Goal: Task Accomplishment & Management: Complete application form

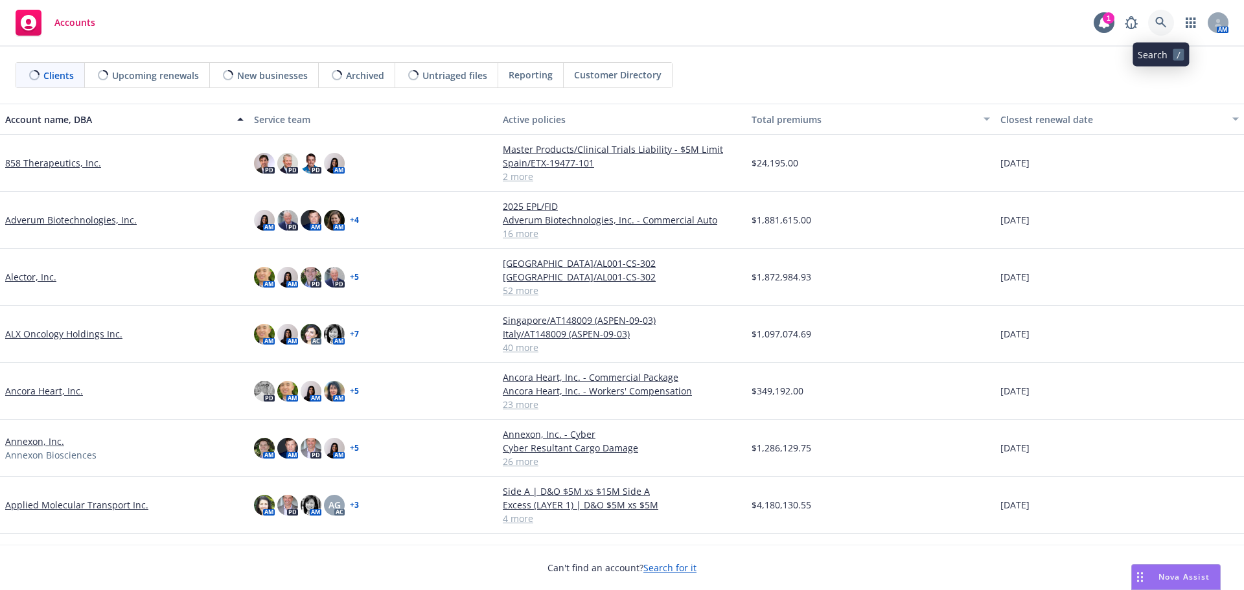
click at [1156, 19] on icon at bounding box center [1160, 22] width 11 height 11
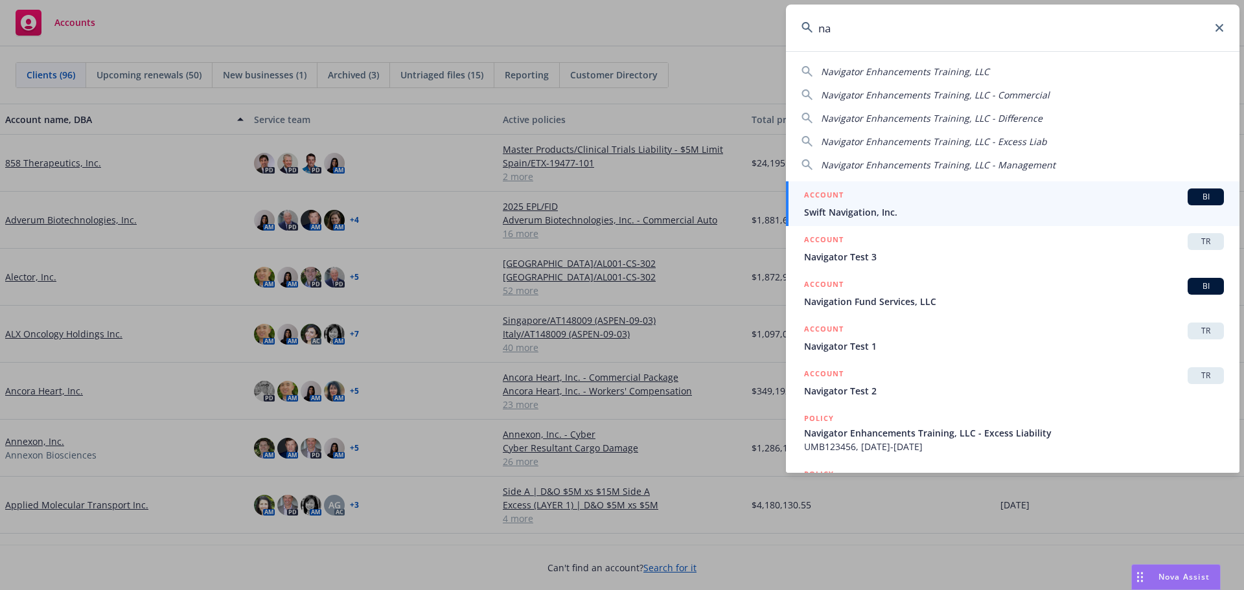
type input "n"
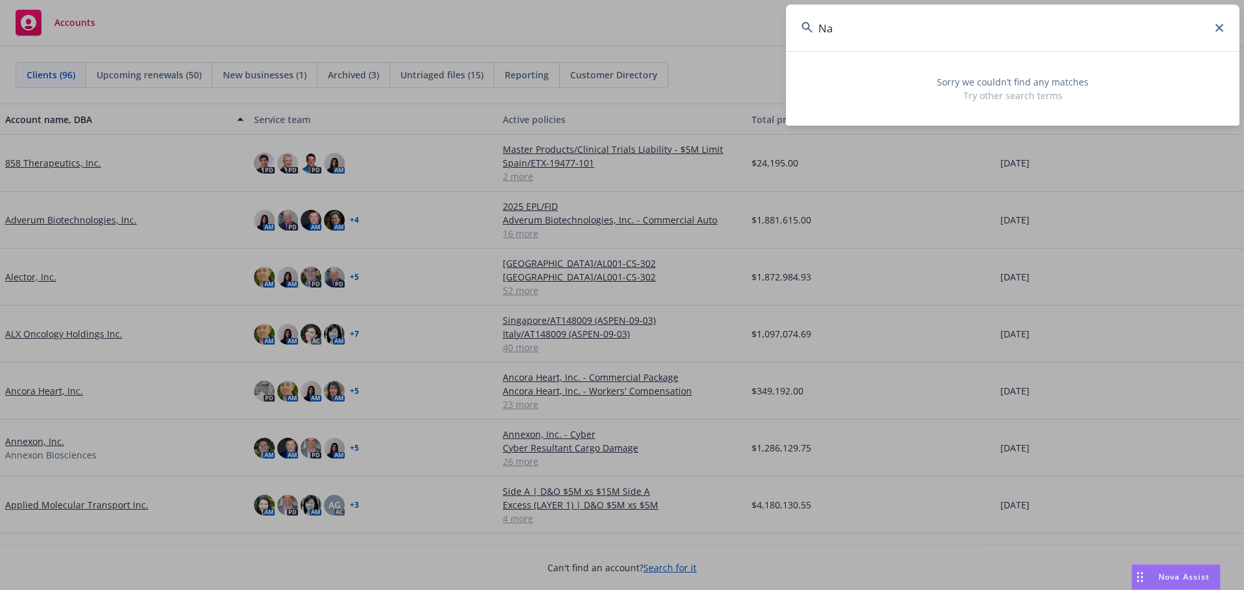
type input "N"
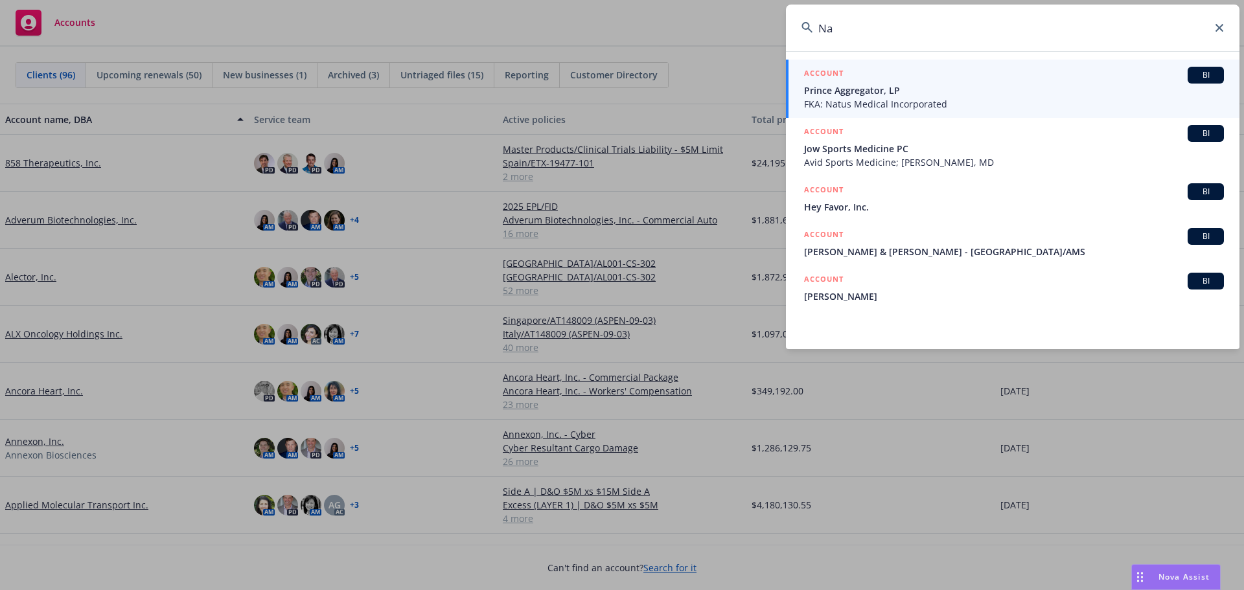
type input "N"
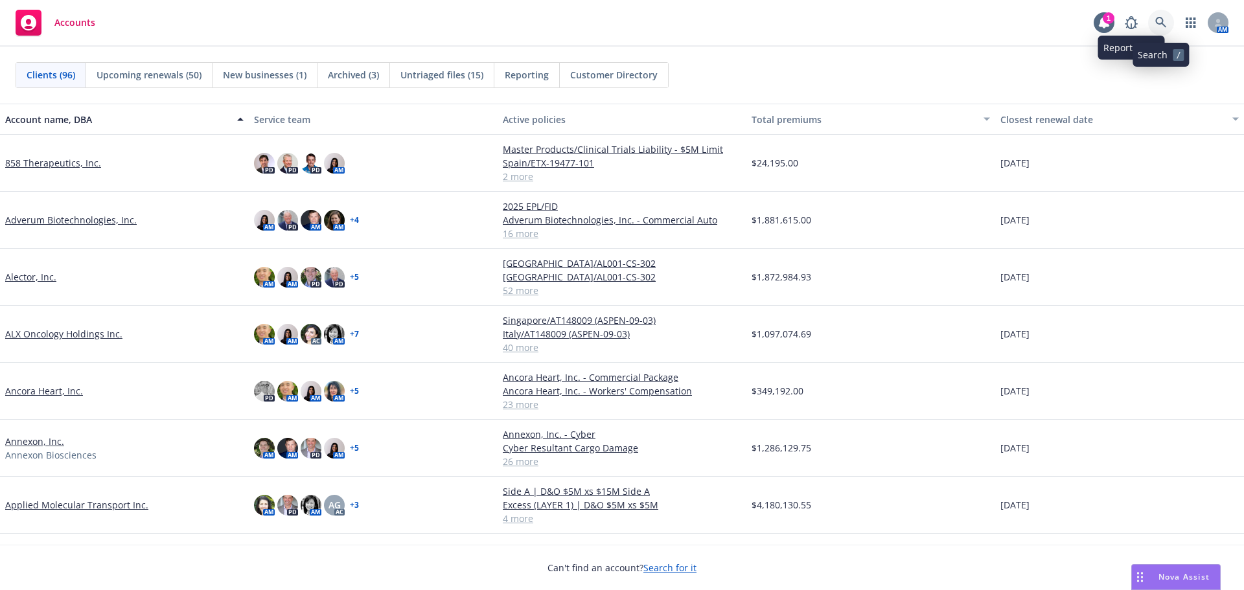
click at [1162, 27] on icon at bounding box center [1161, 23] width 12 height 12
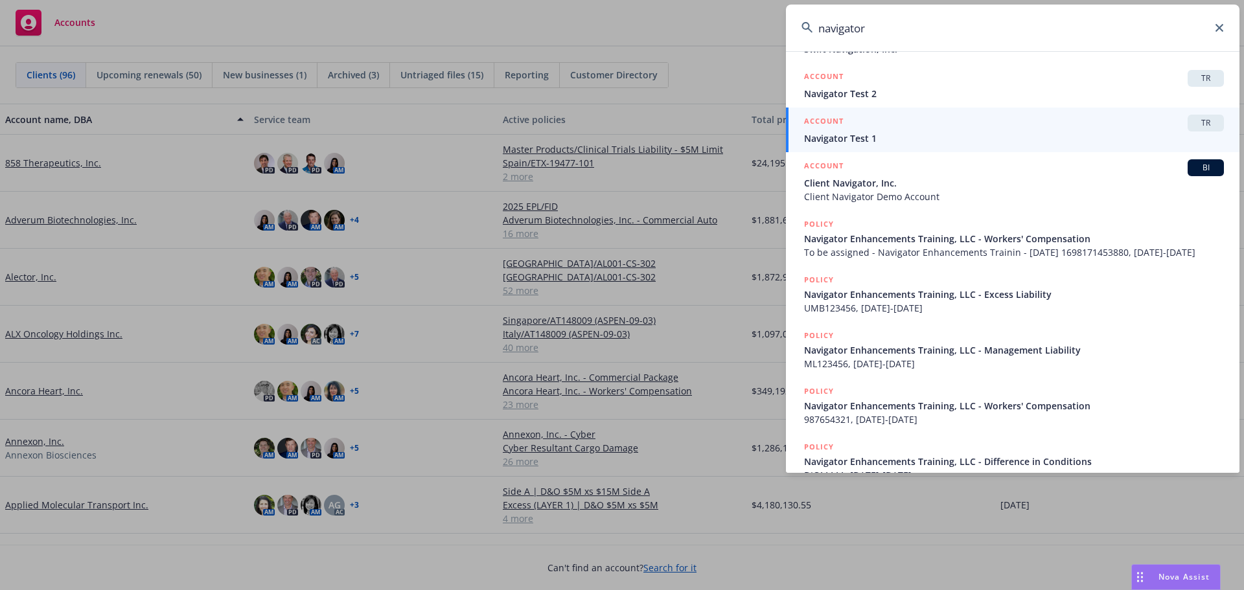
scroll to position [246, 0]
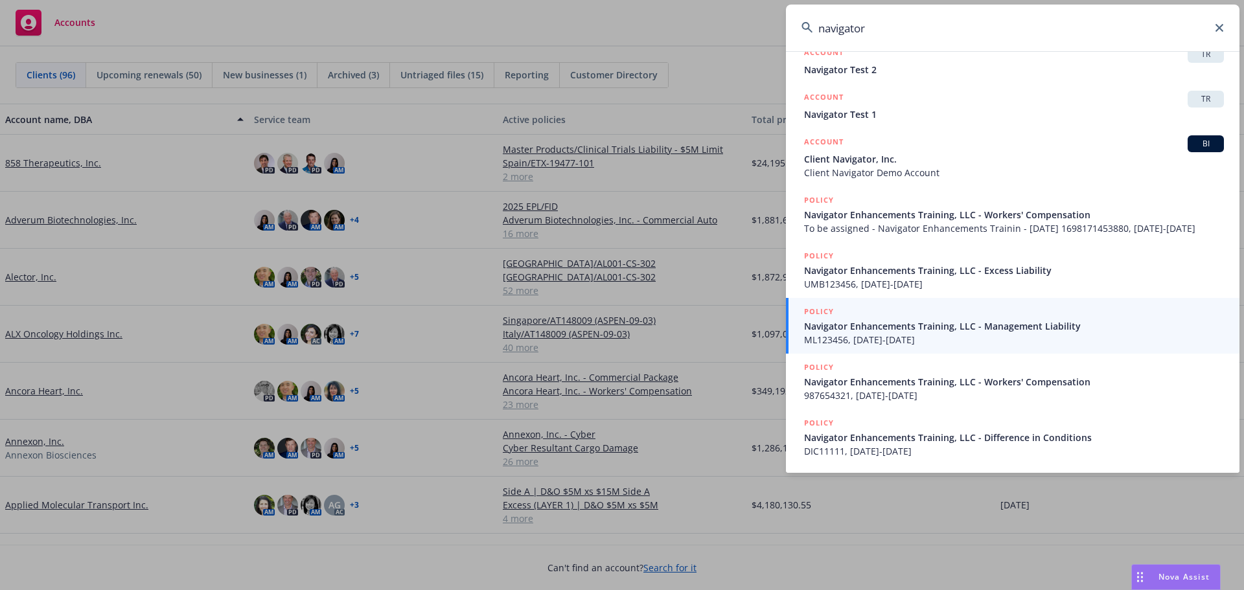
click at [899, 21] on input "navigator" at bounding box center [1013, 28] width 454 height 47
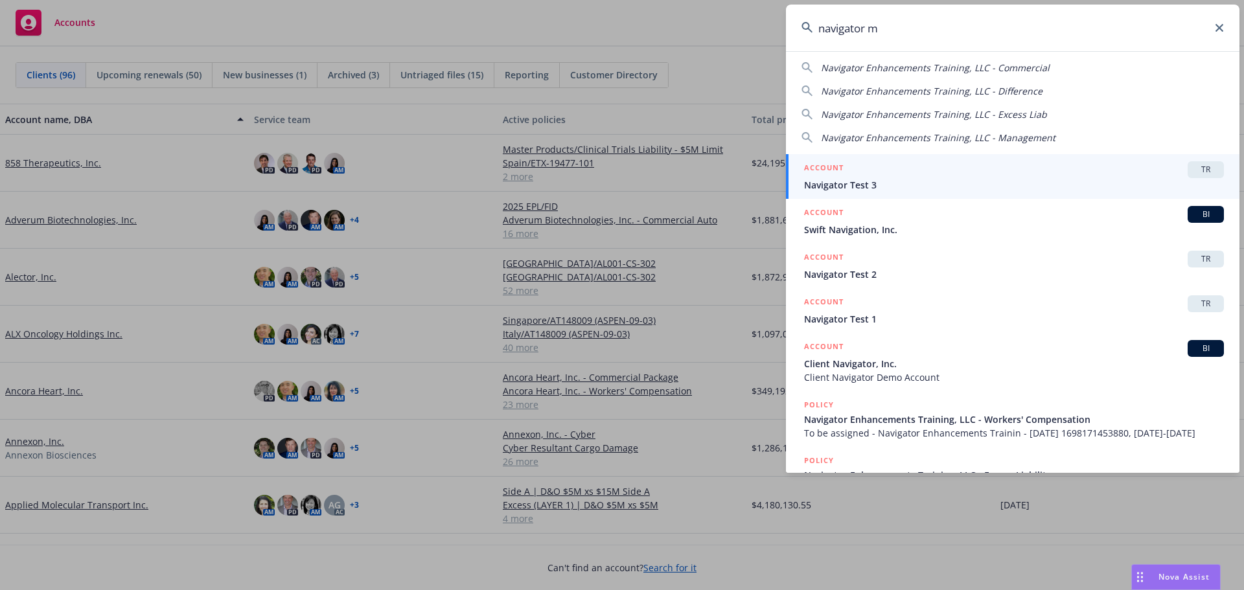
scroll to position [0, 0]
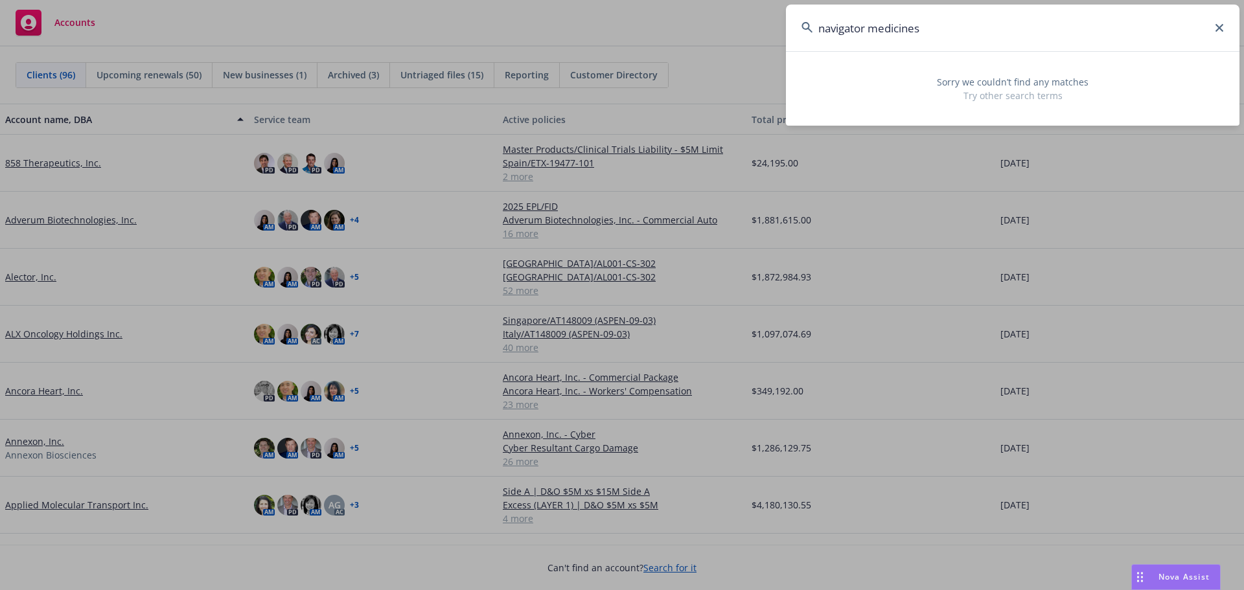
type input "navigator medicines"
click at [1218, 25] on icon at bounding box center [1220, 28] width 8 height 8
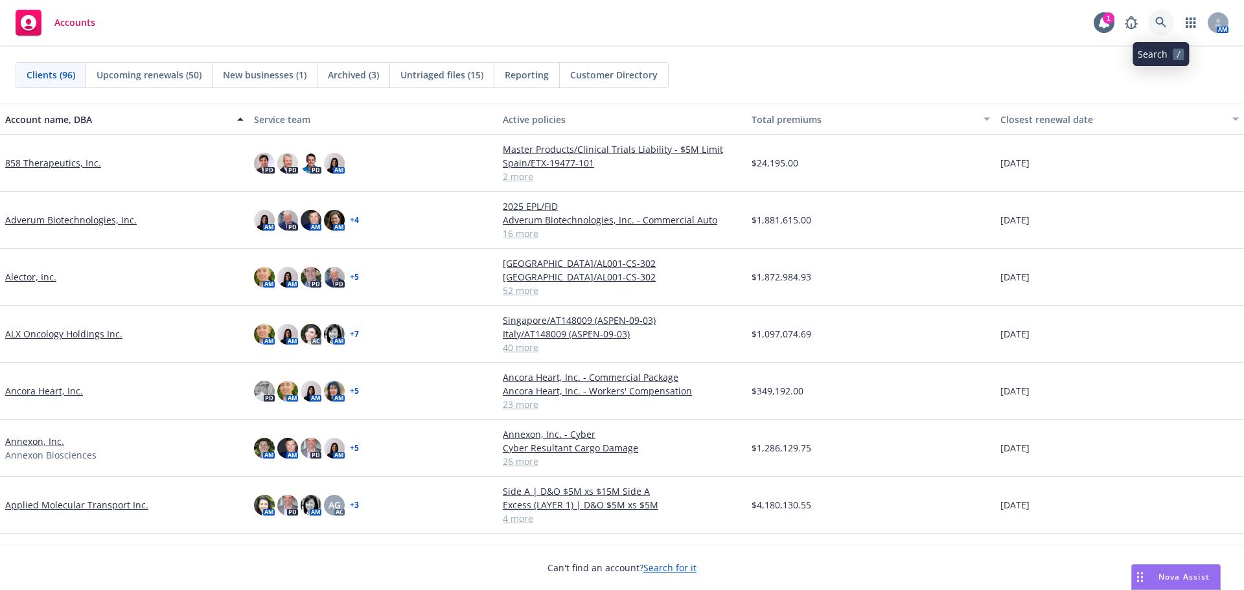
click at [1166, 25] on icon at bounding box center [1161, 23] width 12 height 12
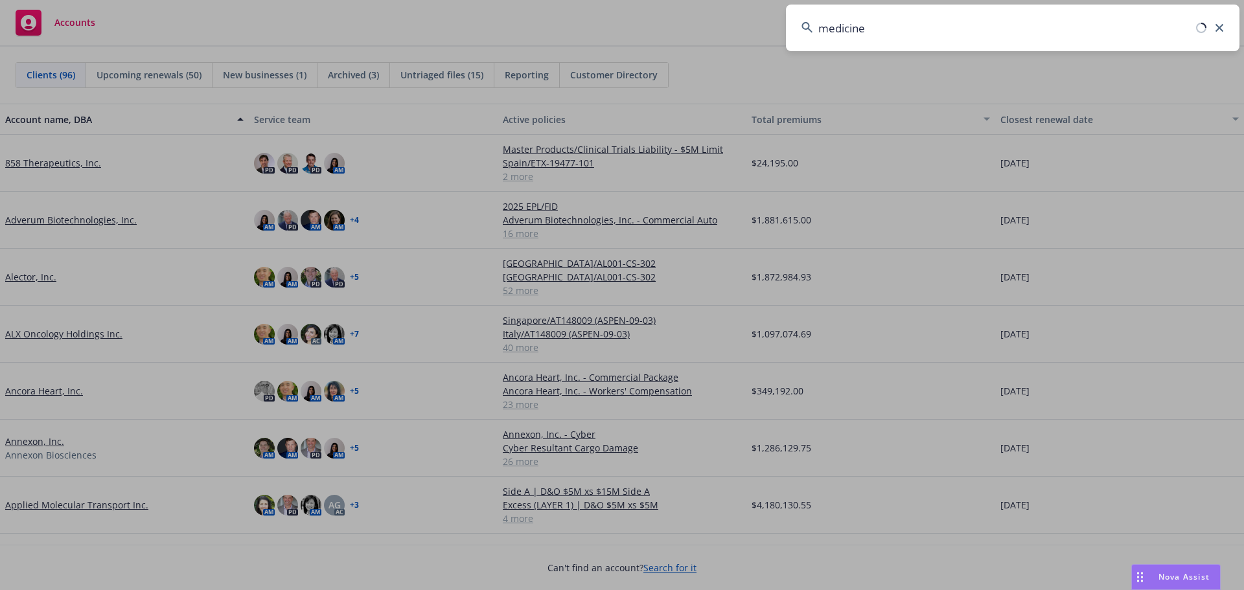
type input "medicines"
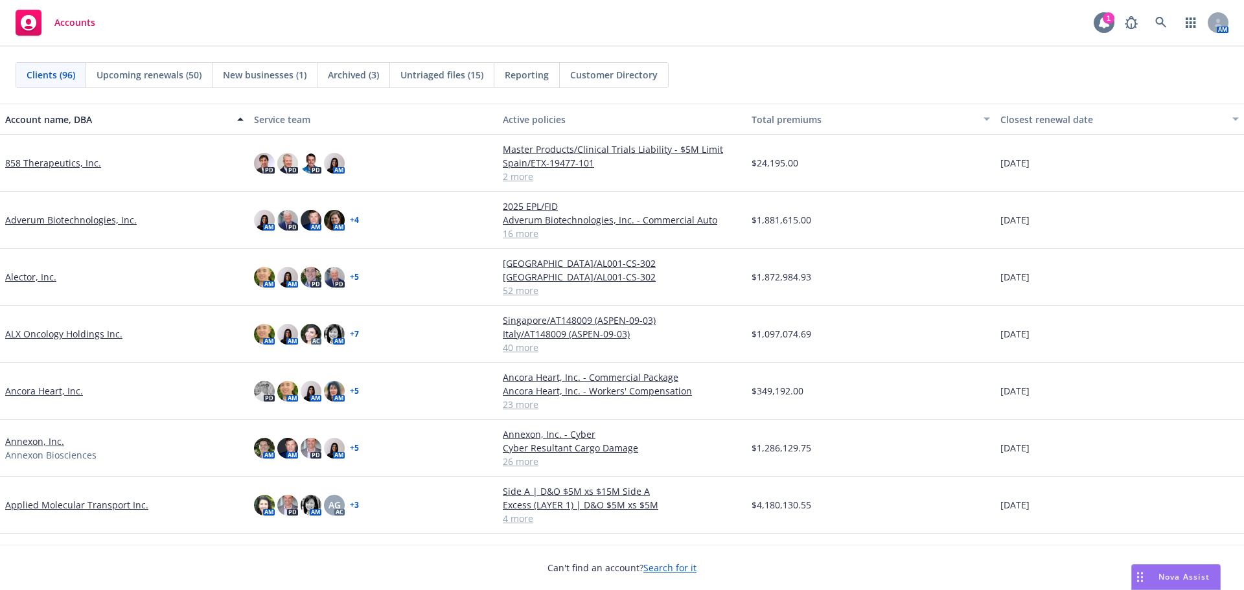
click at [1103, 25] on icon at bounding box center [1104, 23] width 10 height 12
click at [1162, 29] on link at bounding box center [1161, 23] width 26 height 26
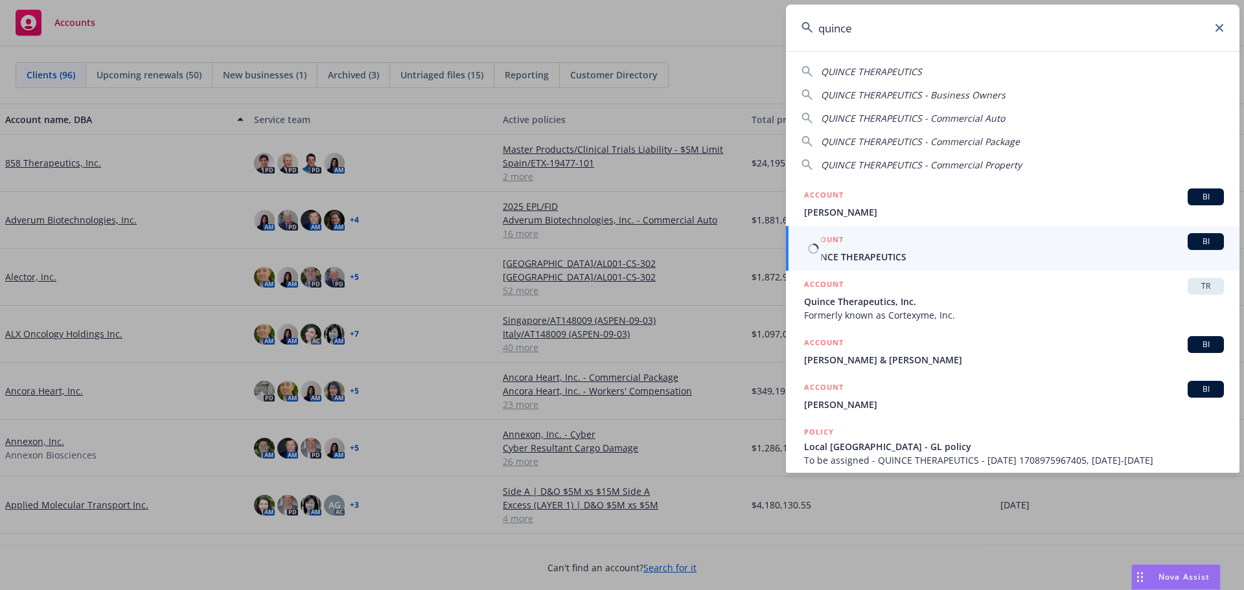
type input "quince"
click at [879, 246] on div "ACCOUNT BI" at bounding box center [1014, 241] width 420 height 17
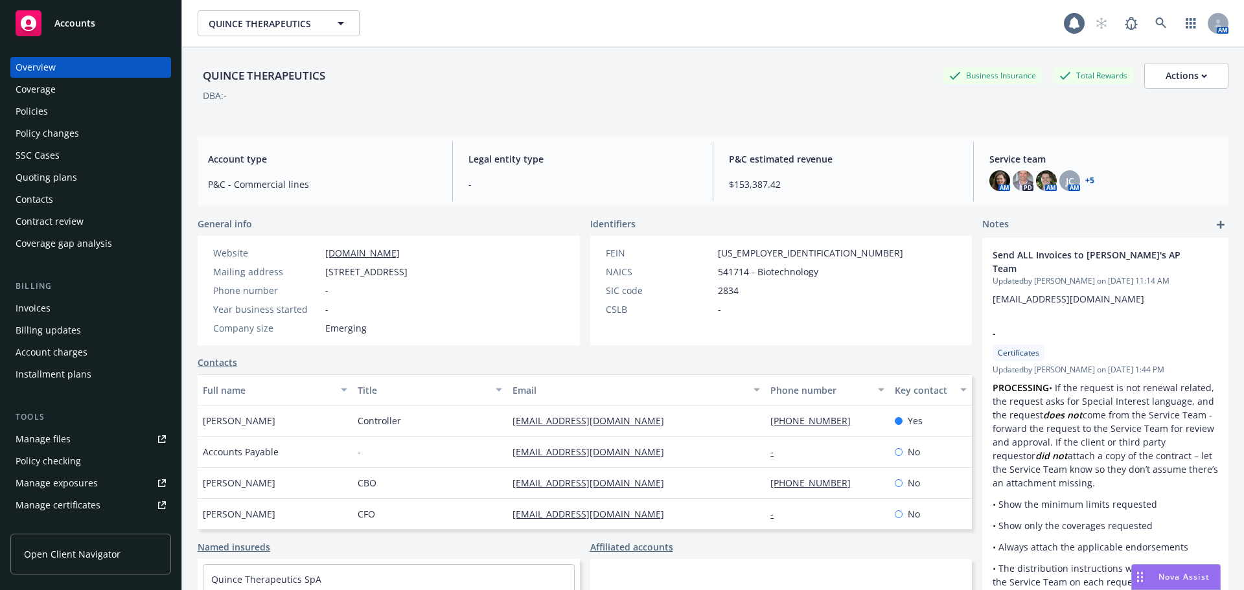
click at [88, 119] on div "Policies" at bounding box center [91, 111] width 150 height 21
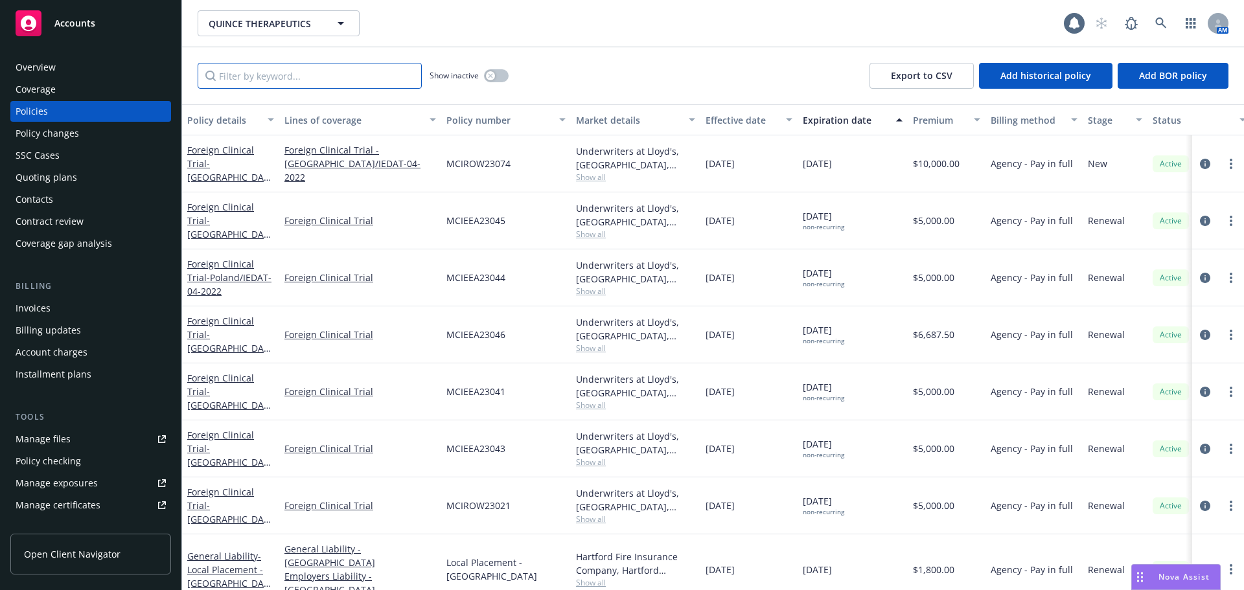
click at [277, 79] on input "Filter by keyword..." at bounding box center [310, 76] width 224 height 26
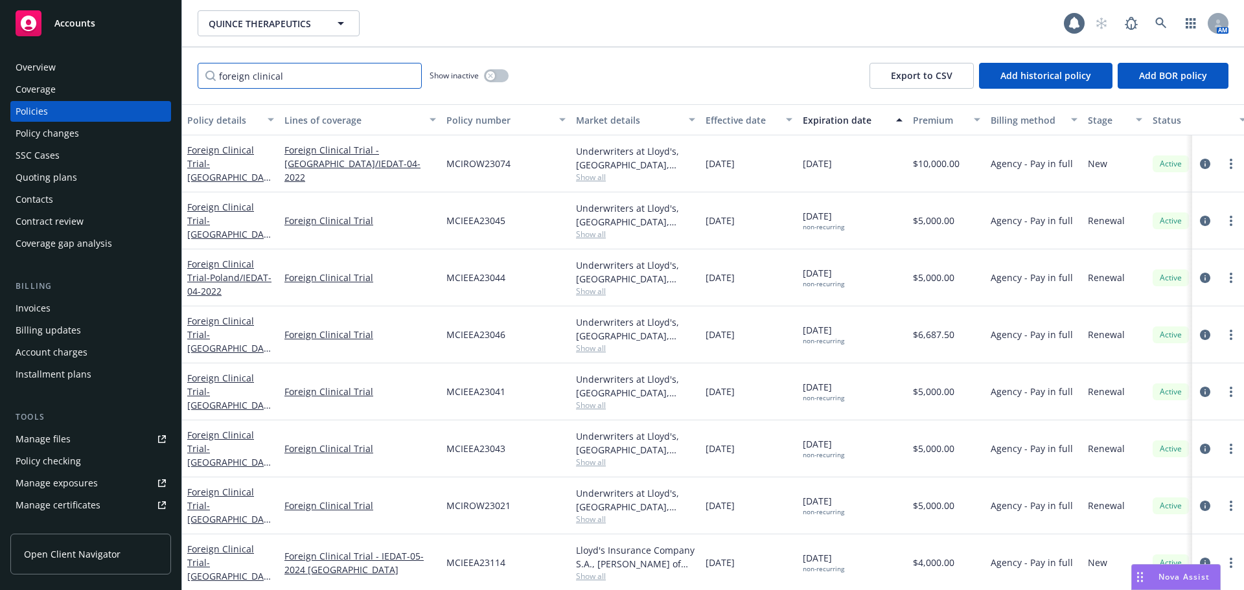
type input "foreign clinical"
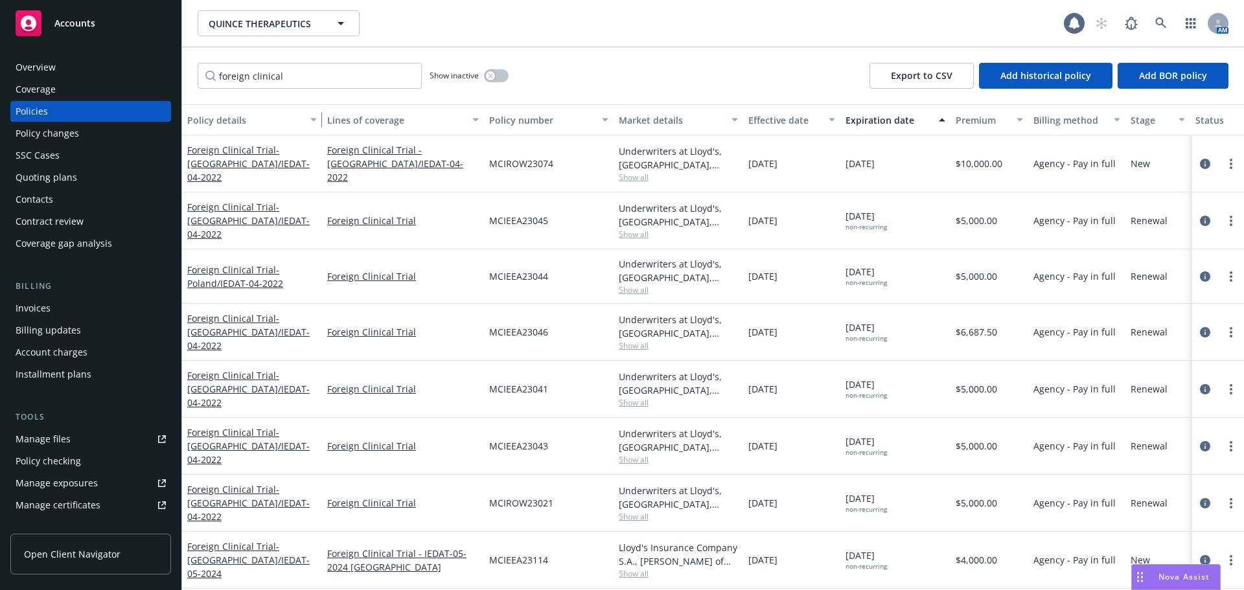
drag, startPoint x: 277, startPoint y: 118, endPoint x: 319, endPoint y: 118, distance: 42.8
click at [319, 118] on div "button" at bounding box center [315, 120] width 6 height 30
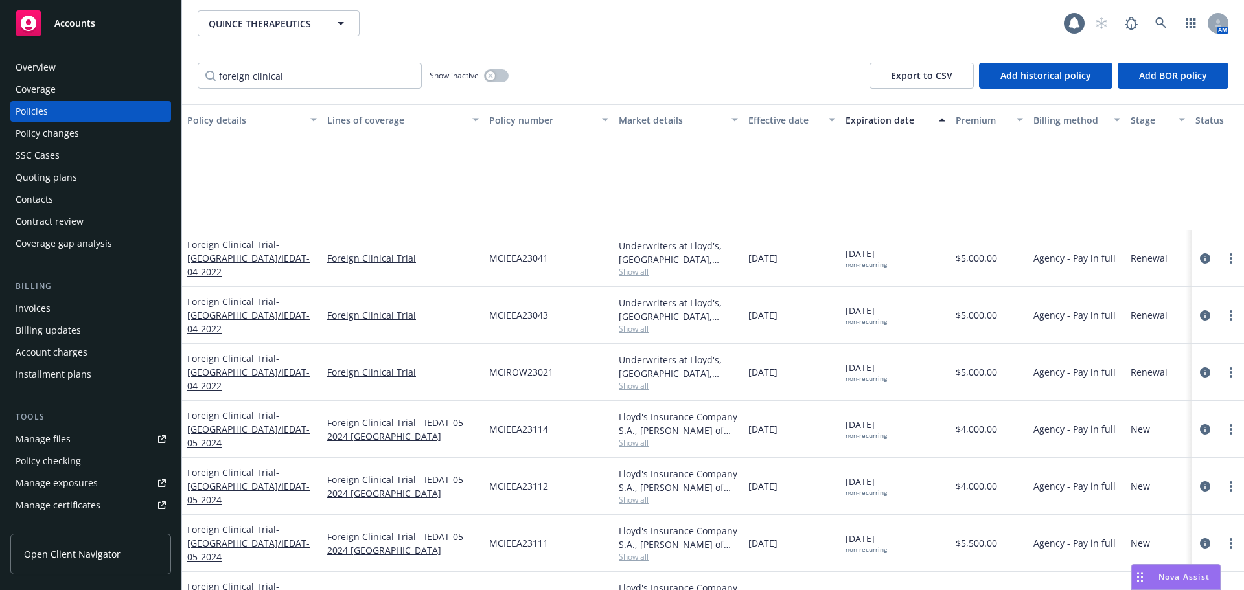
scroll to position [281, 0]
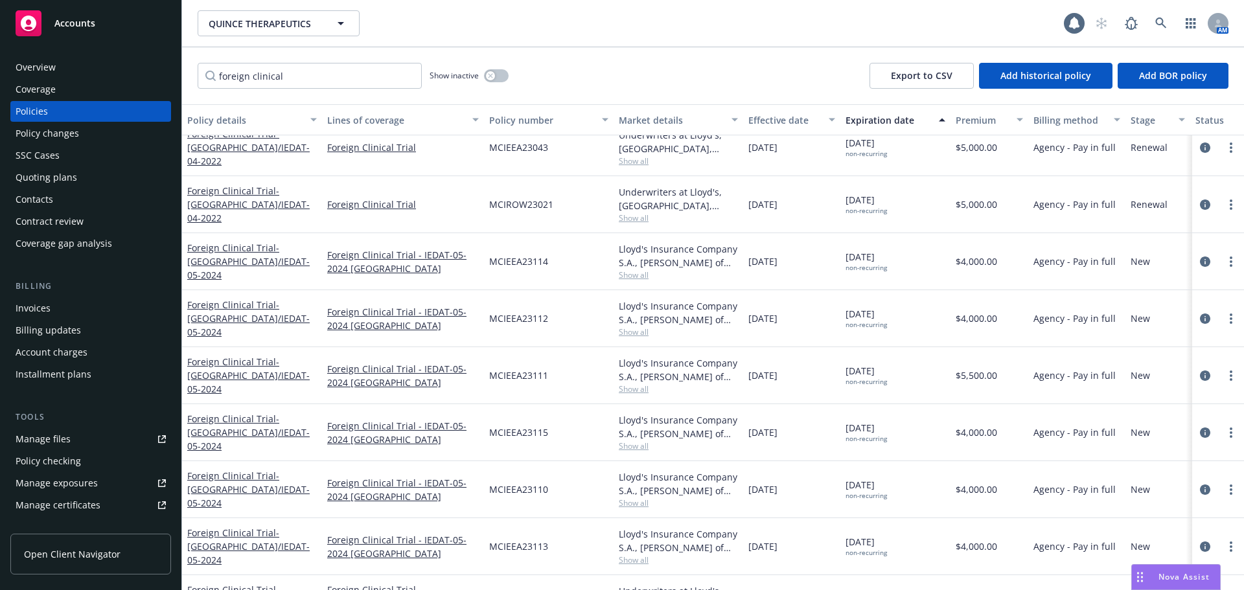
click at [78, 178] on div "Quoting plans" at bounding box center [91, 177] width 150 height 21
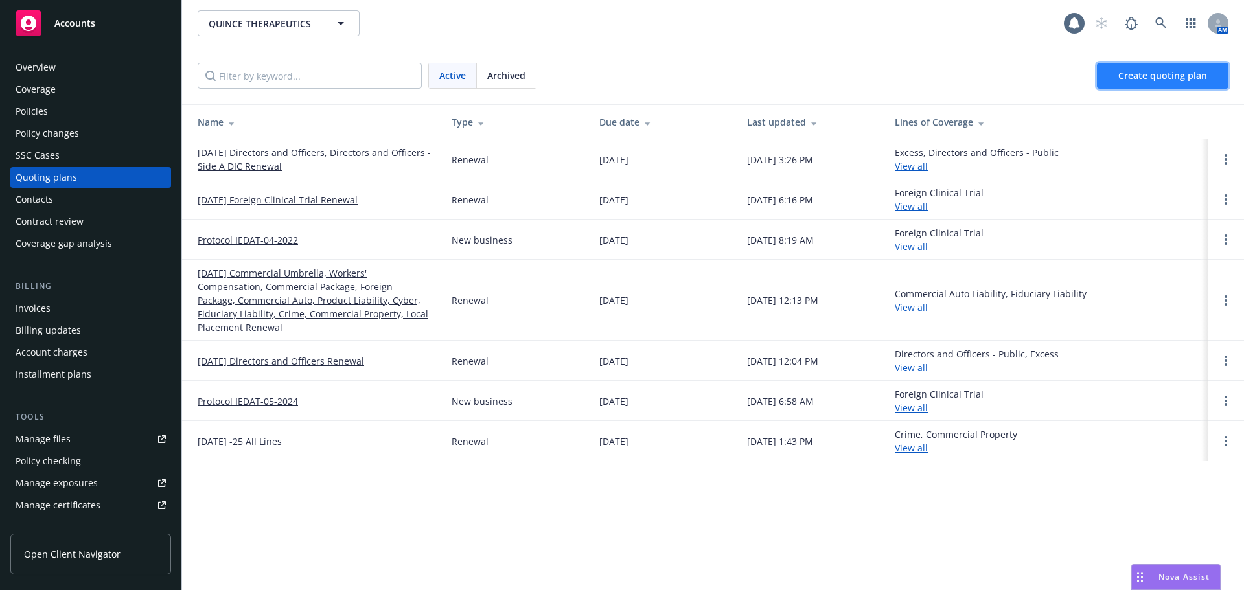
click at [1171, 77] on span "Create quoting plan" at bounding box center [1162, 75] width 89 height 12
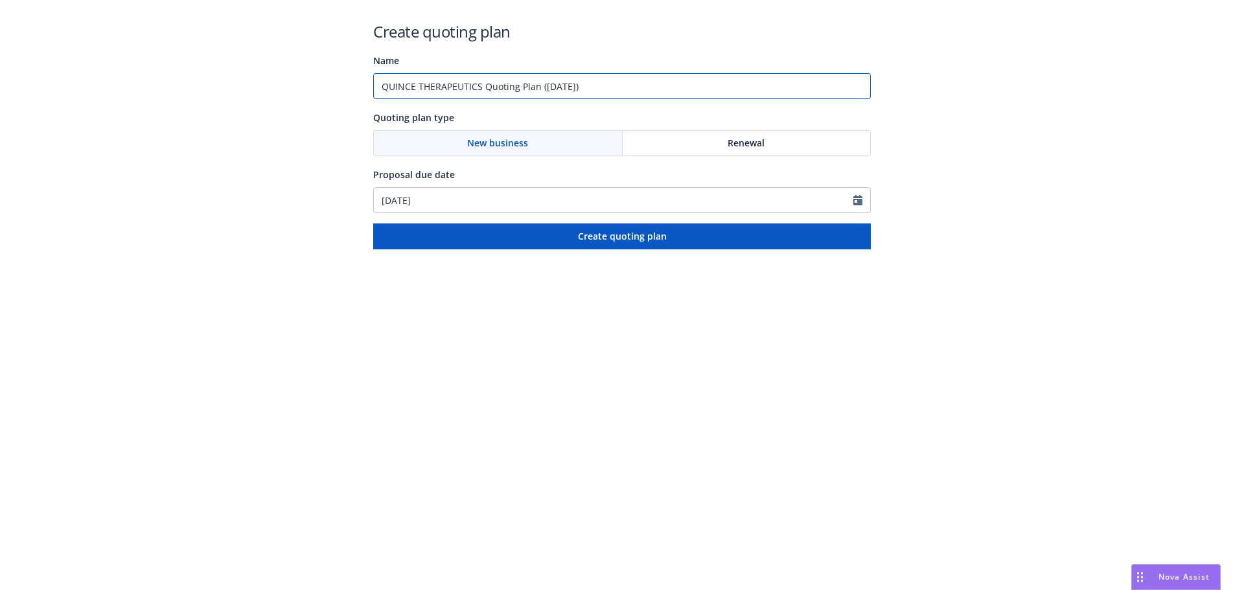
drag, startPoint x: 645, startPoint y: 77, endPoint x: 216, endPoint y: 60, distance: 429.9
click at [216, 60] on div "Create quoting plan Name QUINCE THERAPEUTICS Quoting Plan (2025-09-11) Quoting …" at bounding box center [622, 124] width 1244 height 249
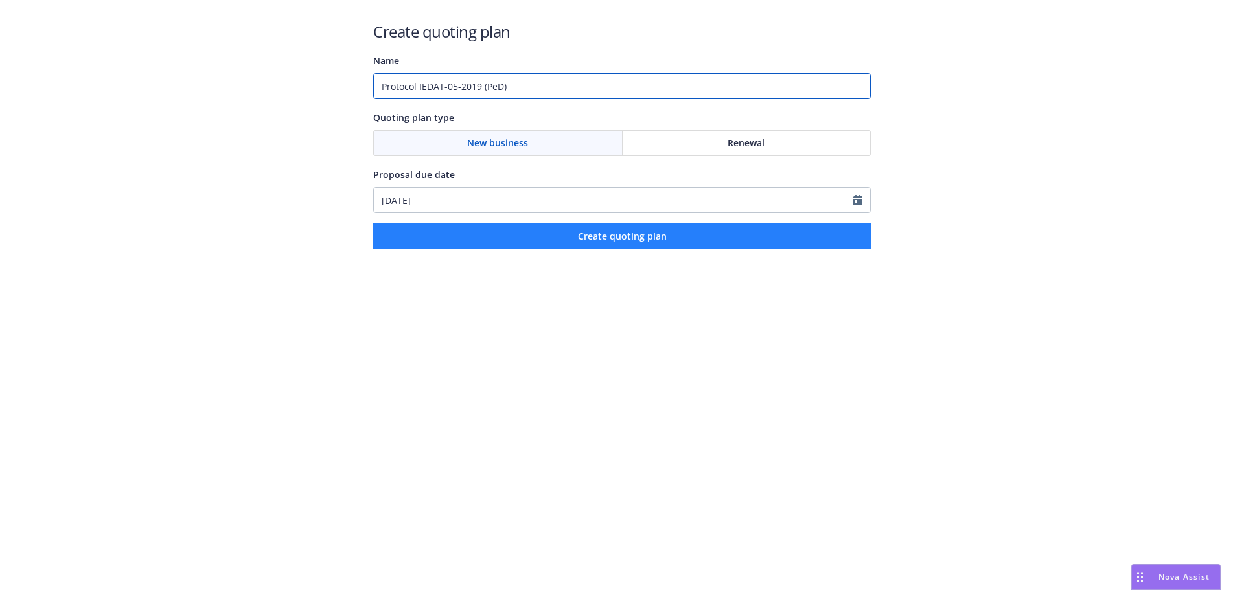
type input "Protocol IEDAT-05-2019 (PeD)"
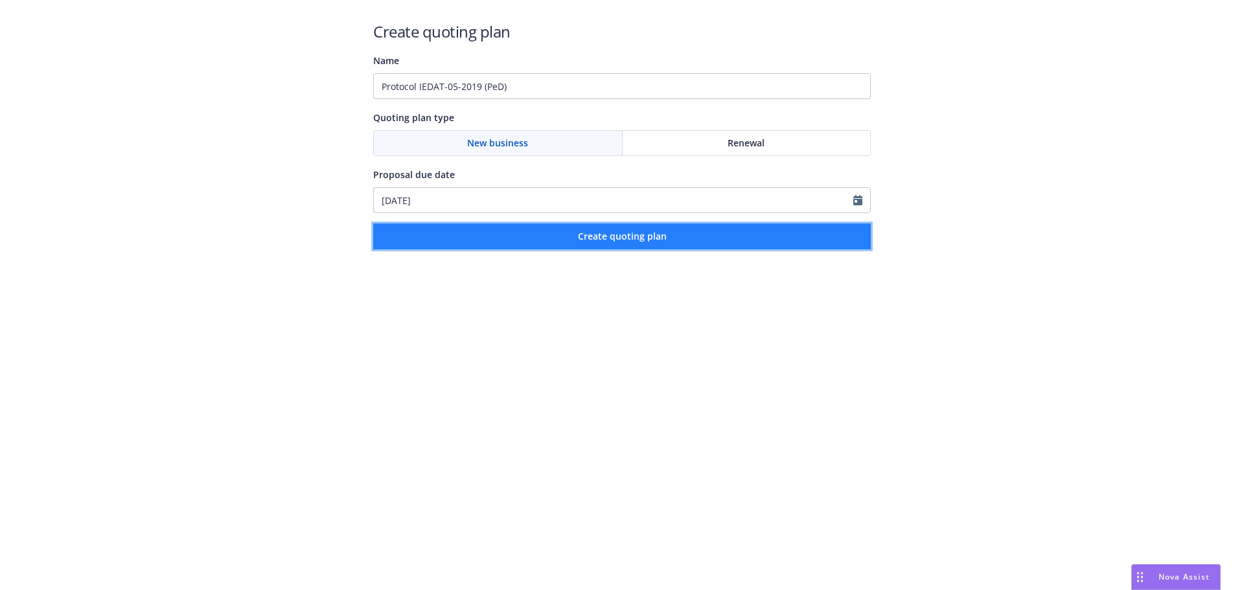
click at [698, 240] on button "Create quoting plan" at bounding box center [622, 237] width 498 height 26
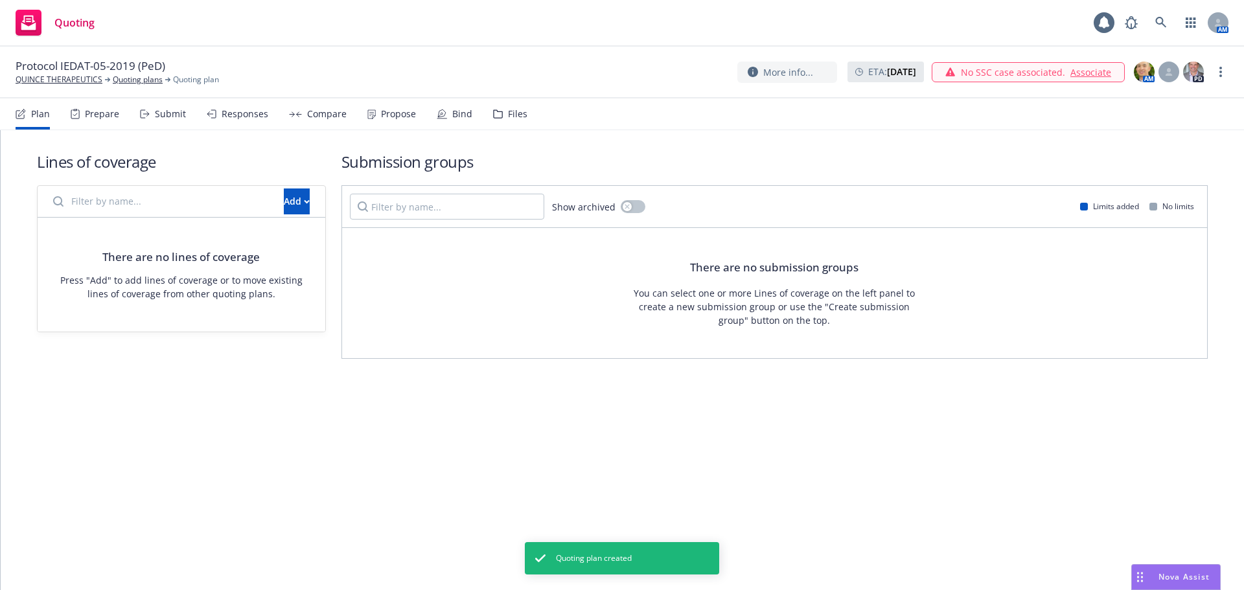
click at [493, 117] on icon at bounding box center [498, 114] width 10 height 9
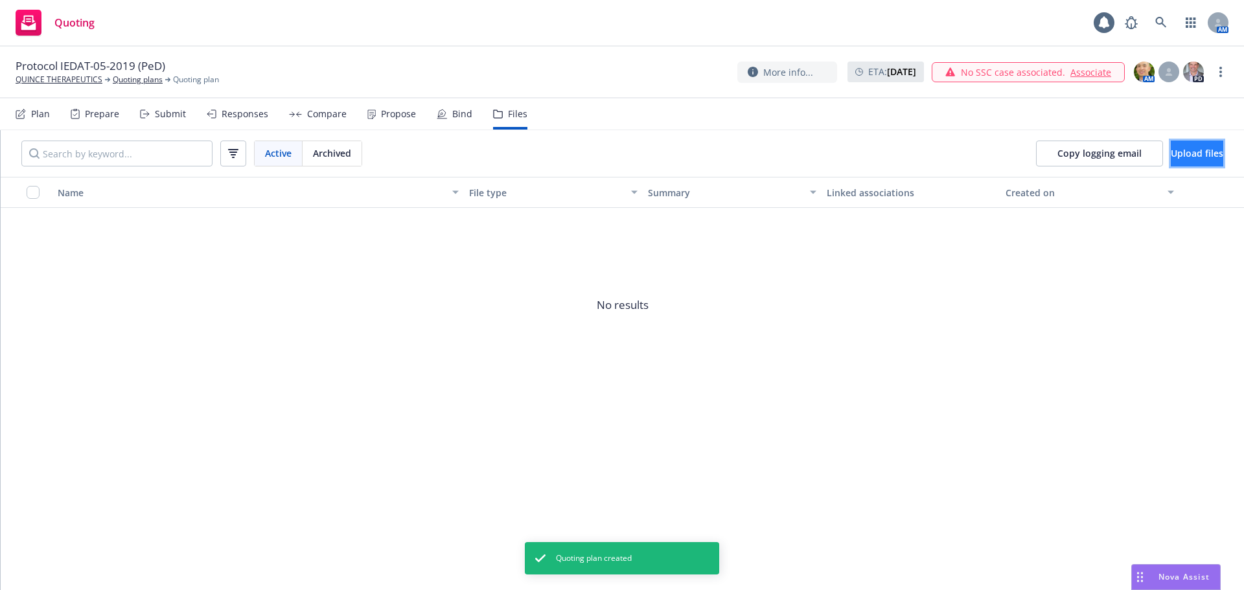
click at [1188, 158] on span "Upload files" at bounding box center [1197, 153] width 52 height 12
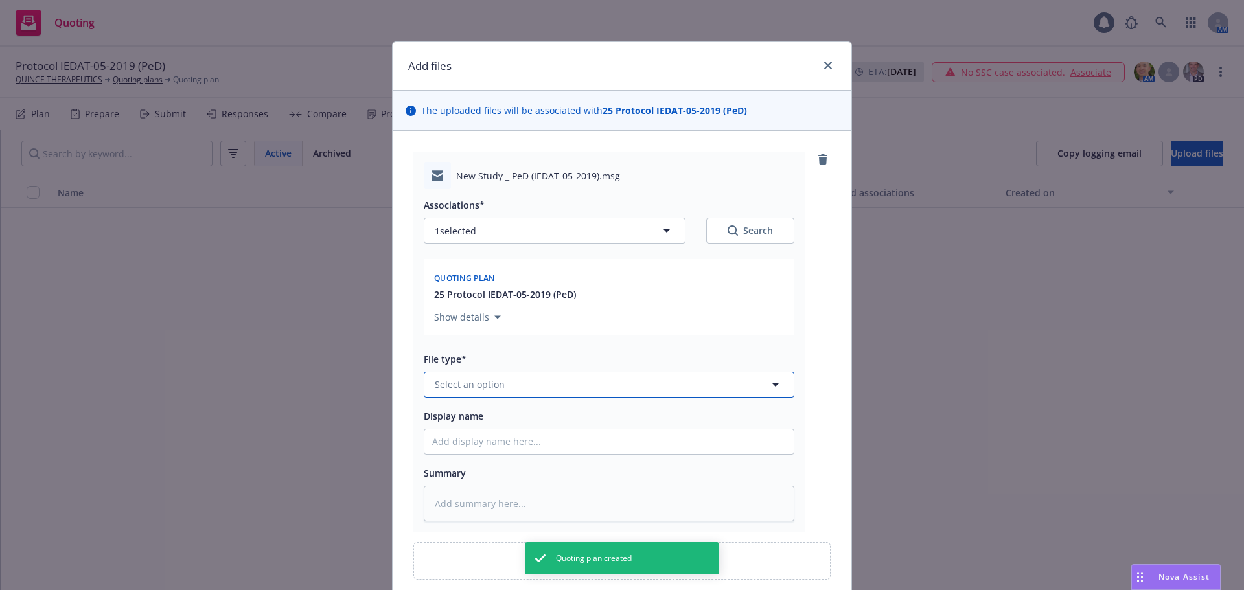
click at [493, 381] on span "Select an option" at bounding box center [470, 385] width 70 height 14
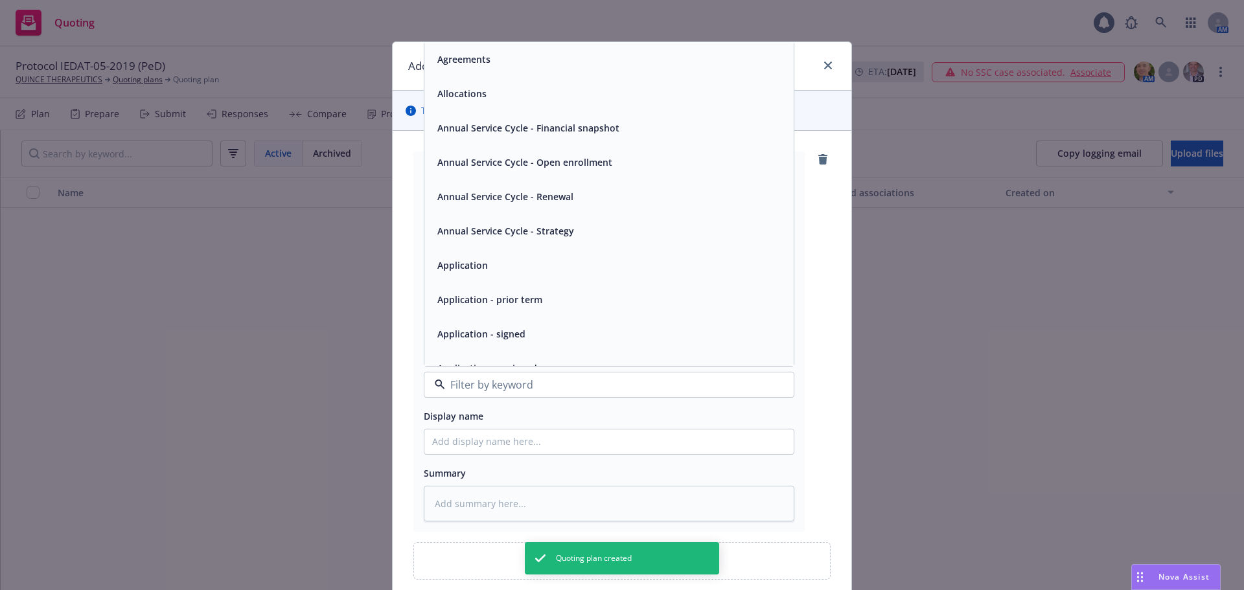
type input "e"
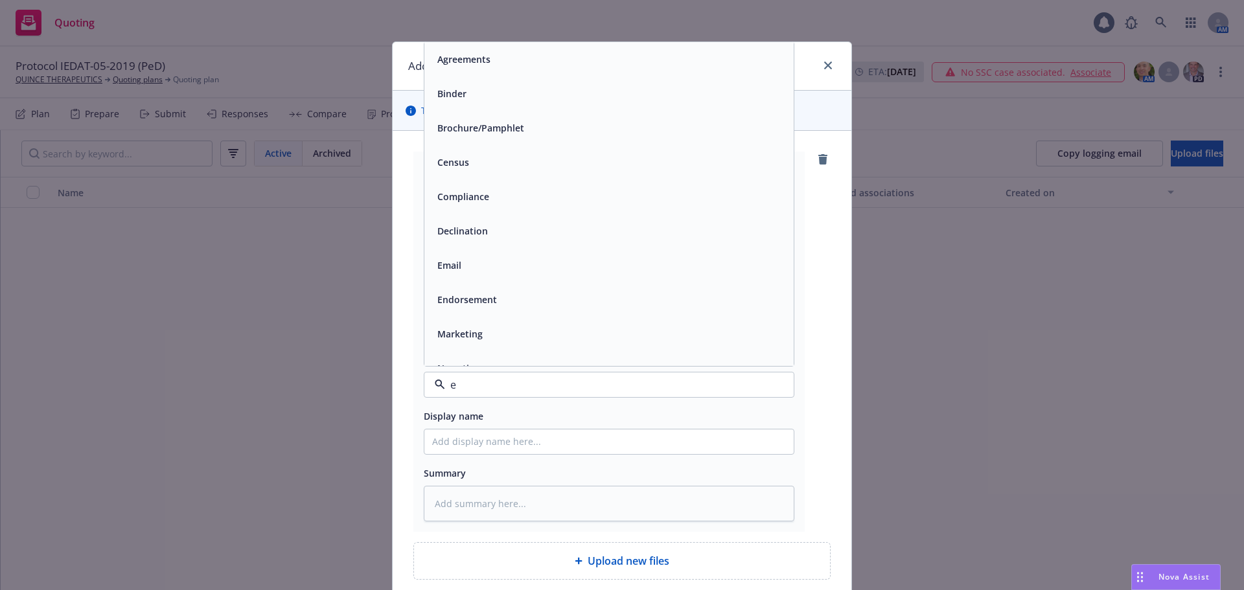
type textarea "x"
type input "em"
click at [467, 93] on div "Email" at bounding box center [609, 93] width 354 height 19
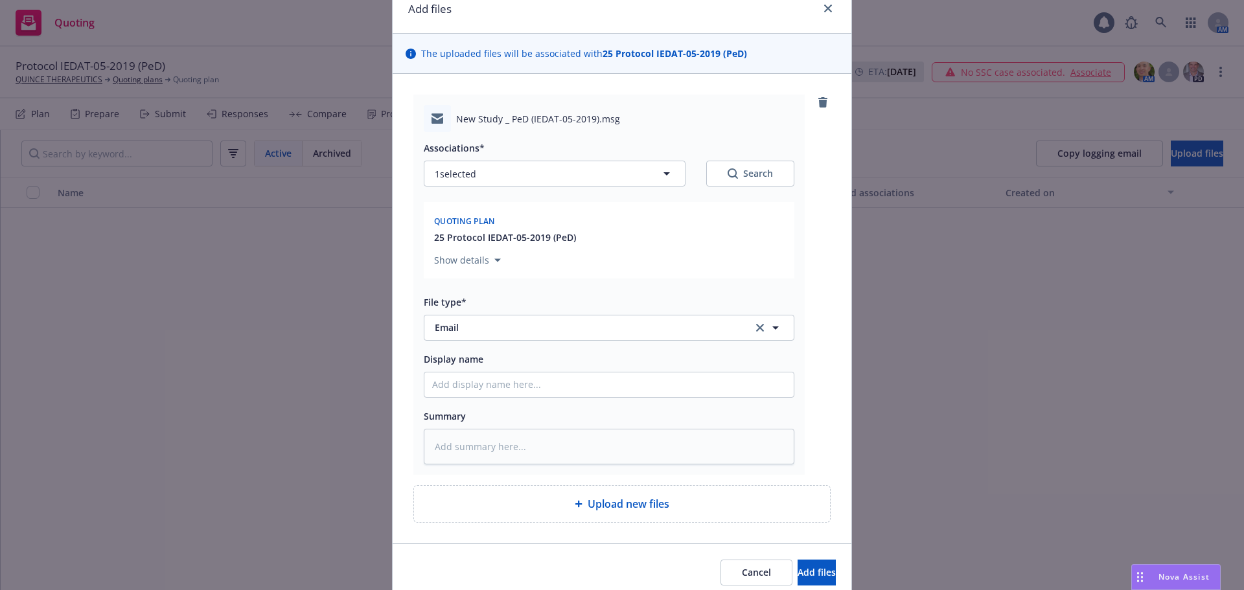
scroll to position [110, 0]
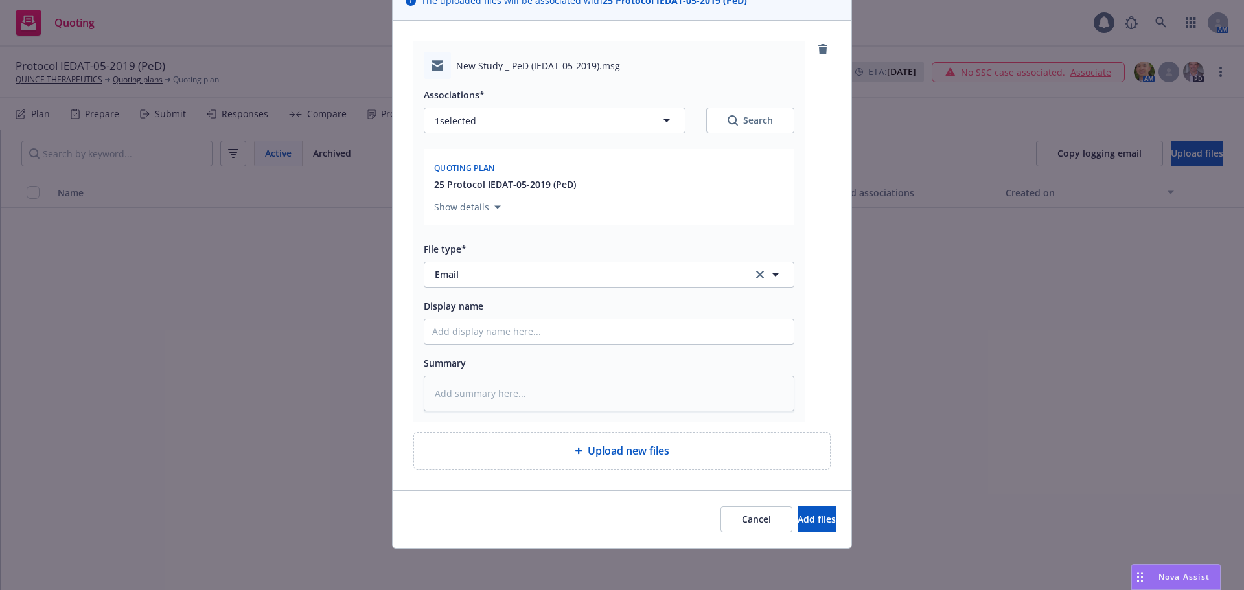
type textarea "x"
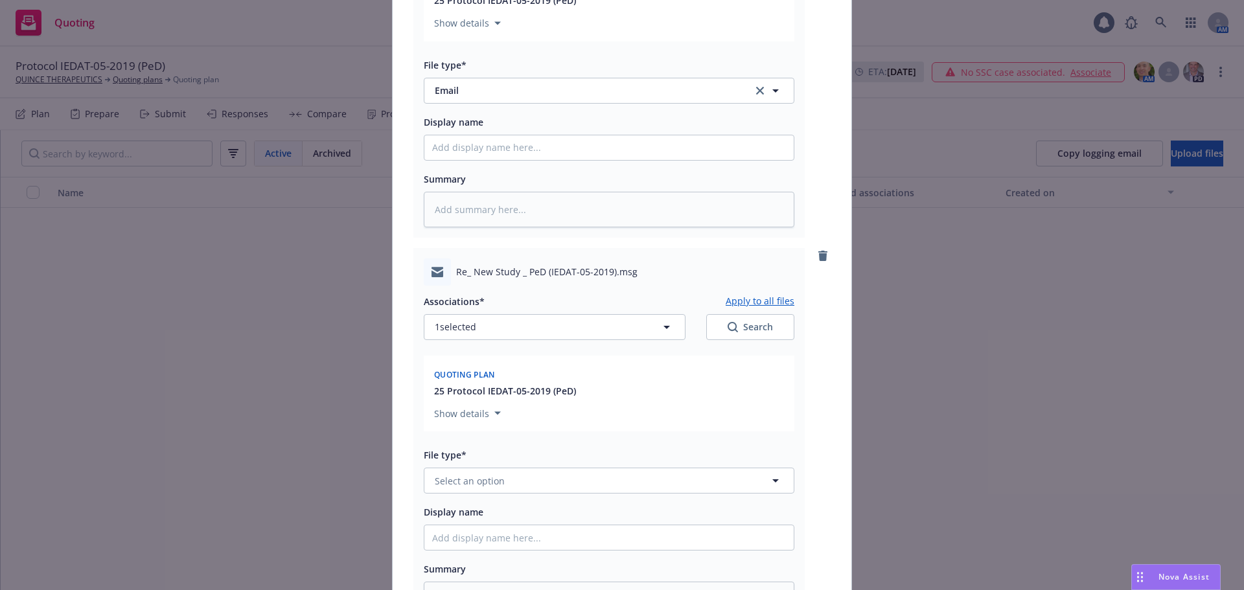
scroll to position [499, 0]
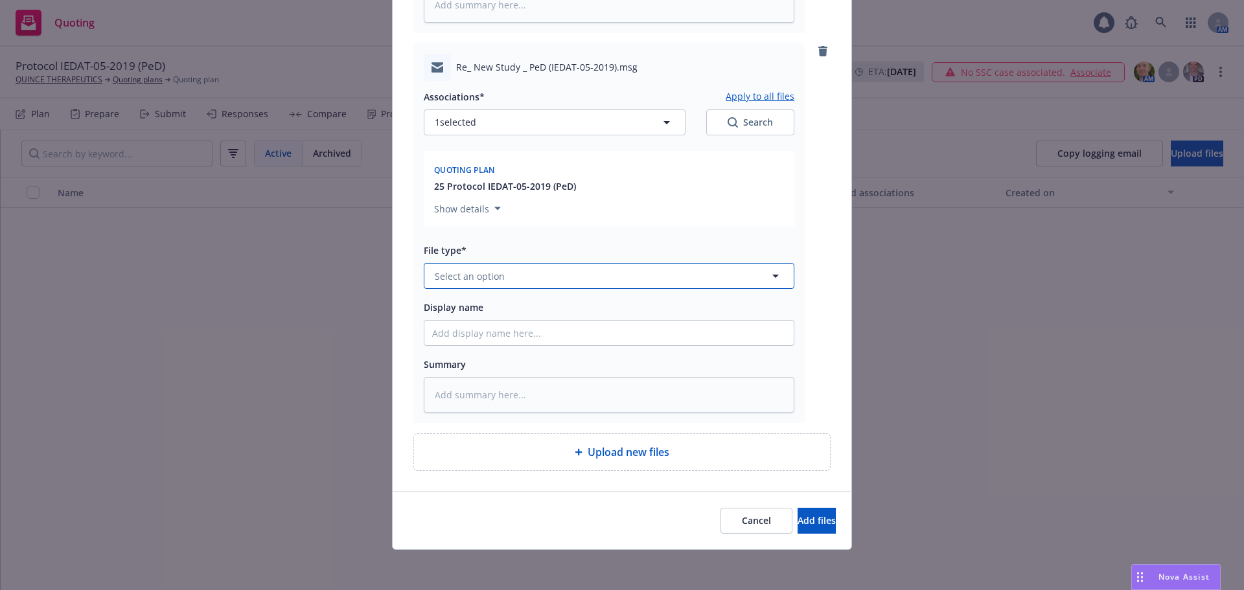
click at [488, 266] on button "Select an option" at bounding box center [609, 276] width 371 height 26
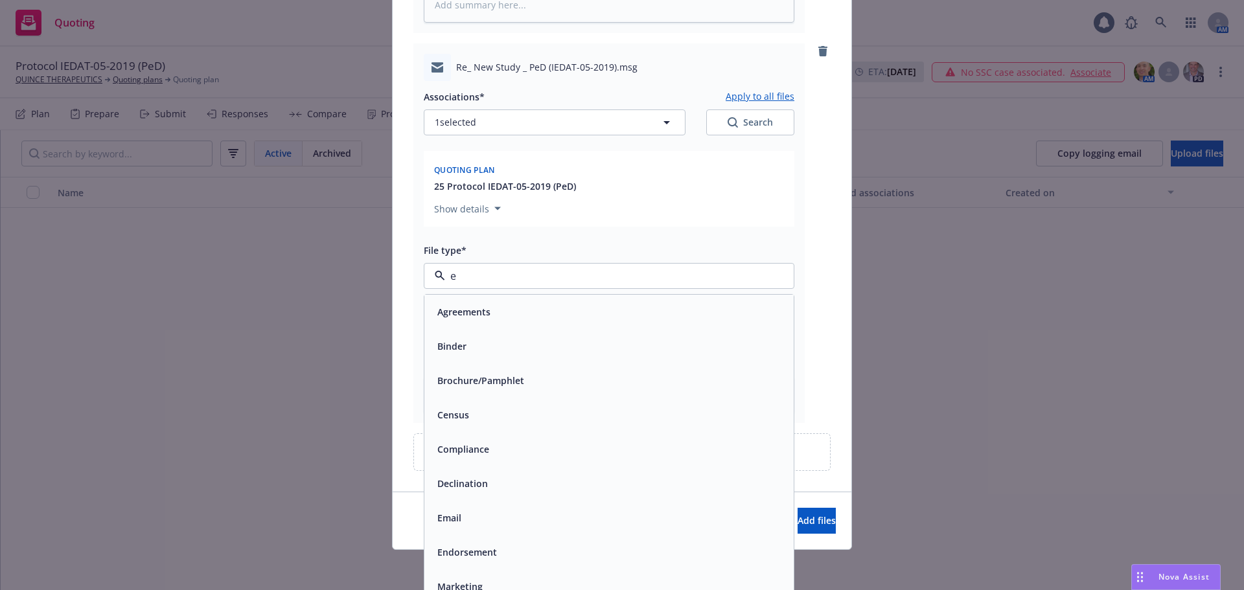
type input "em"
click at [468, 351] on div "Email" at bounding box center [609, 346] width 354 height 19
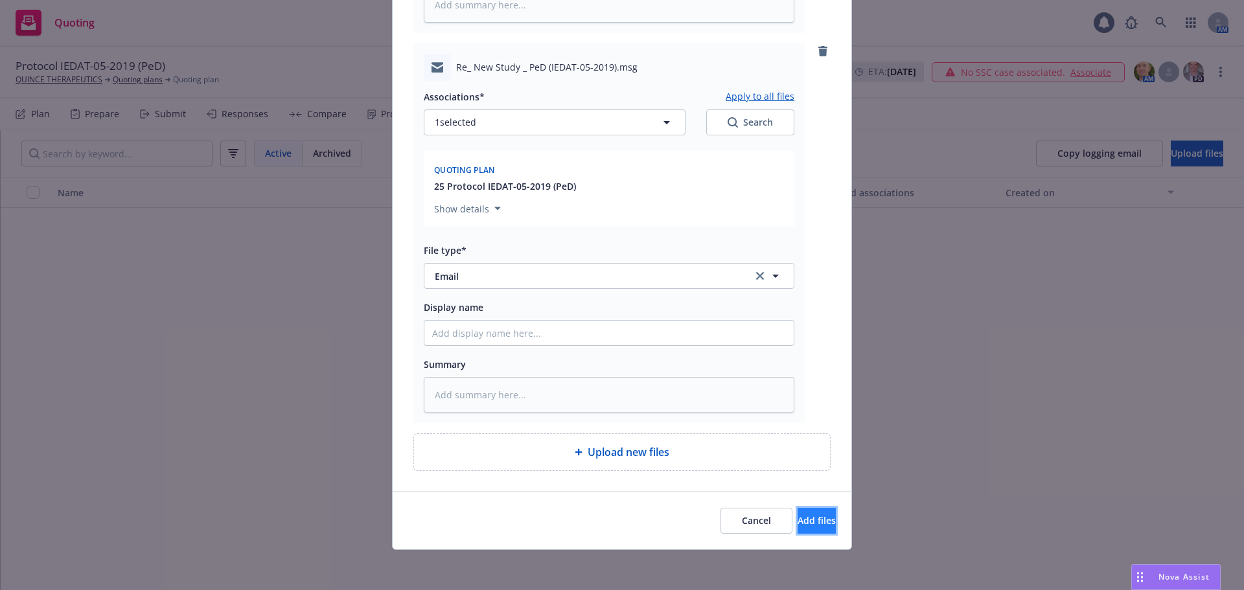
click at [802, 527] on button "Add files" at bounding box center [817, 521] width 38 height 26
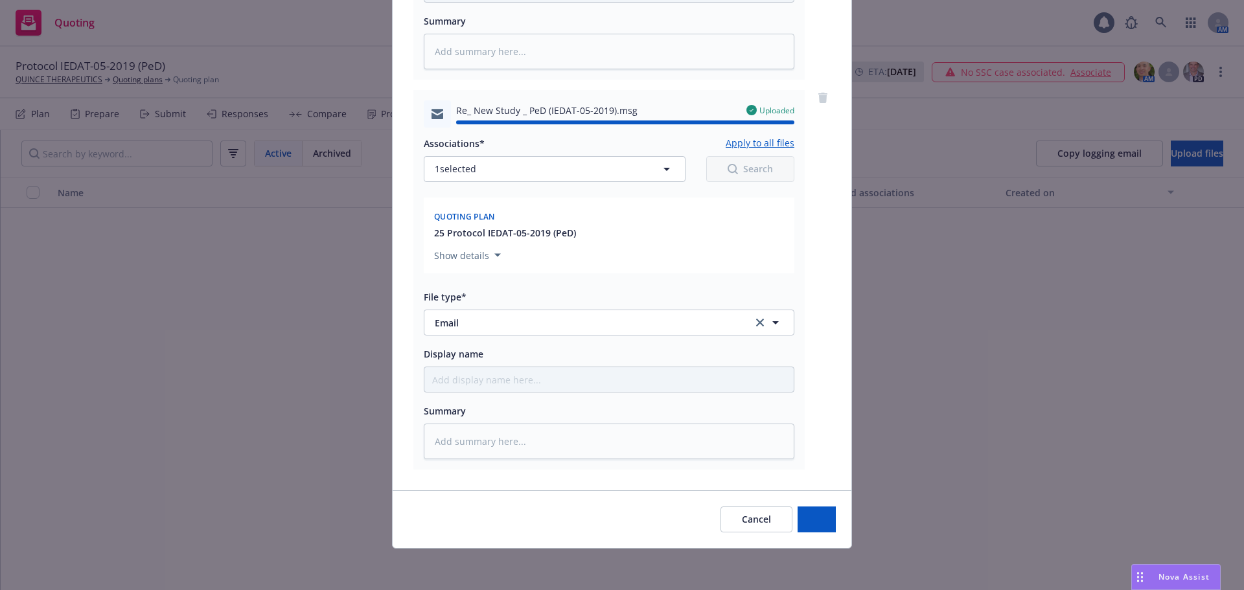
type textarea "x"
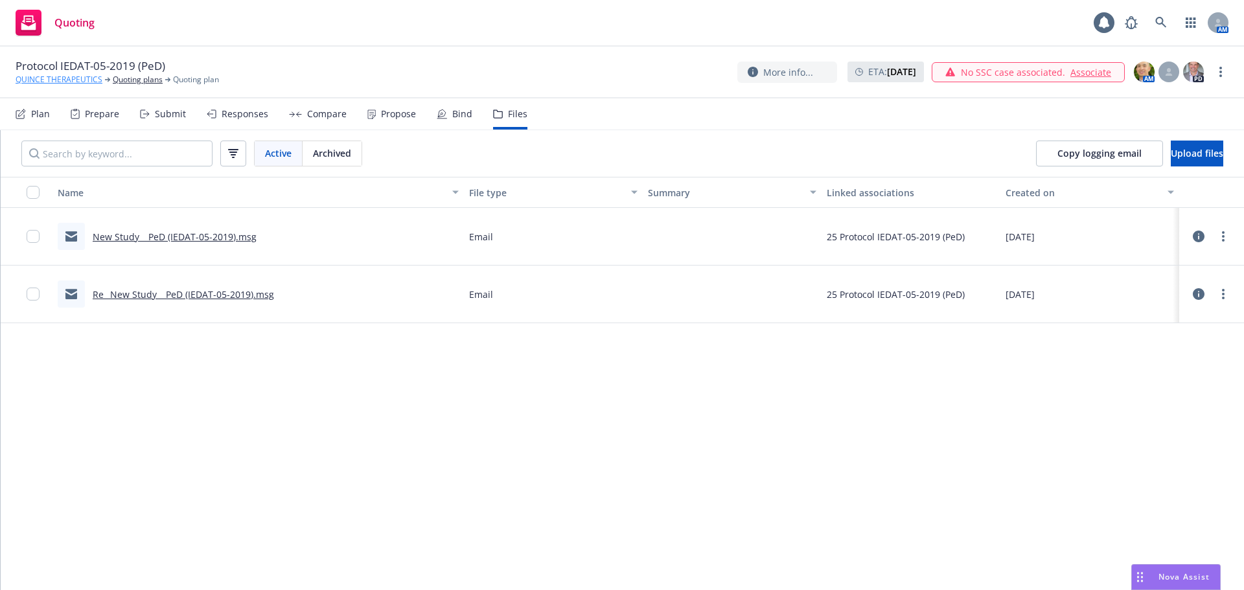
click at [73, 84] on link "QUINCE THERAPEUTICS" at bounding box center [59, 80] width 87 height 12
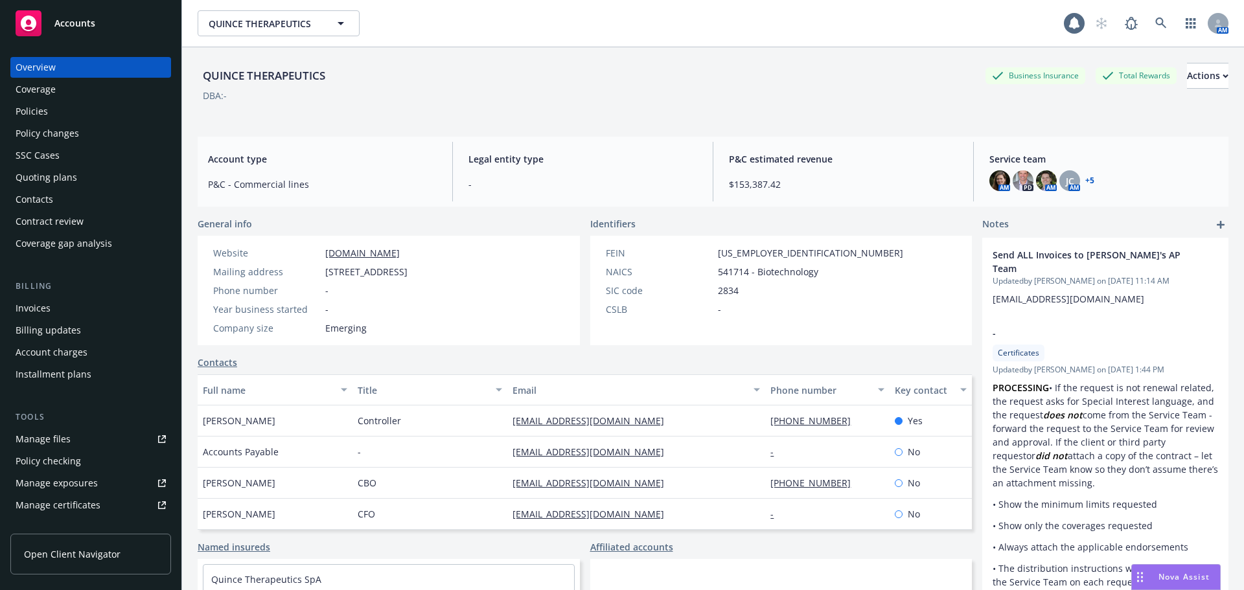
click at [80, 171] on div "Quoting plans" at bounding box center [91, 177] width 150 height 21
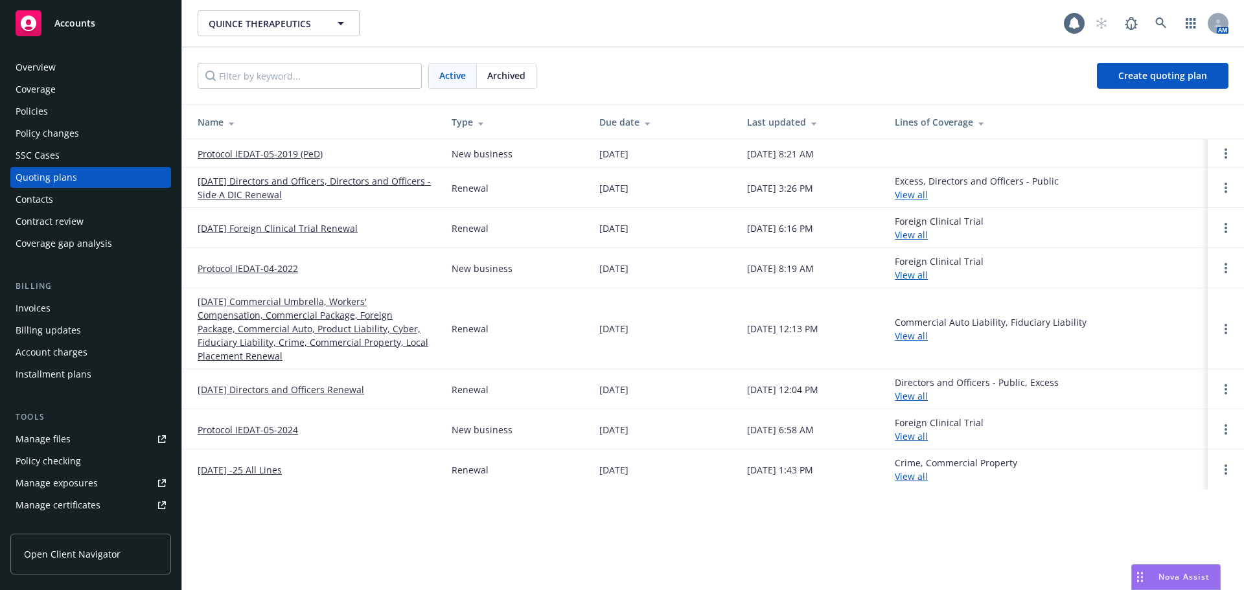
click at [287, 270] on link "Protocol IEDAT-04-2022" at bounding box center [248, 269] width 100 height 14
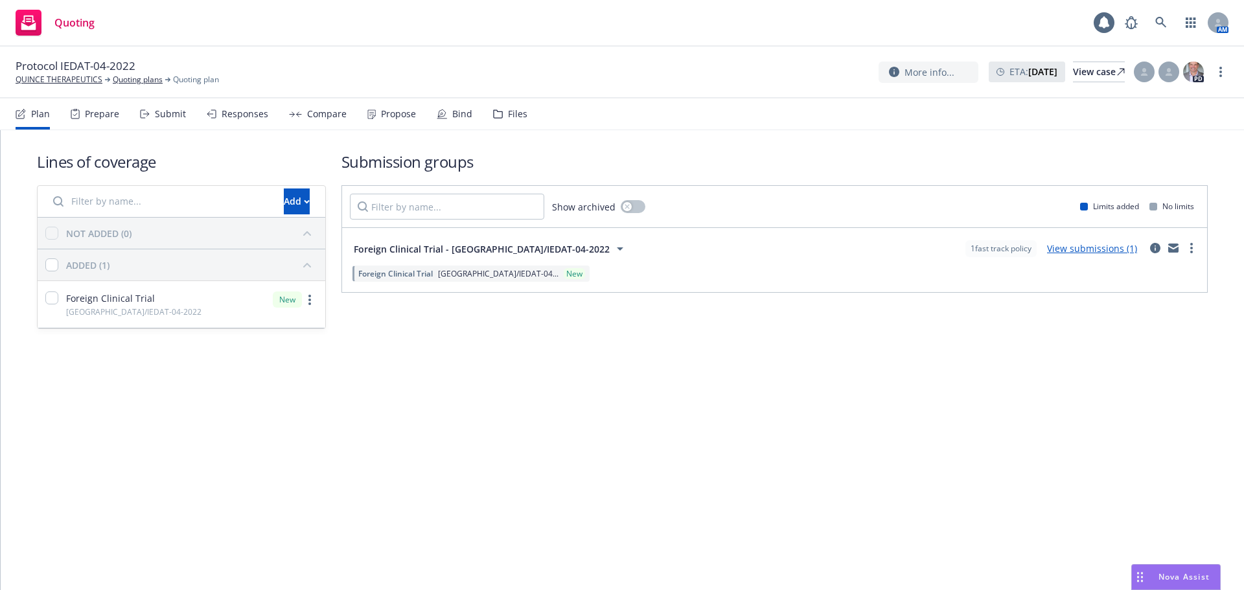
click at [498, 116] on div "Files" at bounding box center [510, 113] width 34 height 31
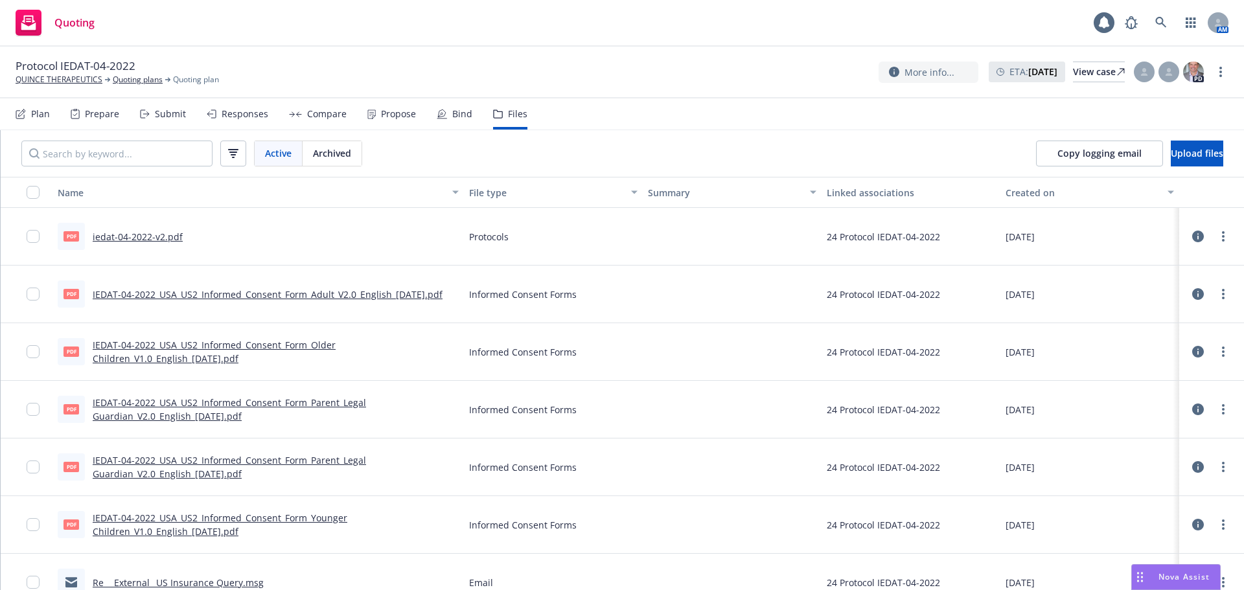
click at [252, 347] on link "IEDAT-04-2022_USA_US2_Informed_Consent_Form_Older Children_V1.0_English_20 Feb …" at bounding box center [214, 352] width 243 height 26
click at [44, 82] on link "QUINCE THERAPEUTICS" at bounding box center [59, 80] width 87 height 12
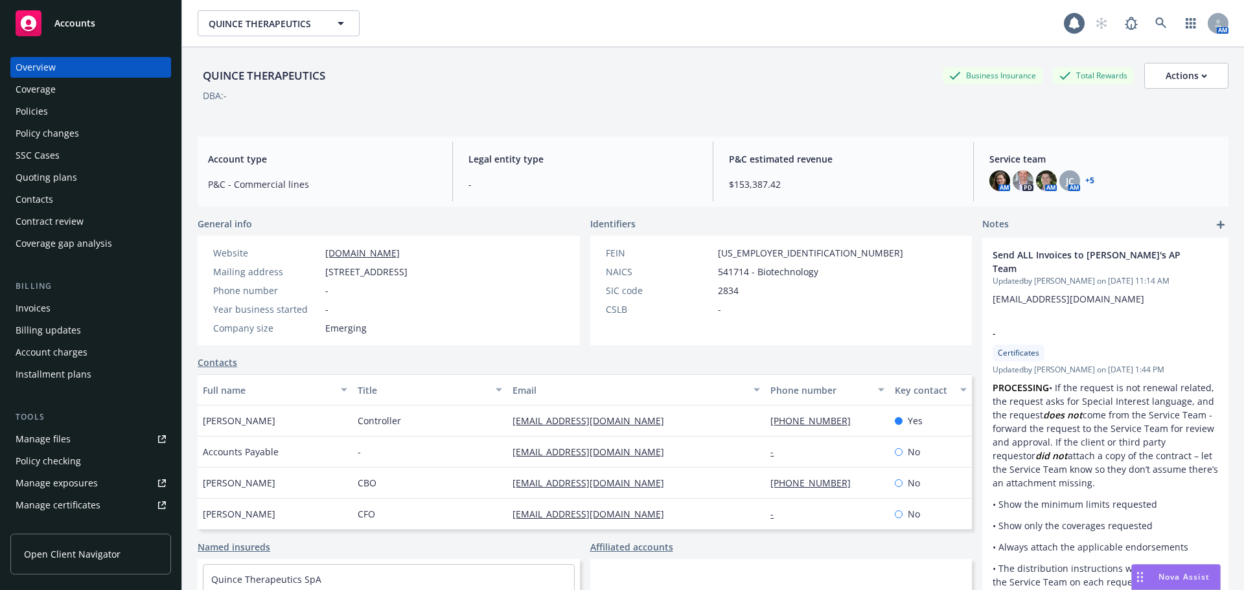
click at [58, 178] on div "Quoting plans" at bounding box center [47, 177] width 62 height 21
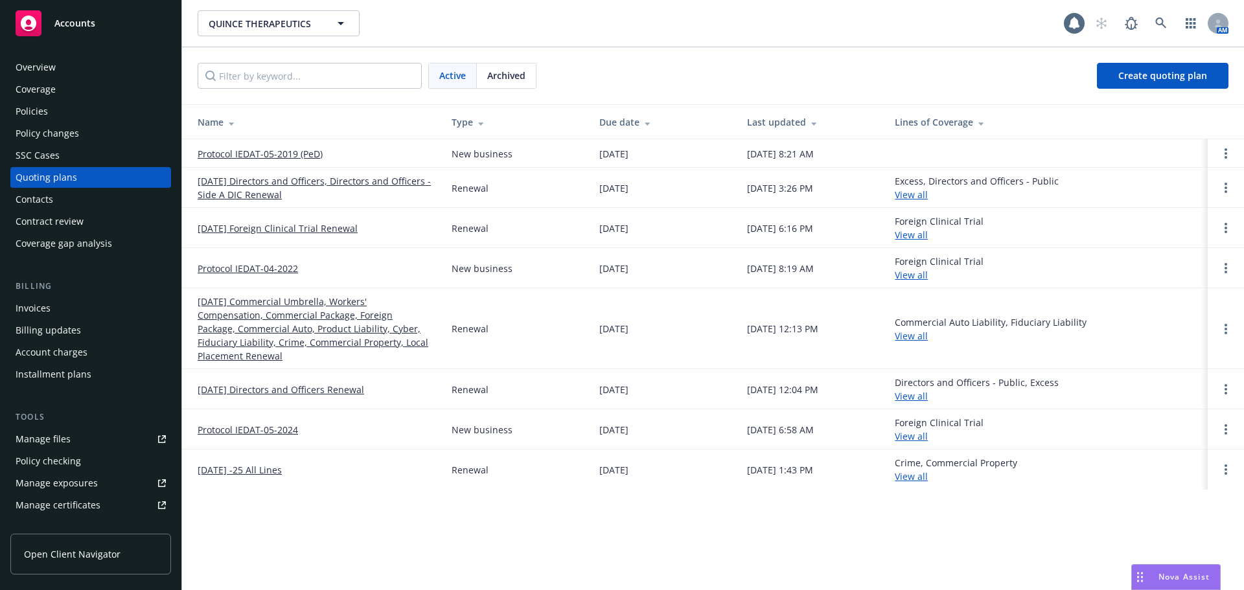
click at [283, 266] on link "Protocol IEDAT-04-2022" at bounding box center [248, 269] width 100 height 14
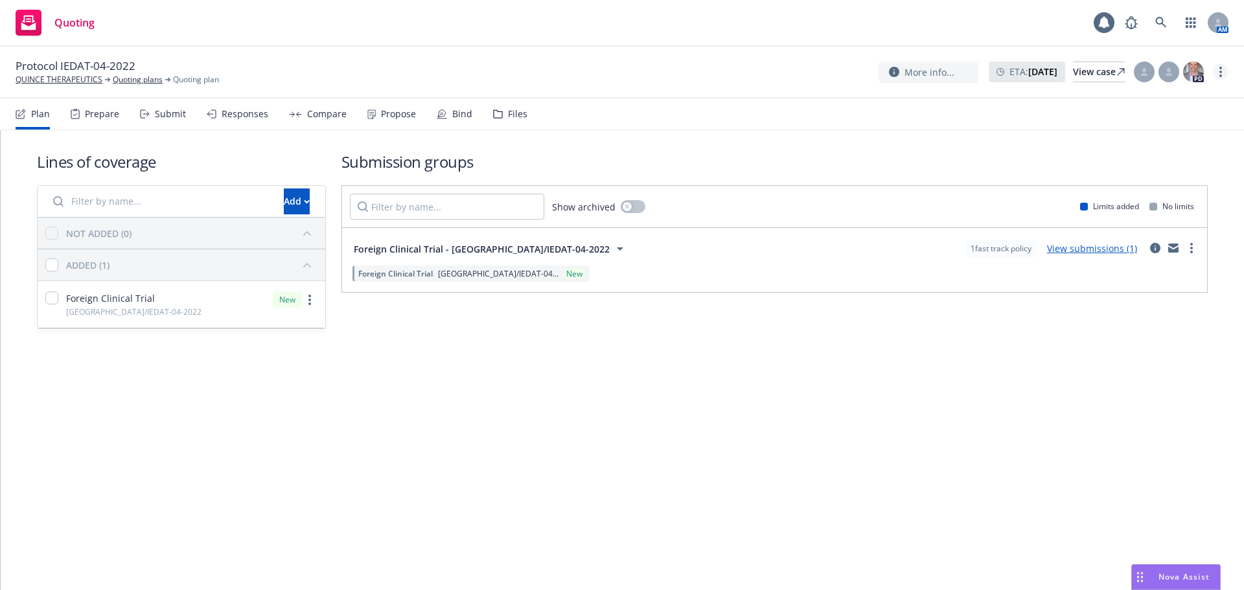
click at [1214, 71] on link "more" at bounding box center [1221, 72] width 16 height 16
click at [1174, 126] on link "Rename quoting plan" at bounding box center [1155, 124] width 144 height 26
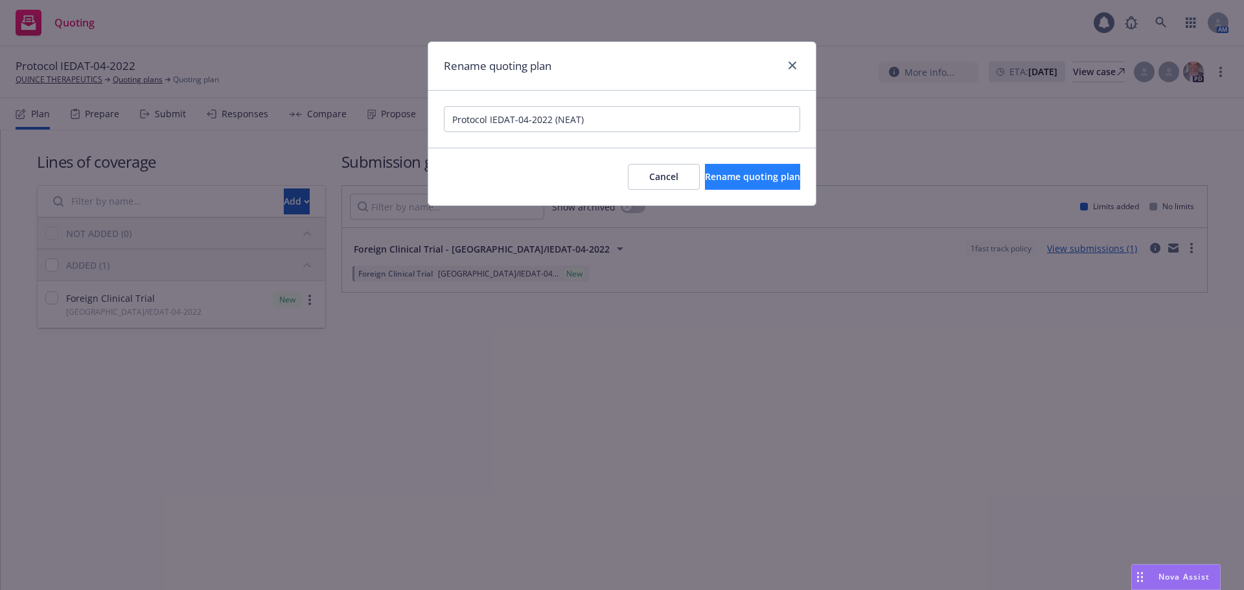
type input "Protocol IEDAT-04-2022 (NEAT)"
click at [721, 183] on button "Rename quoting plan" at bounding box center [752, 177] width 95 height 26
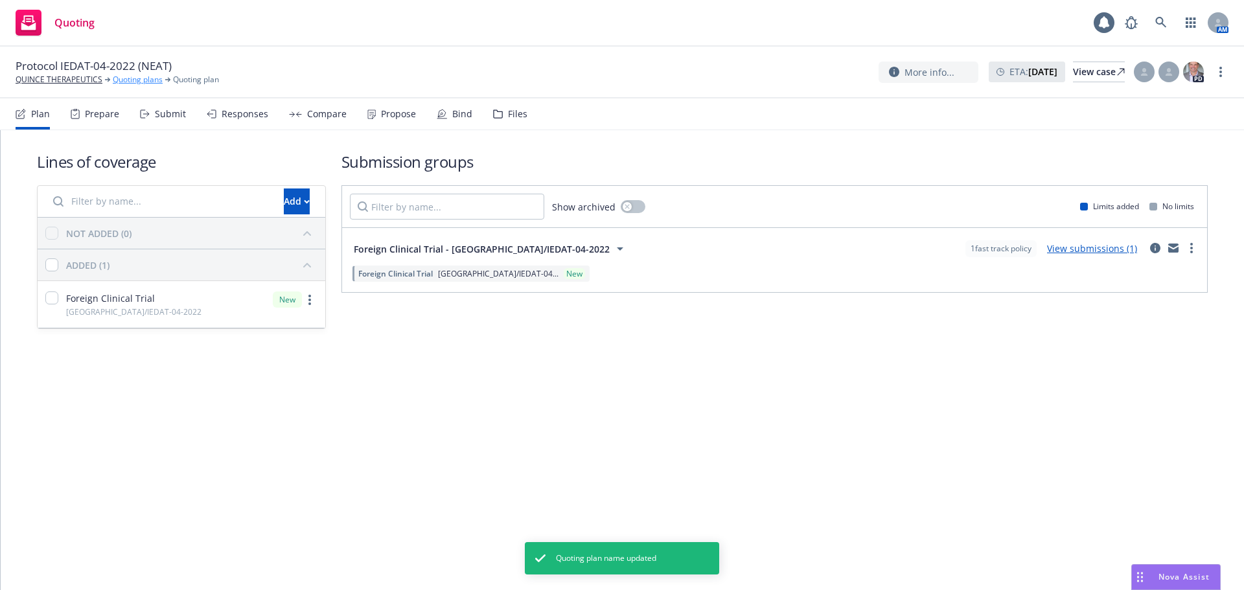
click at [142, 78] on link "Quoting plans" at bounding box center [138, 80] width 50 height 12
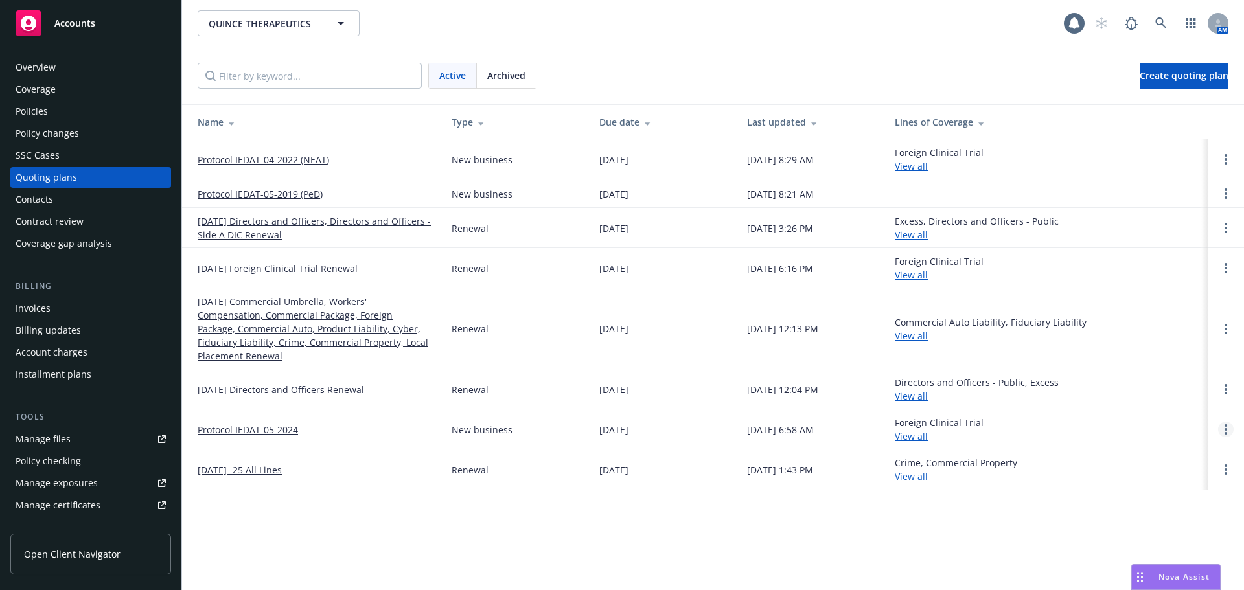
click at [1224, 430] on link "Open options" at bounding box center [1226, 430] width 16 height 16
click at [1166, 365] on span "Rename" at bounding box center [1136, 368] width 67 height 12
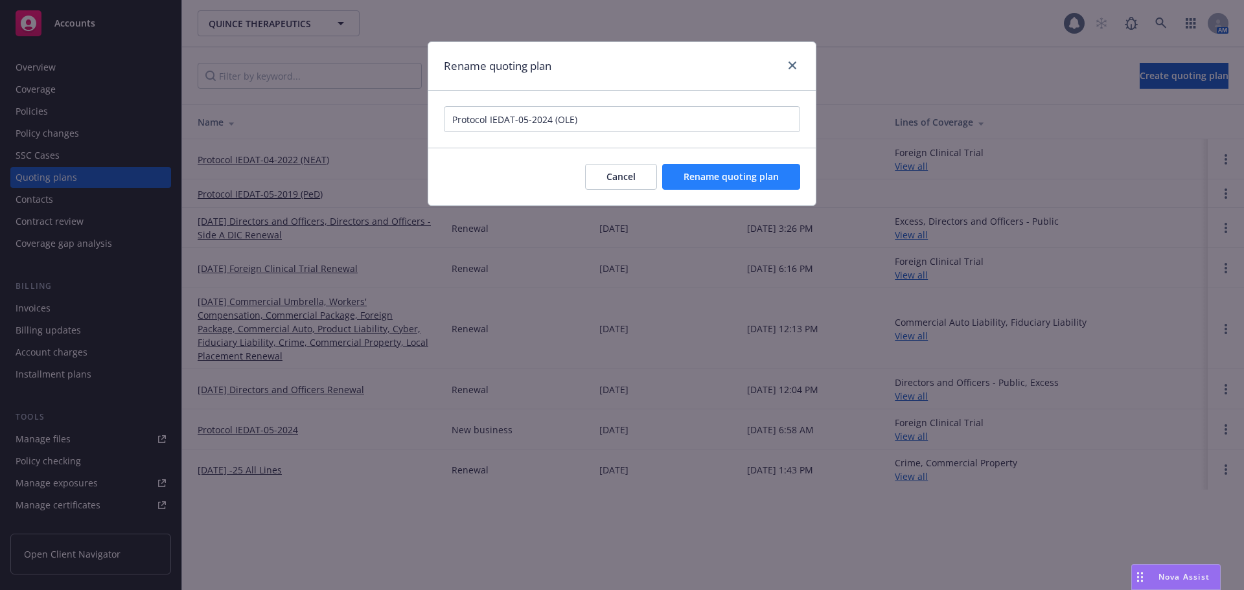
type input "Protocol IEDAT-05-2024 (OLE)"
click at [733, 176] on span "Rename quoting plan" at bounding box center [731, 176] width 95 height 12
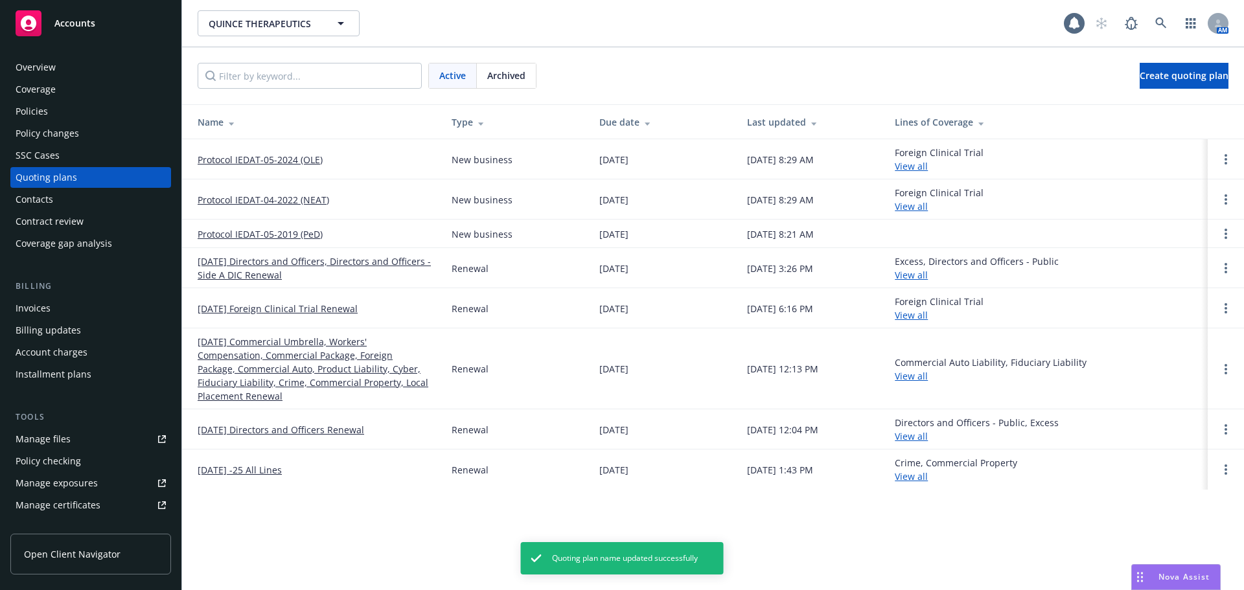
click at [89, 111] on div "Policies" at bounding box center [91, 111] width 150 height 21
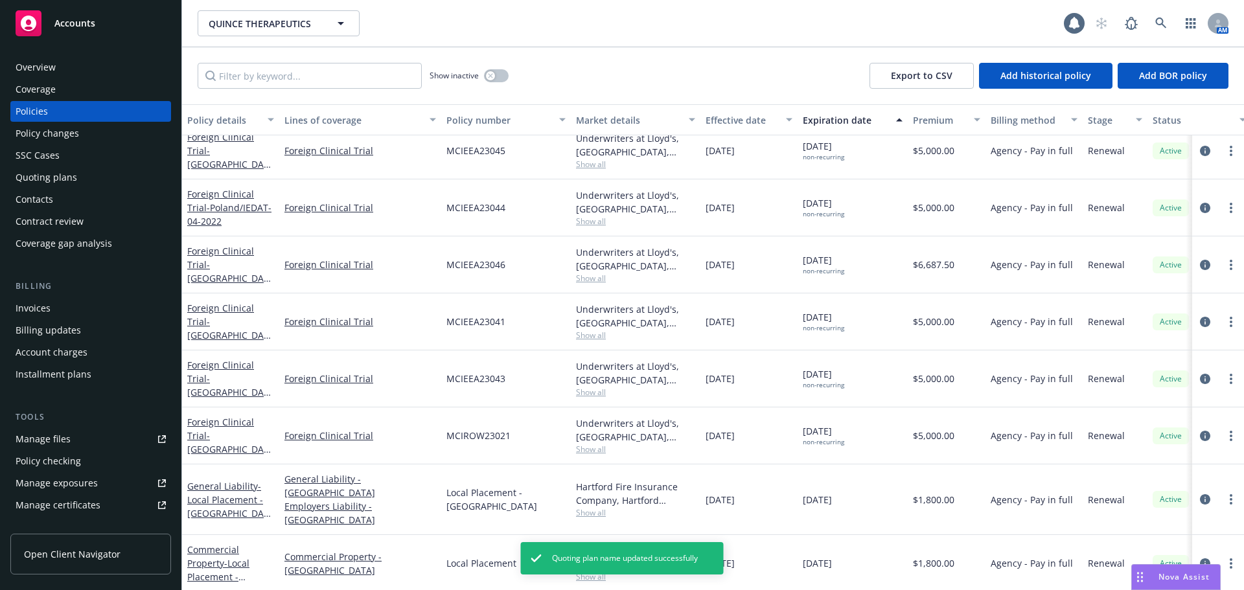
scroll to position [130, 0]
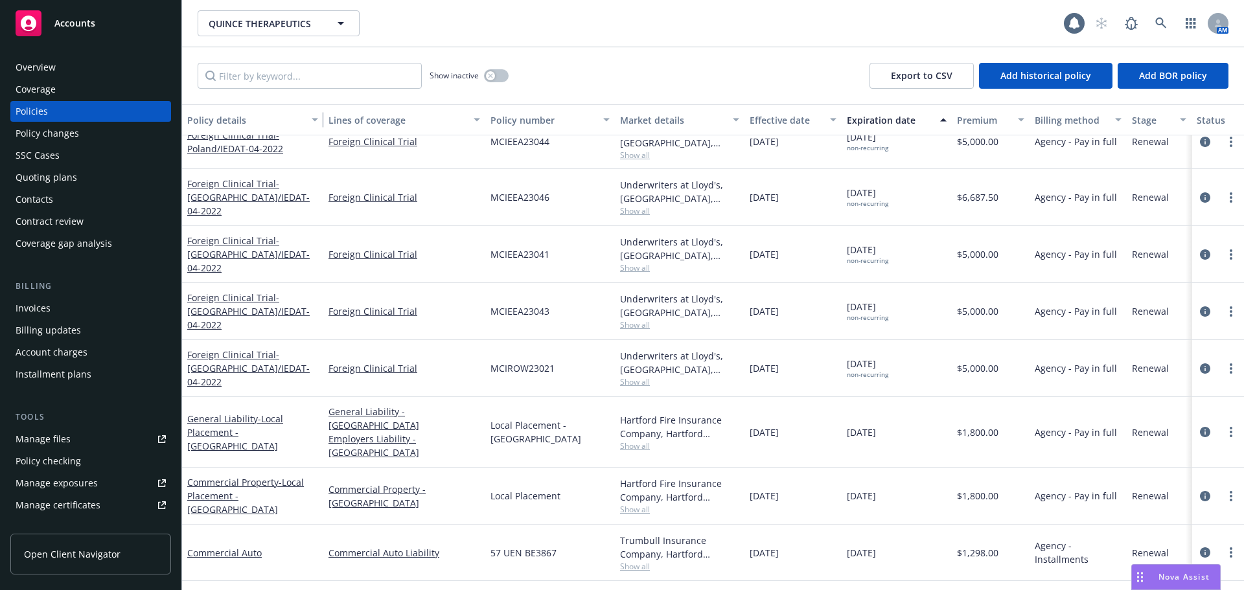
drag, startPoint x: 278, startPoint y: 121, endPoint x: 322, endPoint y: 121, distance: 44.1
click at [320, 121] on div "button" at bounding box center [317, 120] width 6 height 30
click at [268, 28] on span "QUINCE THERAPEUTICS" at bounding box center [265, 24] width 112 height 14
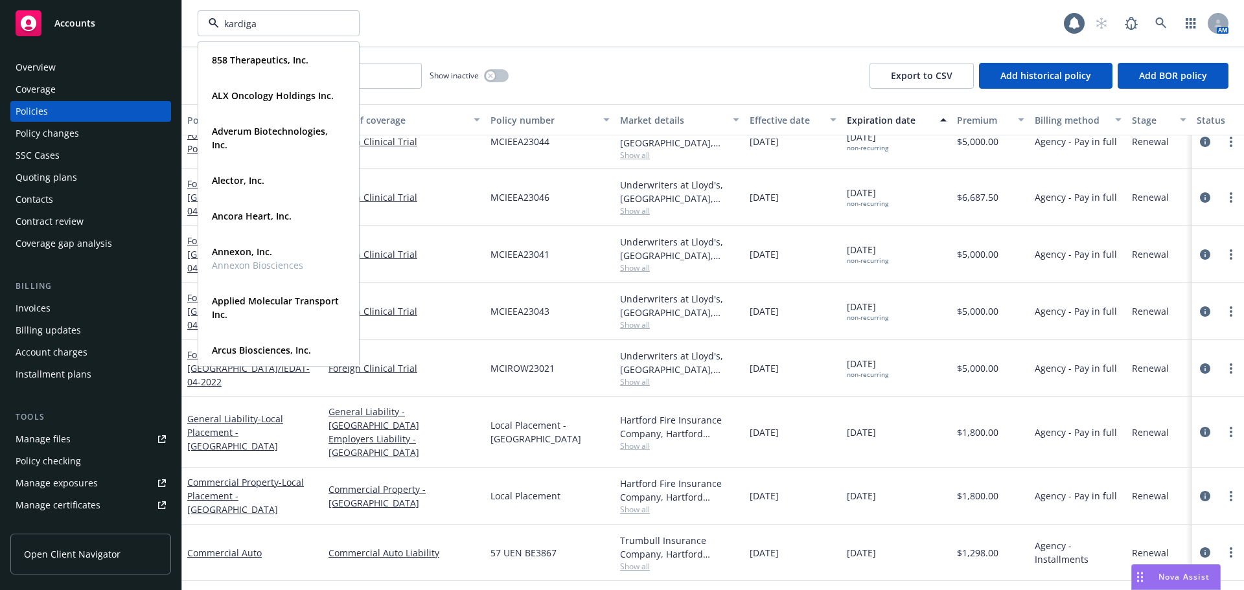
type input "kardigan"
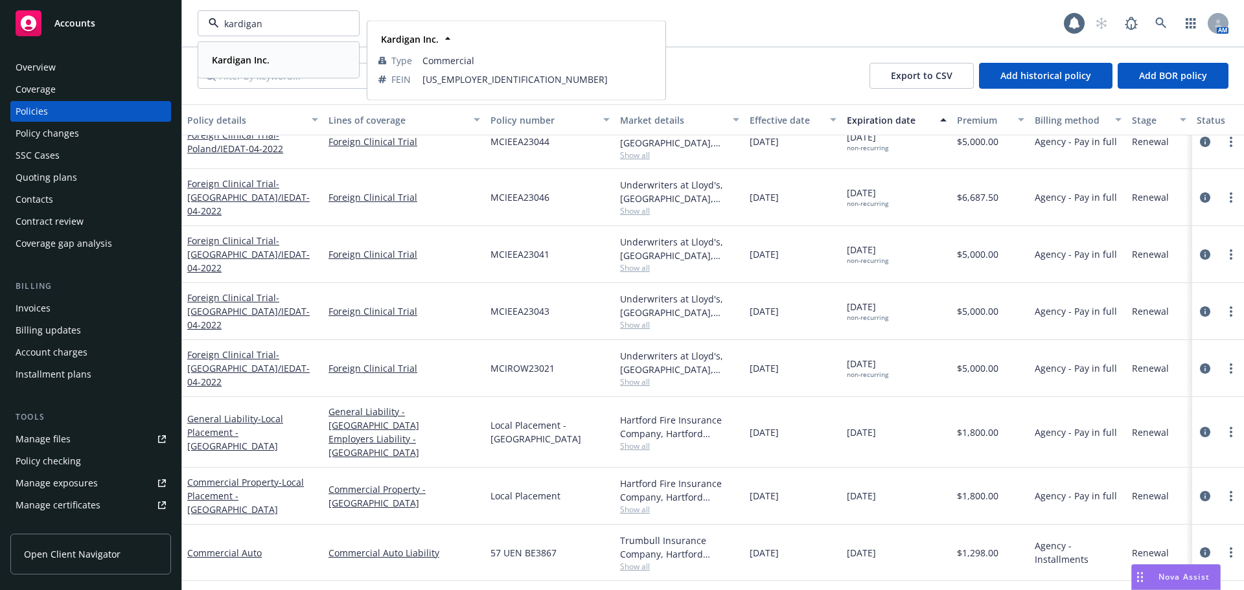
click at [260, 54] on strong "Kardigan Inc." at bounding box center [241, 60] width 58 height 12
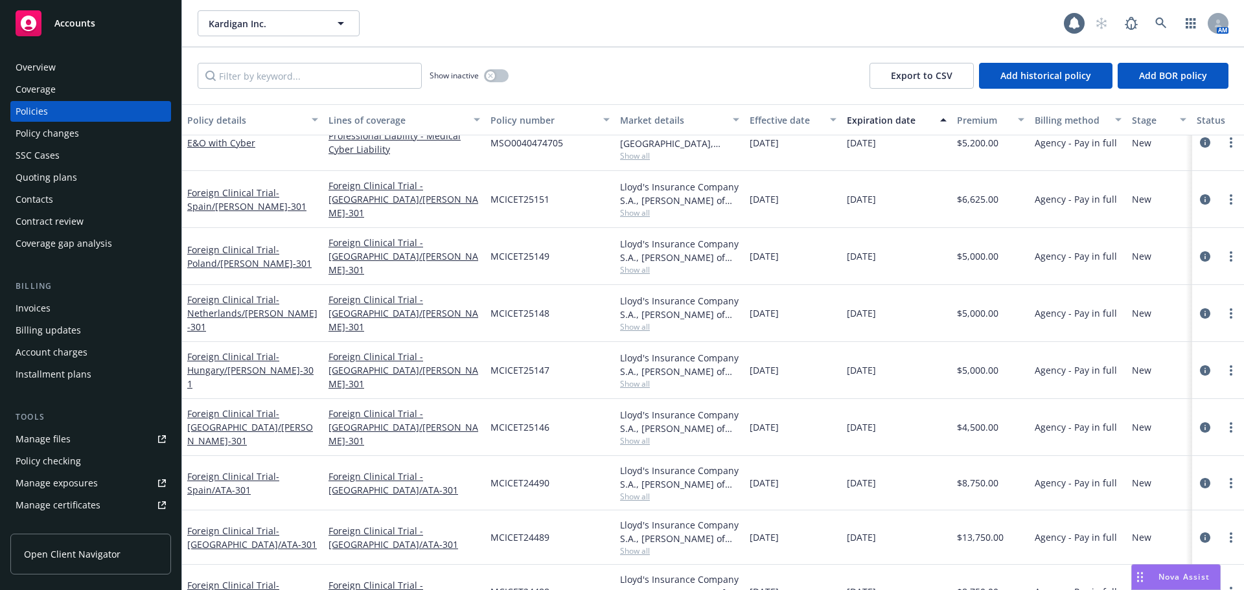
click at [41, 171] on div "Quoting plans" at bounding box center [47, 177] width 62 height 21
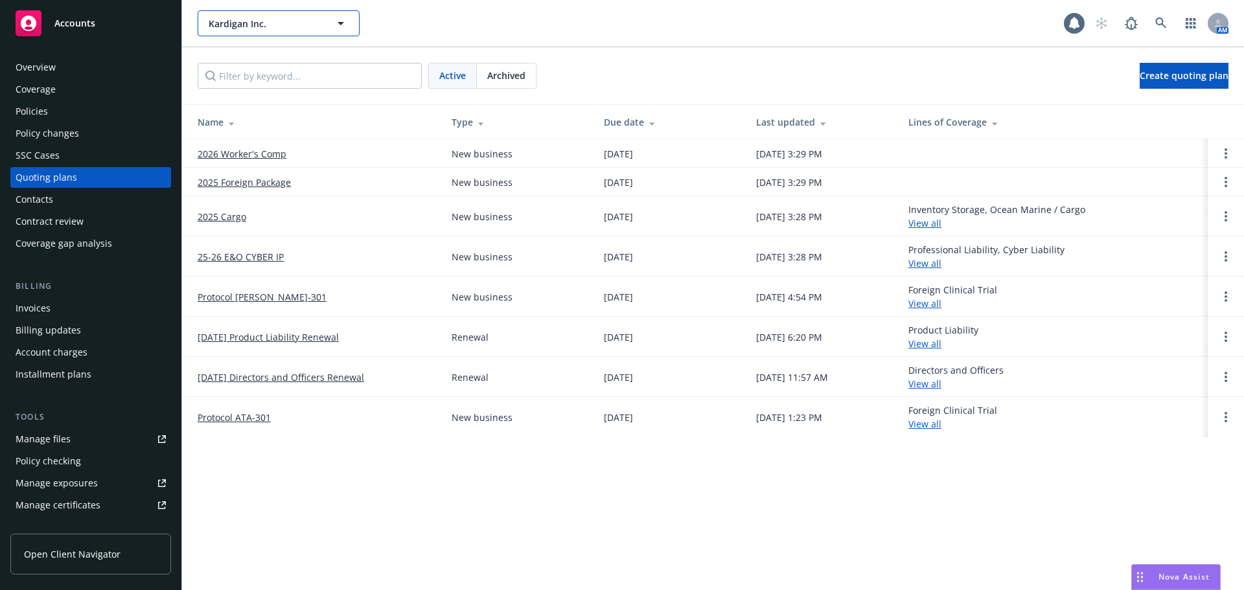
click at [243, 25] on span "Kardigan Inc." at bounding box center [265, 24] width 112 height 14
click at [242, 298] on link "Protocol DAN-301" at bounding box center [262, 297] width 129 height 14
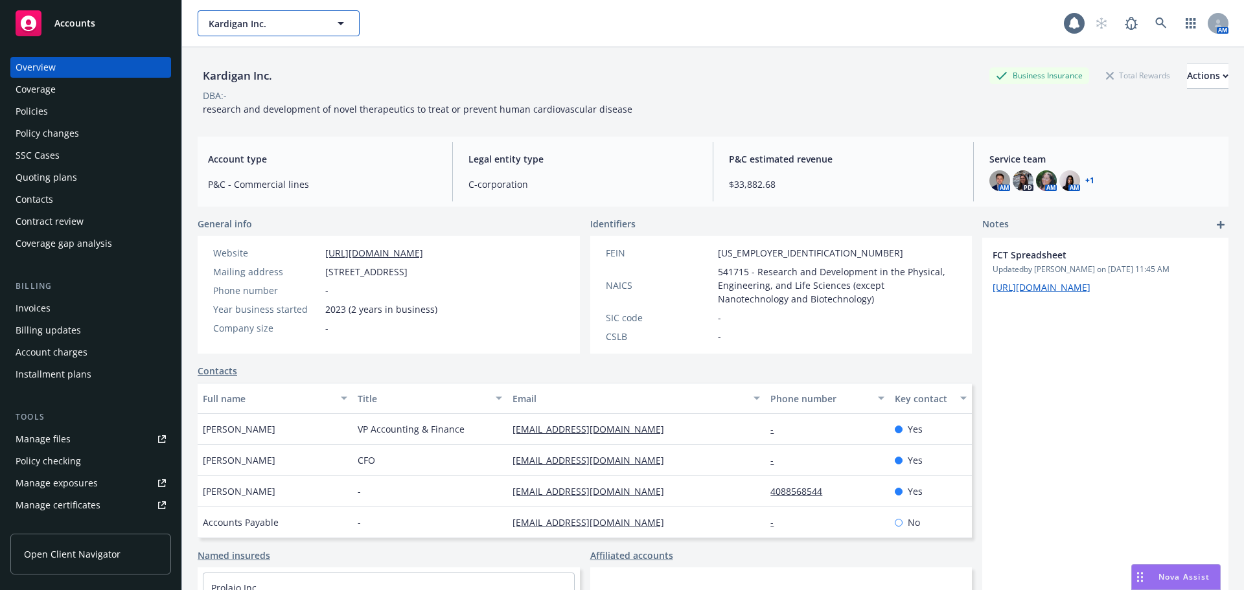
click at [244, 21] on span "Kardigan Inc." at bounding box center [265, 24] width 112 height 14
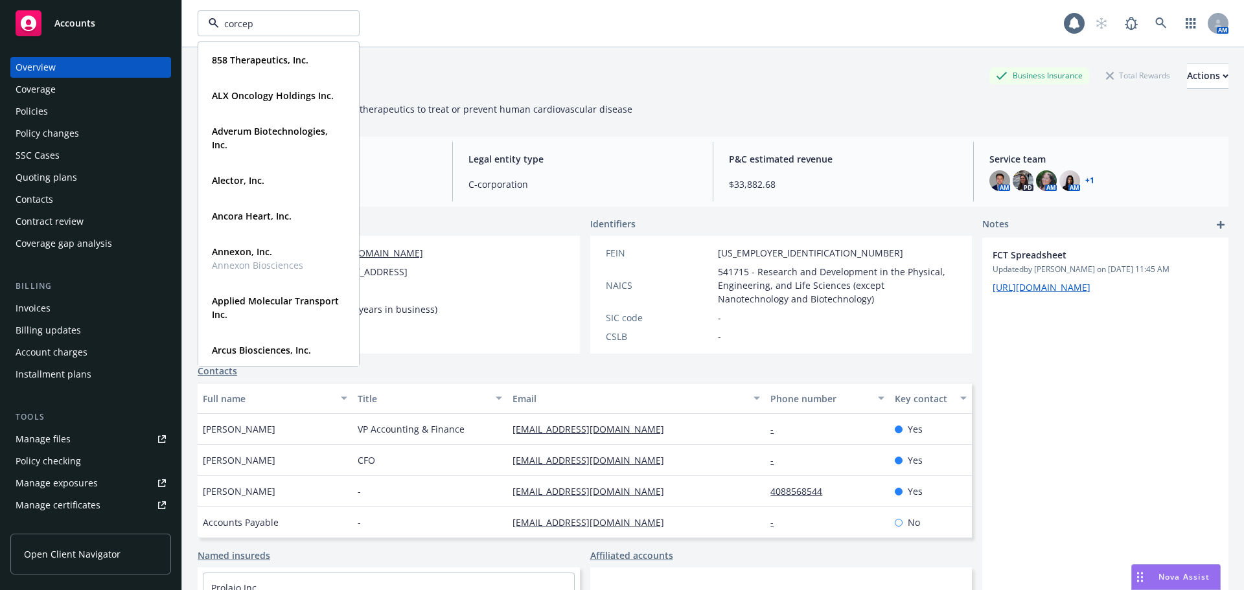
type input "corcept"
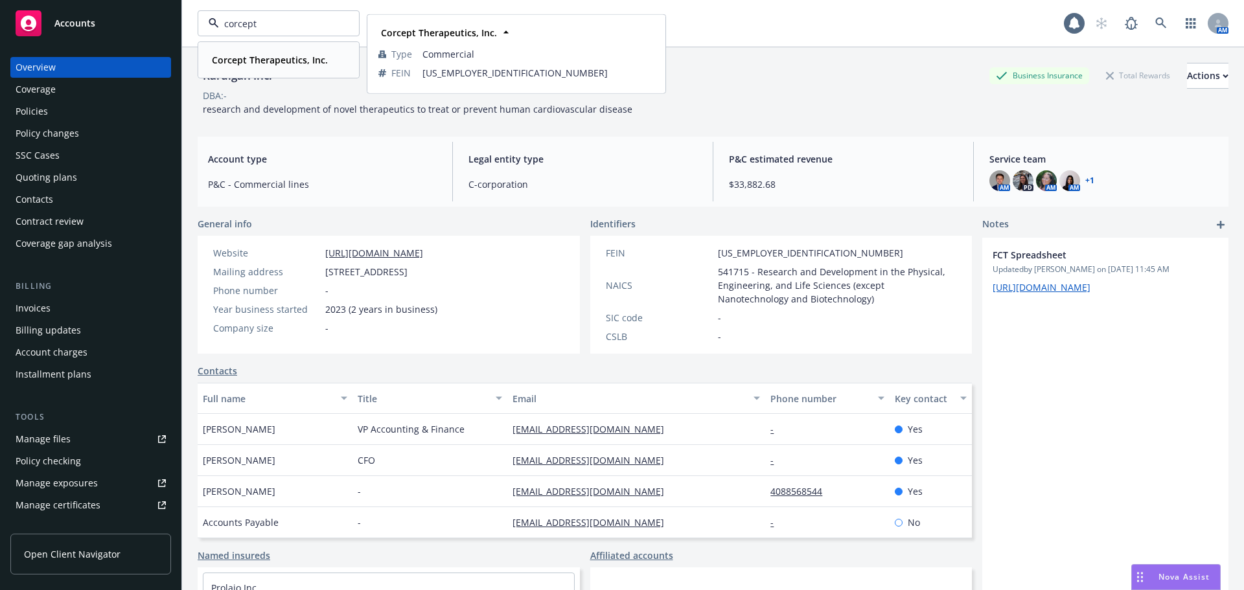
click at [281, 62] on strong "Corcept Therapeutics, Inc." at bounding box center [270, 60] width 116 height 12
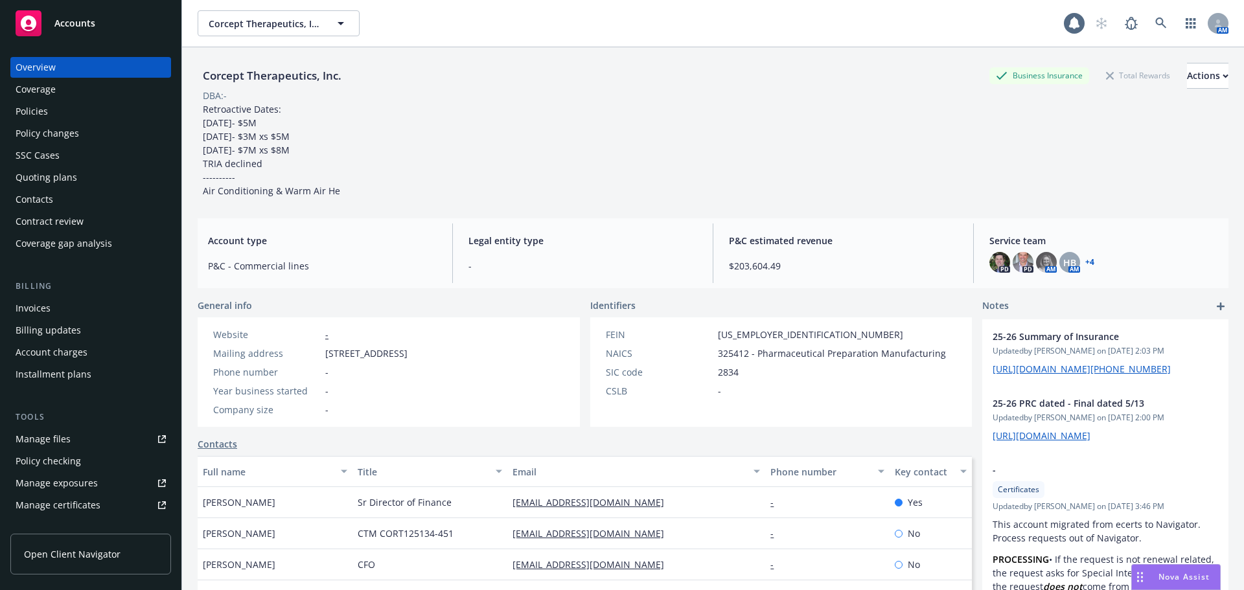
click at [22, 111] on div "Policies" at bounding box center [32, 111] width 32 height 21
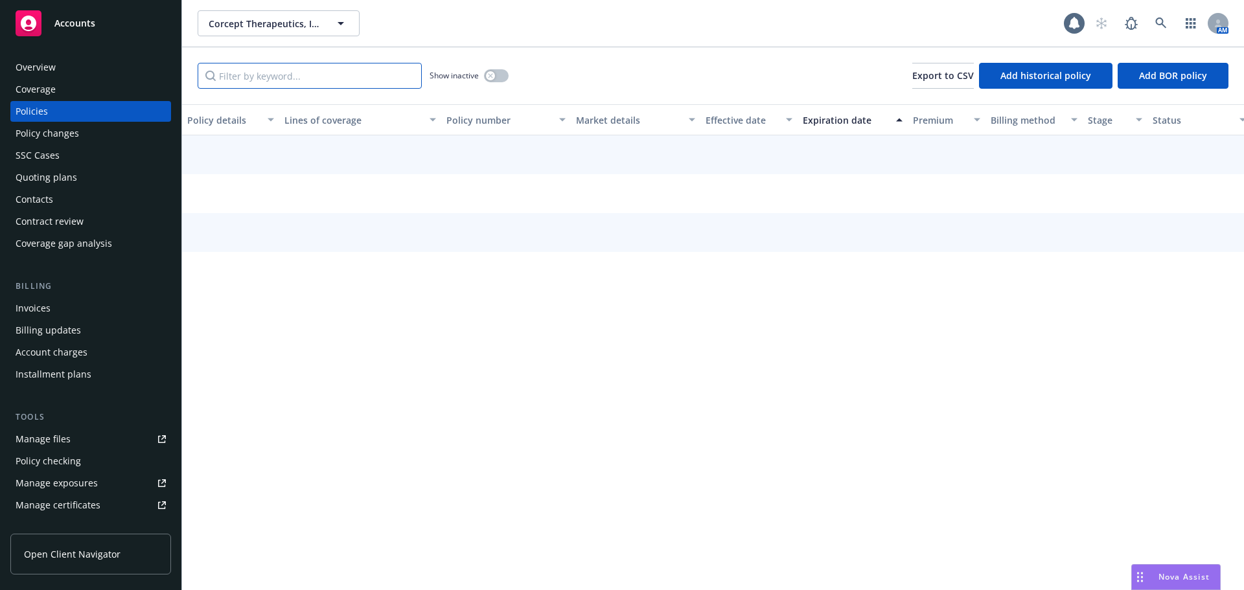
click at [285, 75] on input "Filter by keyword..." at bounding box center [310, 76] width 224 height 26
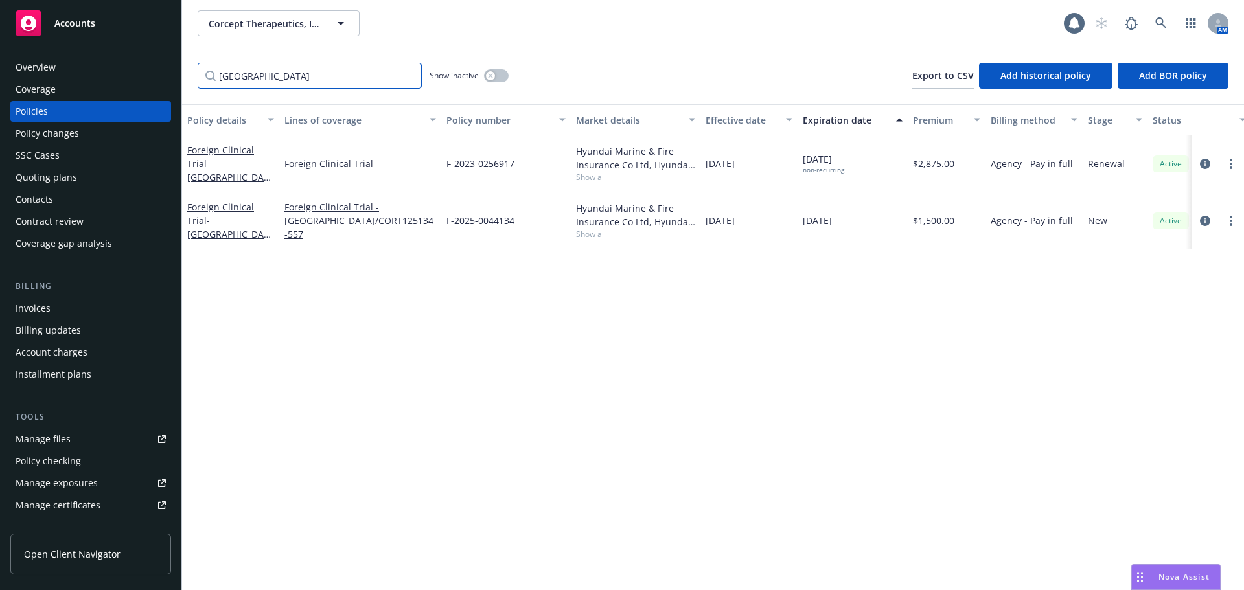
type input "south korea"
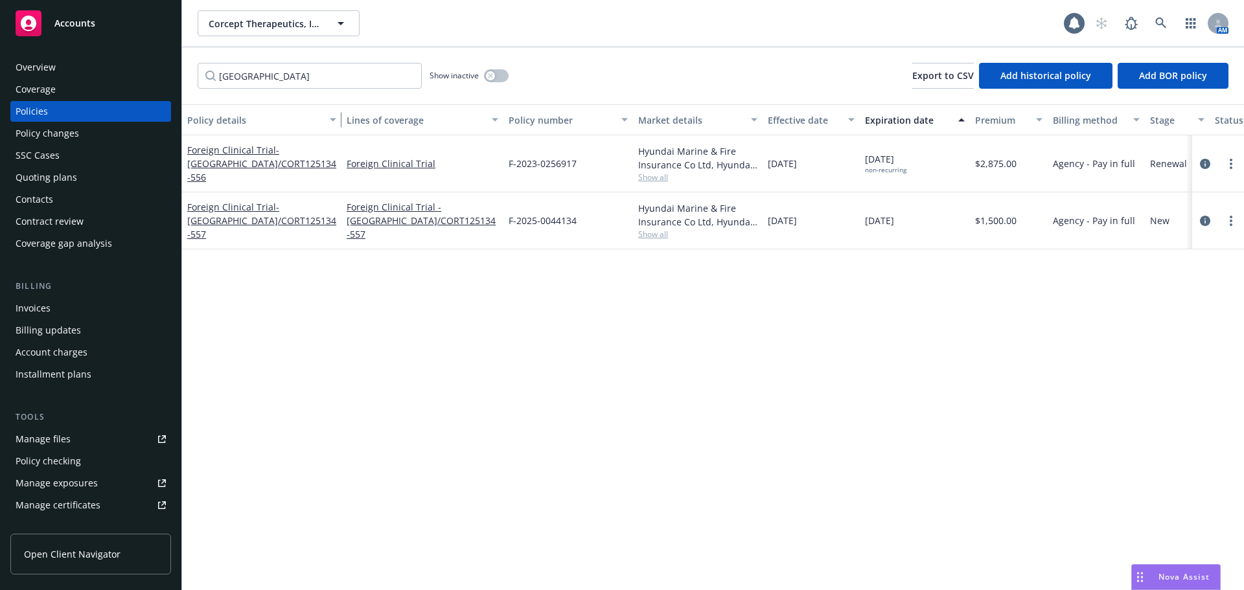
drag, startPoint x: 275, startPoint y: 117, endPoint x: 337, endPoint y: 116, distance: 62.2
click at [337, 116] on div "button" at bounding box center [335, 120] width 6 height 30
click at [264, 224] on span "- South Korea/CORT125134-557" at bounding box center [261, 221] width 149 height 40
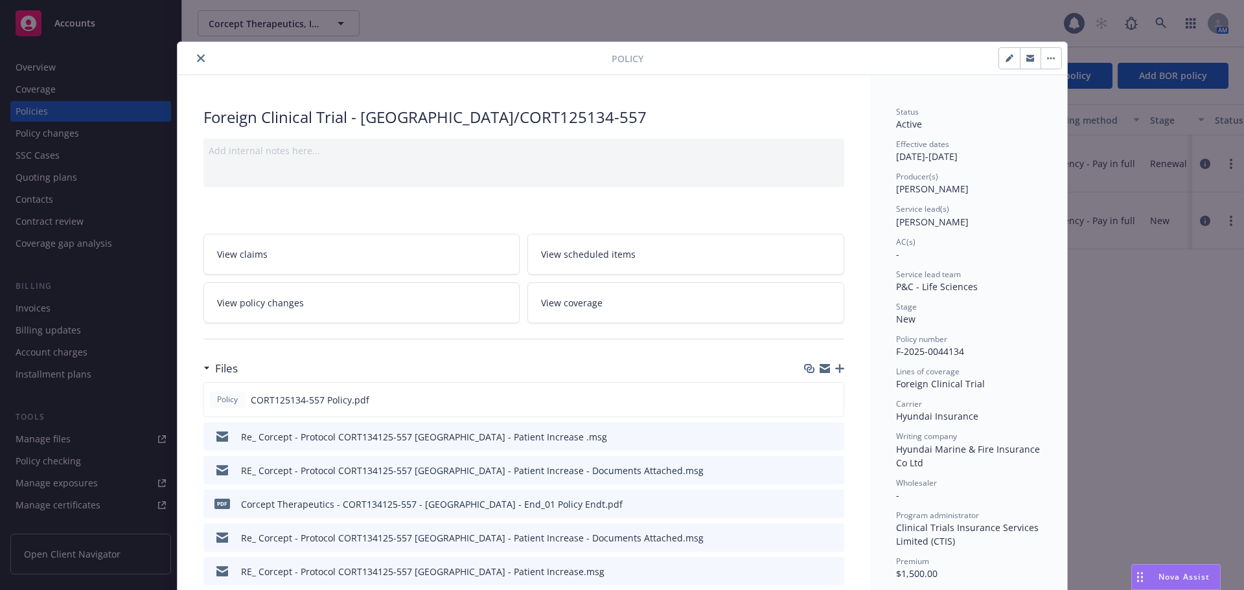
click at [835, 370] on icon "button" at bounding box center [839, 368] width 9 height 9
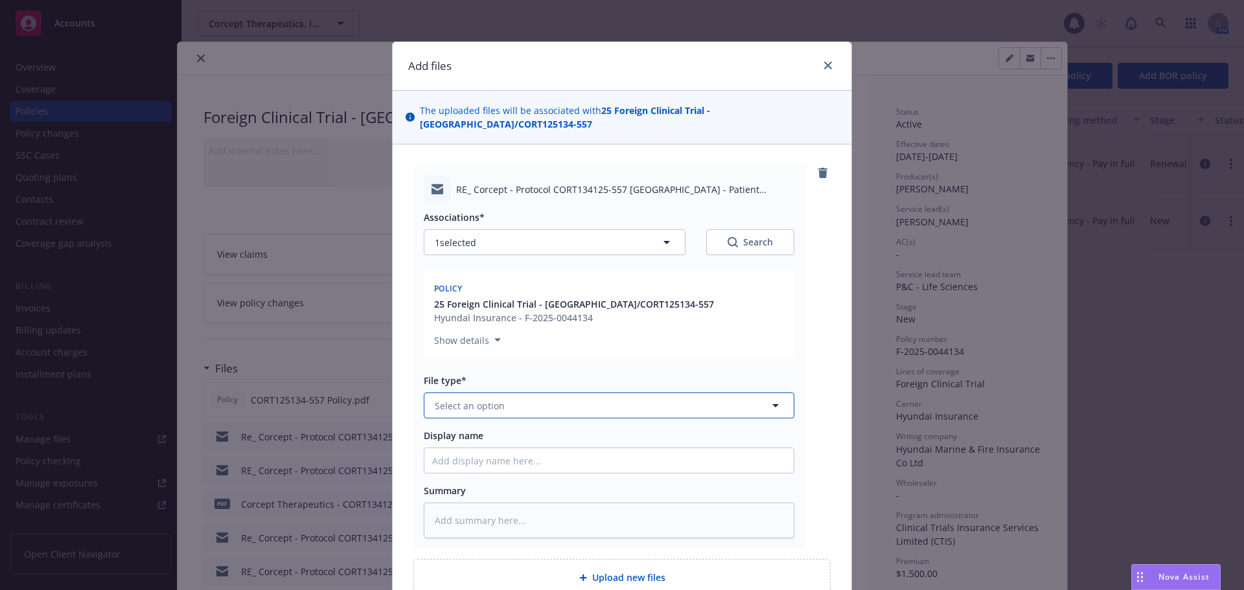
click at [535, 409] on button "Select an option" at bounding box center [609, 406] width 371 height 26
type input "em"
drag, startPoint x: 500, startPoint y: 465, endPoint x: 505, endPoint y: 460, distance: 7.3
click at [503, 462] on div "Email" at bounding box center [608, 476] width 369 height 34
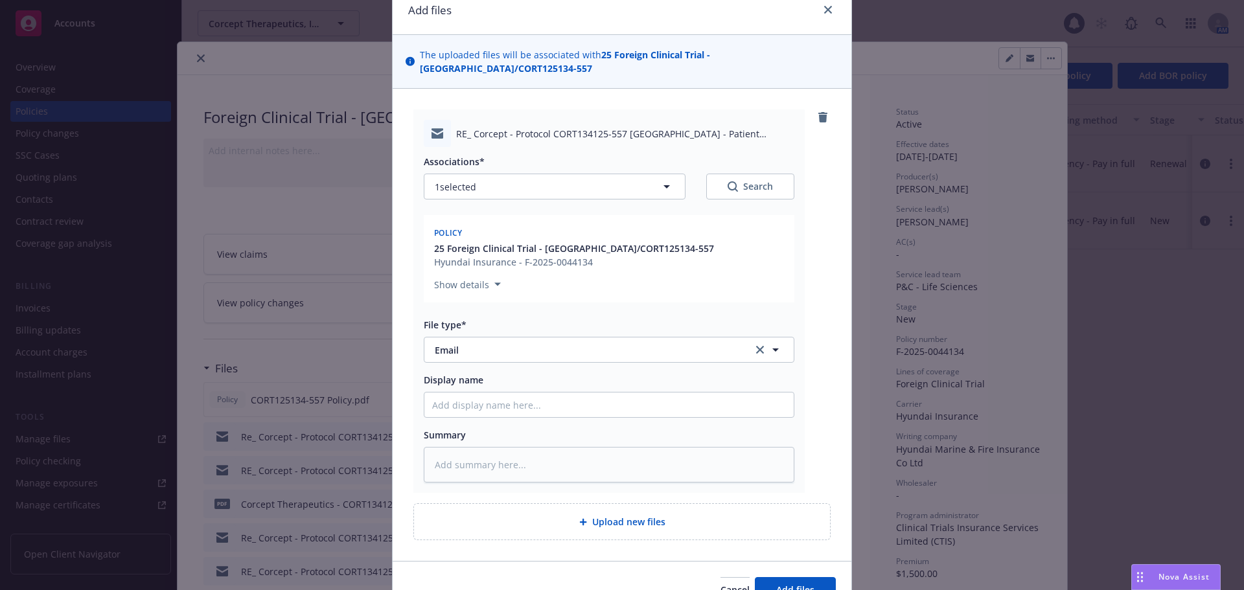
scroll to position [126, 0]
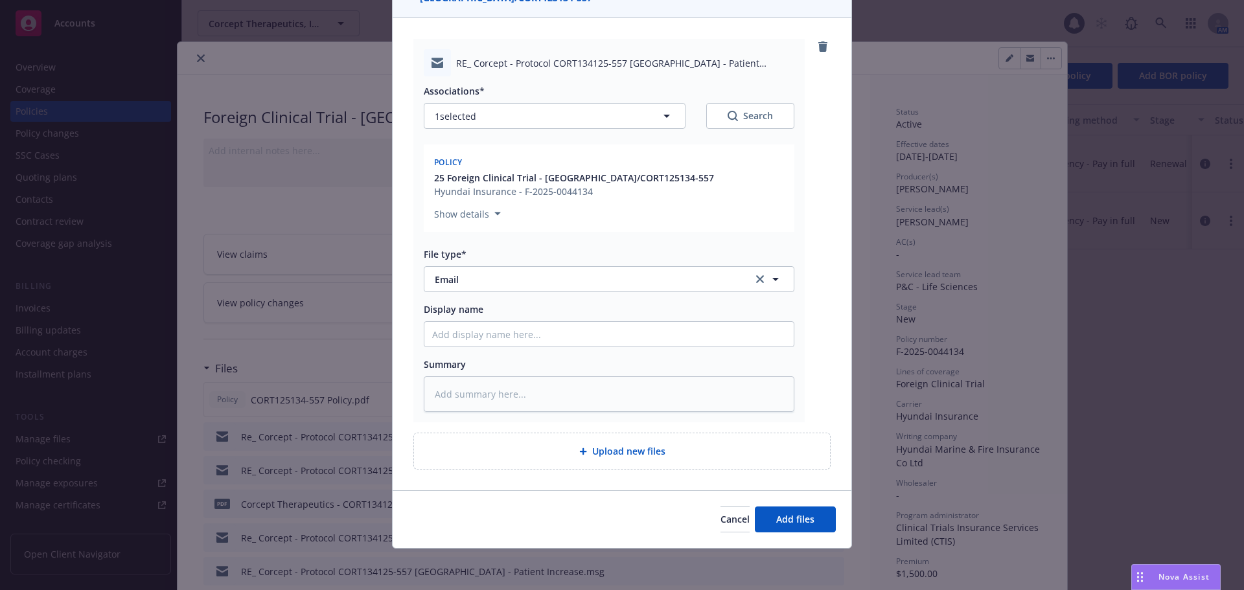
type textarea "x"
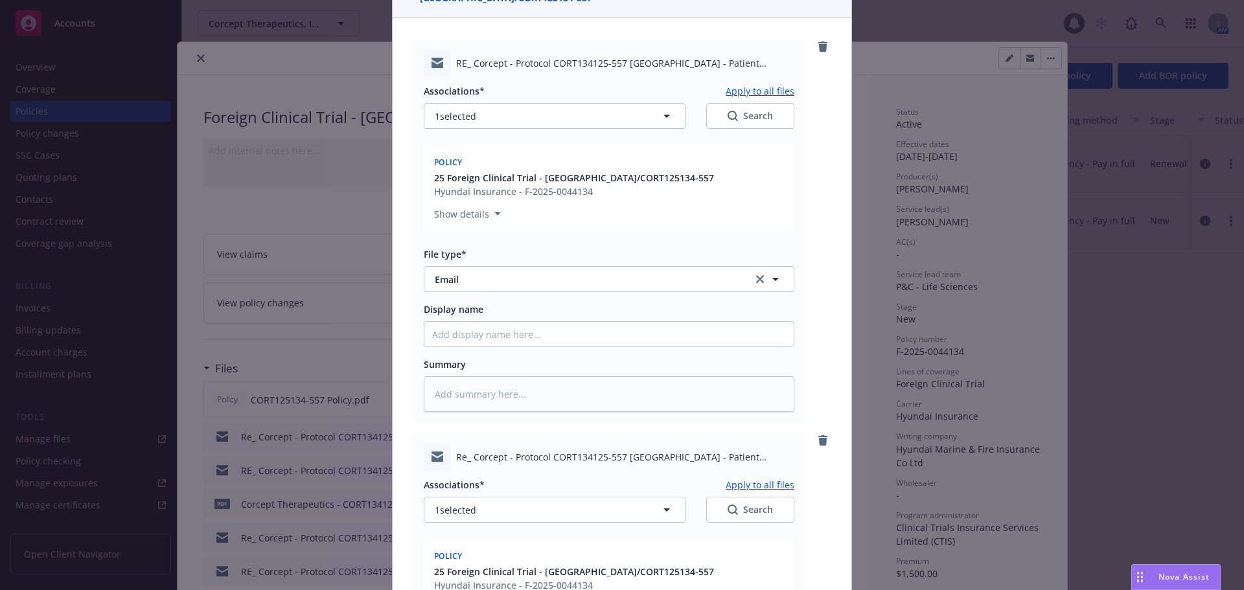
scroll to position [520, 0]
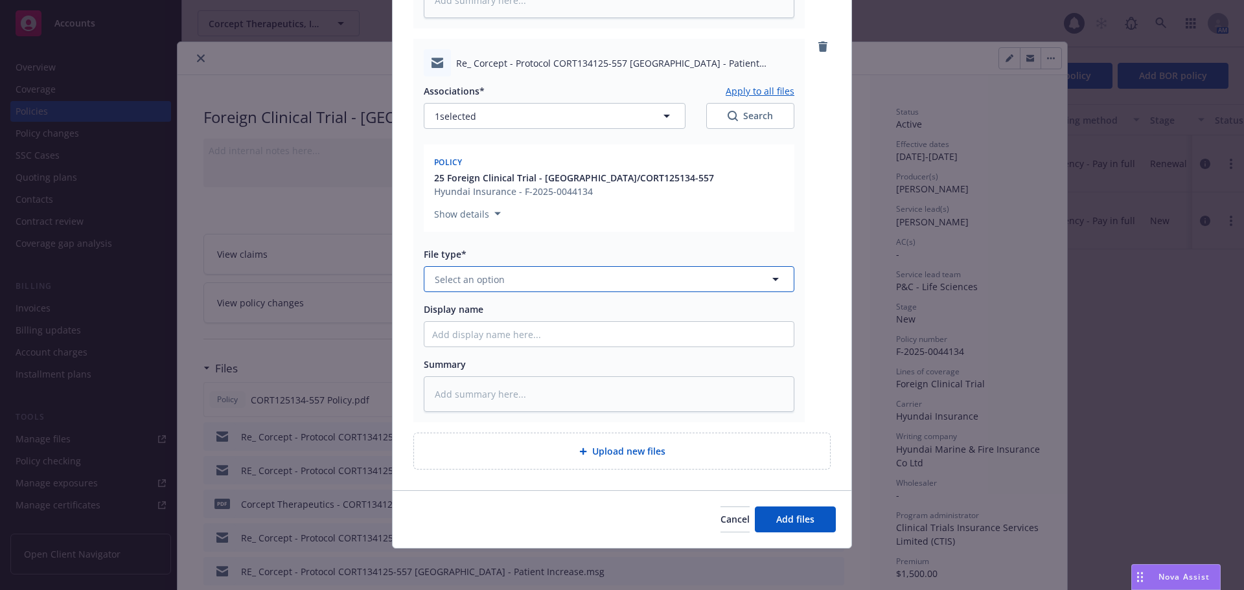
click at [444, 270] on button "Select an option" at bounding box center [609, 279] width 371 height 26
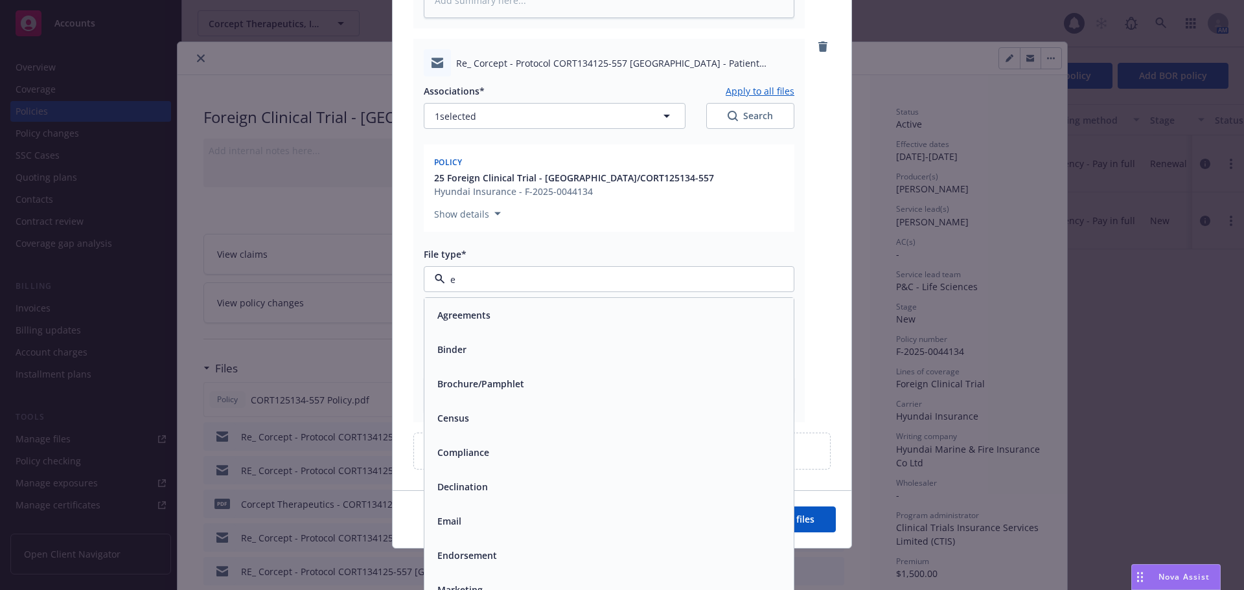
type input "em"
click at [575, 346] on div "Email" at bounding box center [609, 349] width 354 height 19
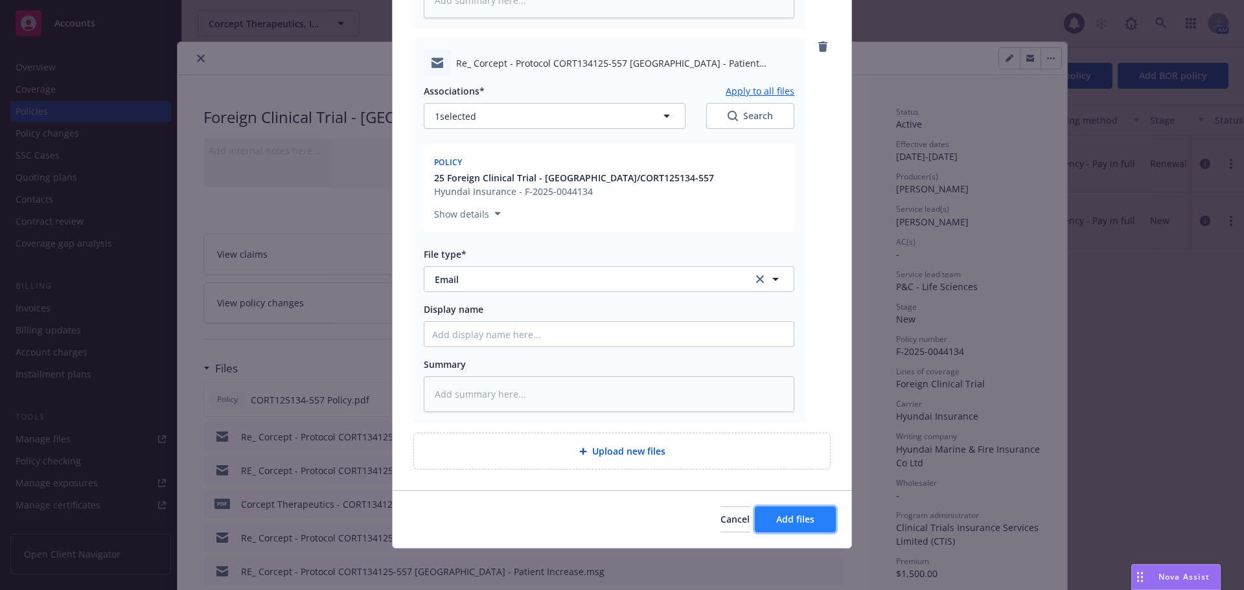
click at [809, 525] on span "Add files" at bounding box center [795, 519] width 38 height 12
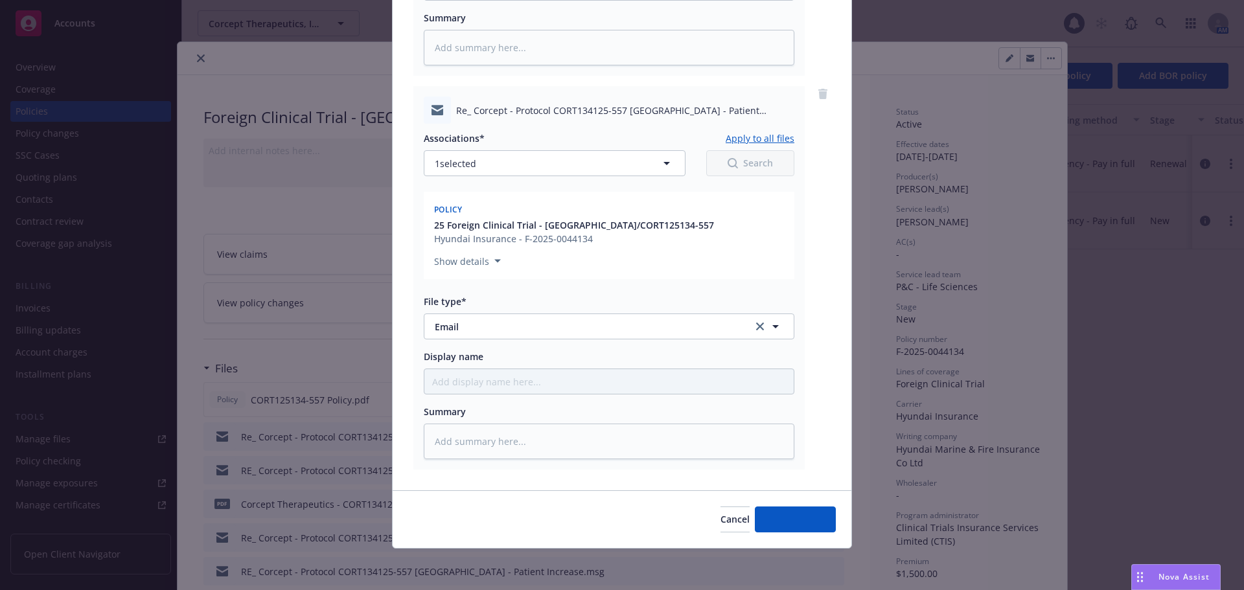
scroll to position [473, 0]
type textarea "x"
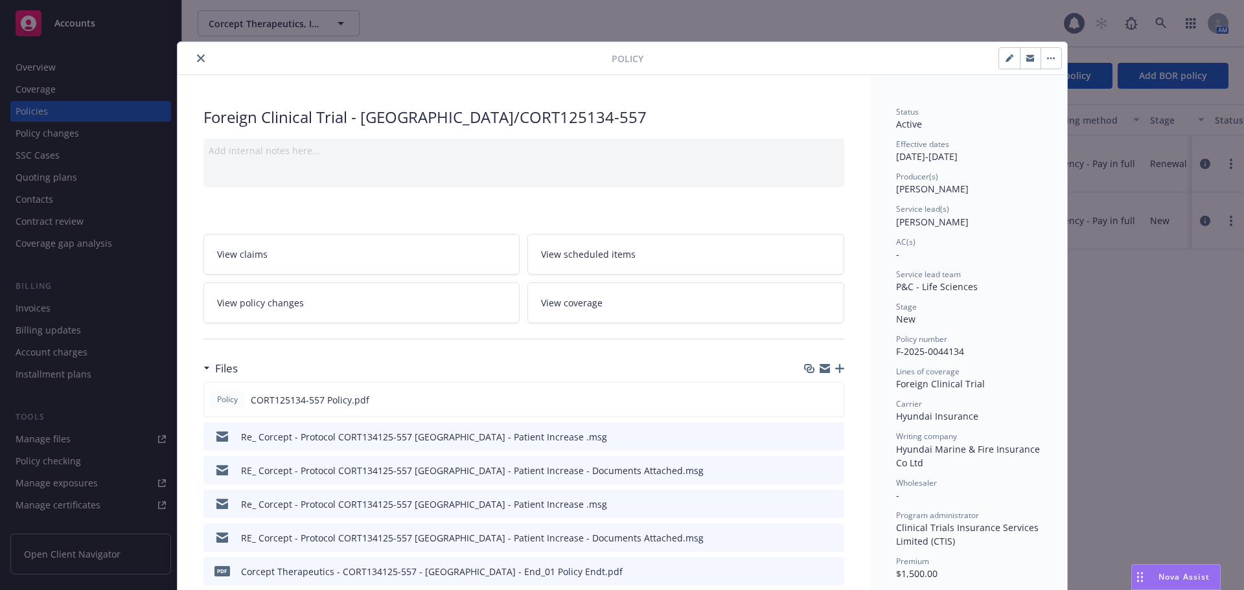
click at [197, 60] on icon "close" at bounding box center [201, 58] width 8 height 8
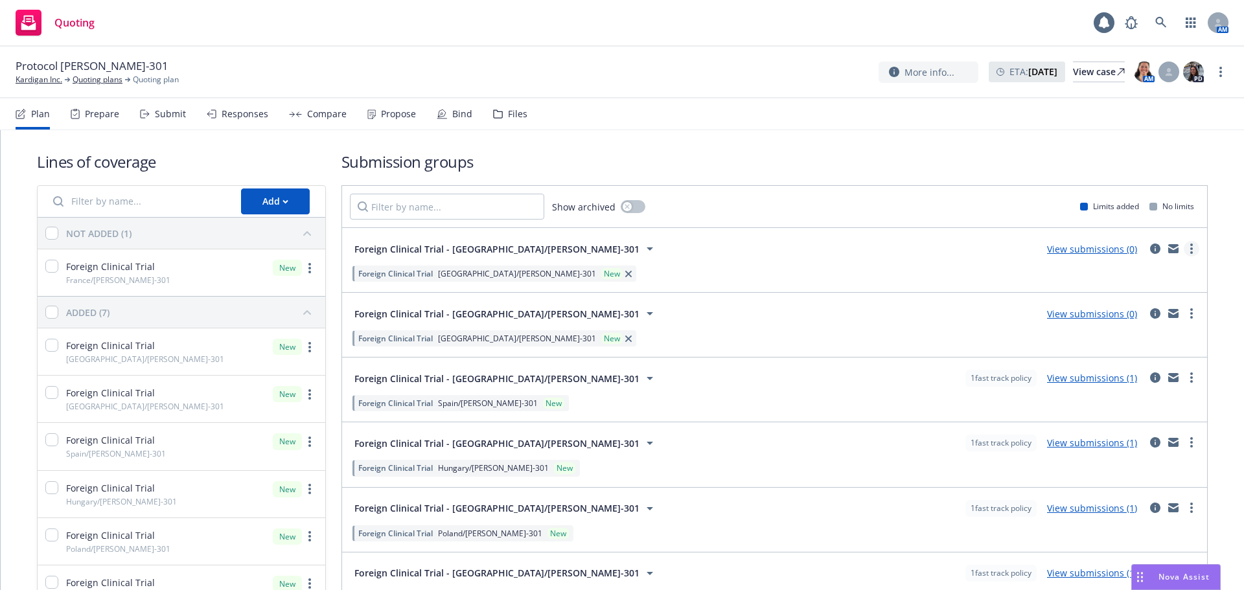
click at [1184, 245] on link "more" at bounding box center [1192, 249] width 16 height 16
click at [1134, 412] on span "Create policy (fast track)" at bounding box center [1119, 410] width 135 height 12
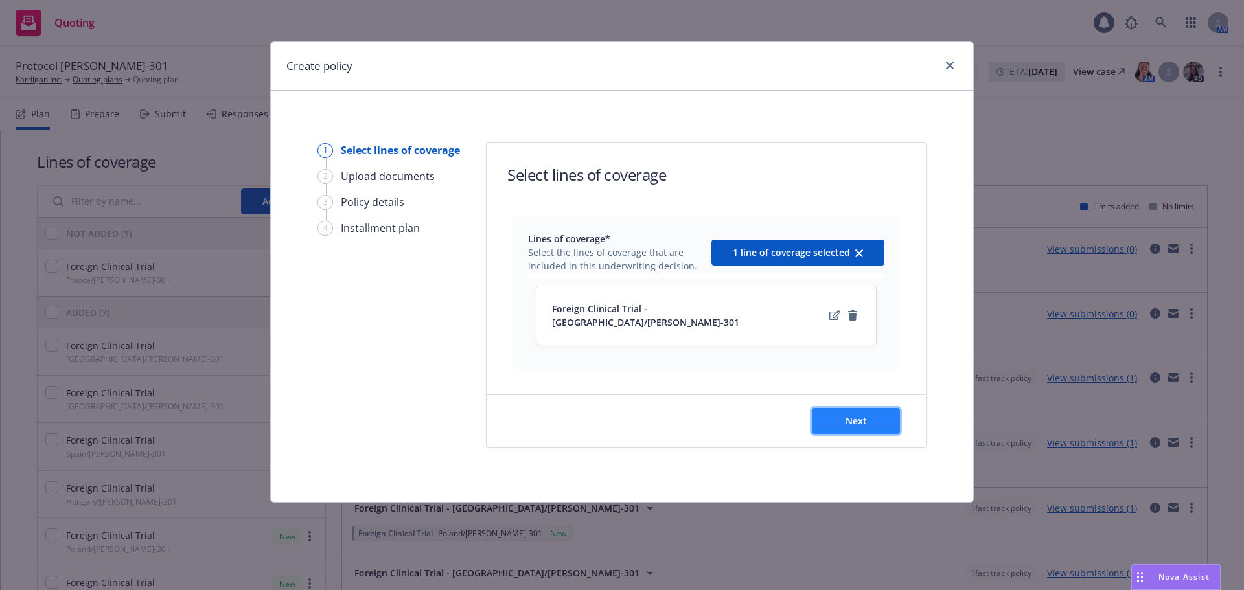
click at [853, 422] on button "Next" at bounding box center [856, 421] width 88 height 26
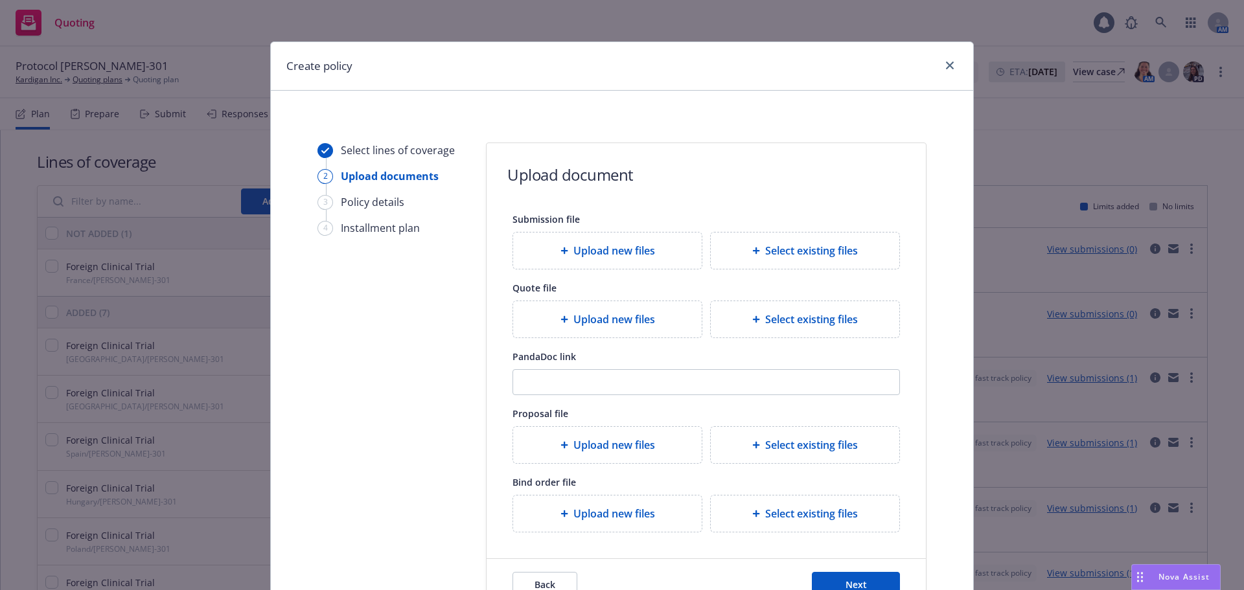
scroll to position [118, 0]
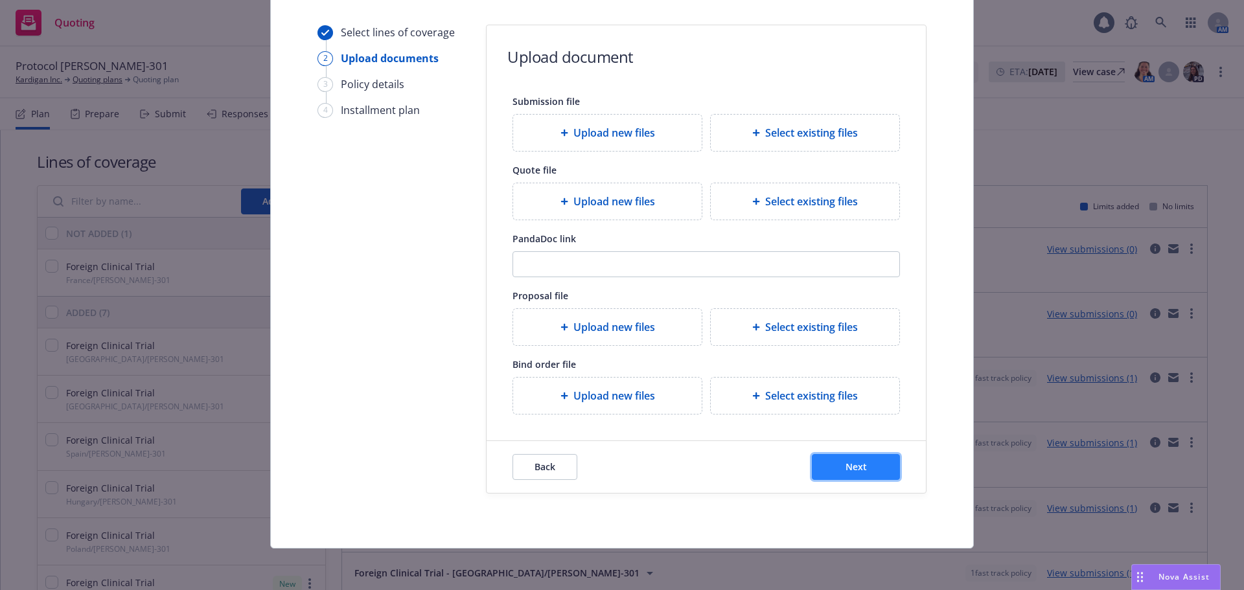
click at [861, 467] on span "Next" at bounding box center [856, 467] width 21 height 12
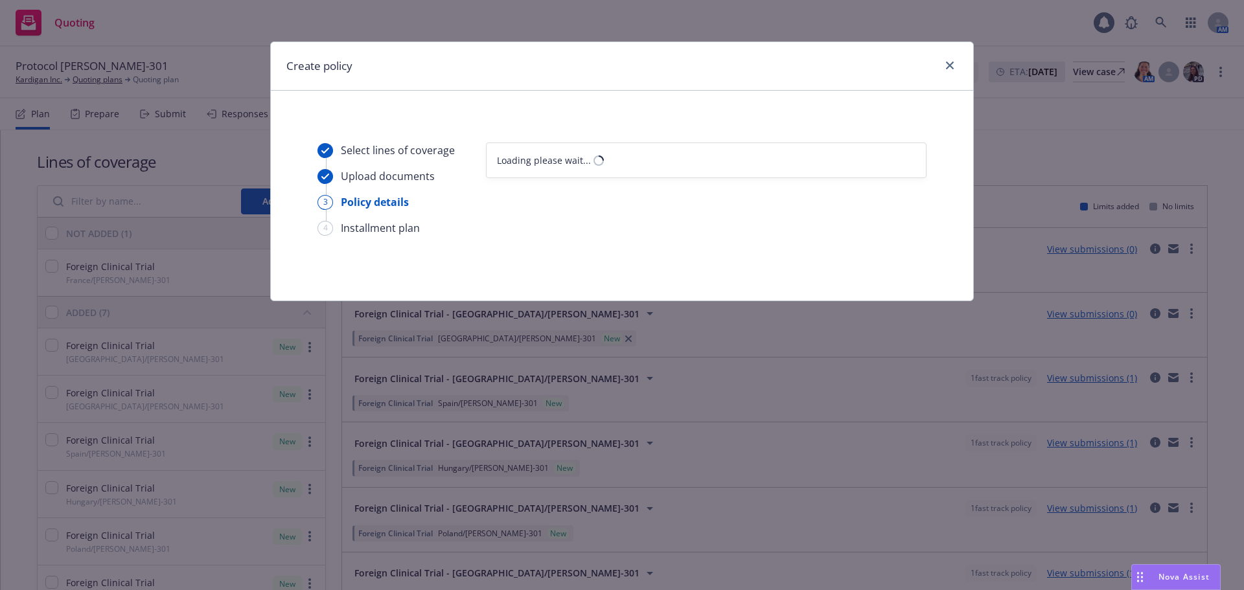
select select "12"
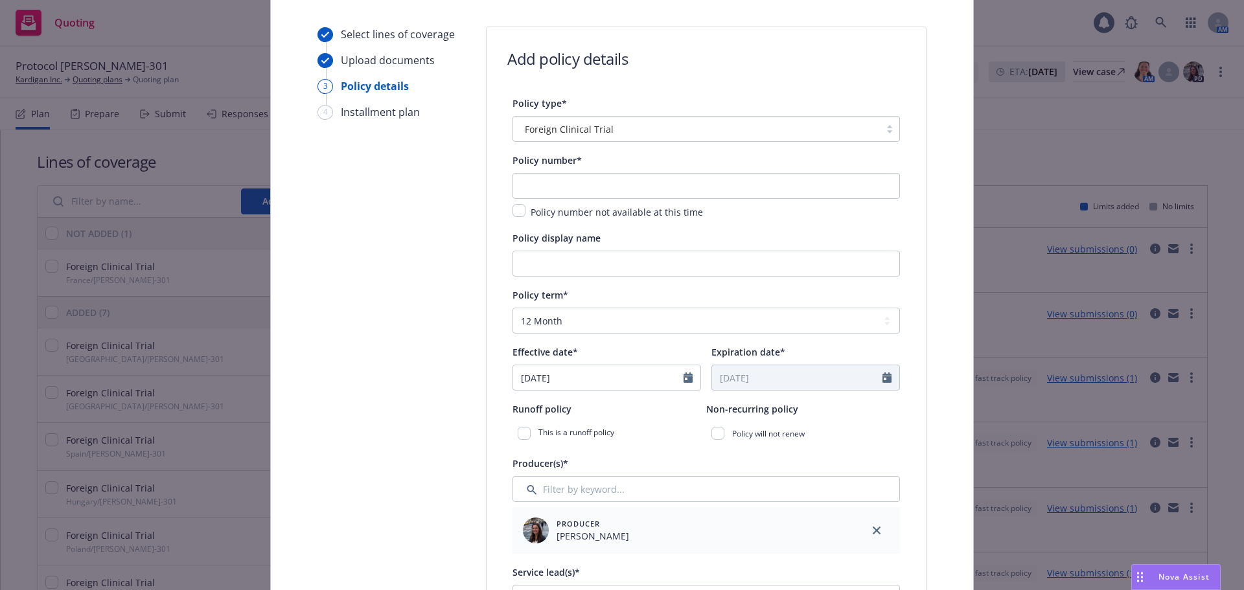
scroll to position [130, 0]
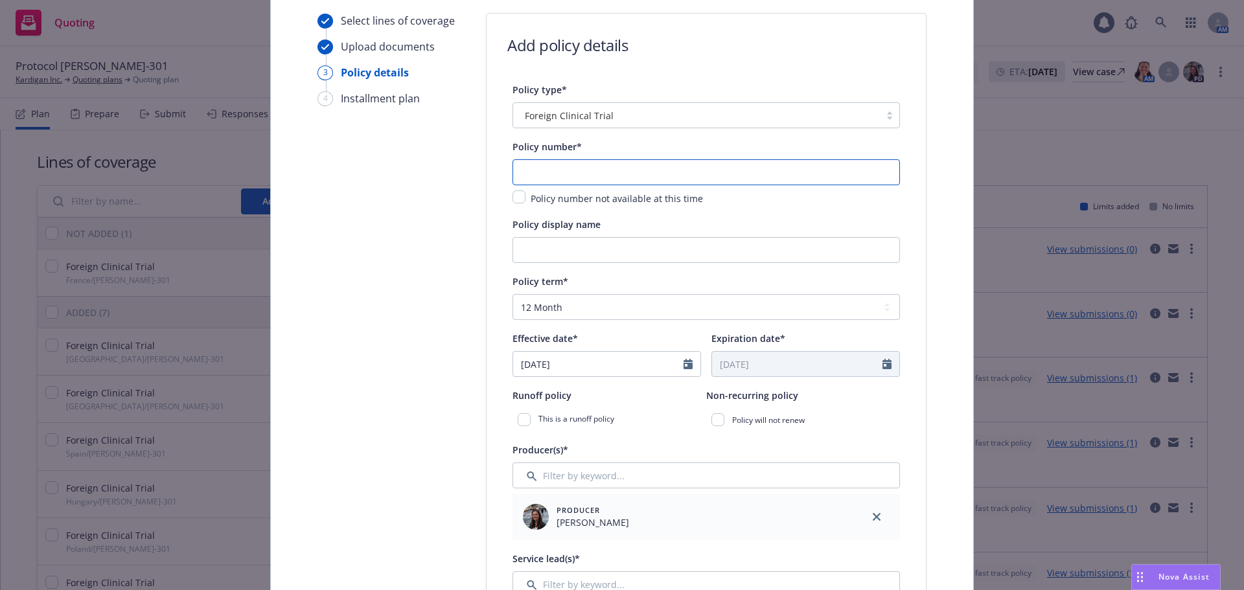
click at [592, 176] on input "text" at bounding box center [706, 172] width 387 height 26
type input "MCICET25170"
click at [569, 243] on input "Policy display name" at bounding box center [706, 250] width 387 height 26
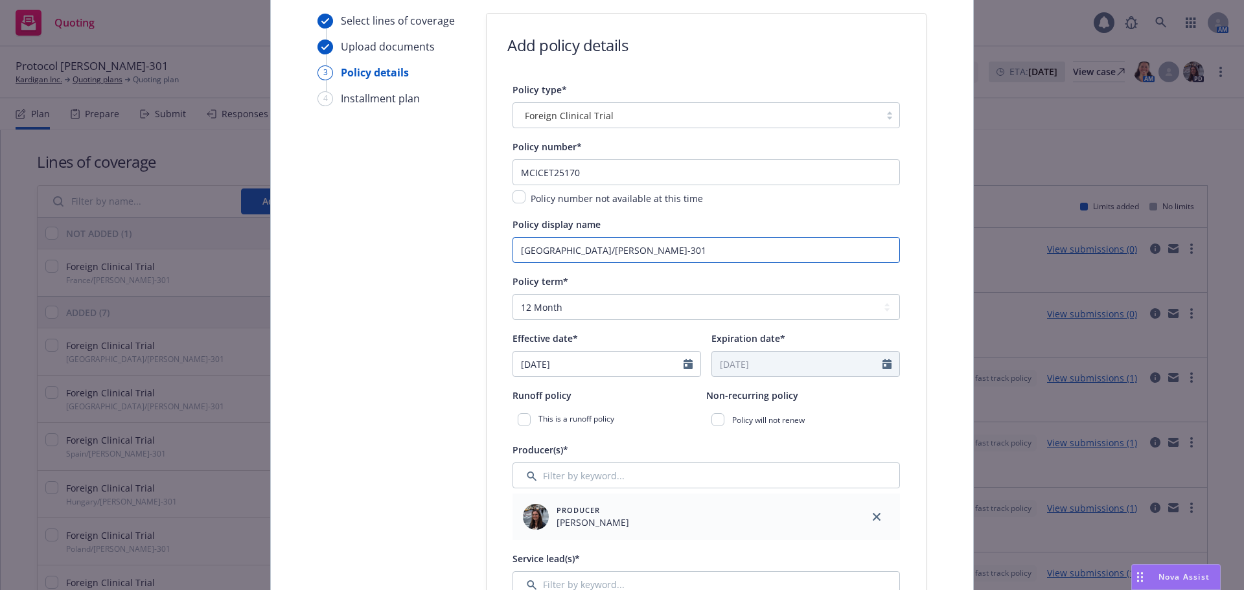
scroll to position [194, 0]
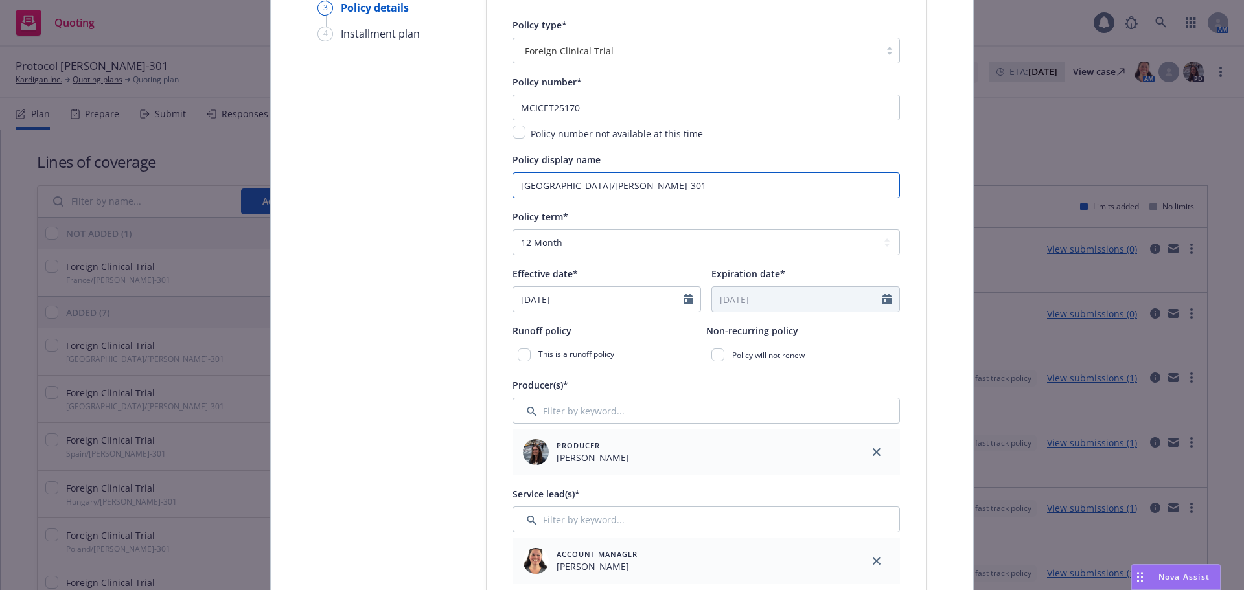
type input "[GEOGRAPHIC_DATA]/[PERSON_NAME]-301"
click at [562, 235] on select "Select policy term 12 Month 6 Month 4 Month 3 Month 2 Month 1 Month 36 Month (3…" at bounding box center [706, 242] width 387 height 26
select select "other"
click at [513, 229] on select "Select policy term 12 Month 6 Month 4 Month 3 Month 2 Month 1 Month 36 Month (3…" at bounding box center [706, 242] width 387 height 26
click at [583, 306] on input "[DATE]" at bounding box center [598, 299] width 170 height 25
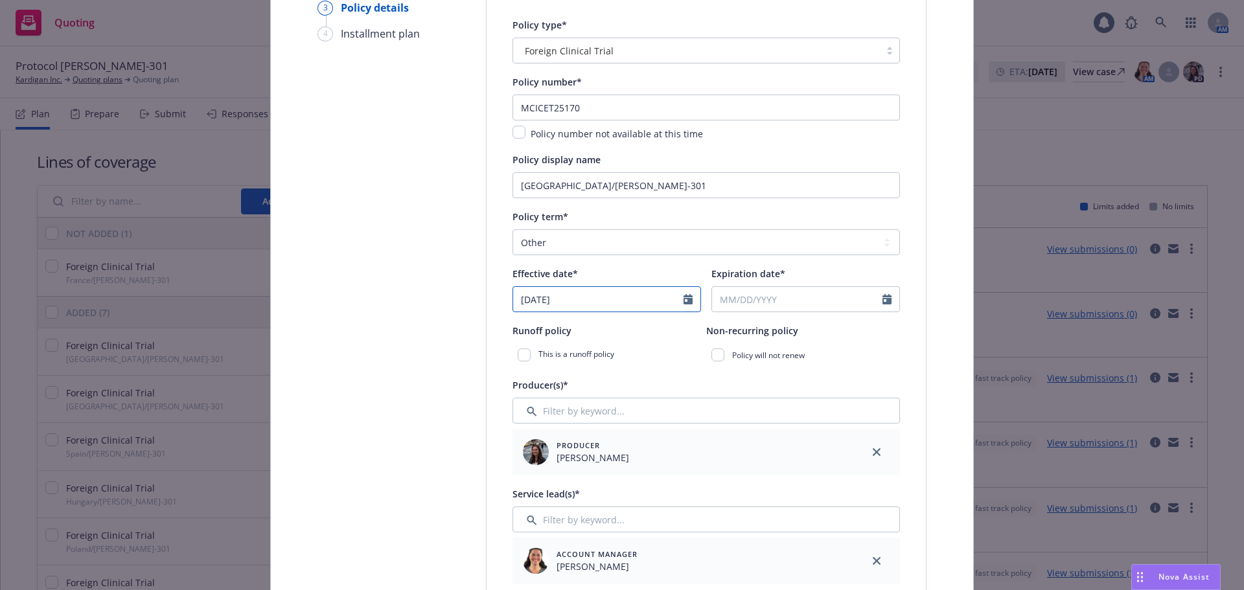
select select "9"
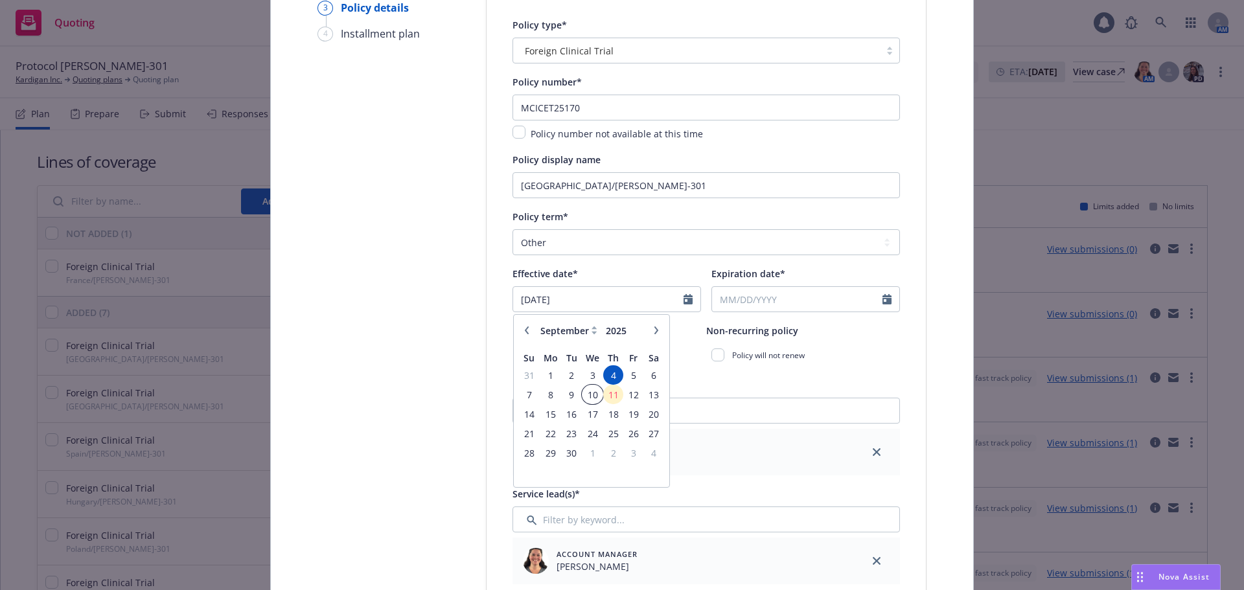
click at [584, 393] on span "10" at bounding box center [592, 395] width 19 height 16
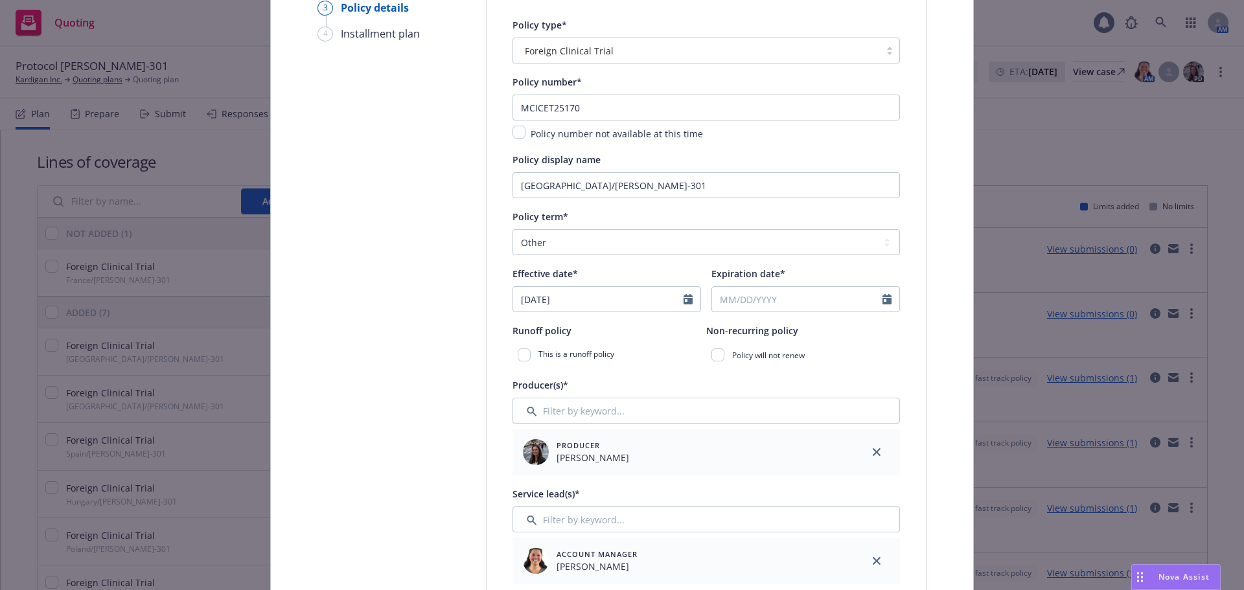
type input "[DATE]"
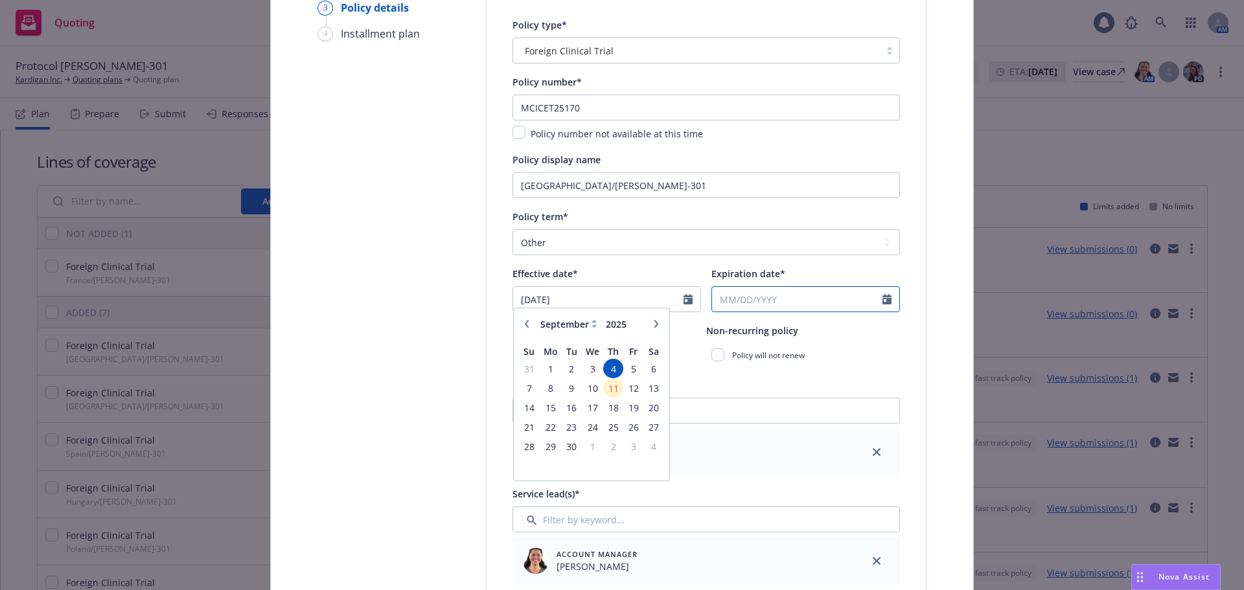
click at [765, 299] on input "Expiration date*" at bounding box center [797, 299] width 170 height 25
select select "9"
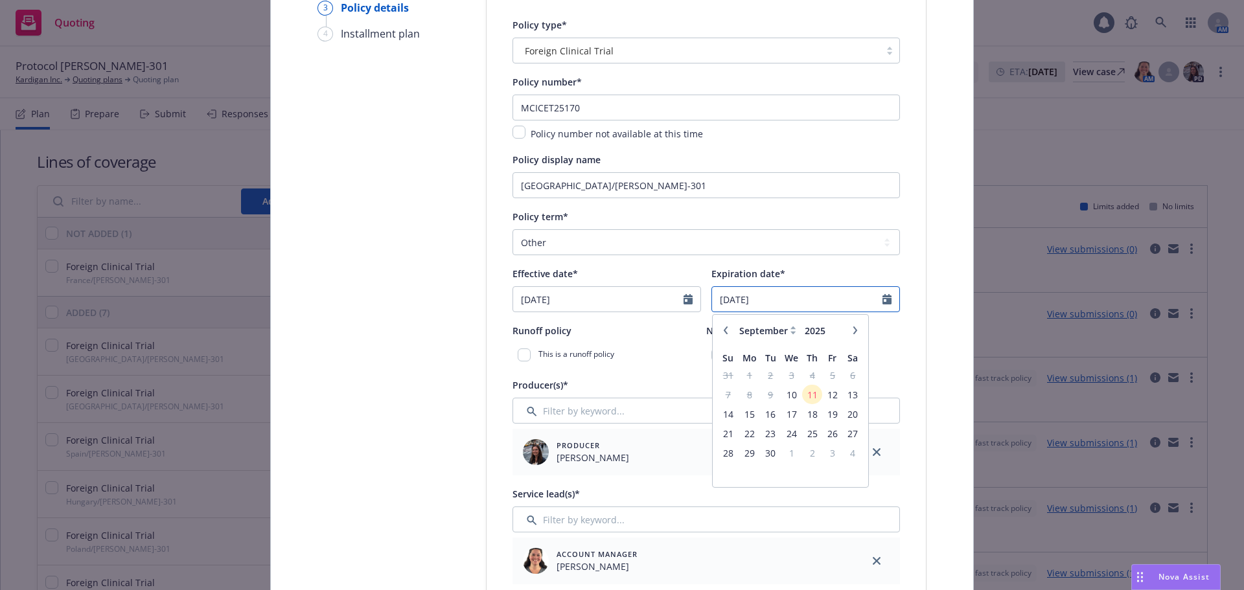
type input "[DATE]"
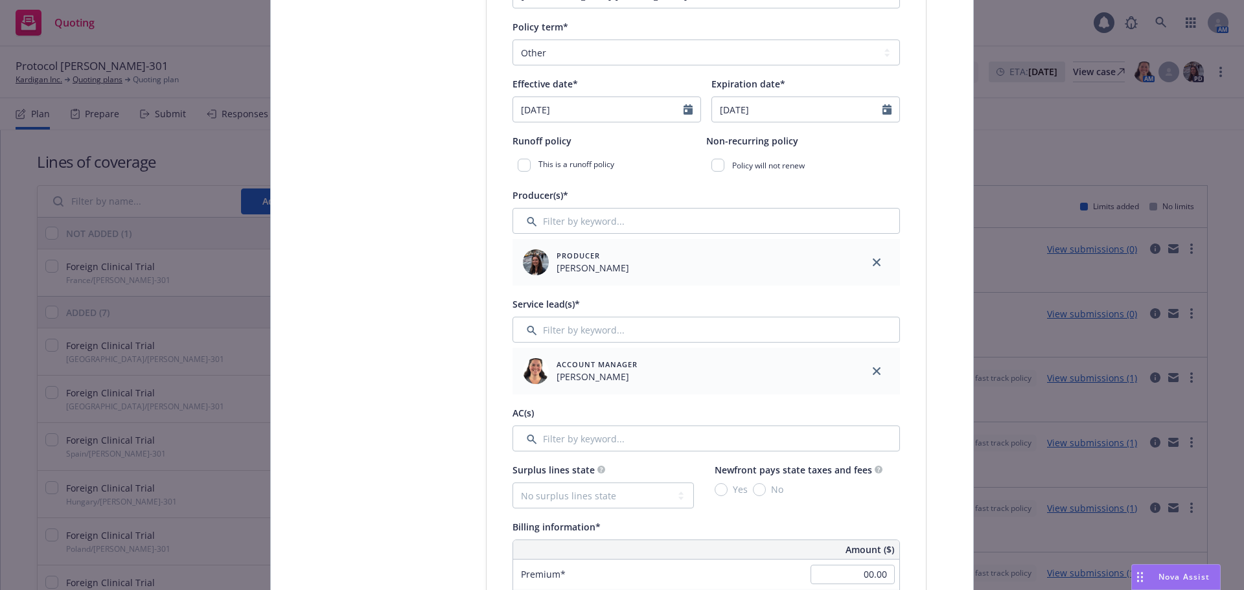
scroll to position [389, 0]
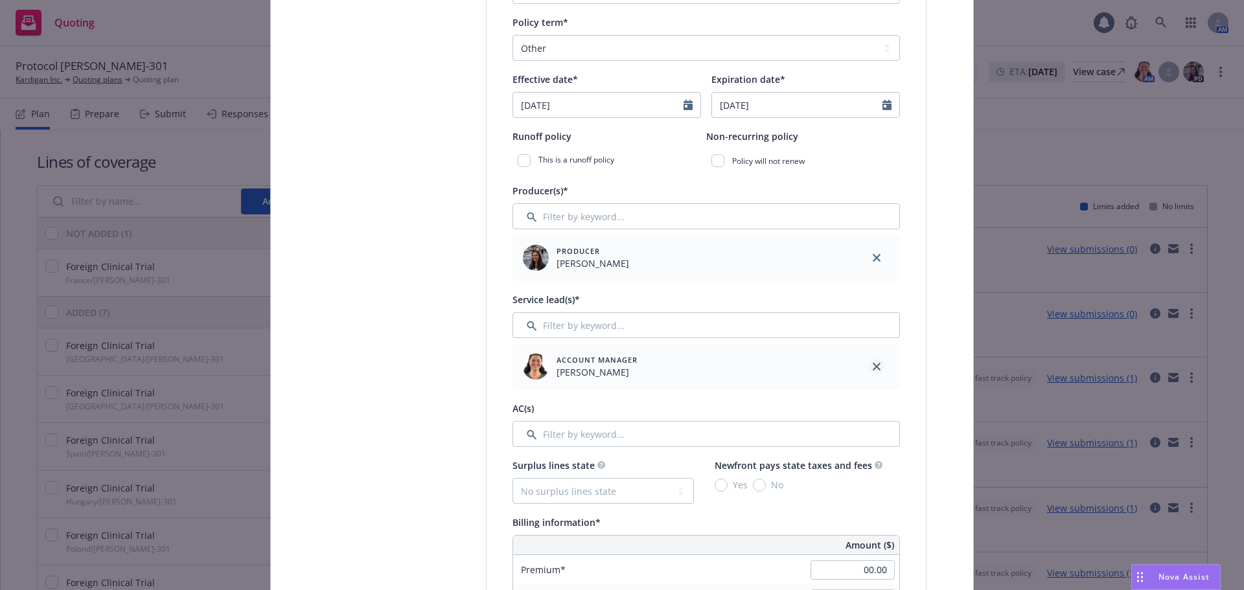
click at [873, 366] on icon "close" at bounding box center [877, 367] width 8 height 8
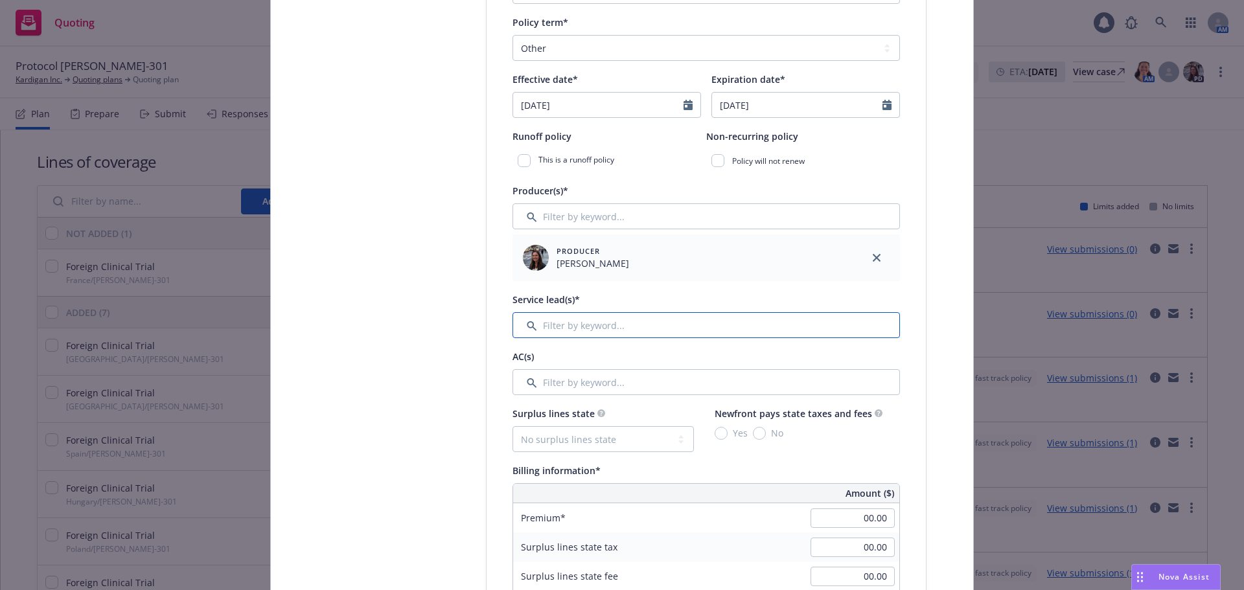
click at [610, 335] on input "Filter by keyword..." at bounding box center [706, 325] width 387 height 26
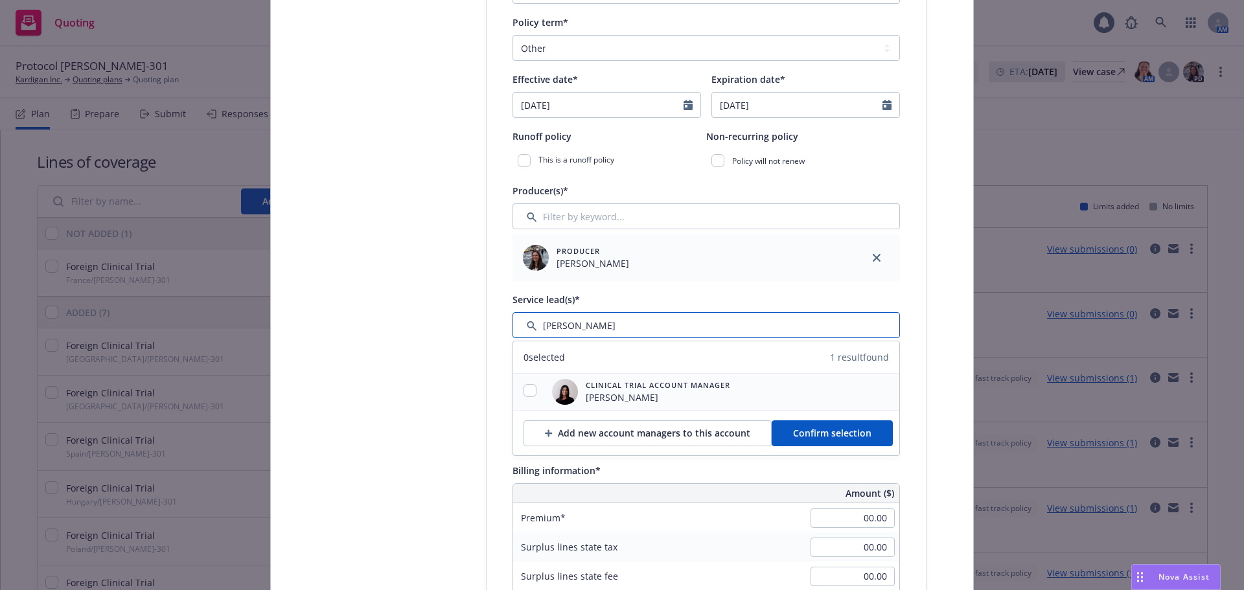
type input "[PERSON_NAME]"
click at [524, 393] on input "checkbox" at bounding box center [530, 390] width 13 height 13
checkbox input "true"
click at [825, 424] on button "Confirm selection" at bounding box center [832, 434] width 121 height 26
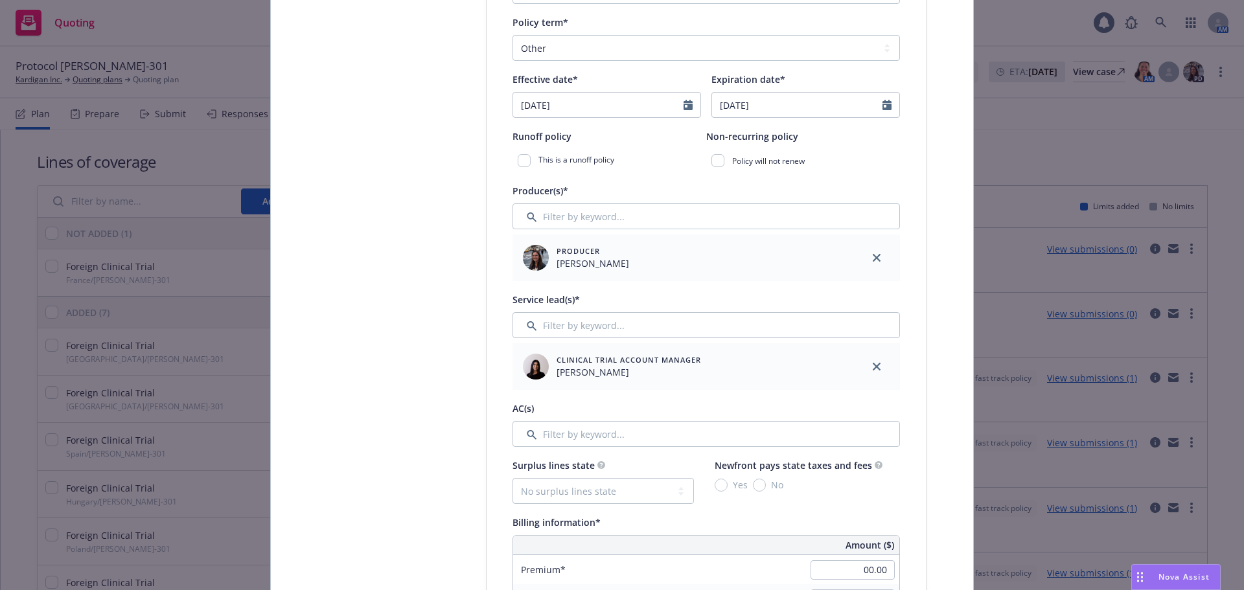
scroll to position [648, 0]
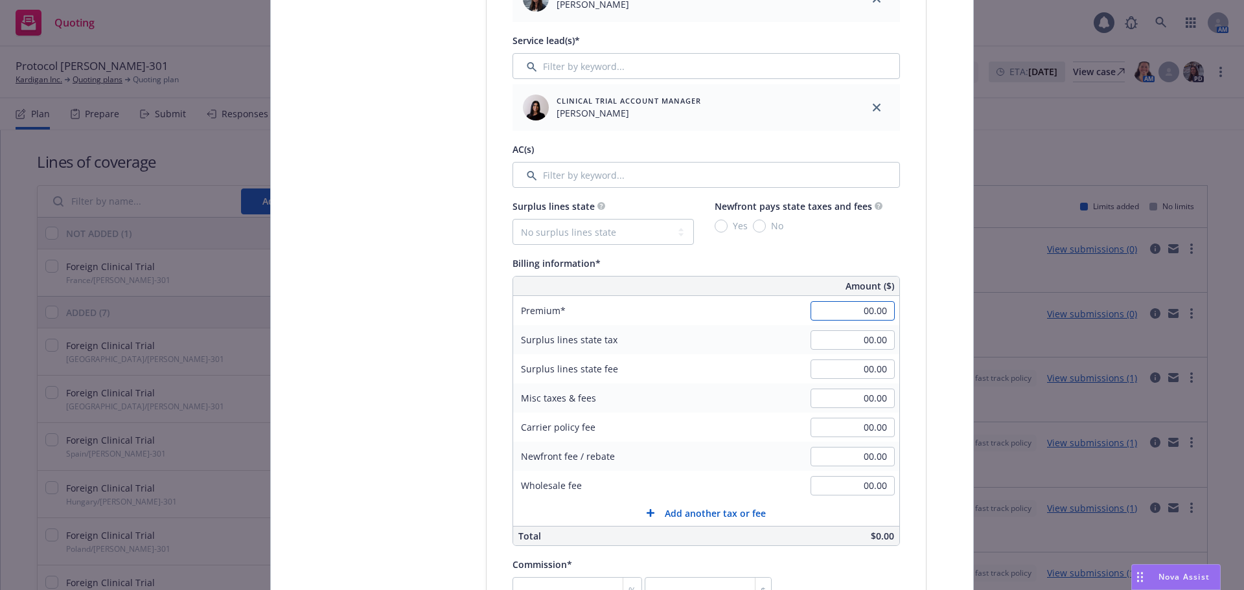
click at [866, 316] on input "00.00" at bounding box center [853, 310] width 84 height 19
type input "5,000.00"
click at [859, 399] on input "00.00" at bounding box center [853, 398] width 84 height 19
type input "462.50"
click at [862, 481] on input "00.00" at bounding box center [853, 485] width 84 height 19
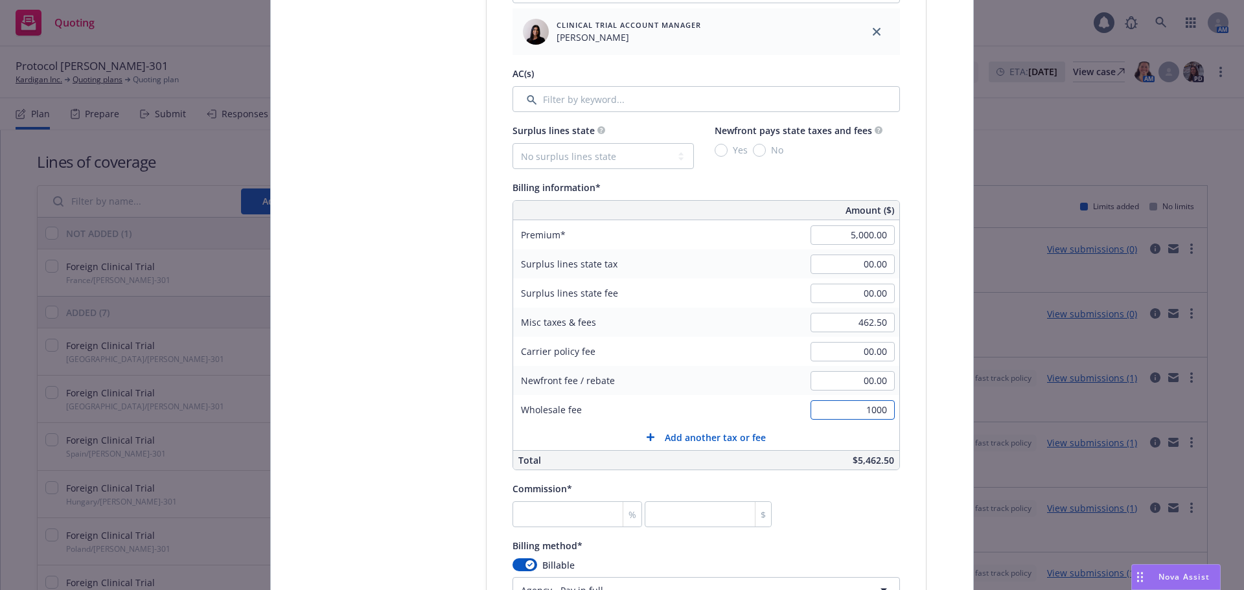
scroll to position [842, 0]
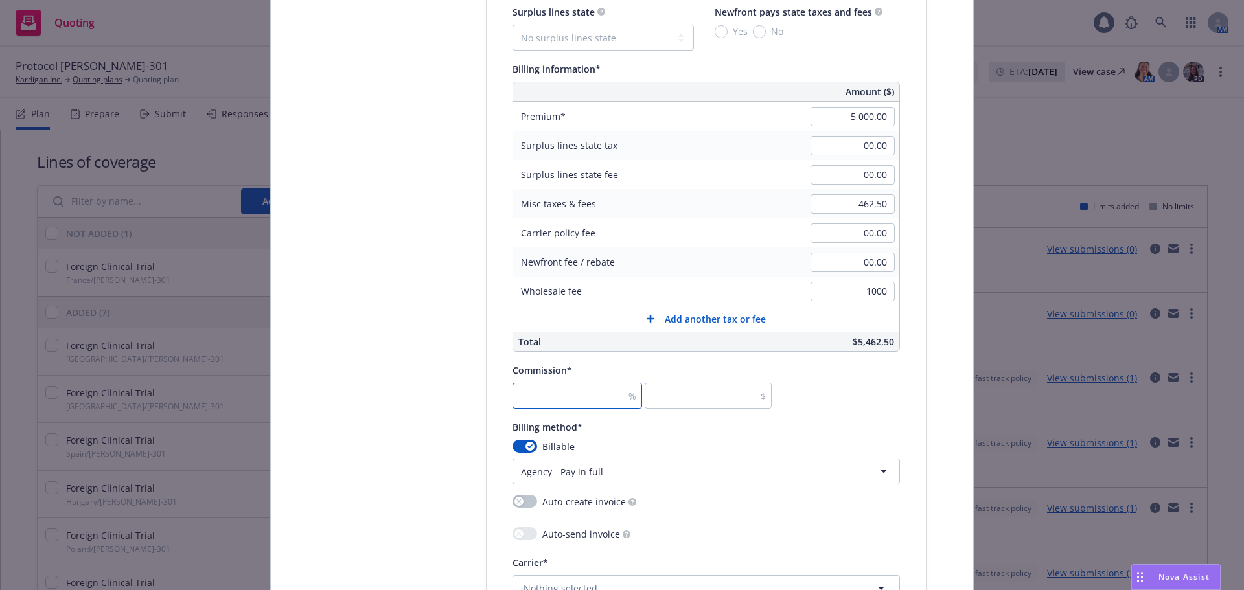
type input "1,000.00"
click at [585, 396] on input "number" at bounding box center [578, 396] width 130 height 26
type input "2"
type input "100"
type input "27"
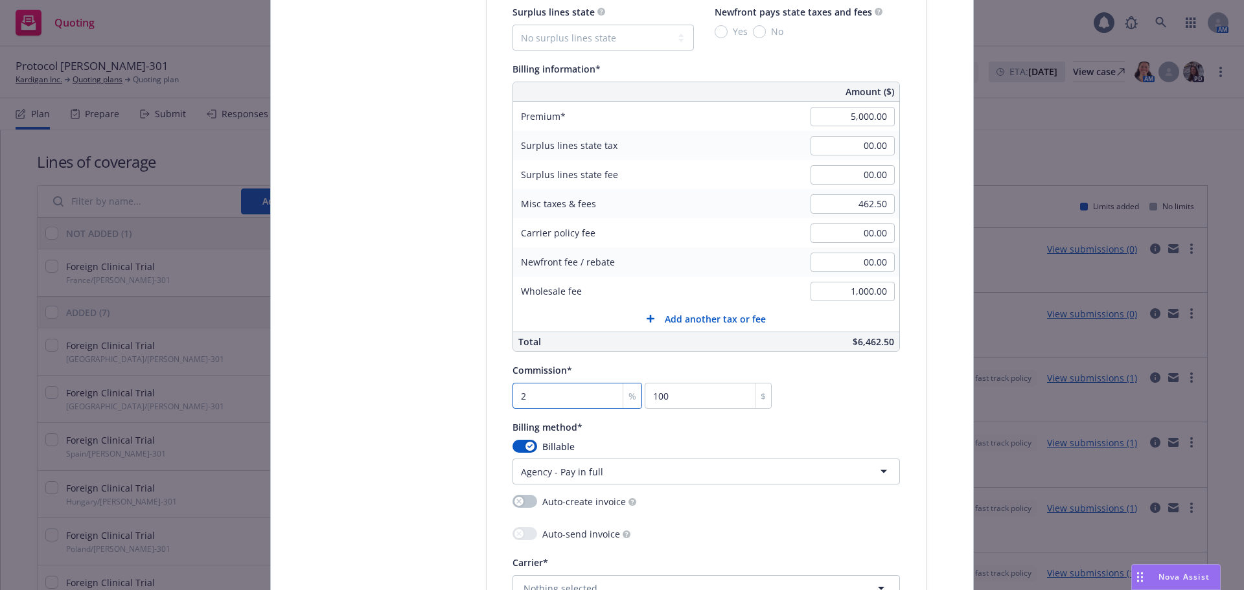
type input "1350"
type input "27.5"
type input "1375"
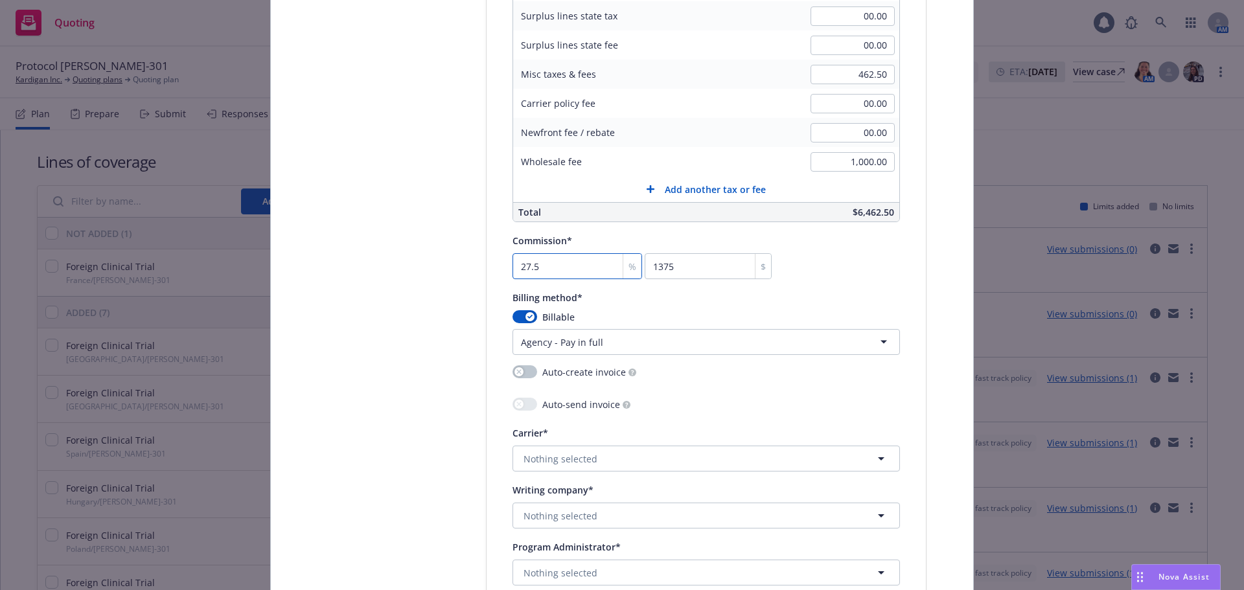
scroll to position [1102, 0]
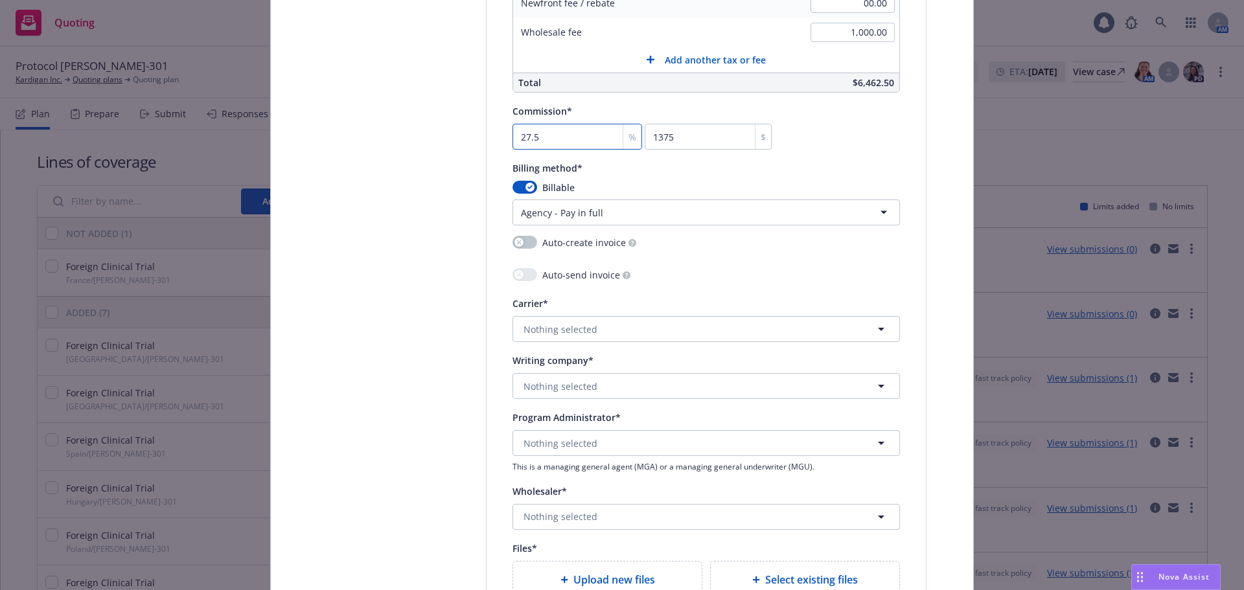
type input "27.5"
click at [583, 335] on span "Nothing selected" at bounding box center [561, 330] width 74 height 14
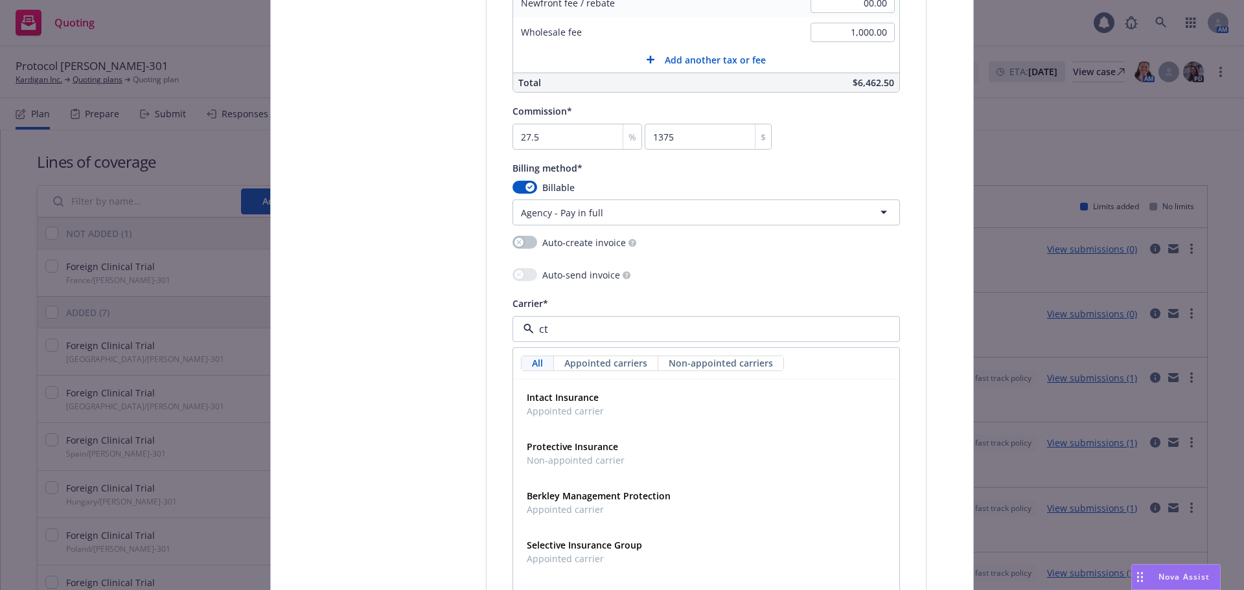
type input "c"
type input "llo"
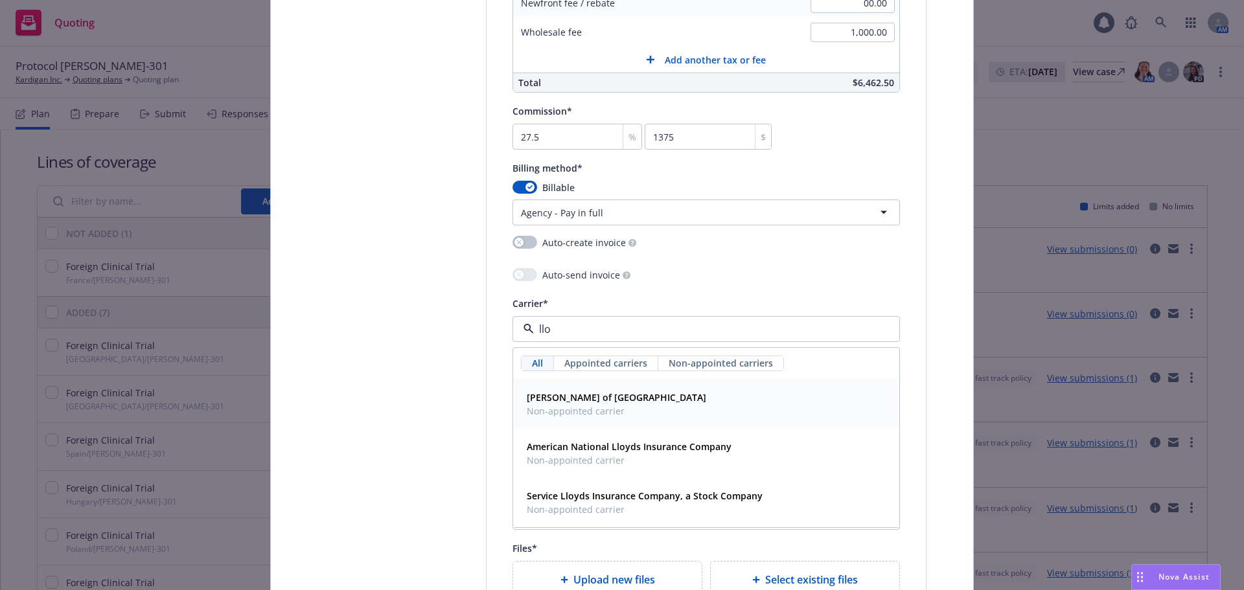
click at [599, 399] on span "[PERSON_NAME] of [GEOGRAPHIC_DATA]" at bounding box center [616, 398] width 179 height 14
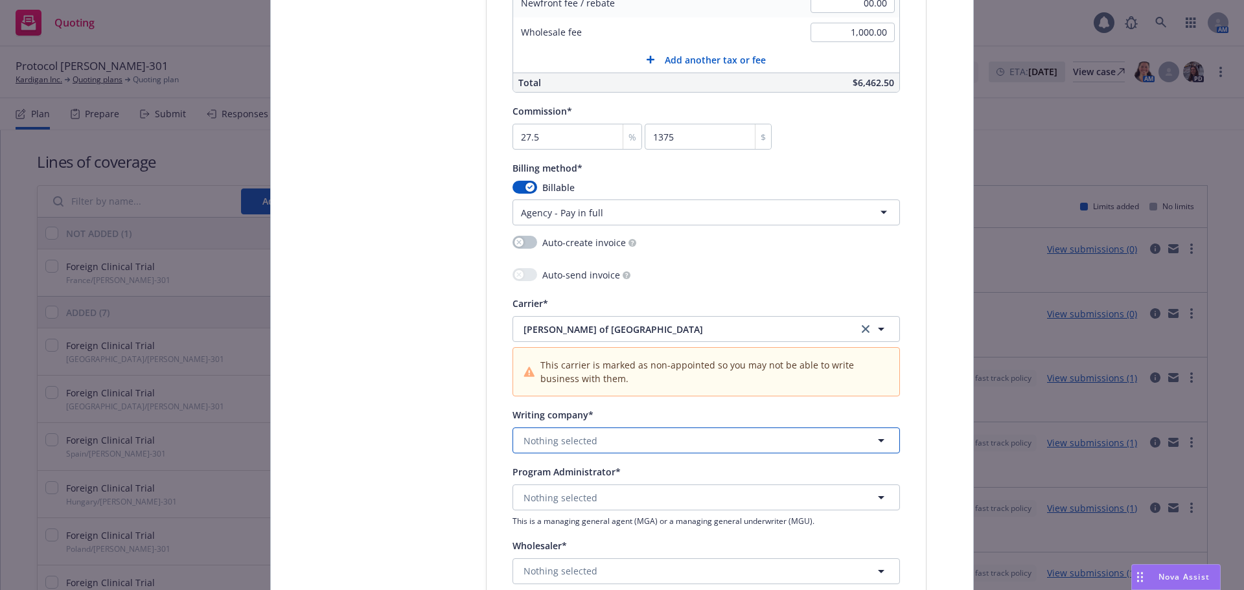
click at [547, 437] on span "Nothing selected" at bounding box center [561, 441] width 74 height 14
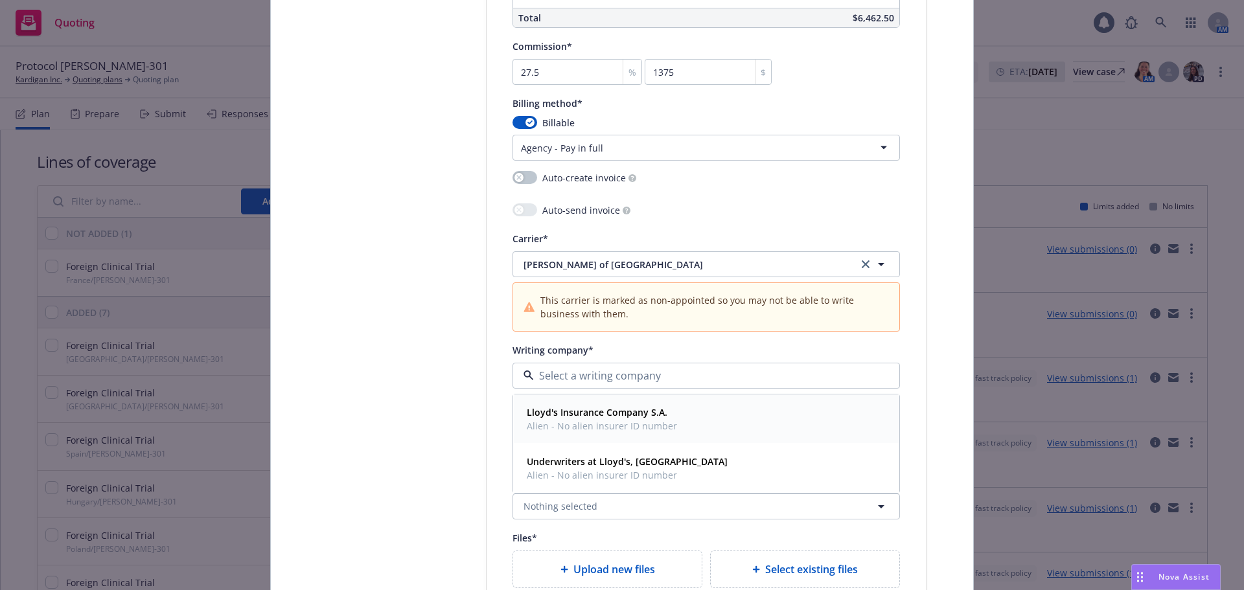
click at [592, 418] on strong "Lloyd's Insurance Company S.A." at bounding box center [597, 412] width 141 height 12
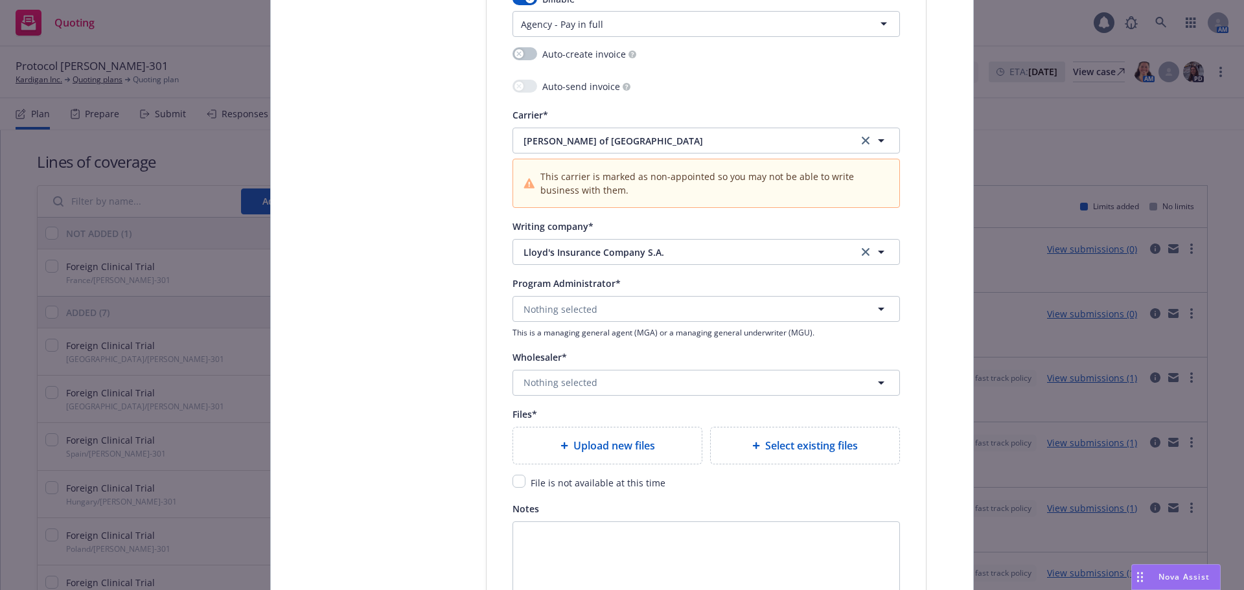
scroll to position [1296, 0]
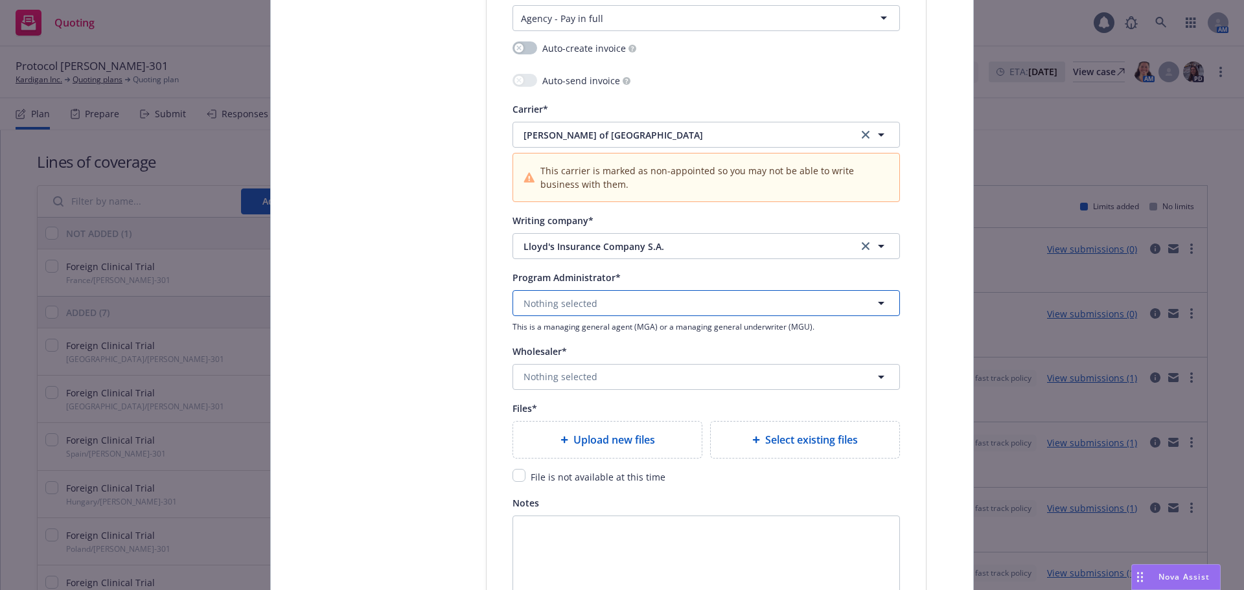
click at [535, 307] on span "Nothing selected" at bounding box center [561, 304] width 74 height 14
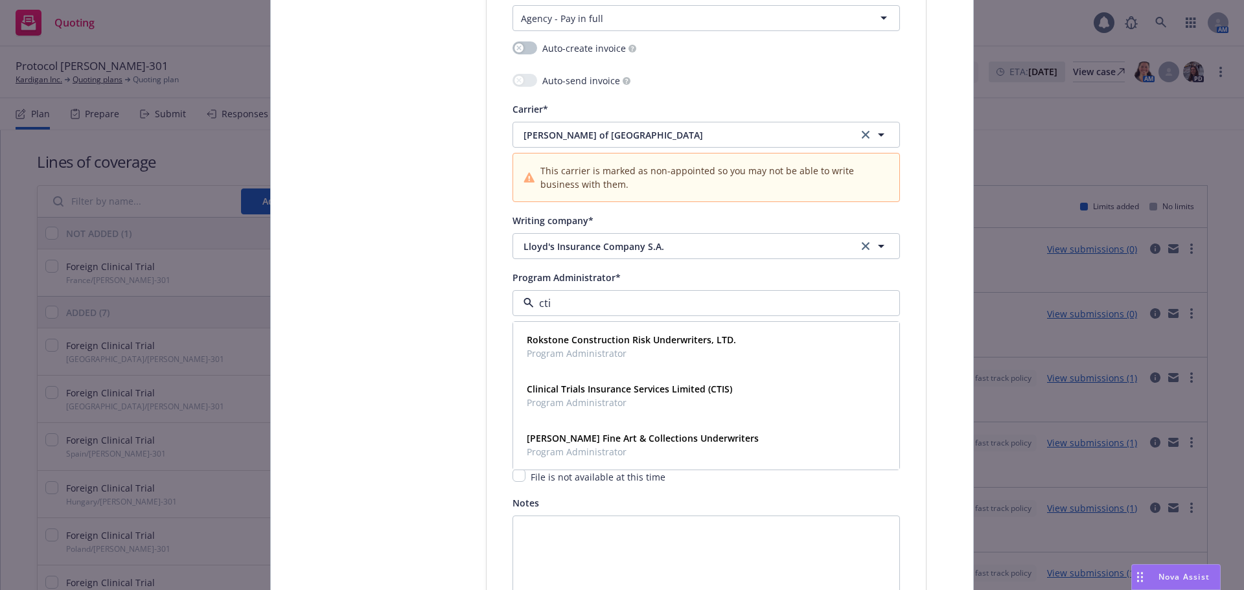
type input "ctis"
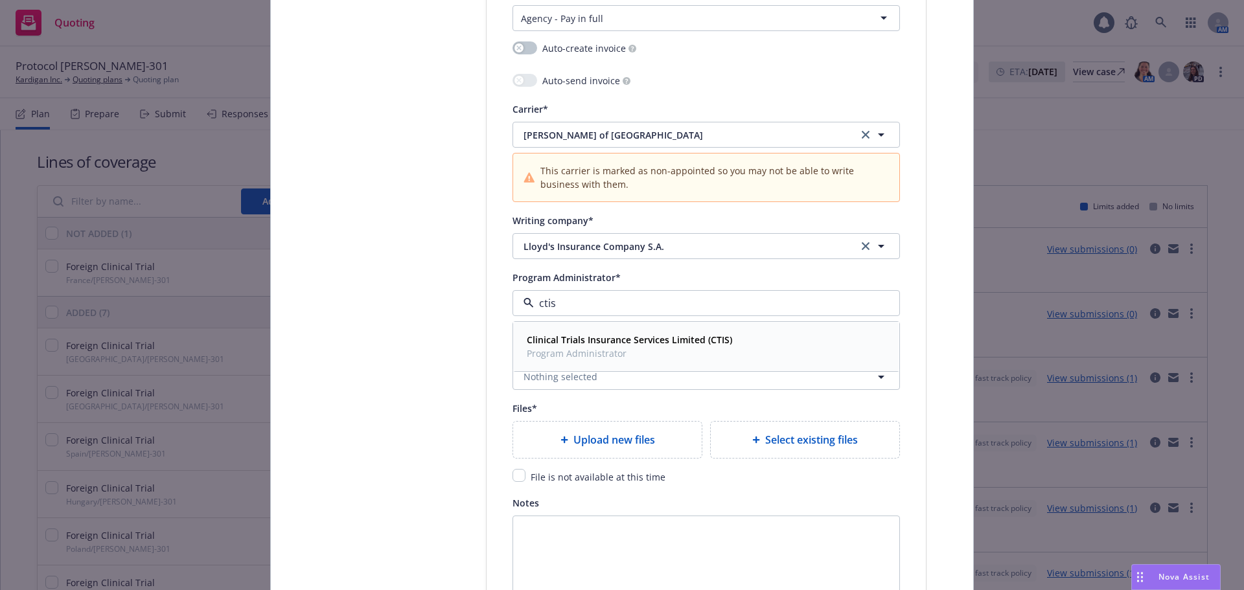
click at [606, 334] on strong "Clinical Trials Insurance Services Limited (CTIS)" at bounding box center [629, 340] width 205 height 12
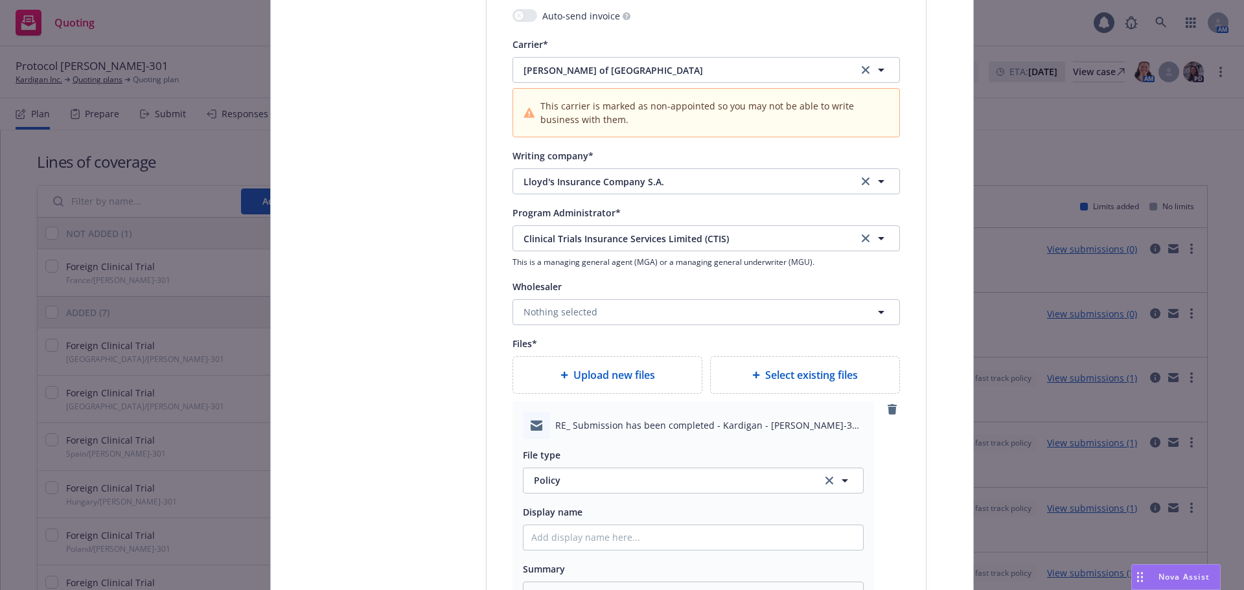
scroll to position [1620, 0]
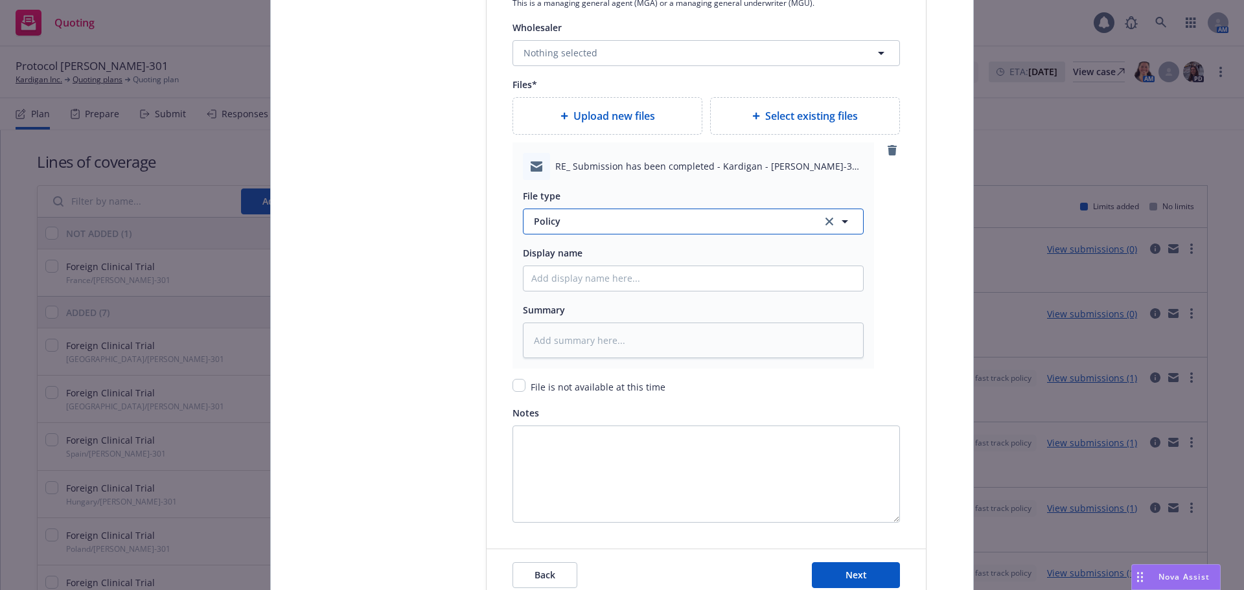
click at [566, 217] on span "Policy" at bounding box center [670, 221] width 273 height 14
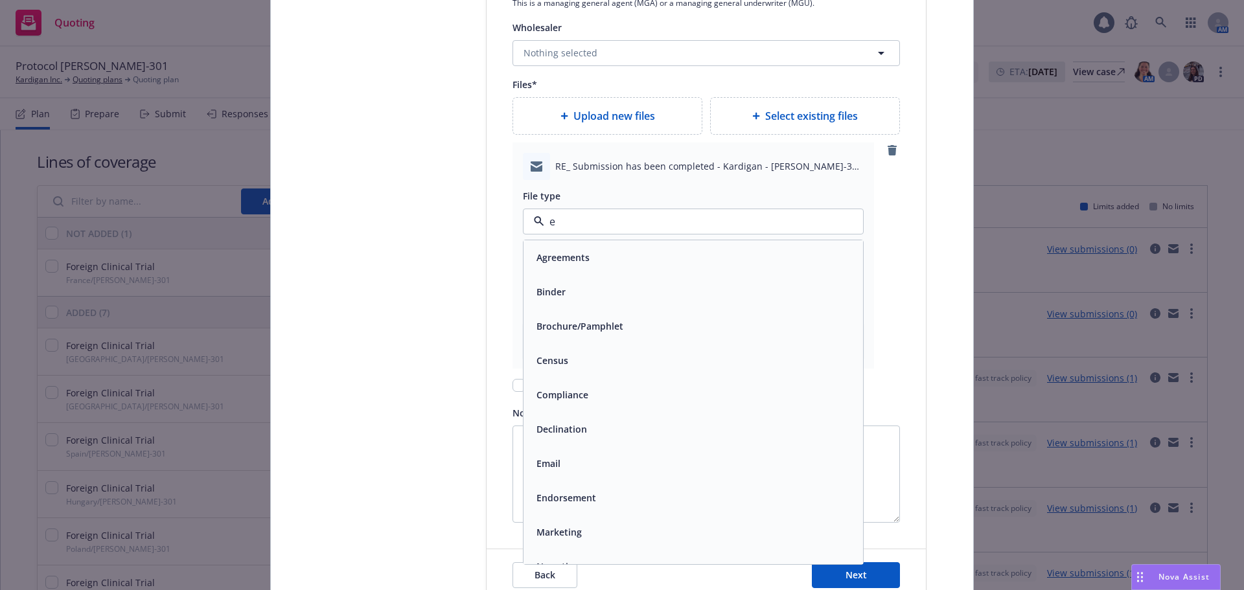
type input "em"
click at [601, 285] on div "Email" at bounding box center [693, 292] width 324 height 19
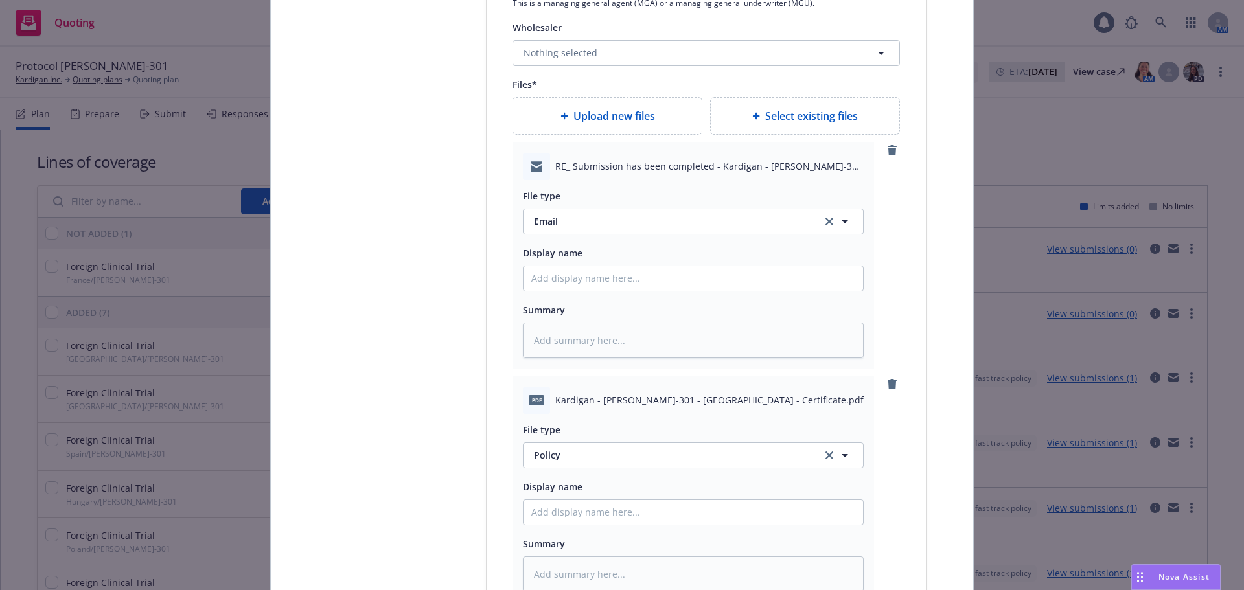
type textarea "x"
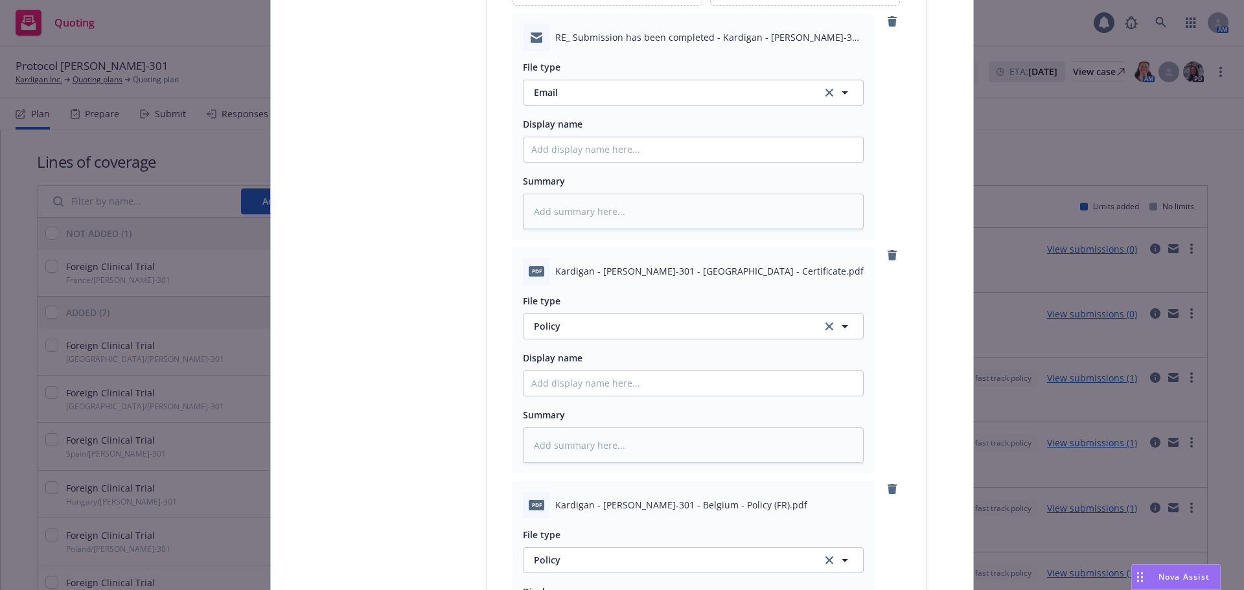
scroll to position [1749, 0]
click at [605, 321] on span "Policy" at bounding box center [670, 326] width 273 height 14
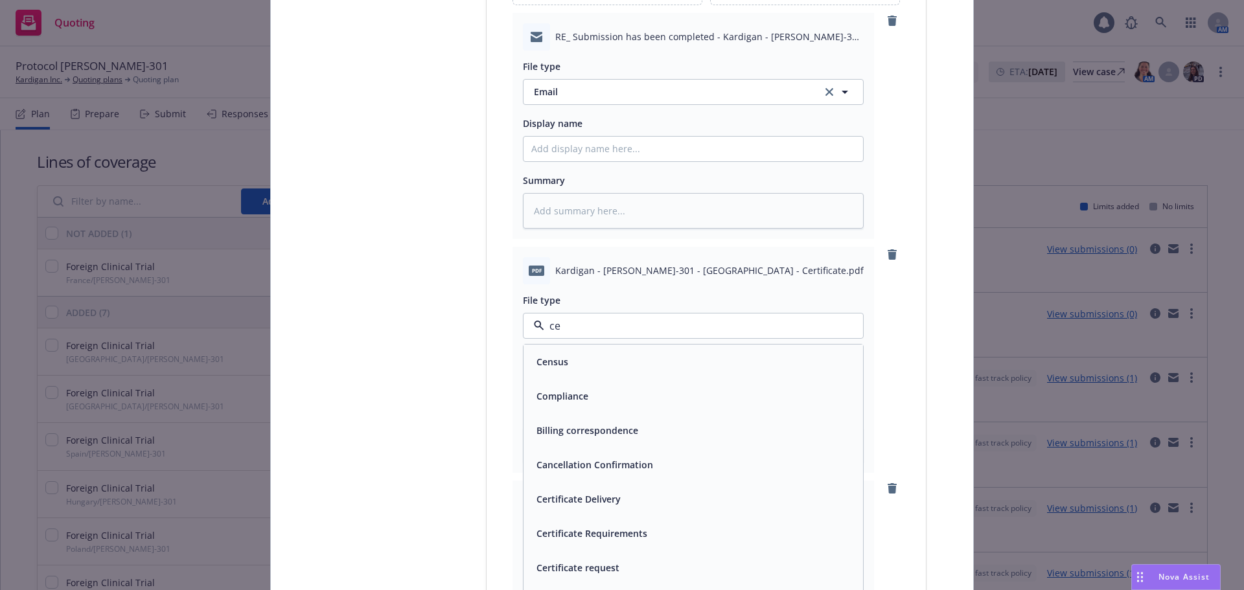
type input "cer"
click at [629, 527] on span "Certificate of insurance" at bounding box center [588, 534] width 104 height 14
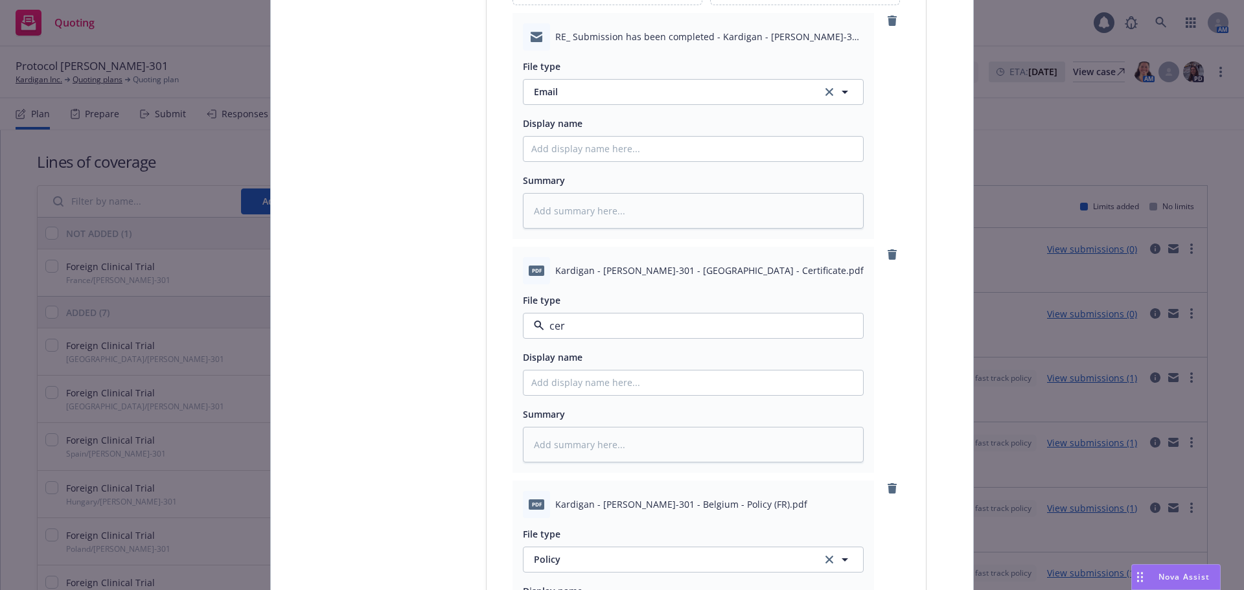
type textarea "x"
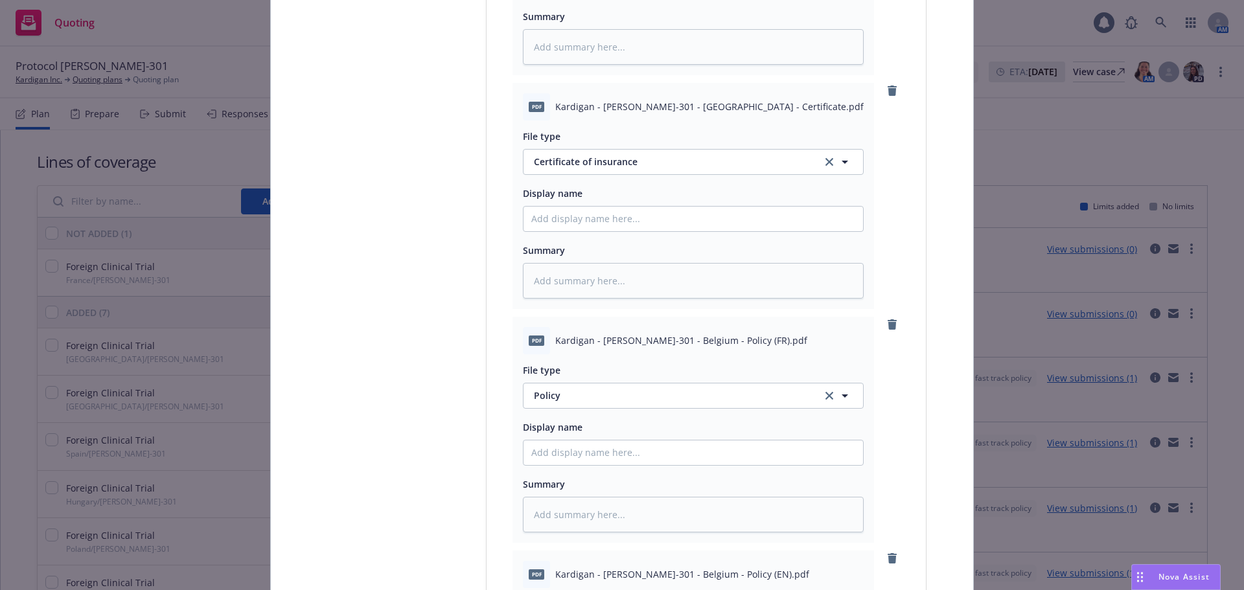
scroll to position [1944, 0]
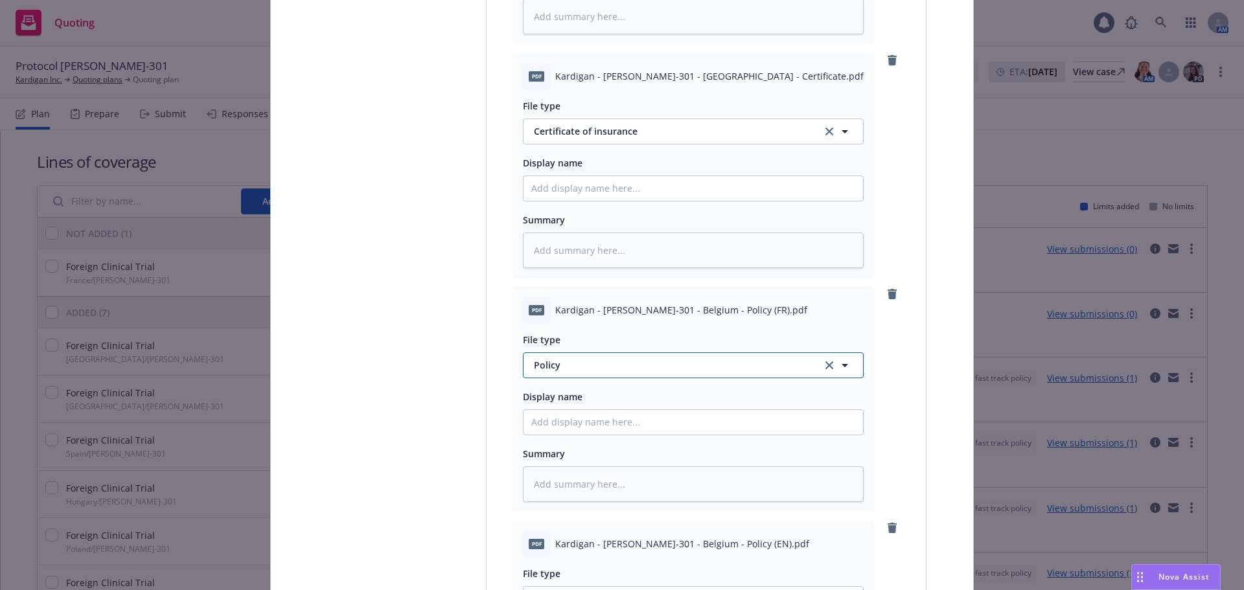
click at [590, 365] on span "Policy" at bounding box center [670, 365] width 273 height 14
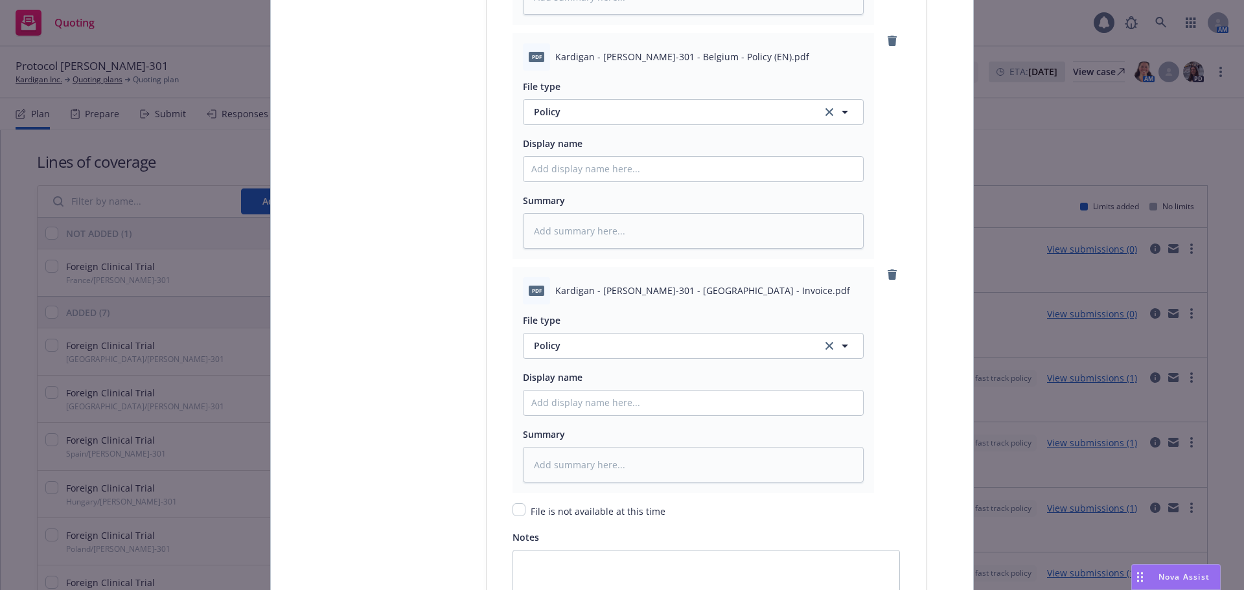
scroll to position [2462, 0]
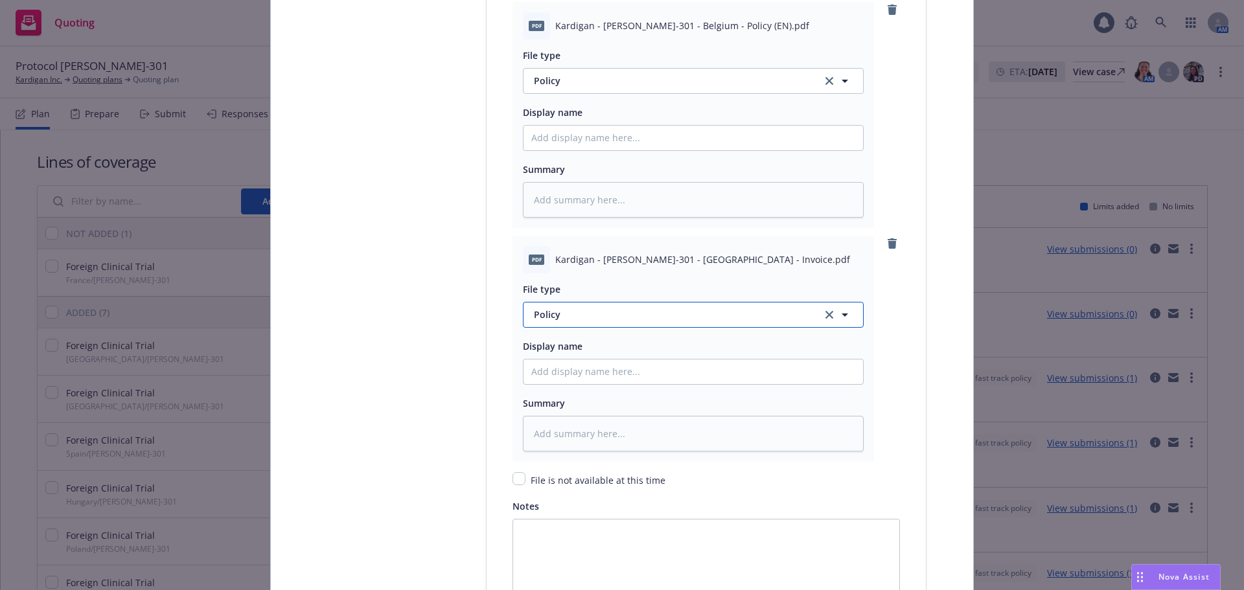
click at [603, 316] on span "Policy" at bounding box center [670, 315] width 273 height 14
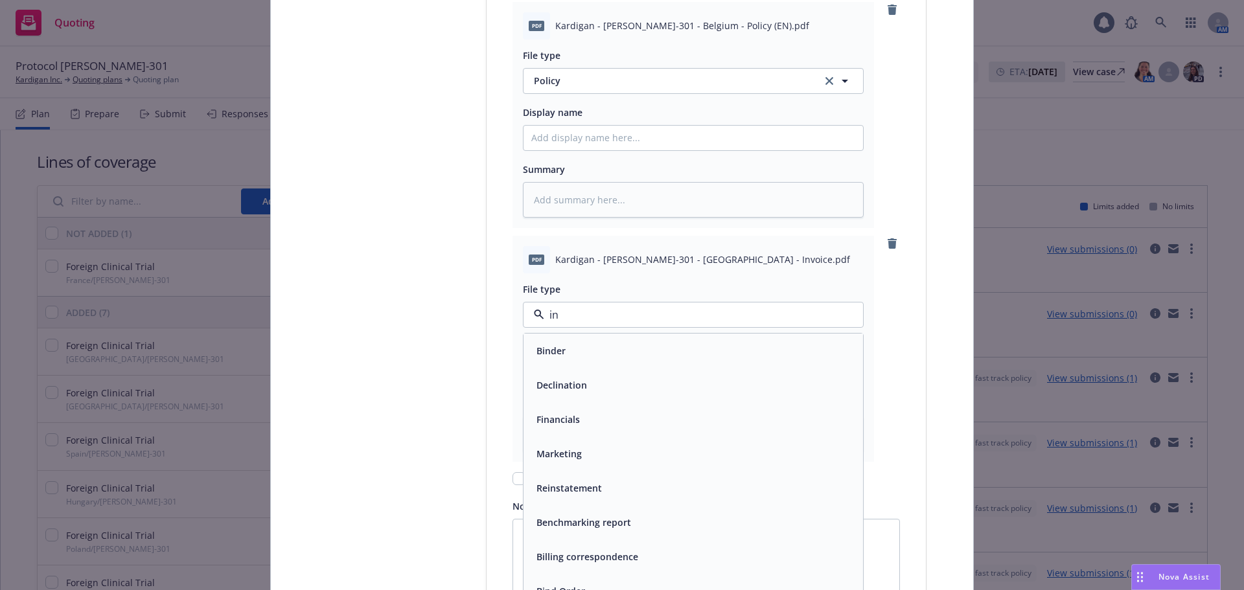
type input "inv"
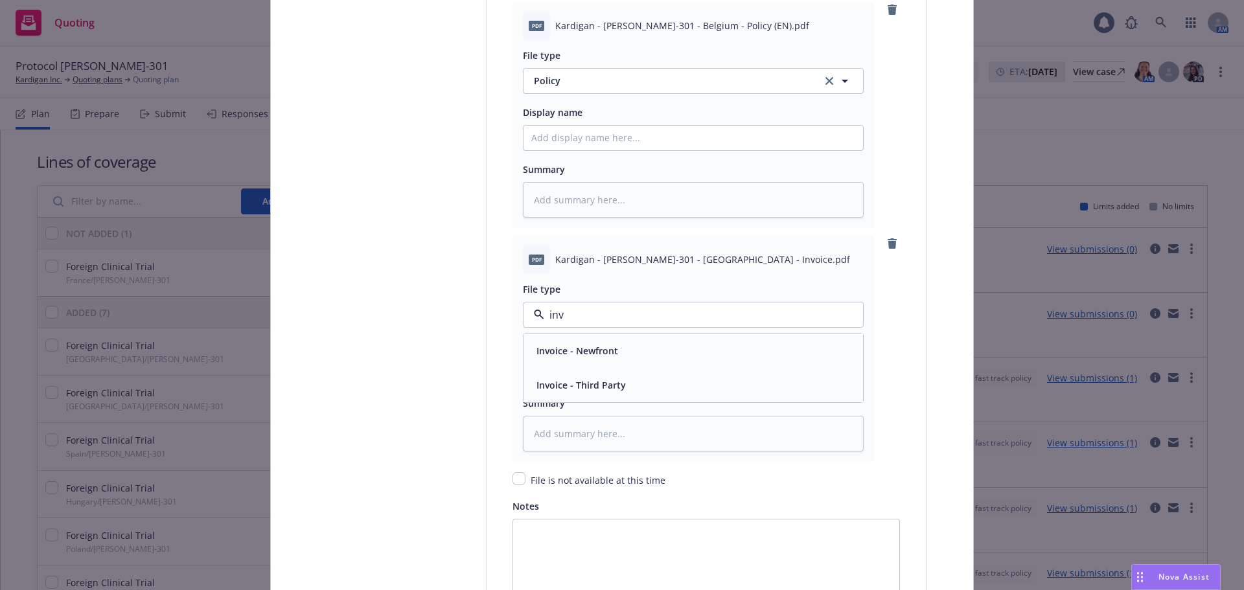
click at [629, 389] on div "Invoice - Third Party" at bounding box center [693, 385] width 324 height 19
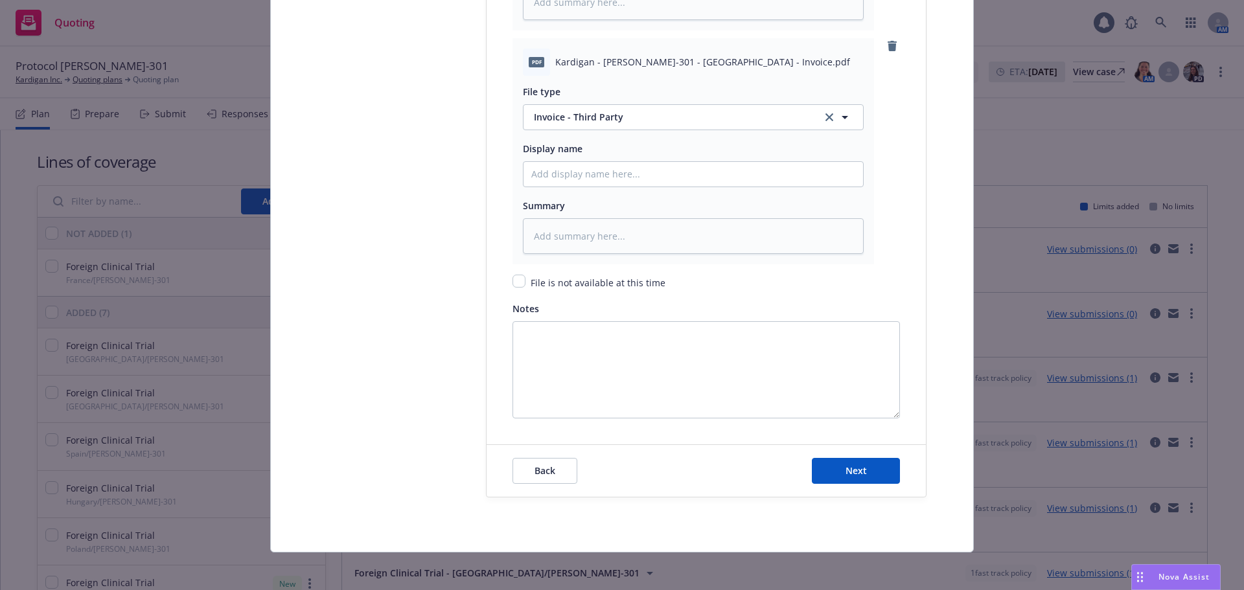
scroll to position [2664, 0]
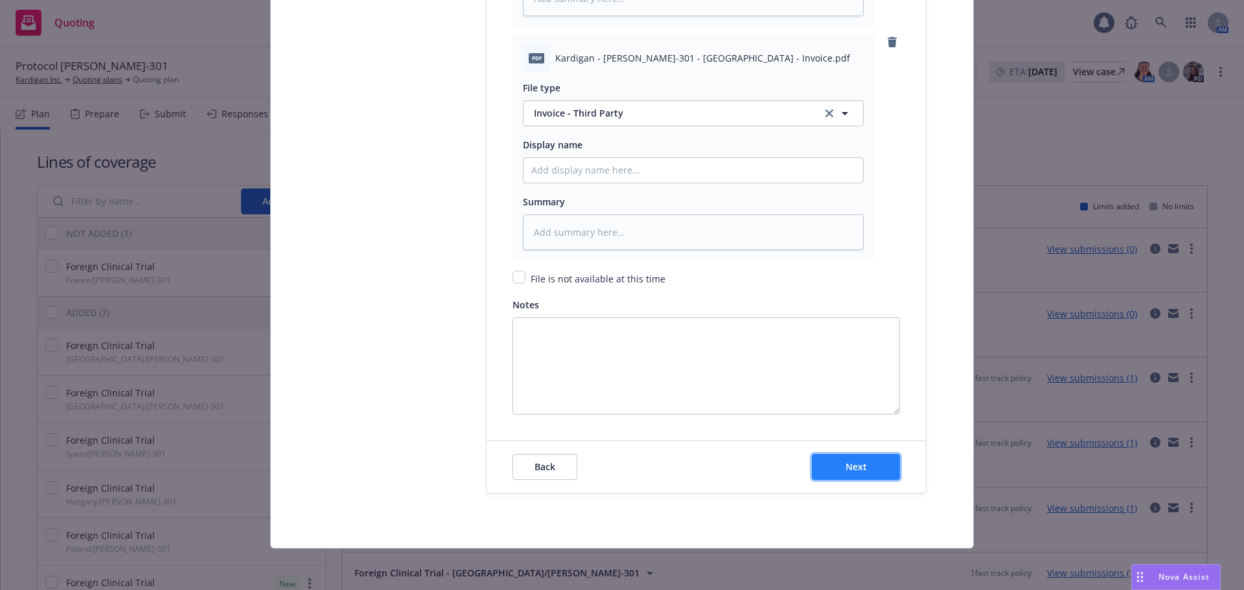
click at [876, 462] on button "Next" at bounding box center [856, 467] width 88 height 26
type textarea "x"
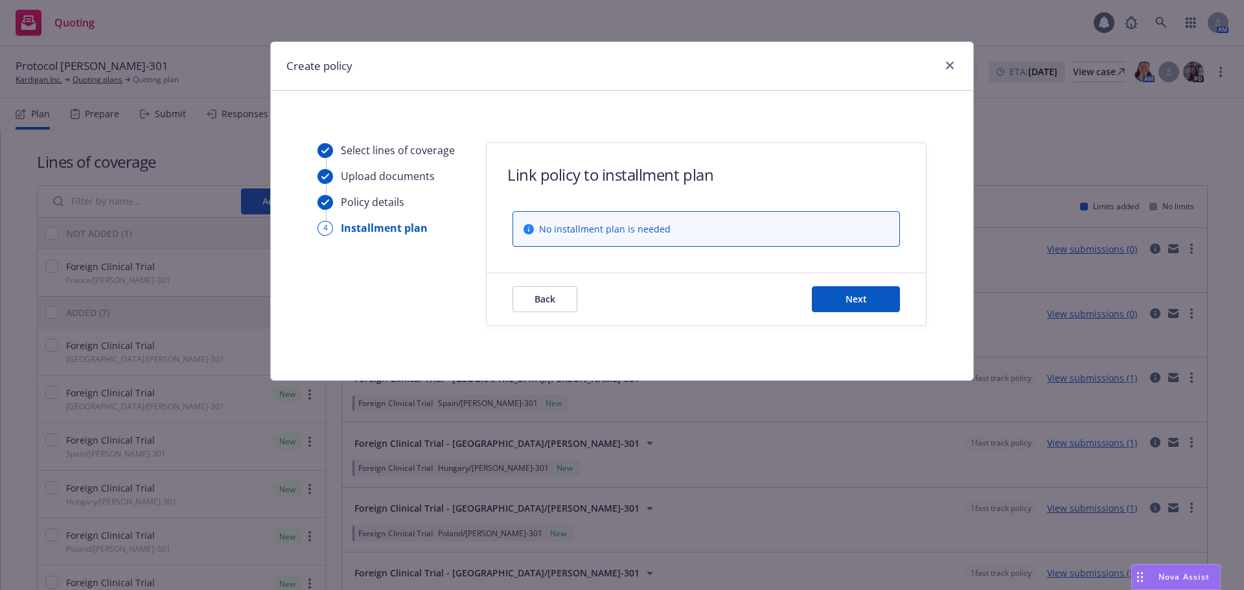
scroll to position [0, 0]
click at [871, 292] on button "Next" at bounding box center [856, 299] width 88 height 26
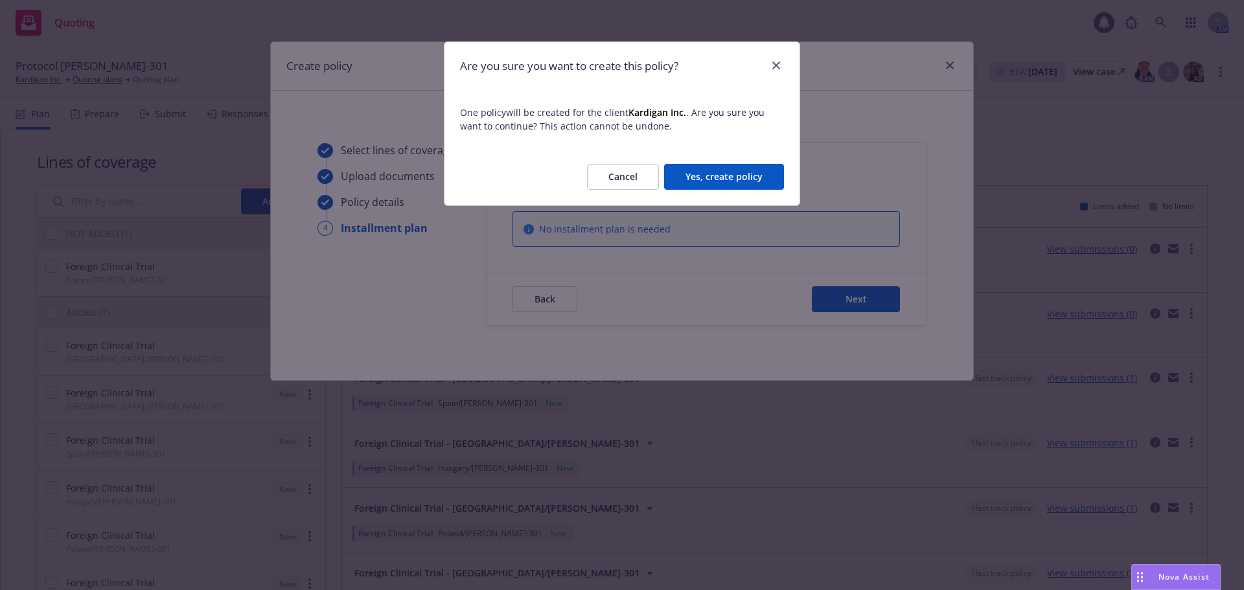
click at [750, 172] on button "Yes, create policy" at bounding box center [724, 177] width 120 height 26
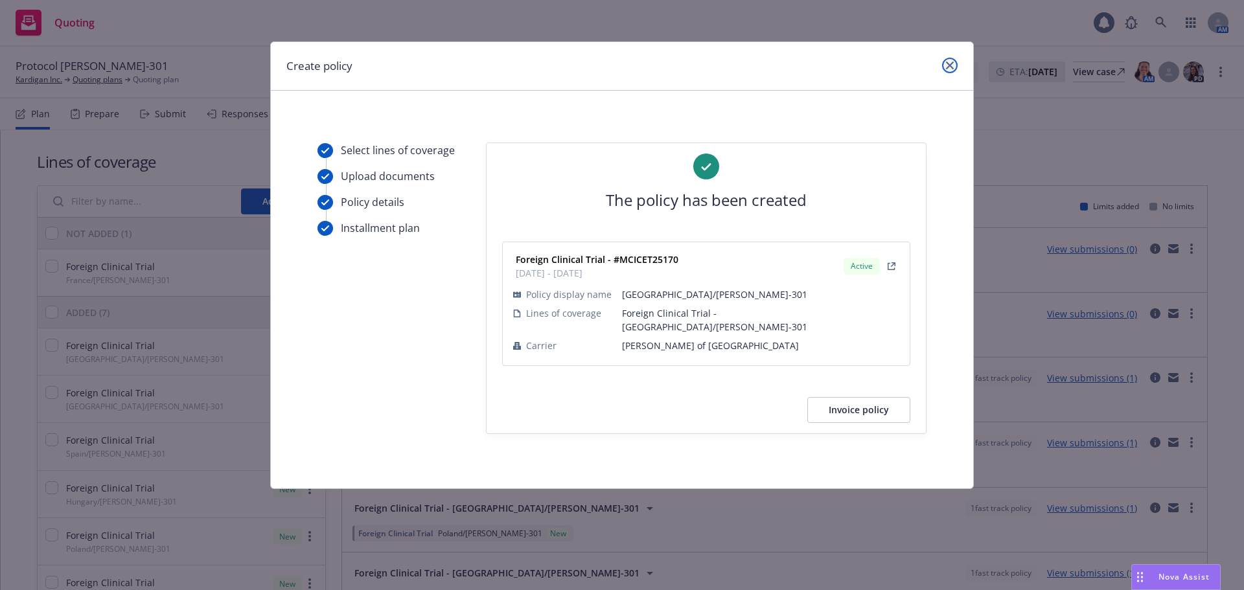
click at [954, 67] on link "close" at bounding box center [950, 66] width 16 height 16
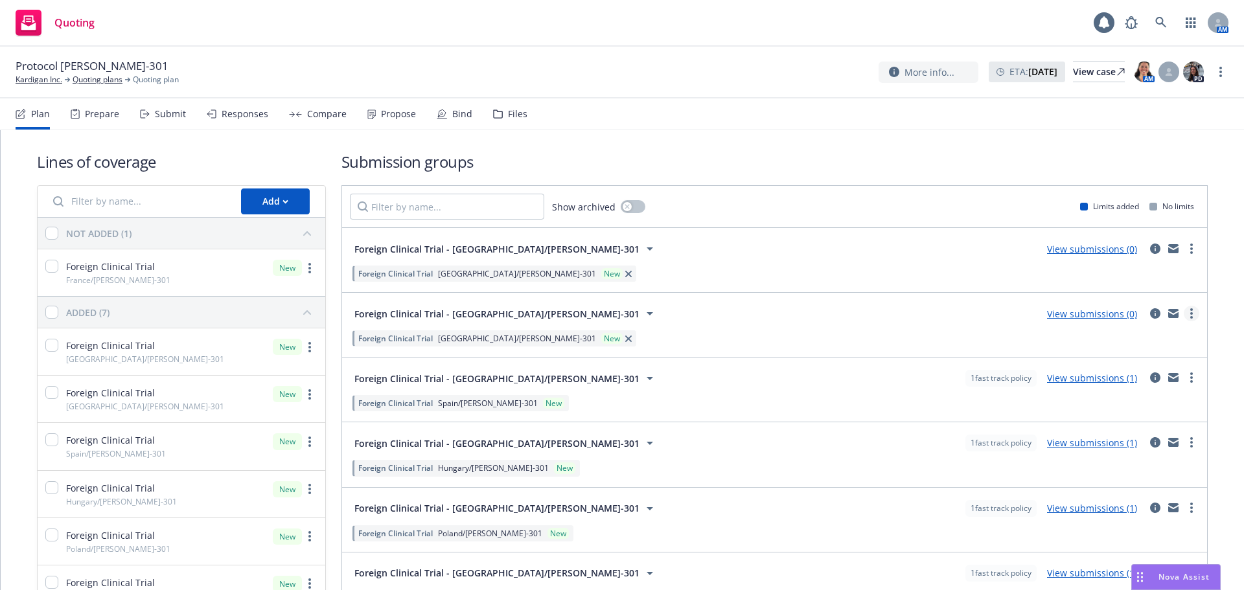
click at [1187, 310] on link "more" at bounding box center [1192, 314] width 16 height 16
click at [1098, 474] on span "Create policy (fast track)" at bounding box center [1119, 474] width 135 height 12
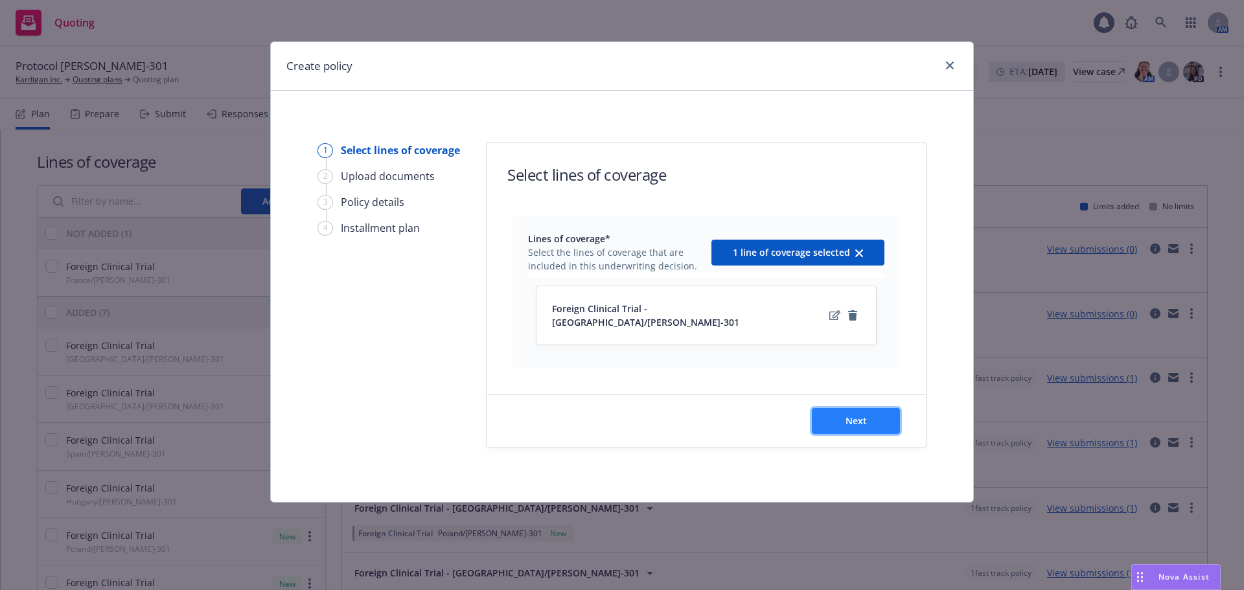
click at [853, 415] on span "Next" at bounding box center [856, 421] width 21 height 12
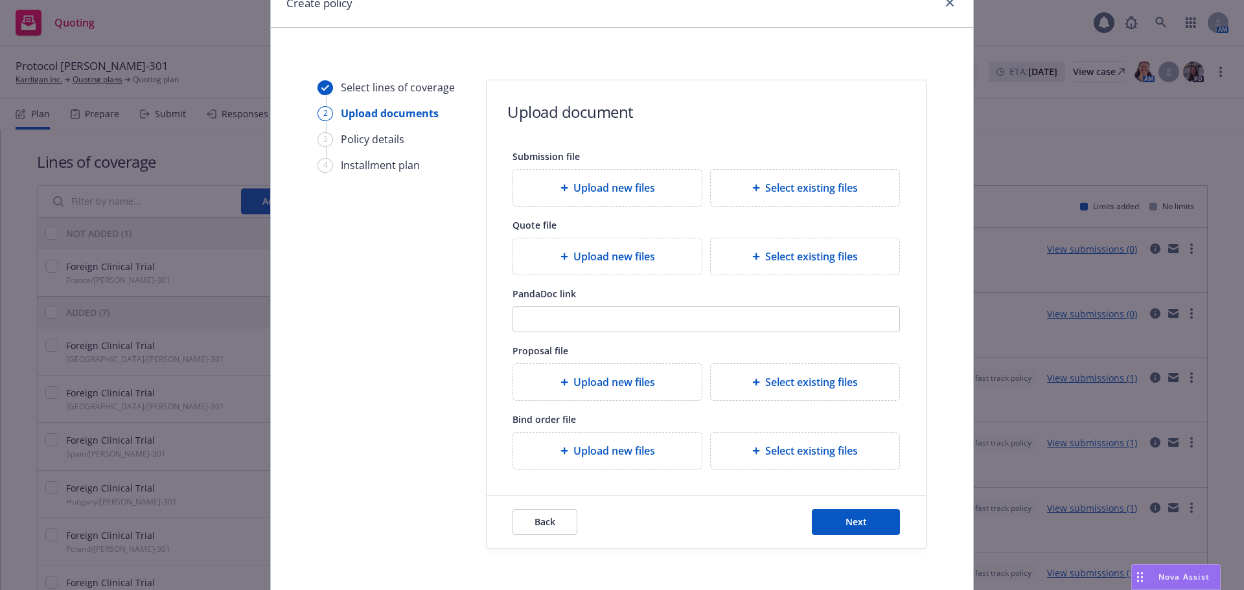
scroll to position [118, 0]
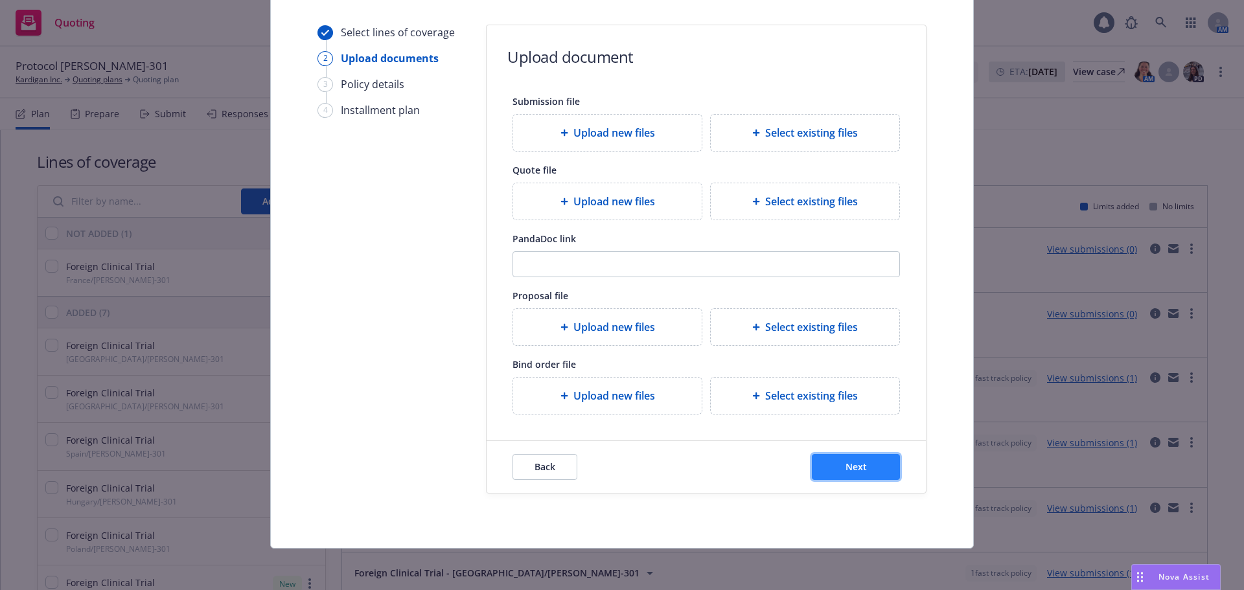
click at [849, 455] on button "Next" at bounding box center [856, 467] width 88 height 26
select select "12"
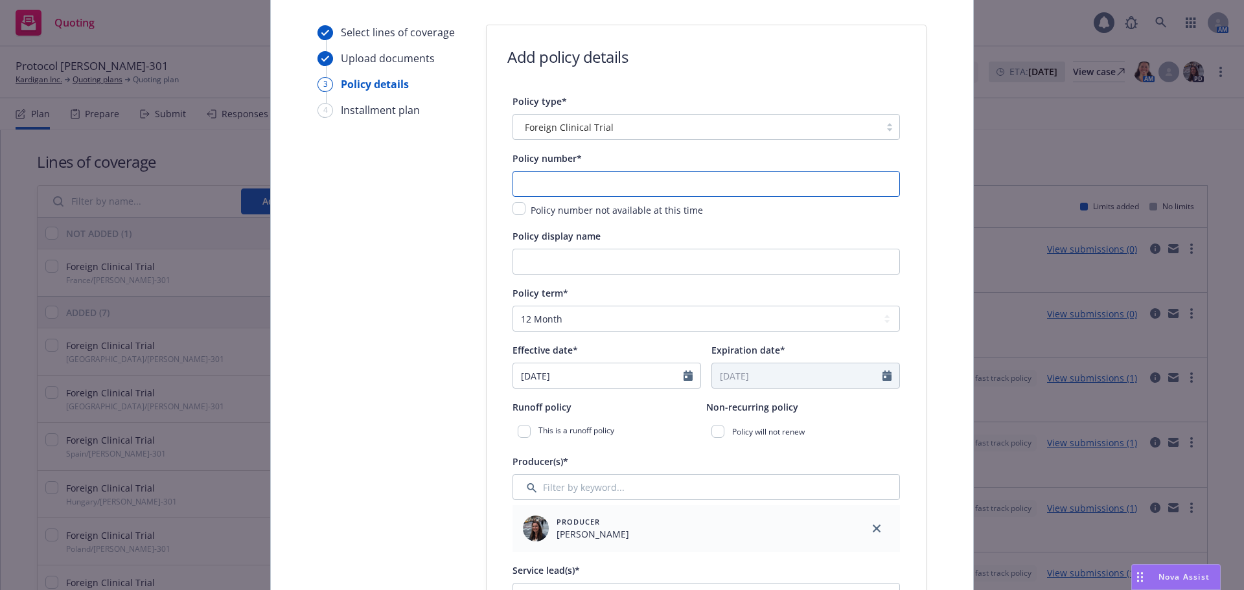
click at [535, 189] on input "text" at bounding box center [706, 184] width 387 height 26
click at [643, 186] on input "text" at bounding box center [706, 184] width 387 height 26
type input "MCICET25171"
click at [605, 273] on input "Policy display name" at bounding box center [706, 262] width 387 height 26
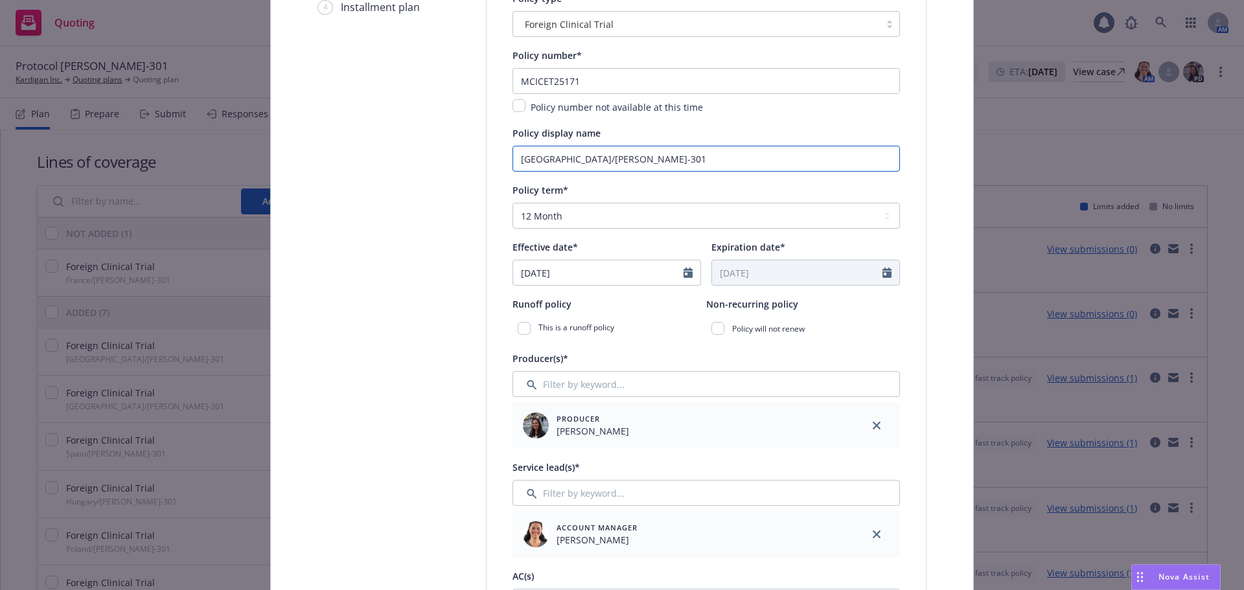
scroll to position [312, 0]
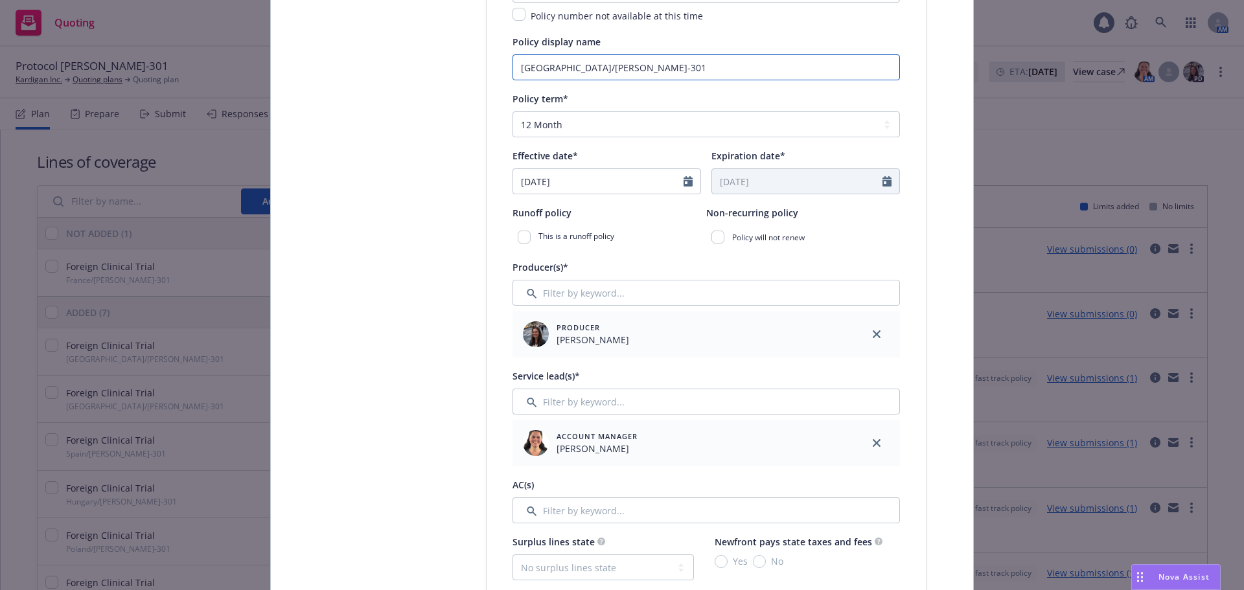
type input "[GEOGRAPHIC_DATA]/[PERSON_NAME]-301"
click at [589, 130] on select "Select policy term 12 Month 6 Month 4 Month 3 Month 2 Month 1 Month 36 Month (3…" at bounding box center [706, 124] width 387 height 26
select select "other"
click at [513, 111] on select "Select policy term 12 Month 6 Month 4 Month 3 Month 2 Month 1 Month 36 Month (3…" at bounding box center [706, 124] width 387 height 26
select select "9"
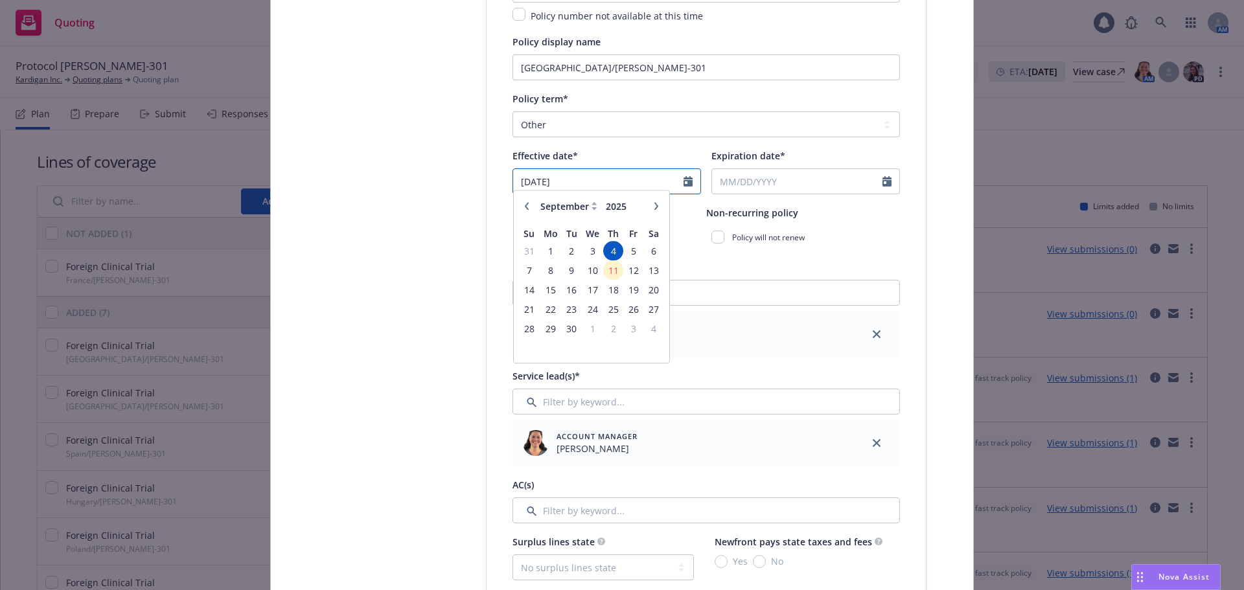
click at [549, 192] on div "09/04/2025 January February March April May June July August September October …" at bounding box center [607, 181] width 189 height 26
click at [584, 283] on span "10" at bounding box center [592, 277] width 19 height 16
type input "[DATE]"
click at [778, 175] on input "Expiration date*" at bounding box center [797, 181] width 170 height 25
select select "9"
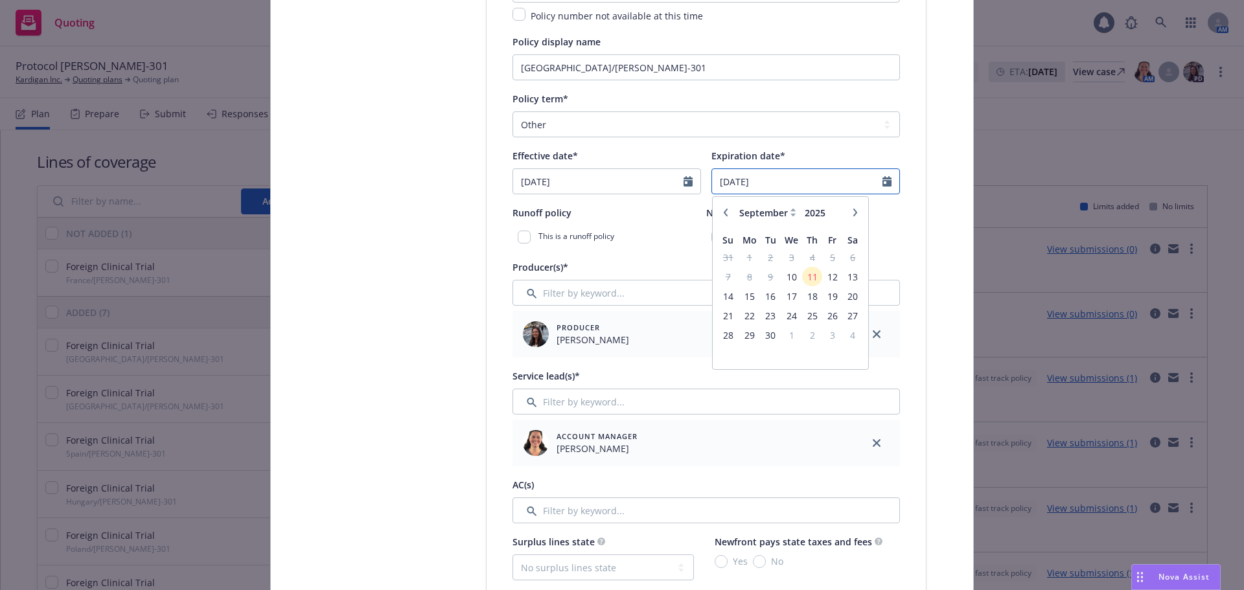
type input "[DATE]"
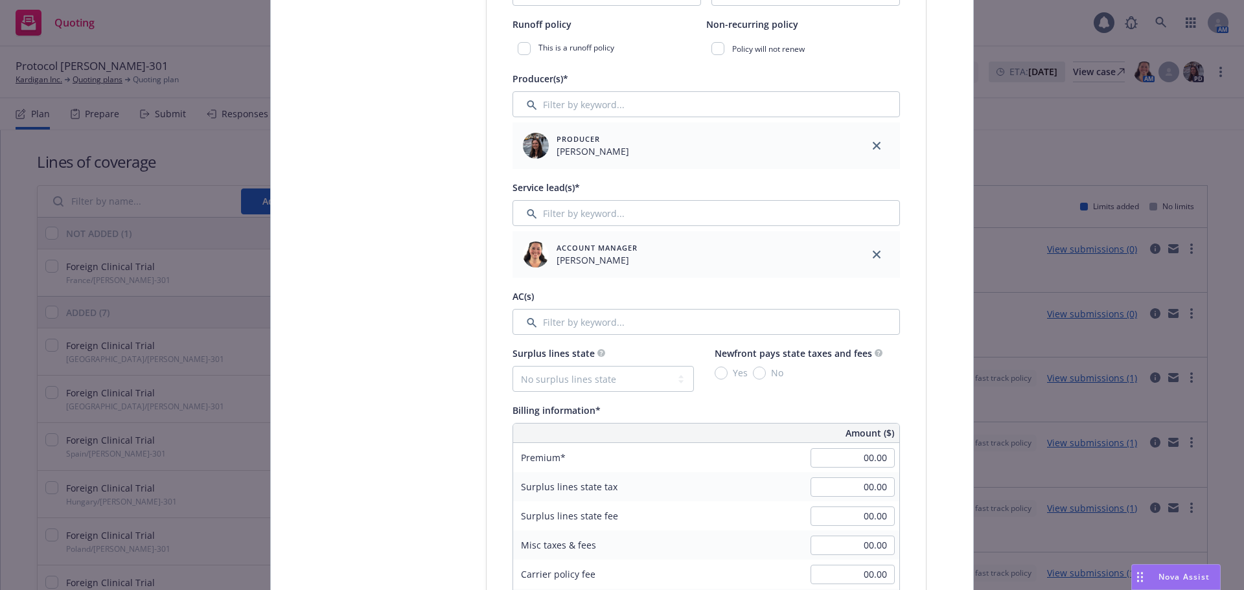
scroll to position [507, 0]
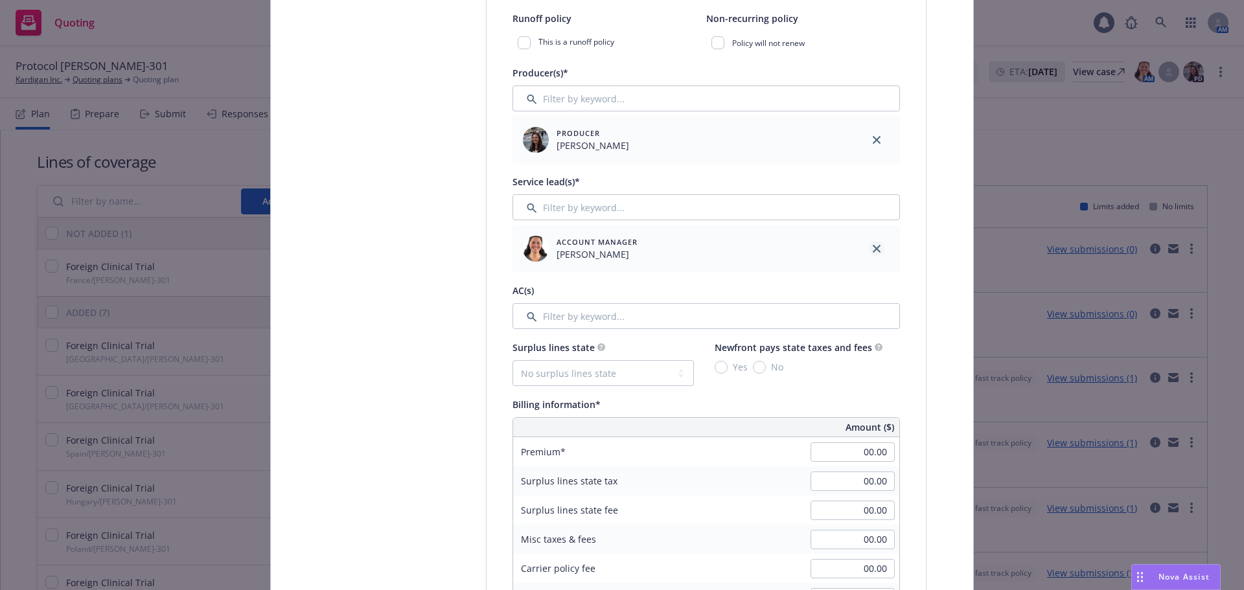
click at [869, 246] on link "close" at bounding box center [877, 249] width 16 height 16
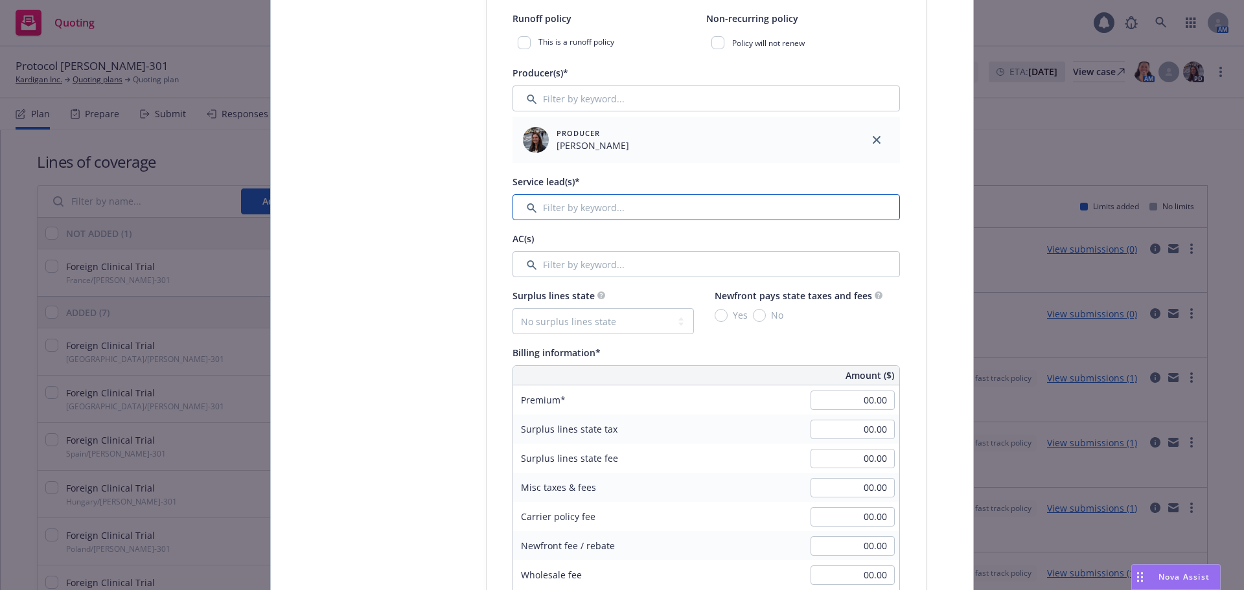
click at [560, 207] on input "Filter by keyword..." at bounding box center [706, 207] width 387 height 26
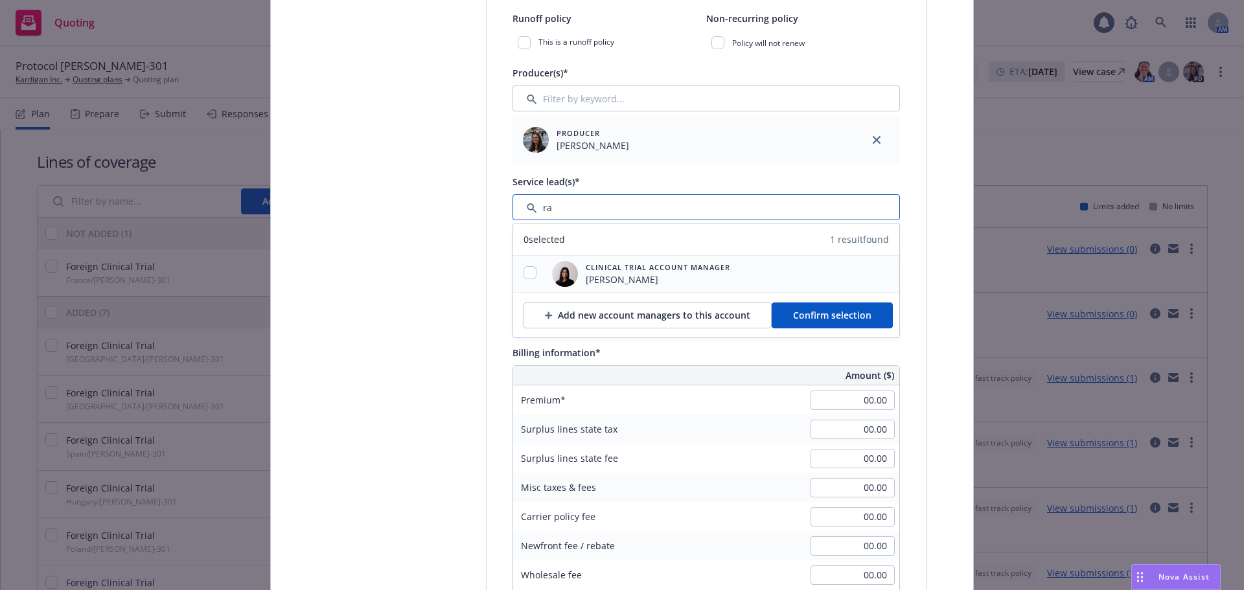
type input "ra"
click at [524, 273] on input "checkbox" at bounding box center [530, 272] width 13 height 13
checkbox input "true"
click at [858, 316] on span "Confirm selection" at bounding box center [832, 315] width 78 height 12
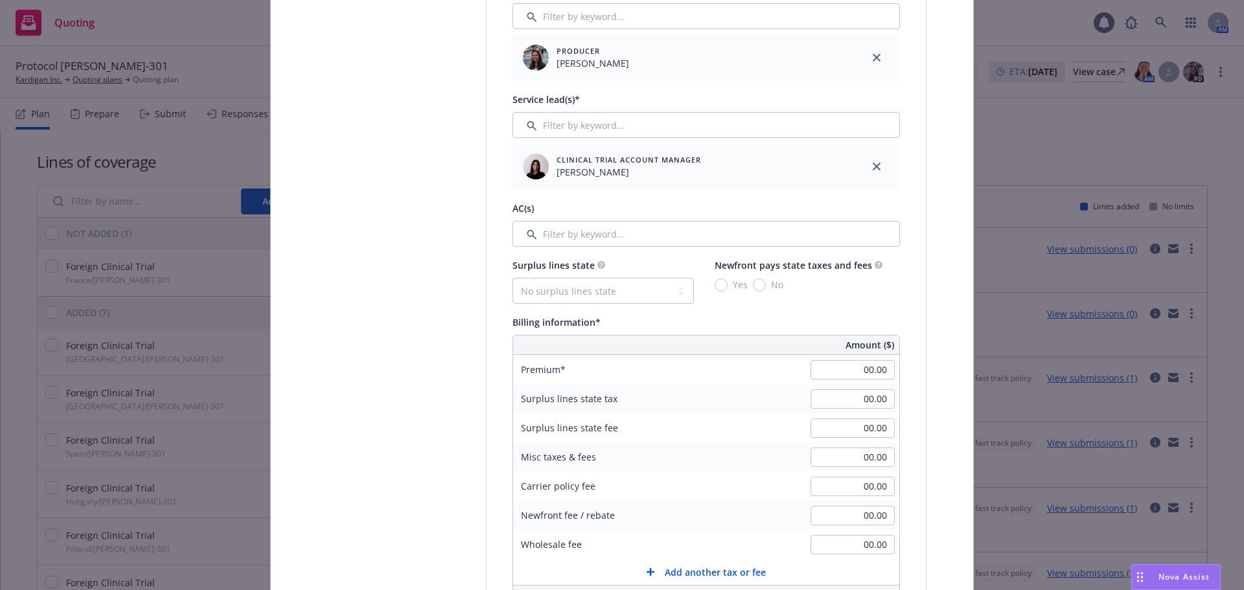
scroll to position [636, 0]
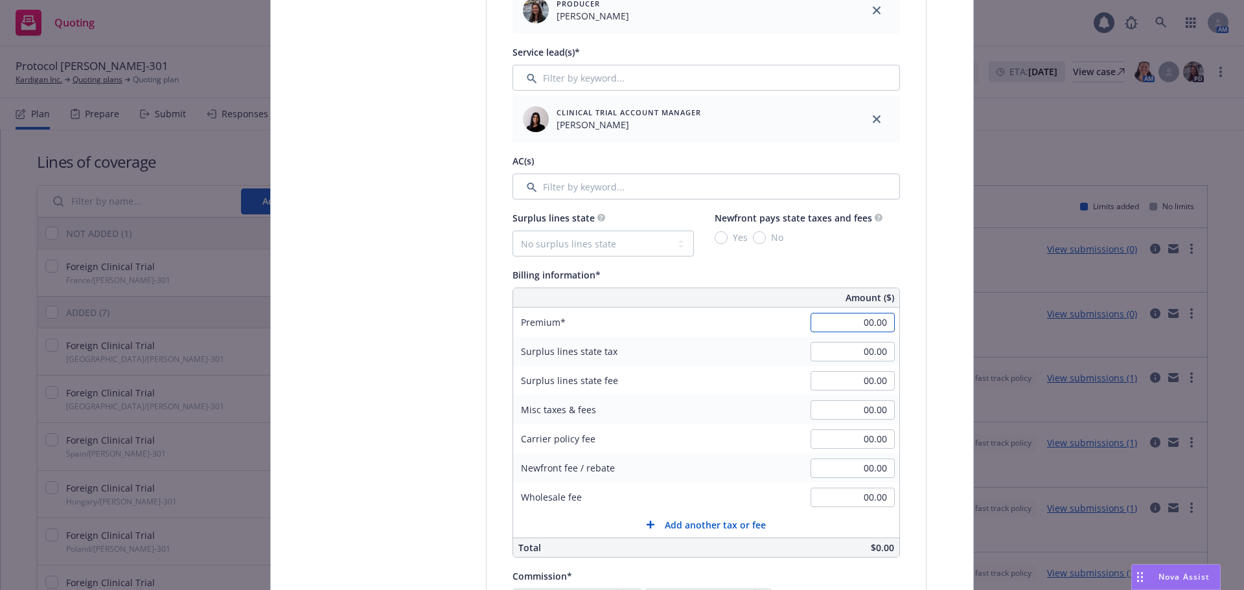
click at [872, 324] on input "00.00" at bounding box center [853, 322] width 84 height 19
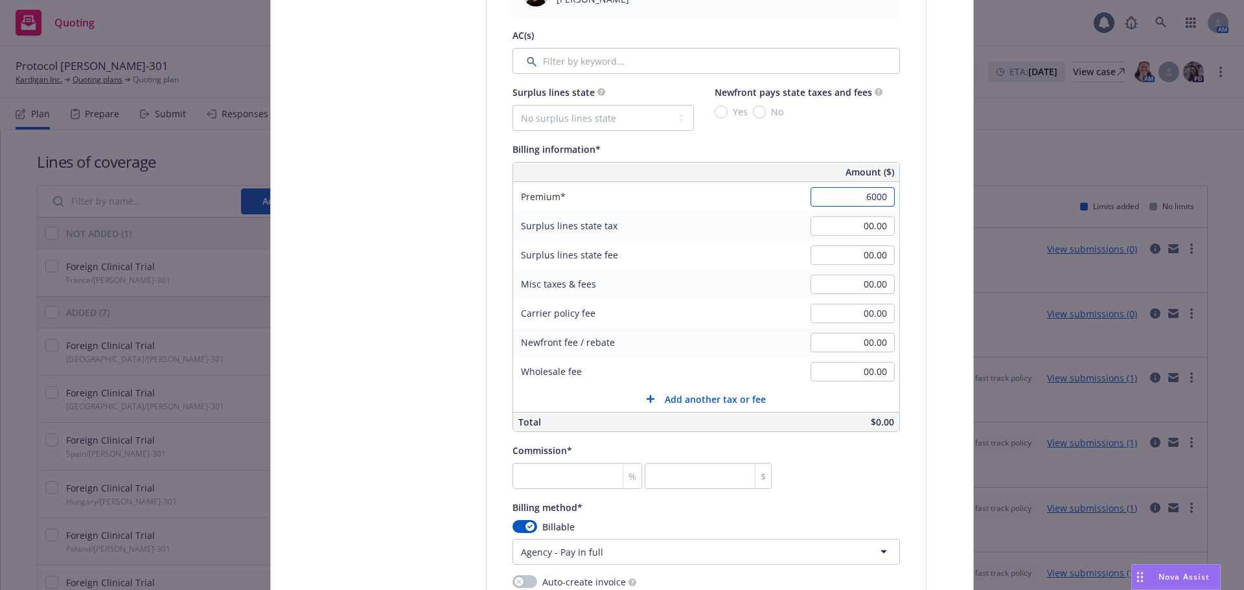
scroll to position [766, 0]
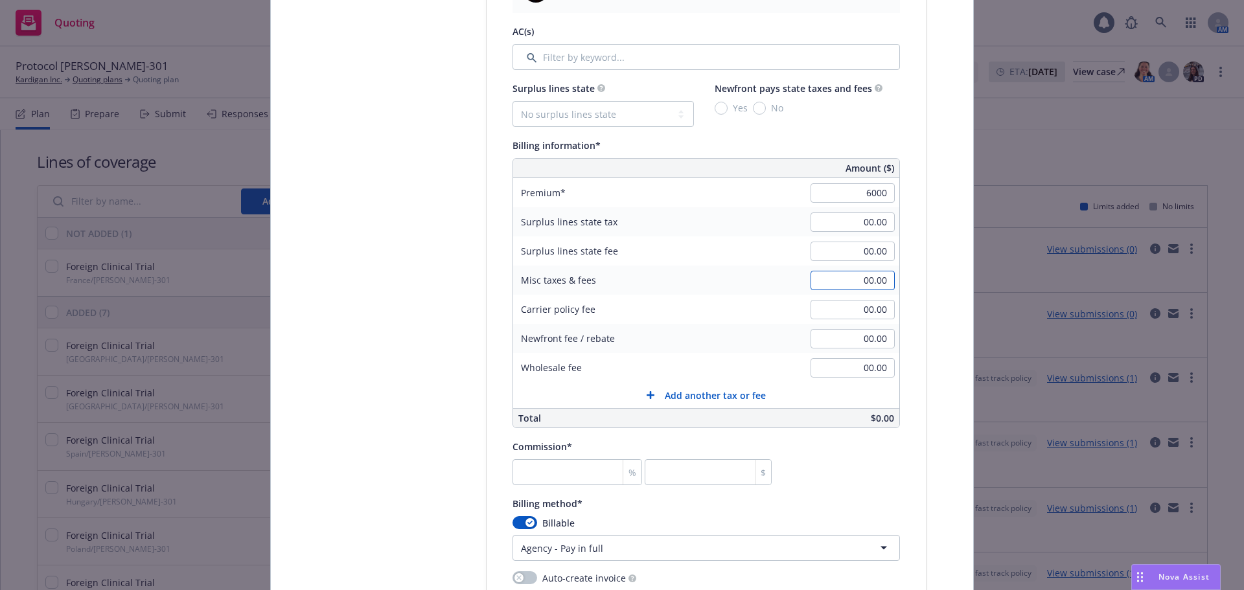
type input "6,000.00"
click at [864, 285] on input "00.00" at bounding box center [853, 280] width 84 height 19
type input "1,335.00"
click at [865, 366] on input "00.00" at bounding box center [853, 367] width 84 height 19
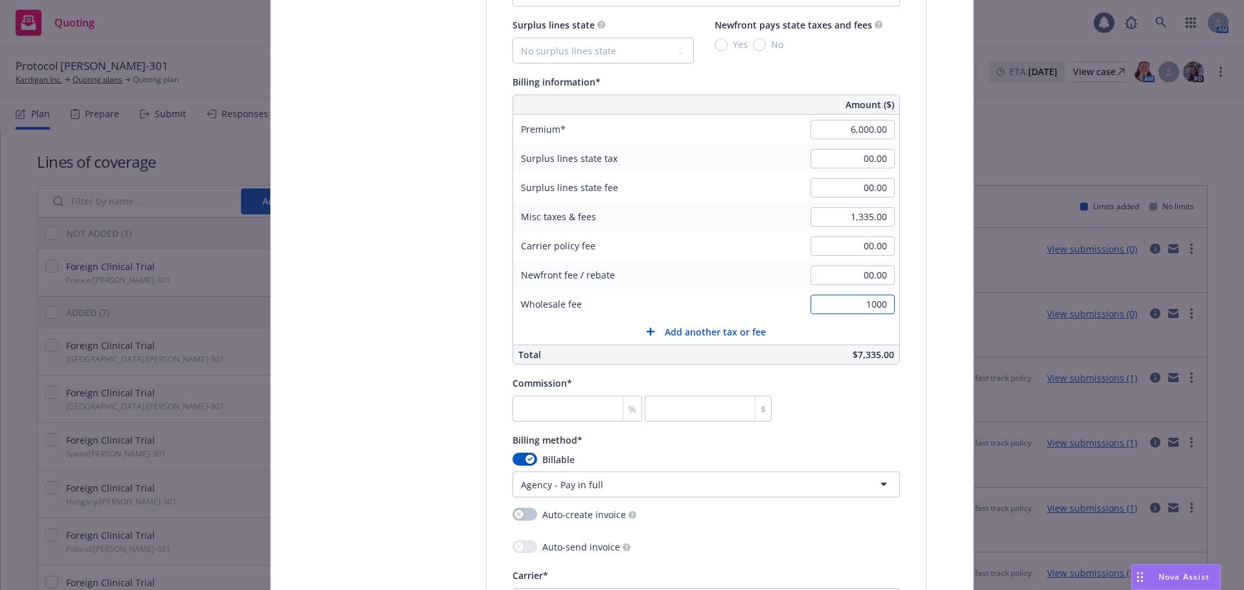
scroll to position [895, 0]
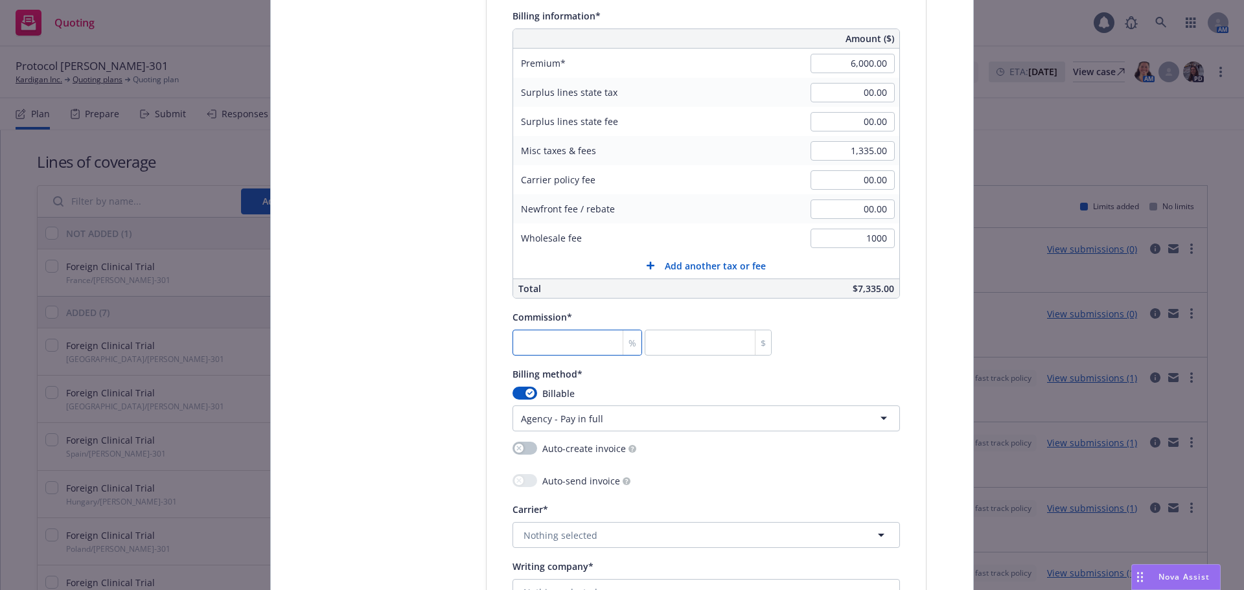
type input "1,000.00"
click at [587, 340] on input "number" at bounding box center [578, 343] width 130 height 26
type input "2"
type input "120"
type input "27"
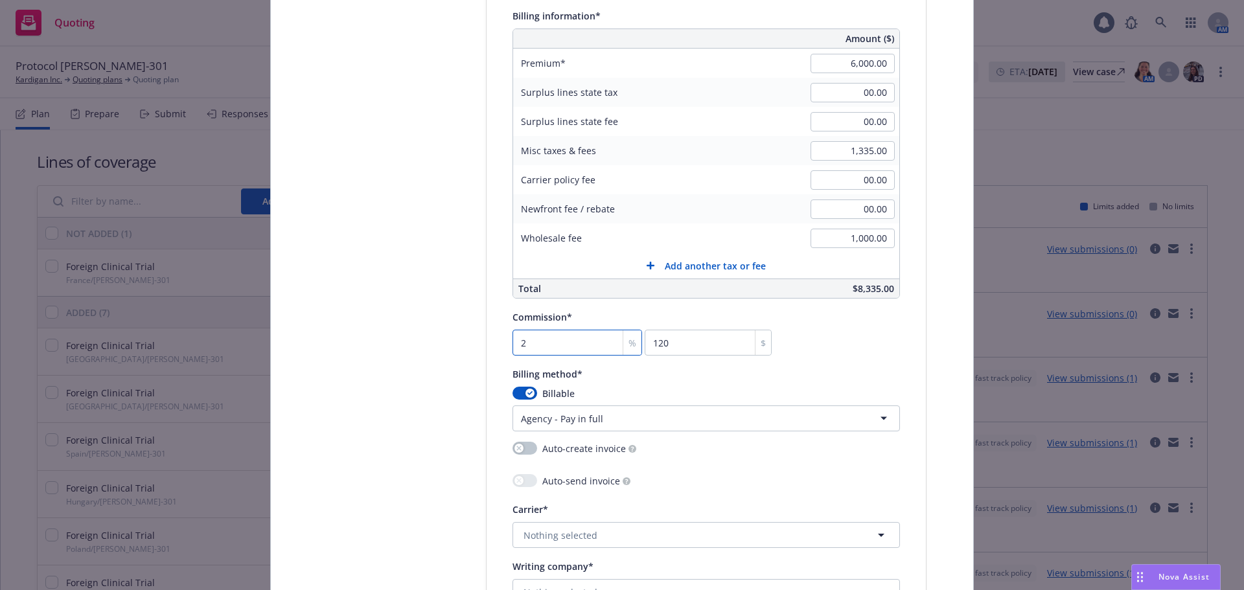
type input "1620"
type input "27.5"
type input "1650"
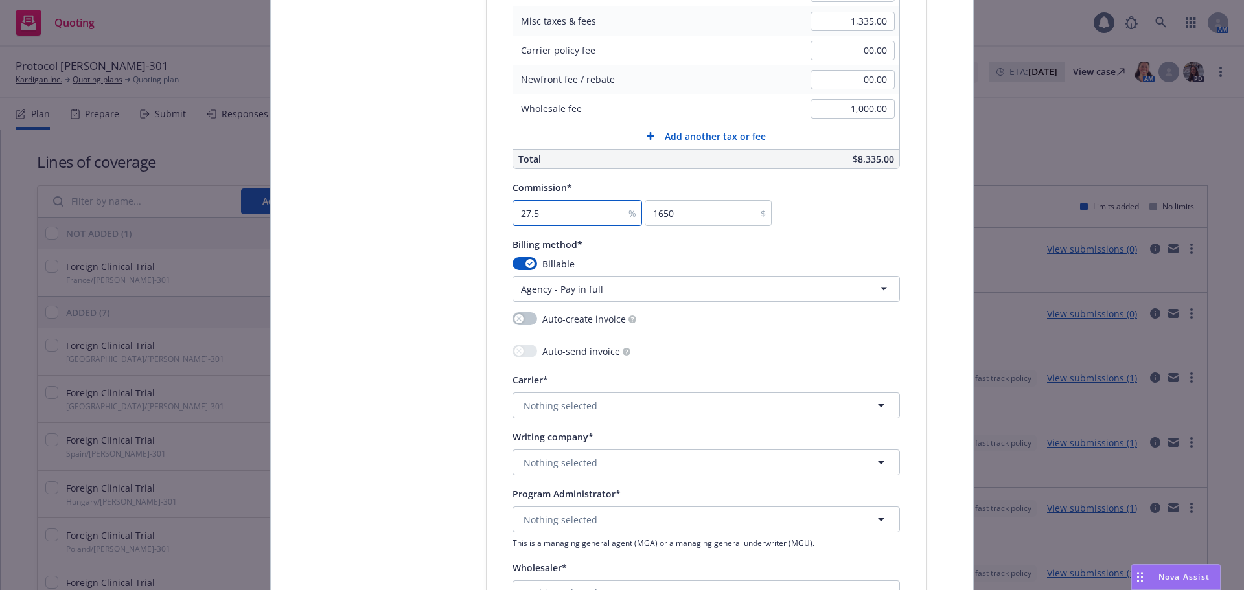
scroll to position [1155, 0]
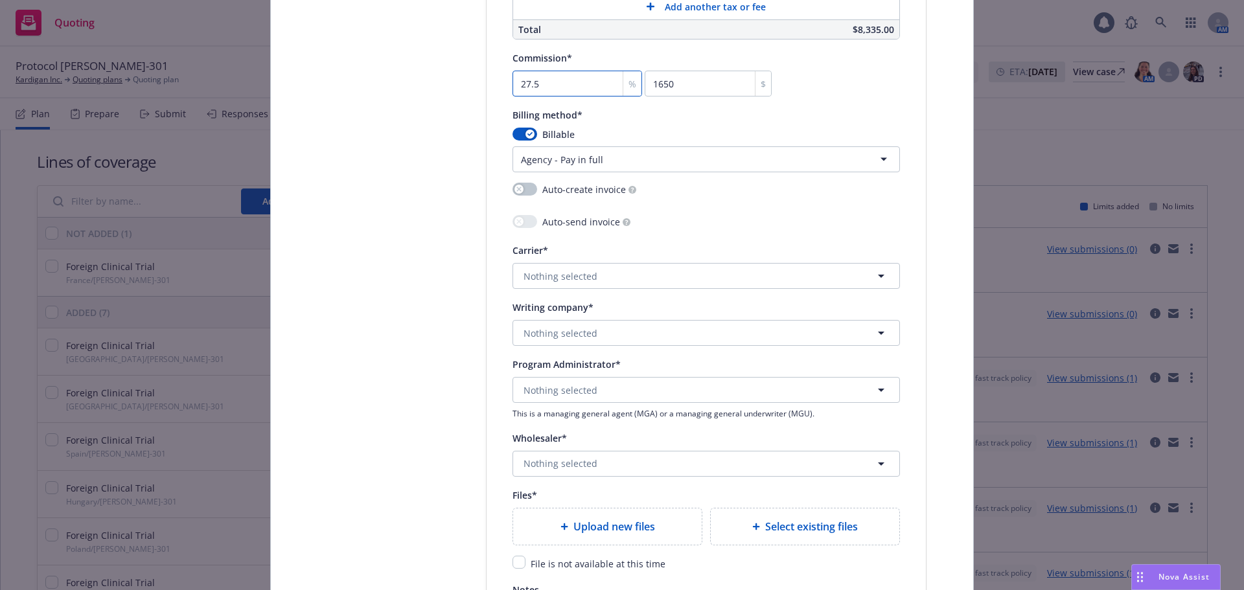
type input "27.5"
click at [596, 283] on button "Nothing selected" at bounding box center [706, 276] width 387 height 26
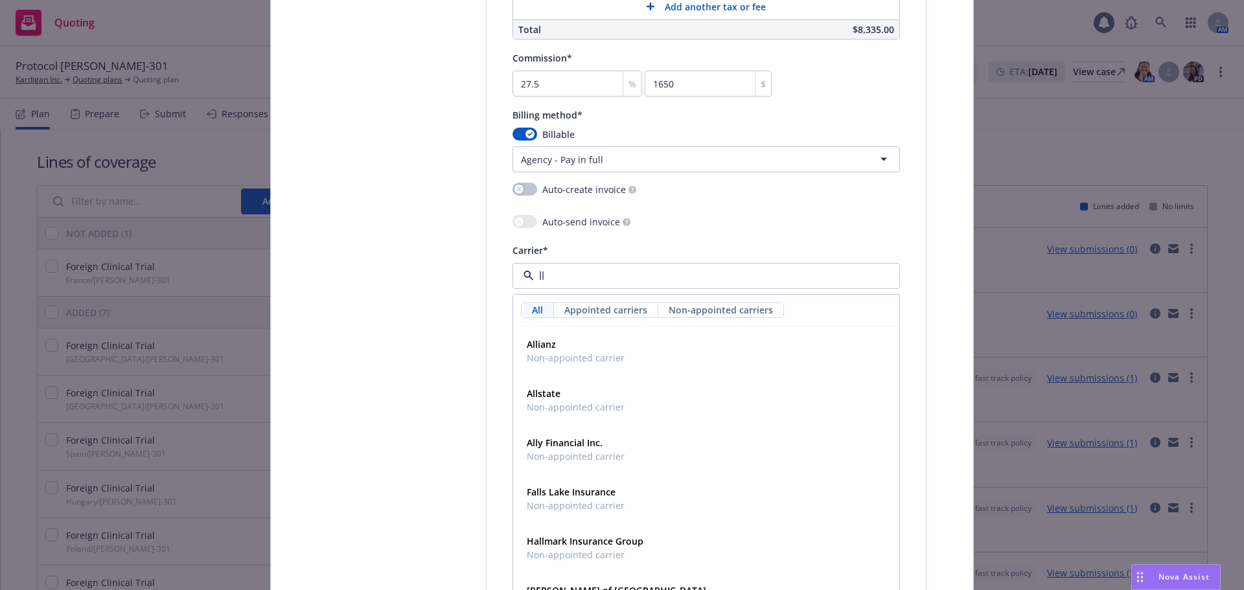
type input "llo"
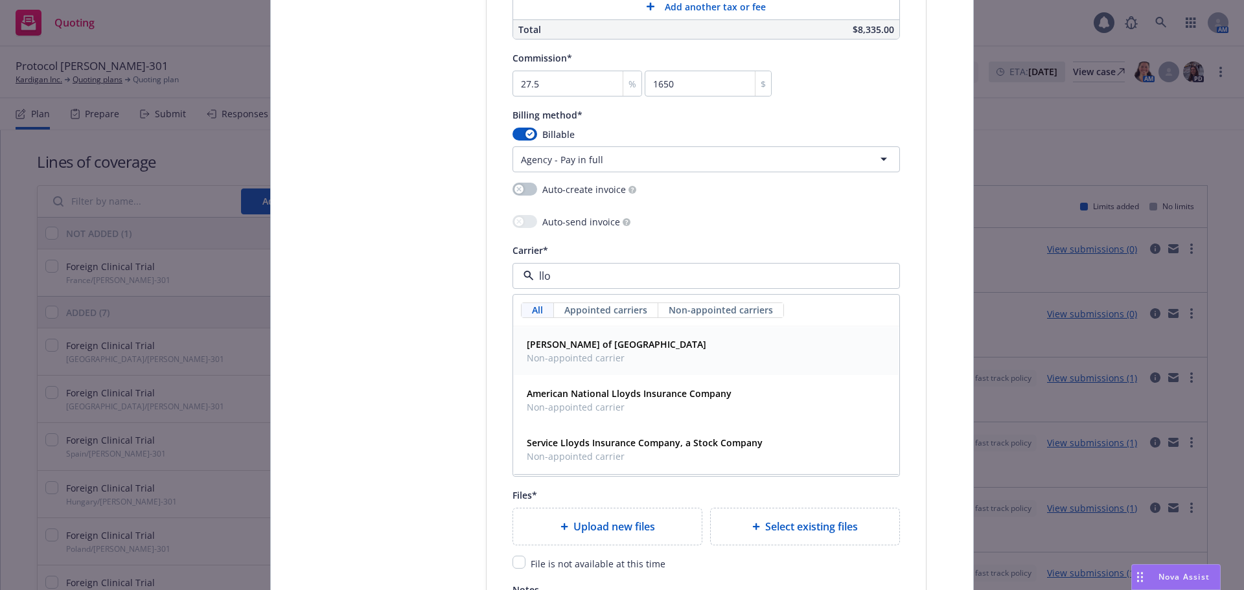
click at [621, 332] on div "Lloyd's of London Non-appointed carrier" at bounding box center [706, 351] width 385 height 48
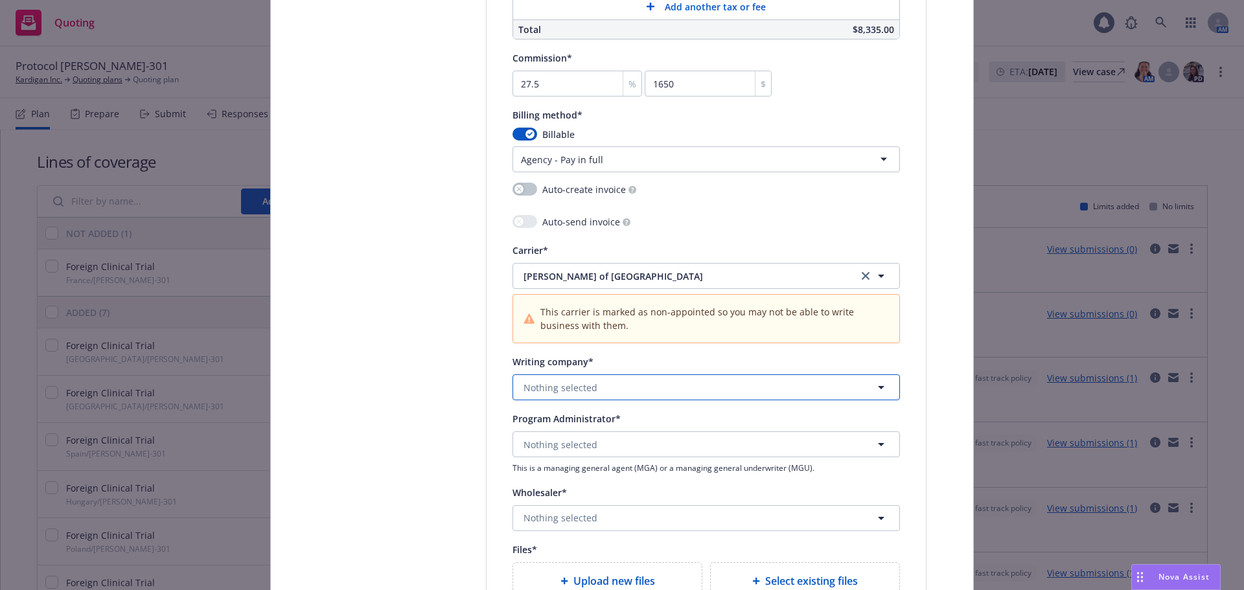
click at [586, 387] on span "Nothing selected" at bounding box center [561, 388] width 74 height 14
click at [605, 423] on strong "Lloyd's Insurance Company S.A." at bounding box center [597, 424] width 141 height 12
click at [564, 448] on span "Nothing selected" at bounding box center [561, 445] width 74 height 14
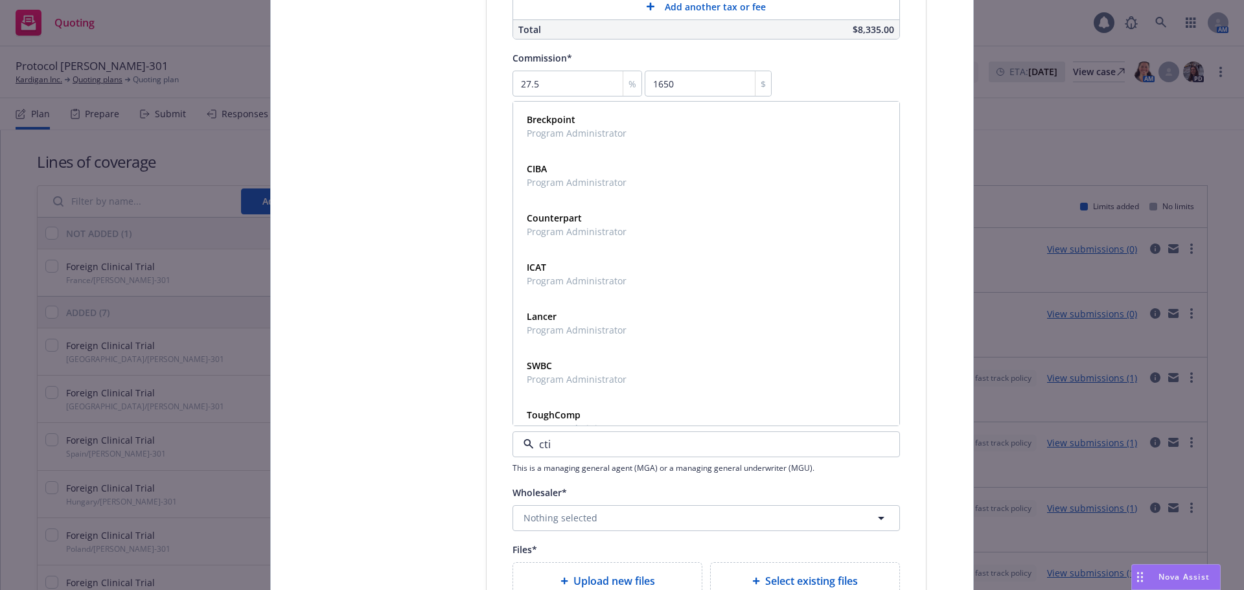
type input "ctis"
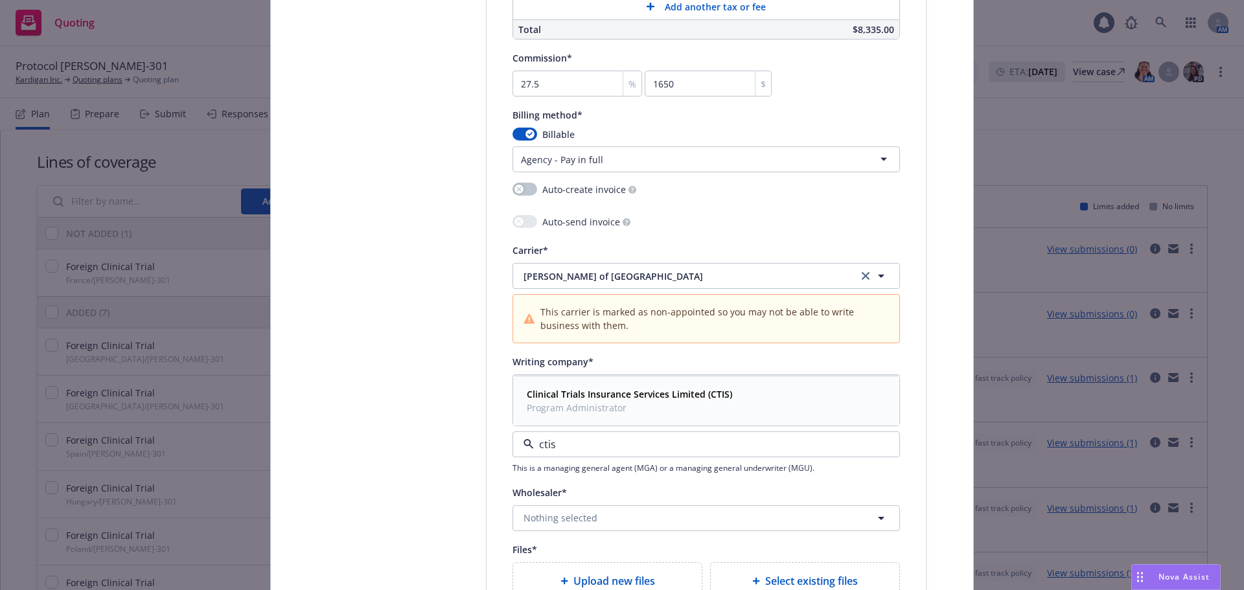
click at [638, 401] on span "Clinical Trials Insurance Services Limited (CTIS)" at bounding box center [629, 394] width 205 height 14
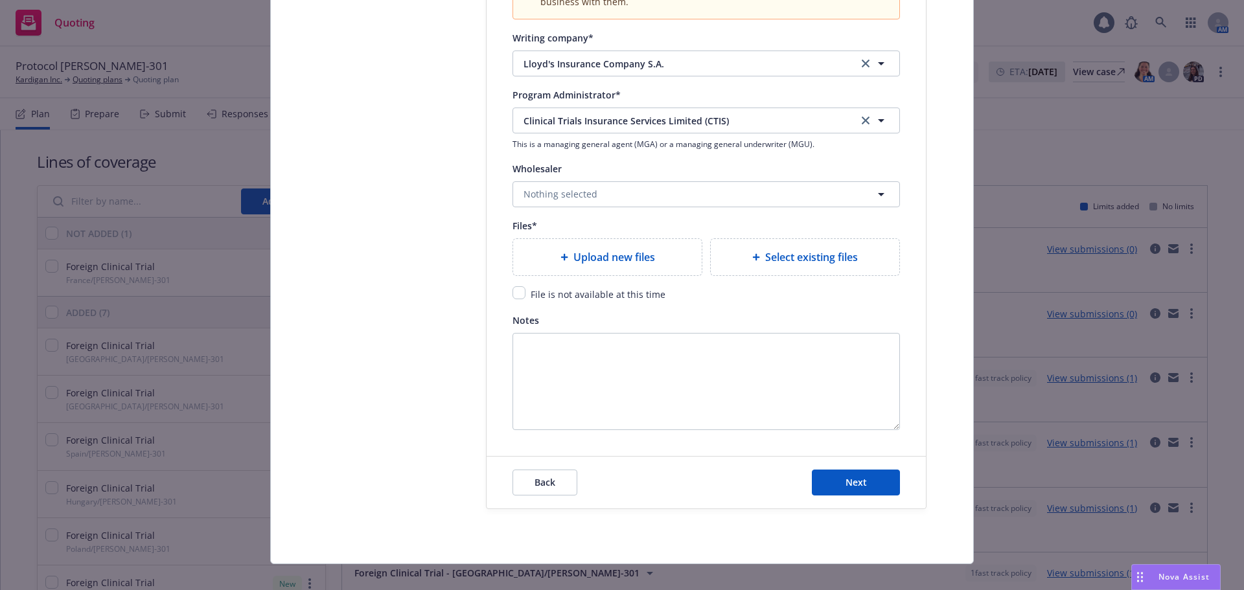
type textarea "x"
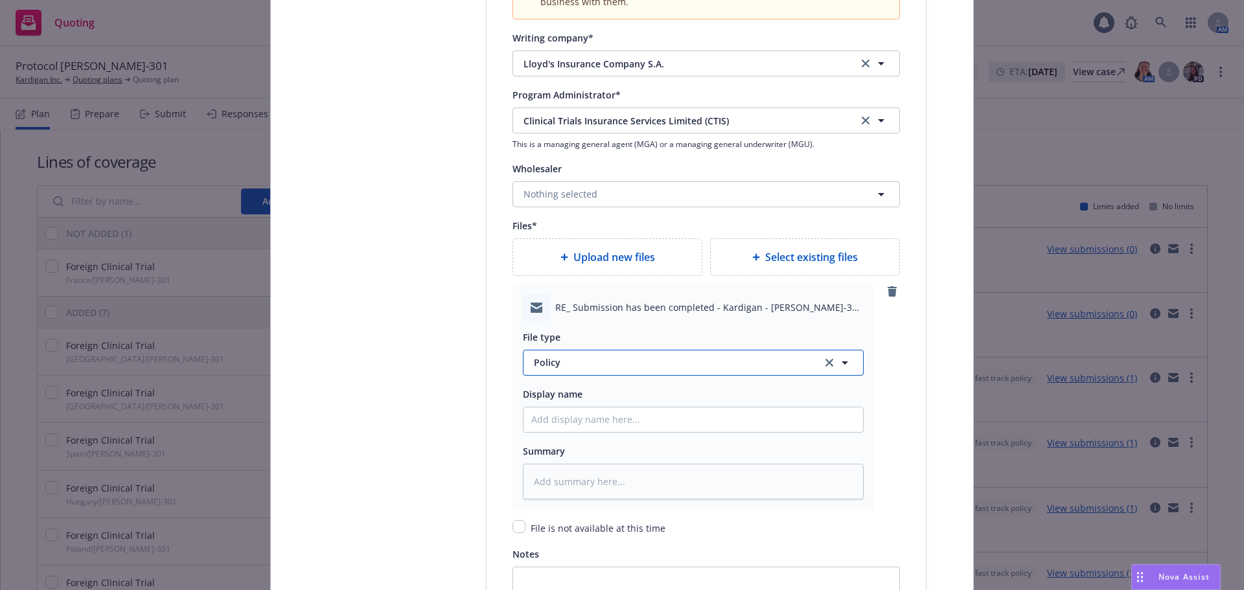
click at [601, 371] on button "Policy" at bounding box center [693, 363] width 341 height 26
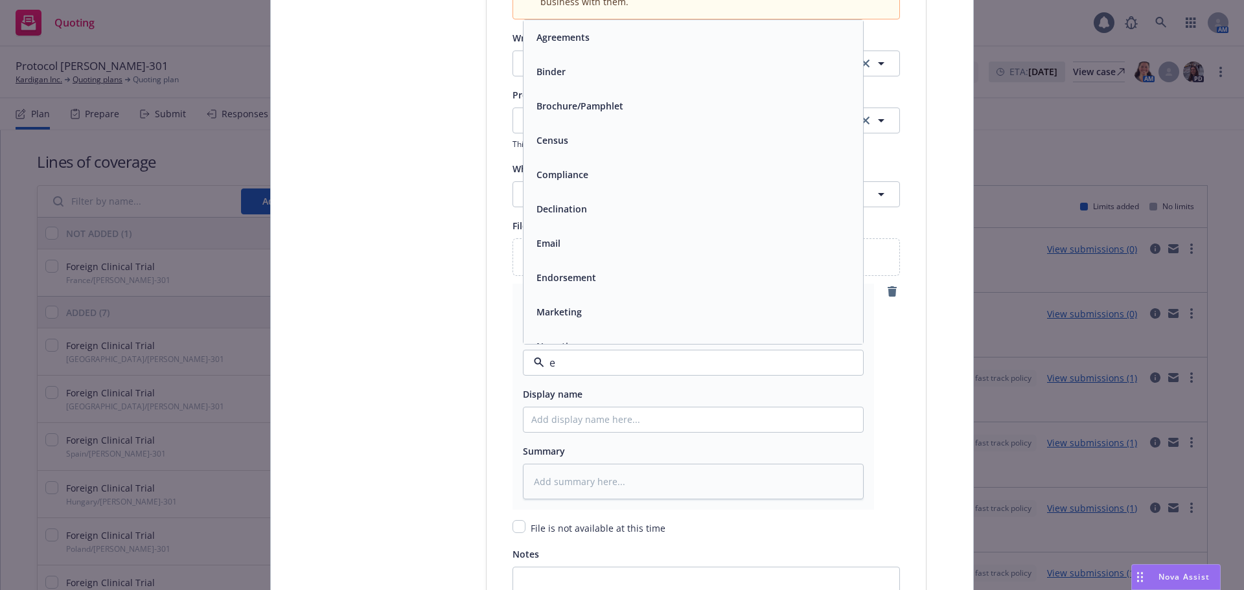
type input "em"
click at [606, 75] on div "Email" at bounding box center [693, 71] width 324 height 19
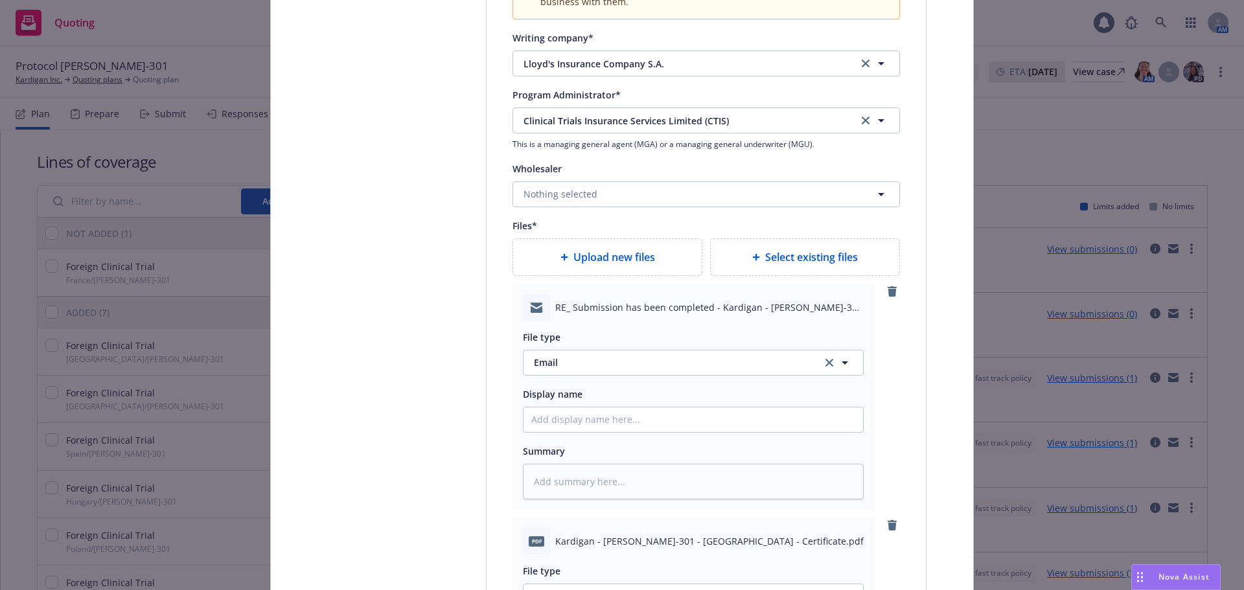
type textarea "x"
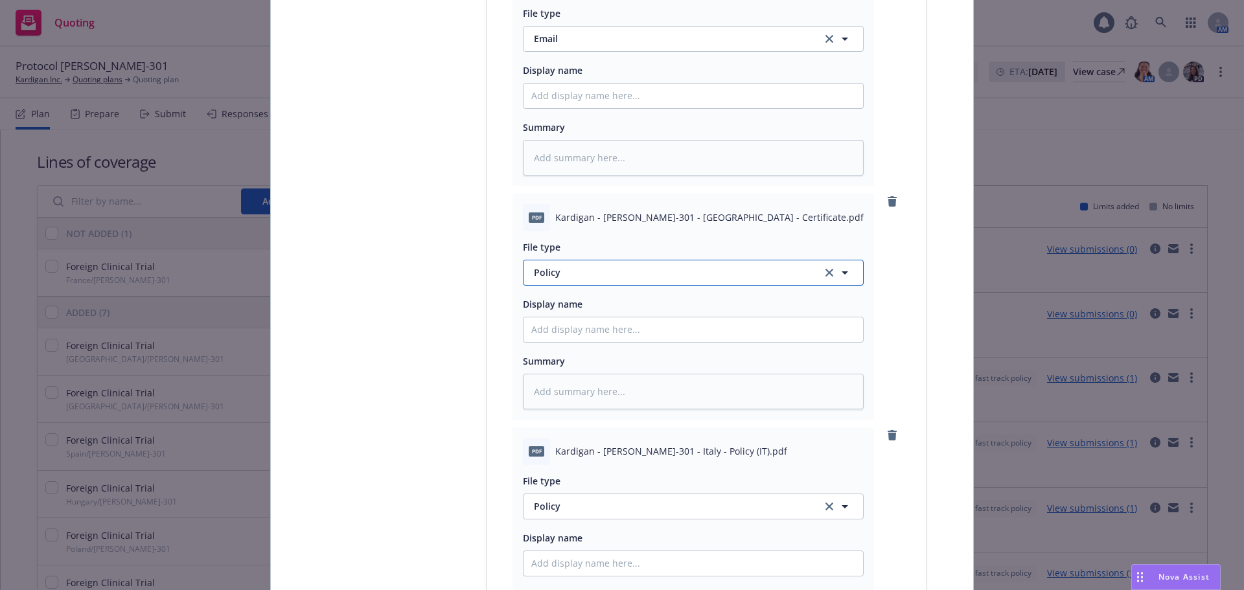
click at [573, 280] on button "Policy" at bounding box center [693, 273] width 341 height 26
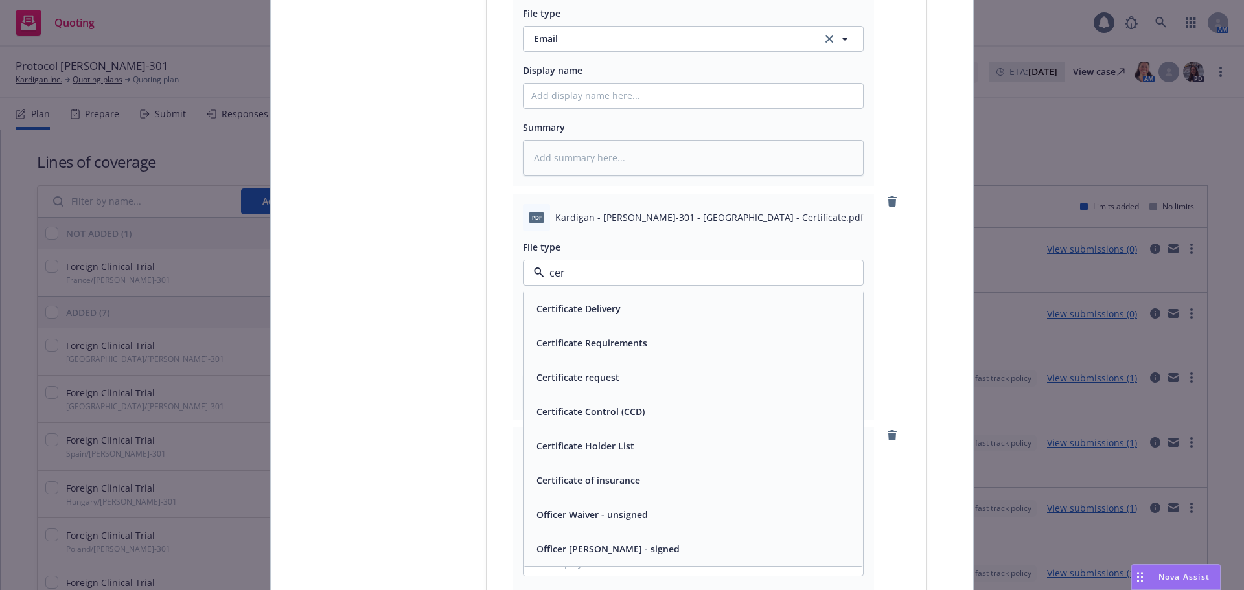
type input "cert"
click at [693, 474] on div "Certificate of insurance" at bounding box center [693, 480] width 324 height 19
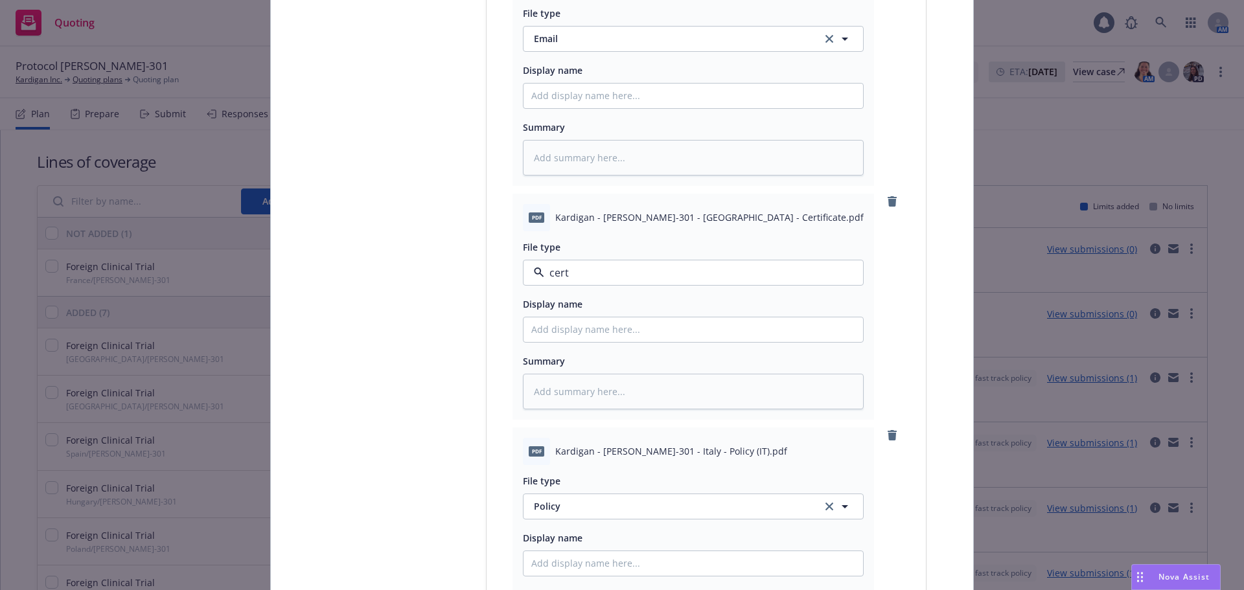
type textarea "x"
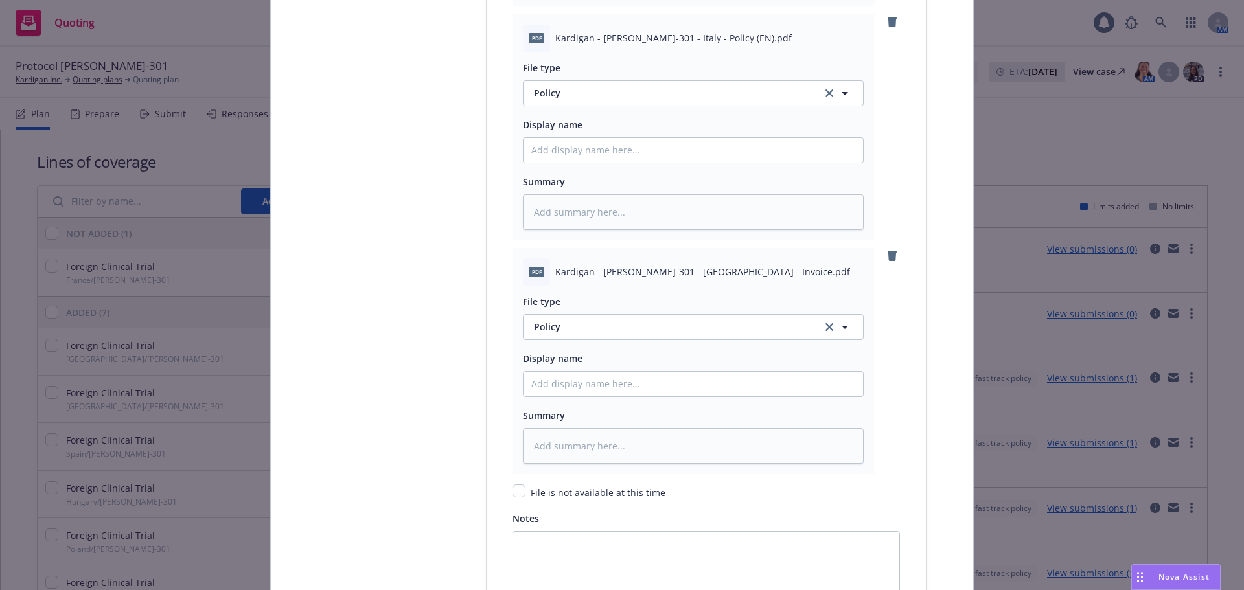
scroll to position [2451, 0]
click at [592, 327] on span "Policy" at bounding box center [670, 326] width 273 height 14
type input "inv"
click at [647, 399] on div "Invoice - Third Party" at bounding box center [693, 396] width 324 height 19
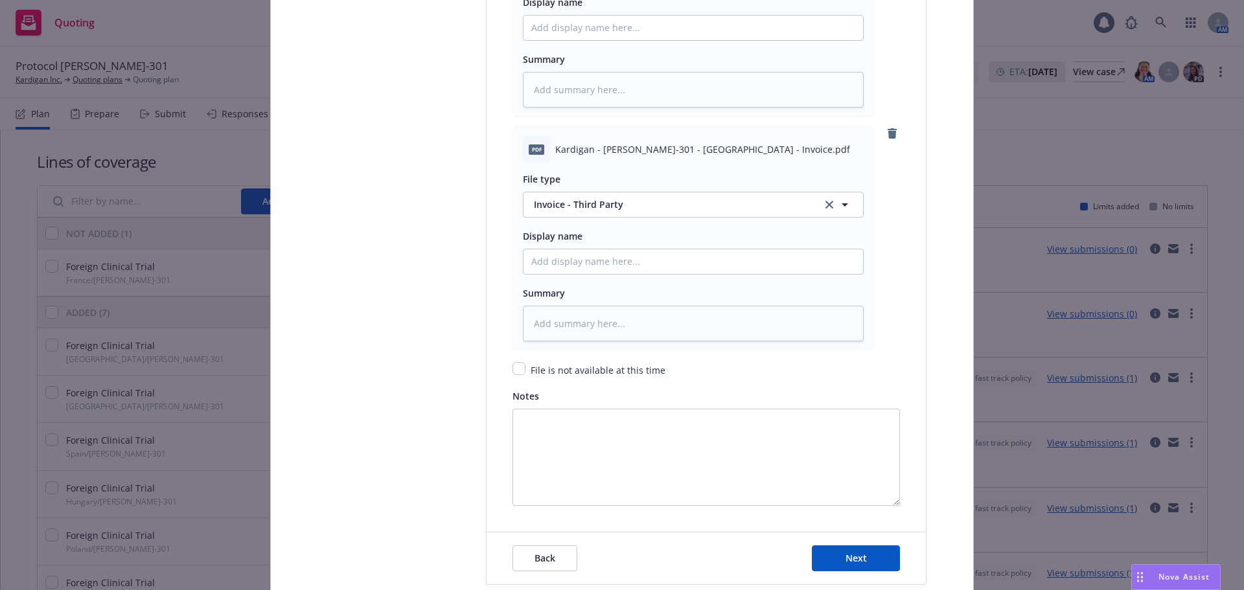
scroll to position [2664, 0]
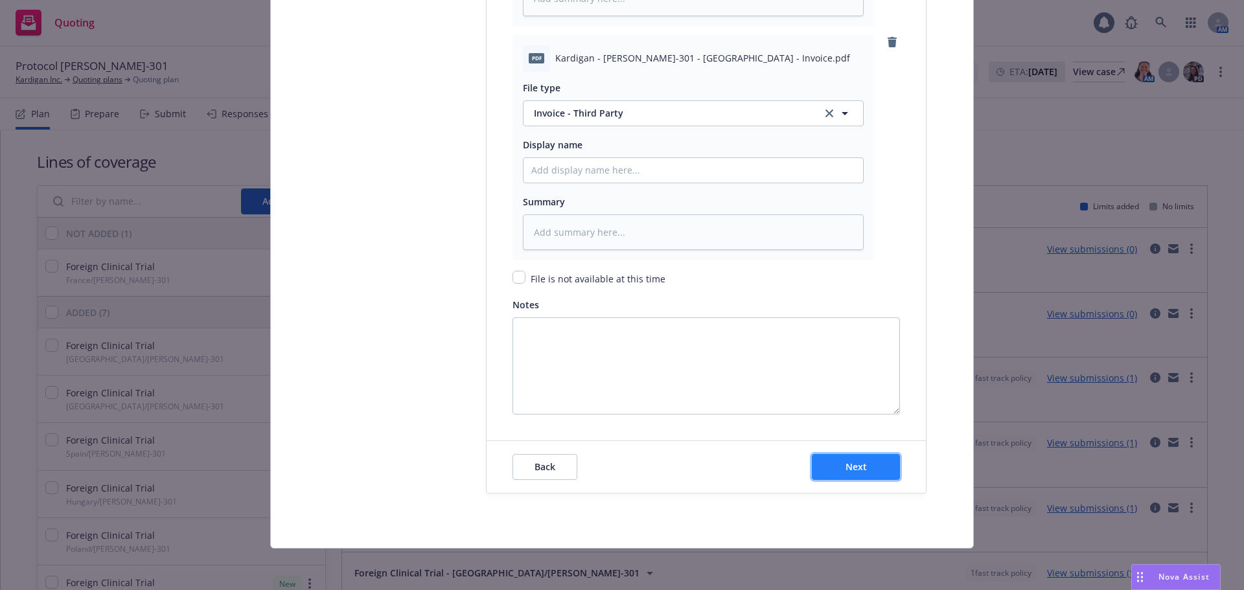
click at [855, 473] on button "Next" at bounding box center [856, 467] width 88 height 26
type textarea "x"
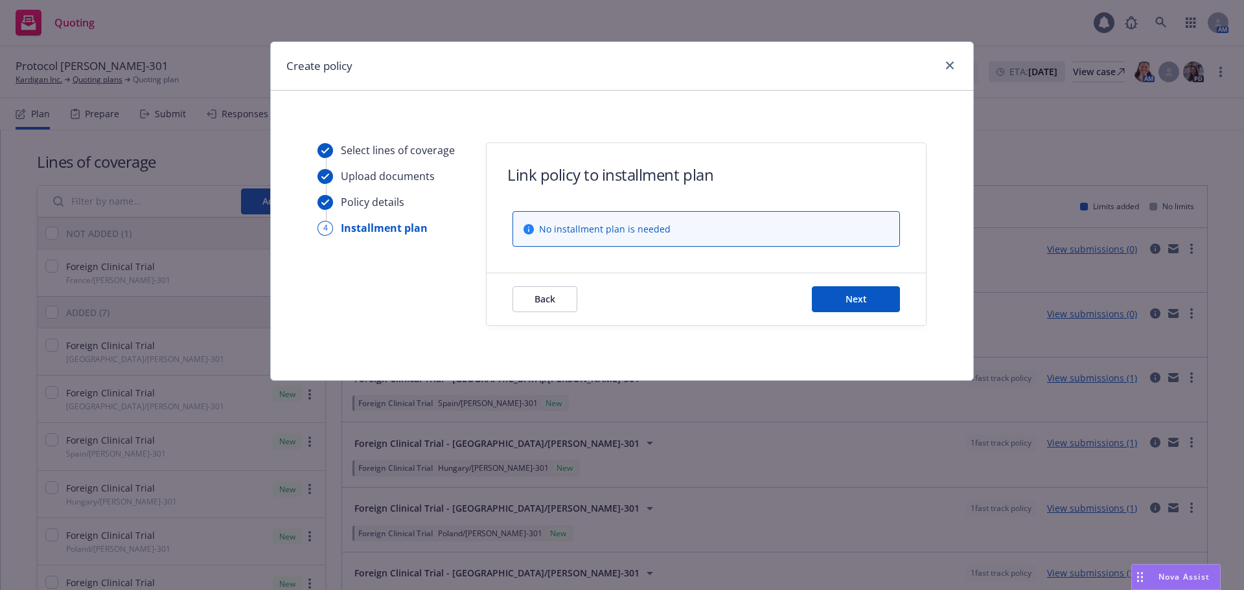
scroll to position [0, 0]
click at [870, 294] on button "Next" at bounding box center [856, 299] width 88 height 26
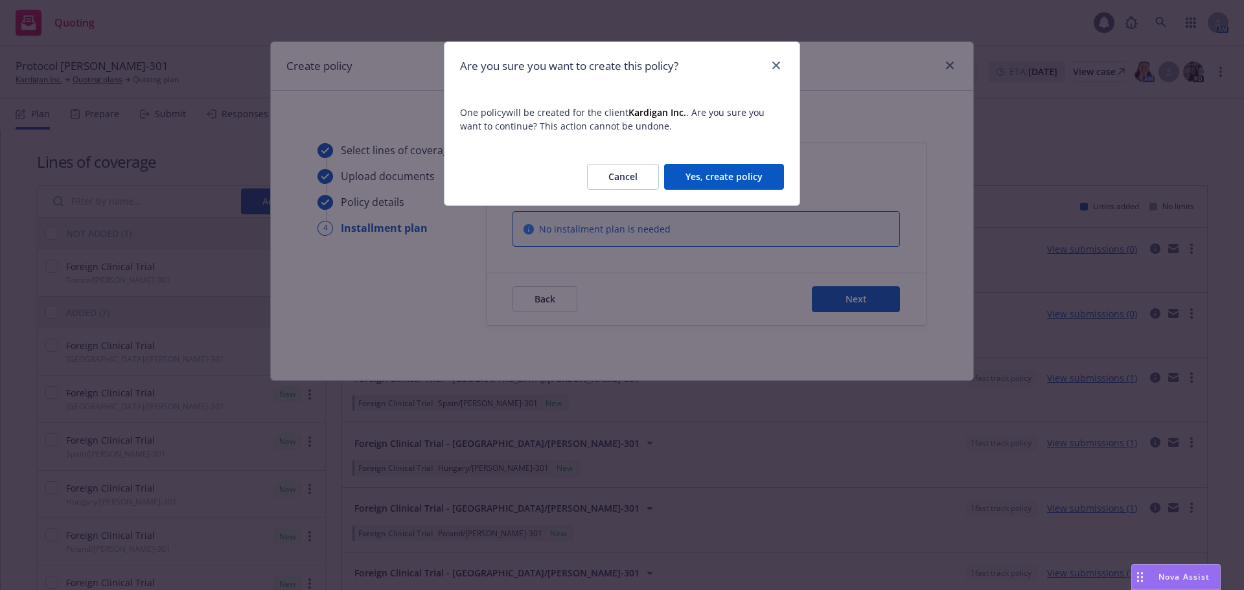
click at [705, 151] on div "Cancel Yes, create policy" at bounding box center [621, 176] width 355 height 57
click at [714, 168] on button "Yes, create policy" at bounding box center [724, 177] width 120 height 26
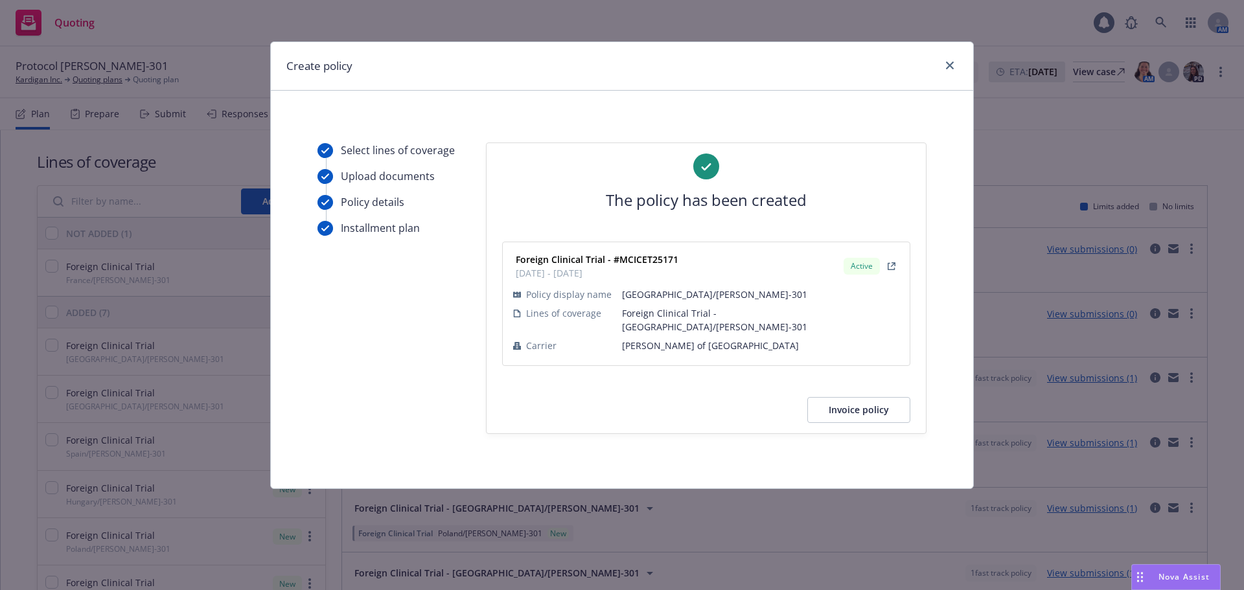
click at [838, 397] on button "Invoice policy" at bounding box center [858, 410] width 103 height 26
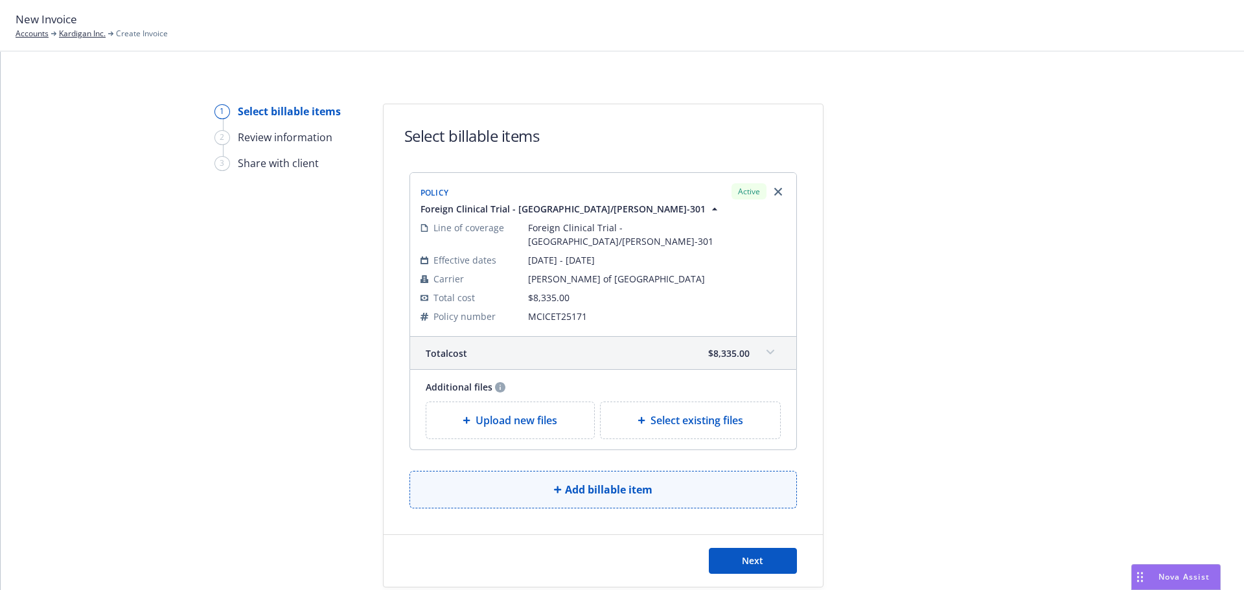
click at [654, 478] on button "Add billable item" at bounding box center [603, 490] width 387 height 38
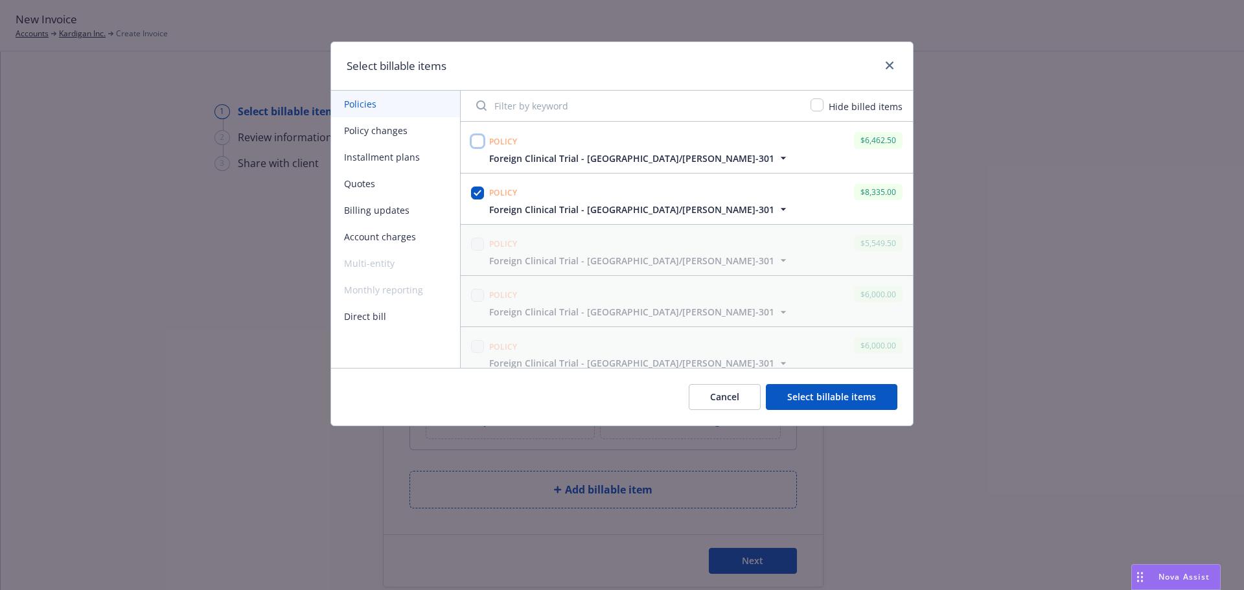
click at [478, 142] on input "checkbox" at bounding box center [477, 141] width 13 height 13
checkbox input "true"
click at [816, 398] on button "Select billable items" at bounding box center [832, 397] width 132 height 26
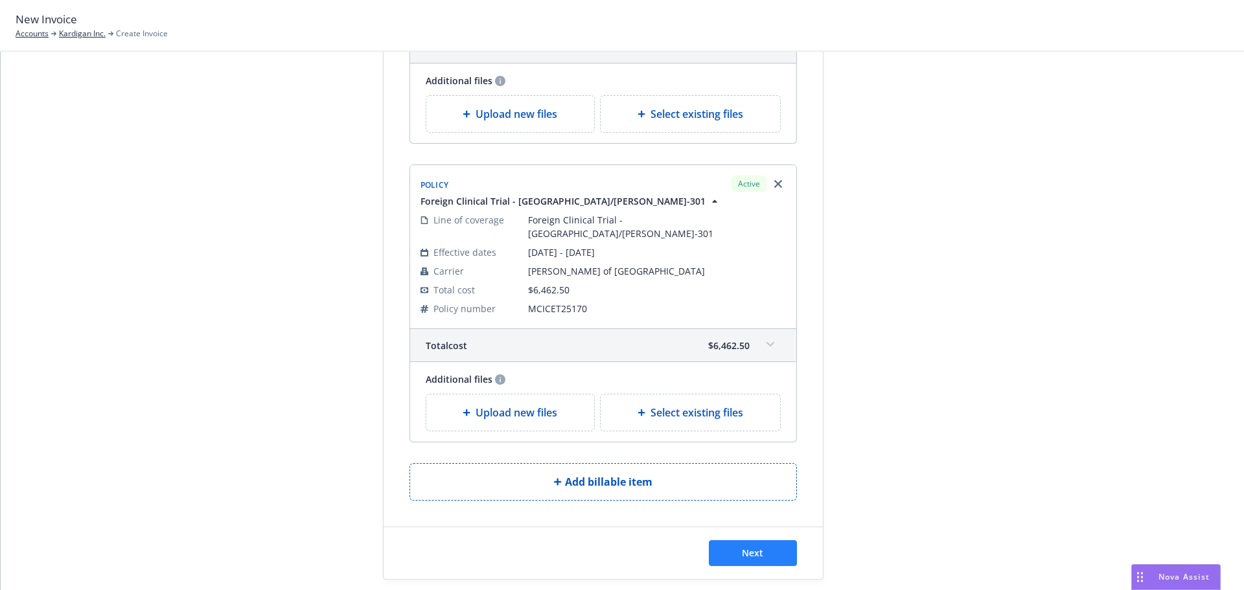
scroll to position [321, 0]
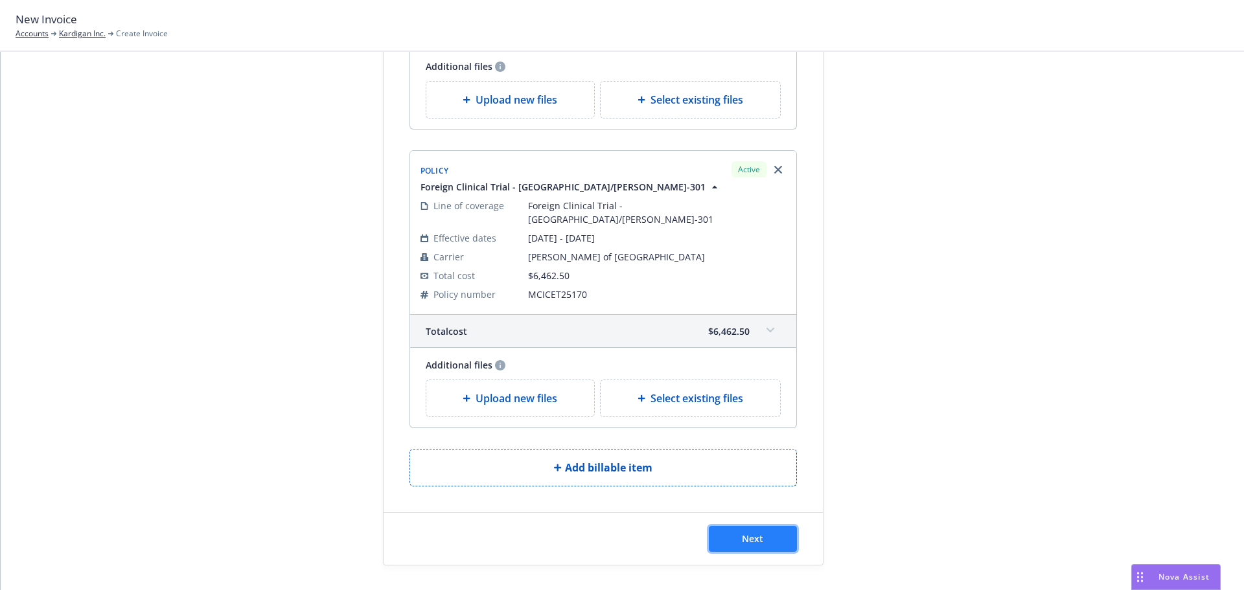
click at [742, 533] on span "Next" at bounding box center [752, 539] width 21 height 12
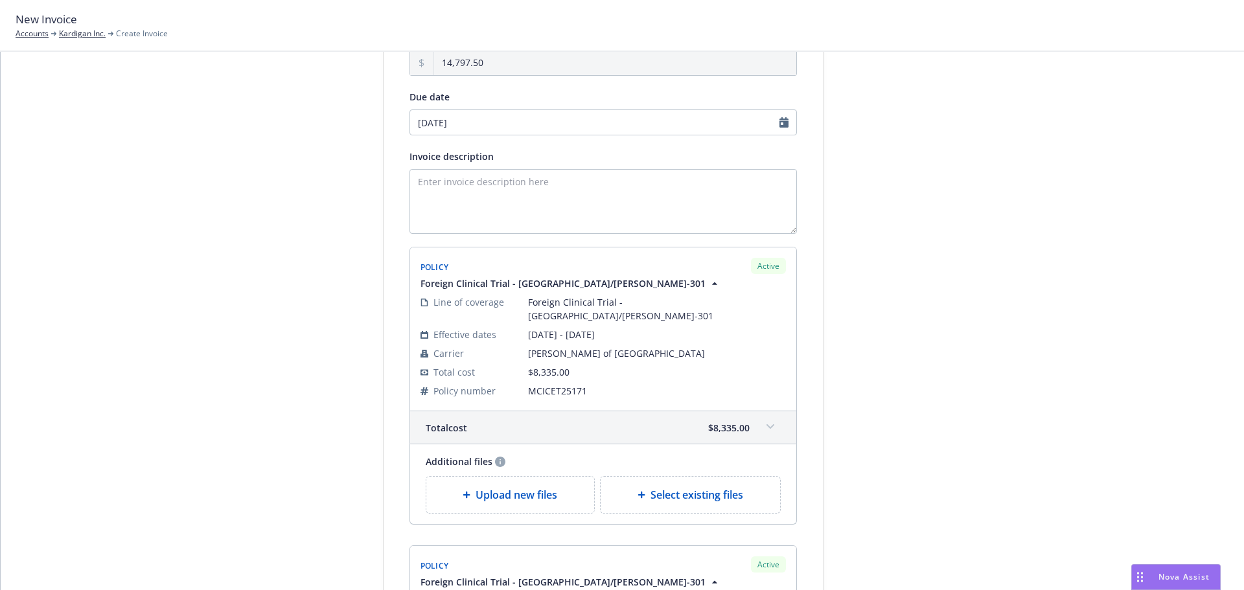
scroll to position [0, 0]
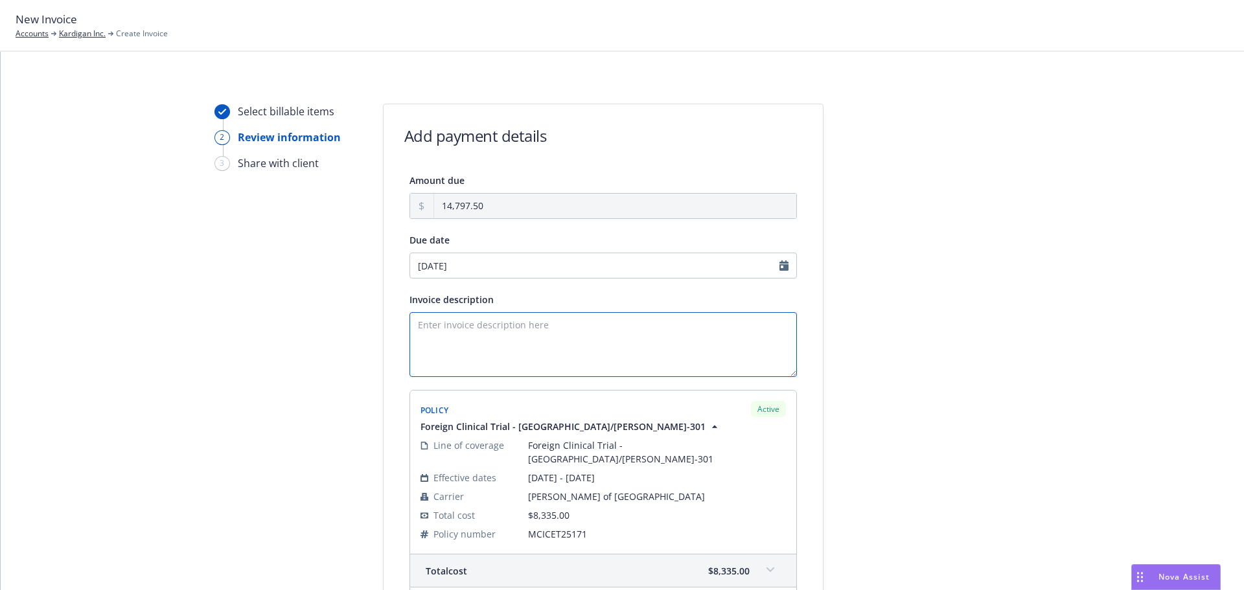
click at [440, 325] on textarea "Invoice description" at bounding box center [603, 344] width 387 height 65
drag, startPoint x: 570, startPoint y: 321, endPoint x: 330, endPoint y: 317, distance: 239.8
click at [303, 322] on div "Select billable items 2 Review information 3 Share with client Add payment deta…" at bounding box center [622, 575] width 1212 height 942
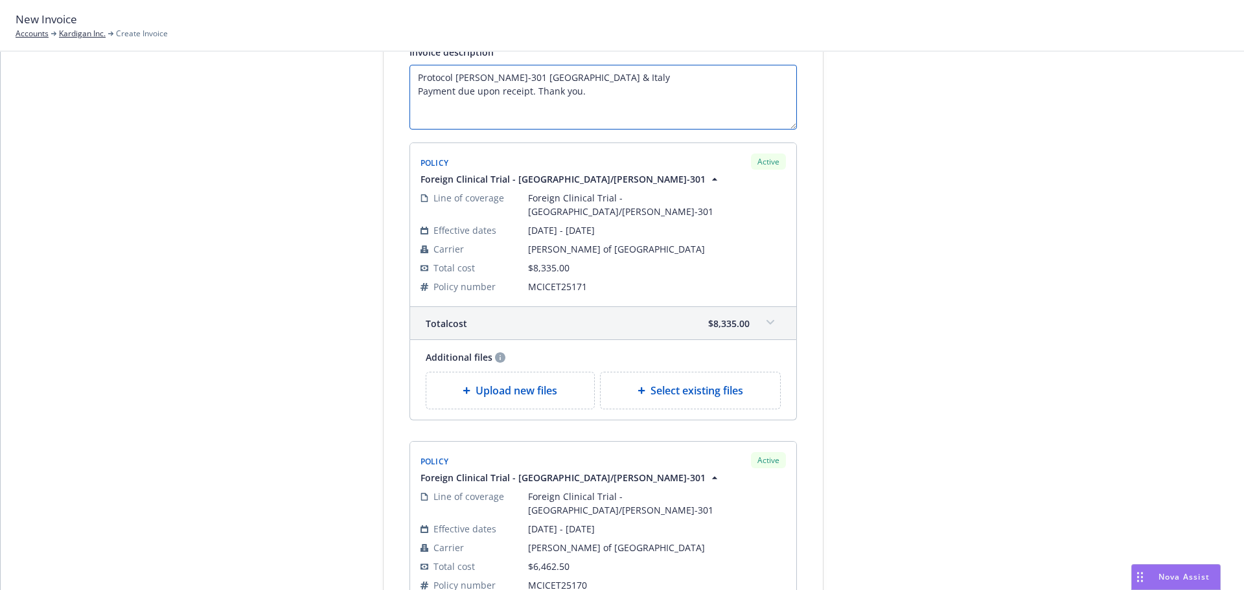
scroll to position [480, 0]
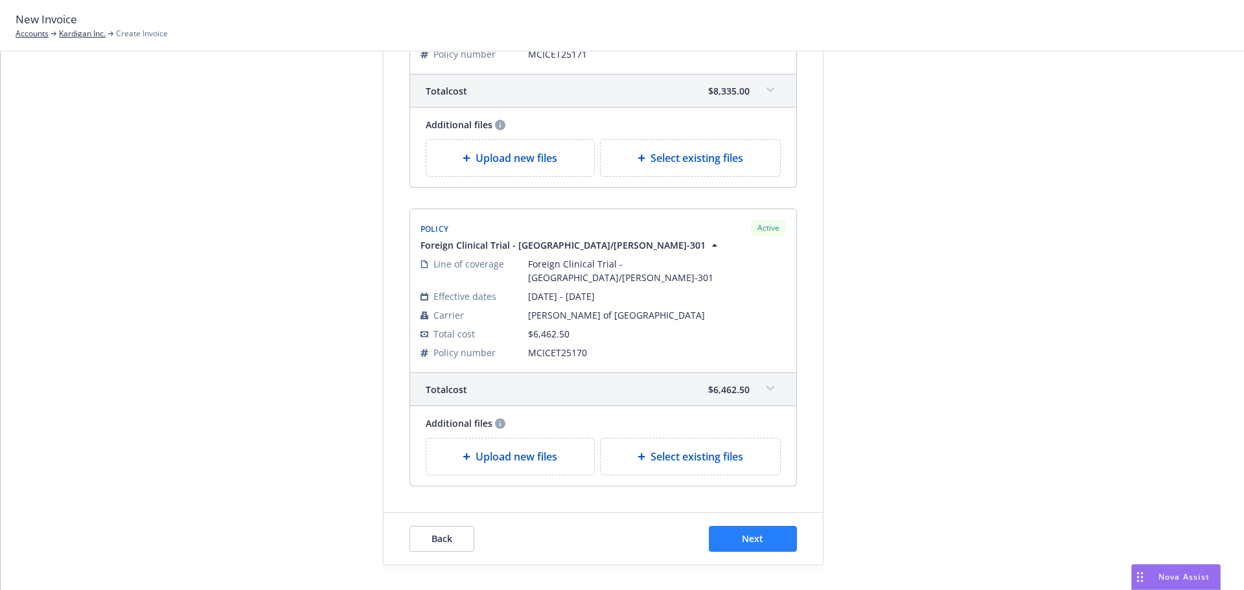
type textarea "Protocol [PERSON_NAME]-301 [GEOGRAPHIC_DATA] & Italy Payment due upon receipt. …"
click at [775, 526] on button "Next" at bounding box center [753, 539] width 88 height 26
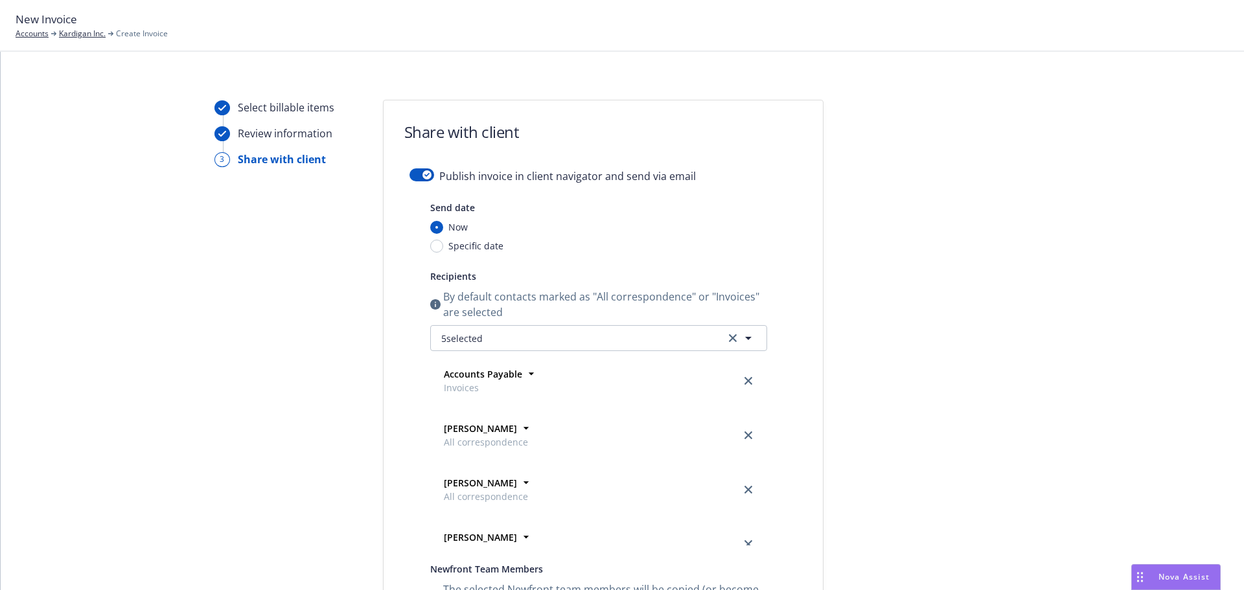
scroll to position [0, 0]
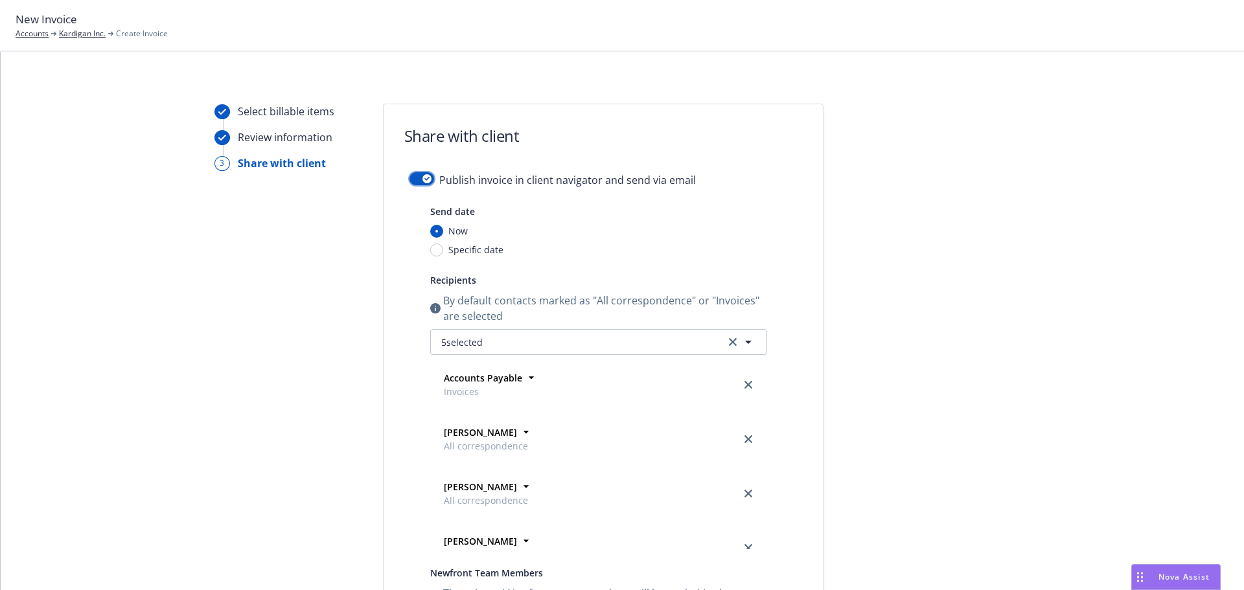
click at [422, 179] on div "button" at bounding box center [426, 178] width 9 height 9
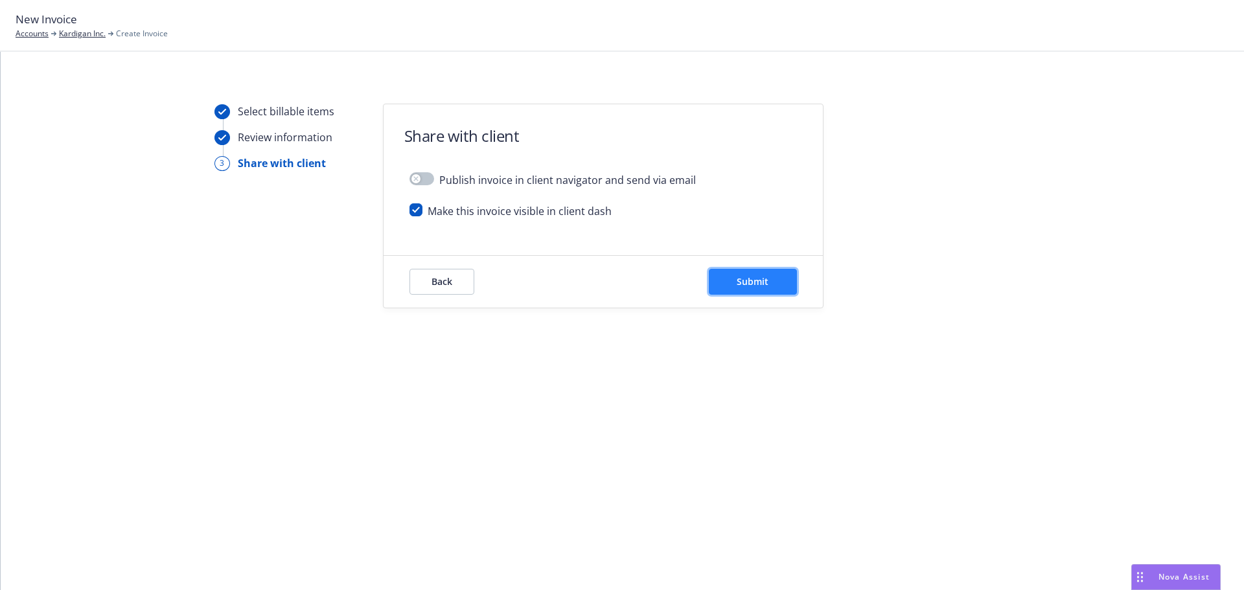
click at [783, 273] on button "Submit" at bounding box center [753, 282] width 88 height 26
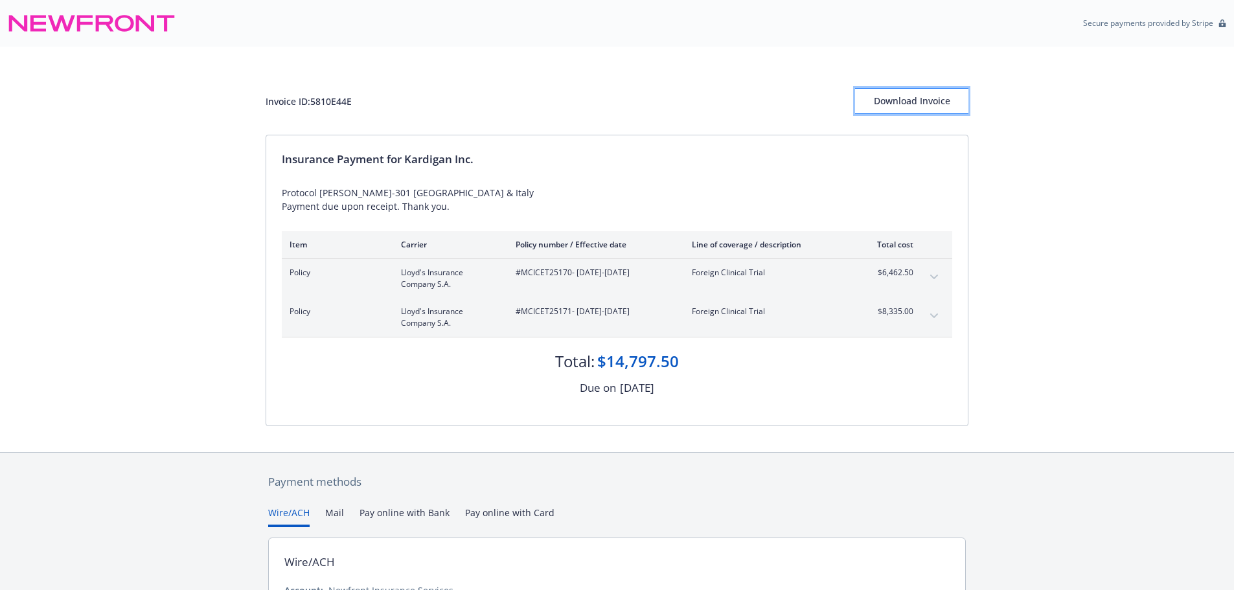
click at [916, 98] on div "Download Invoice" at bounding box center [911, 101] width 113 height 25
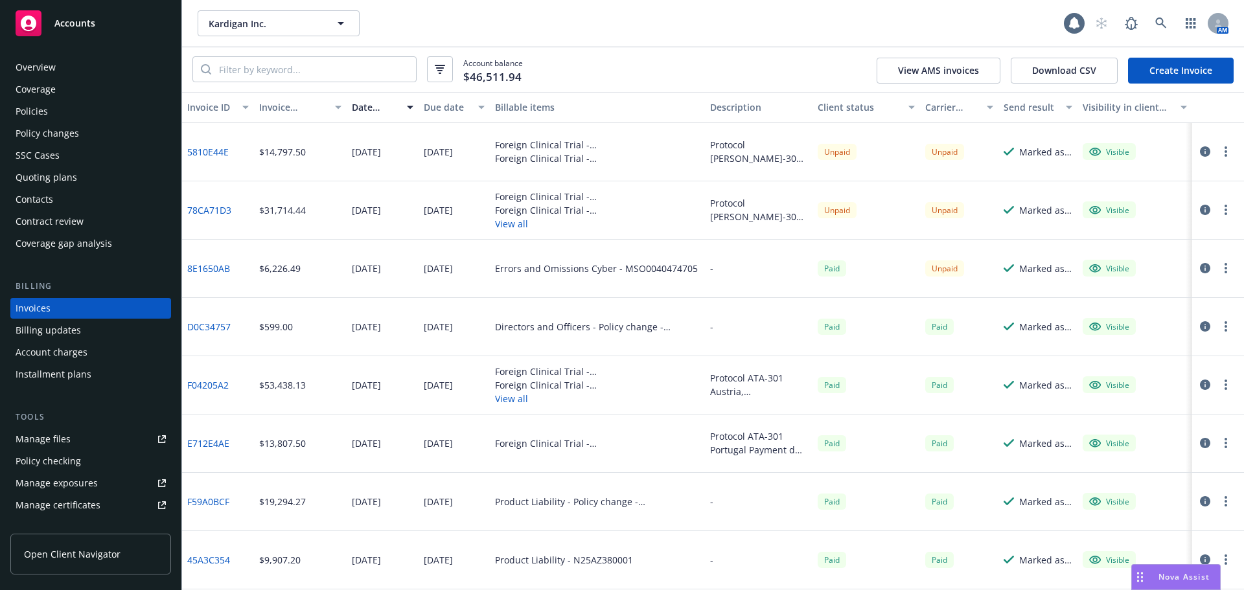
click at [60, 62] on div "Overview" at bounding box center [91, 67] width 150 height 21
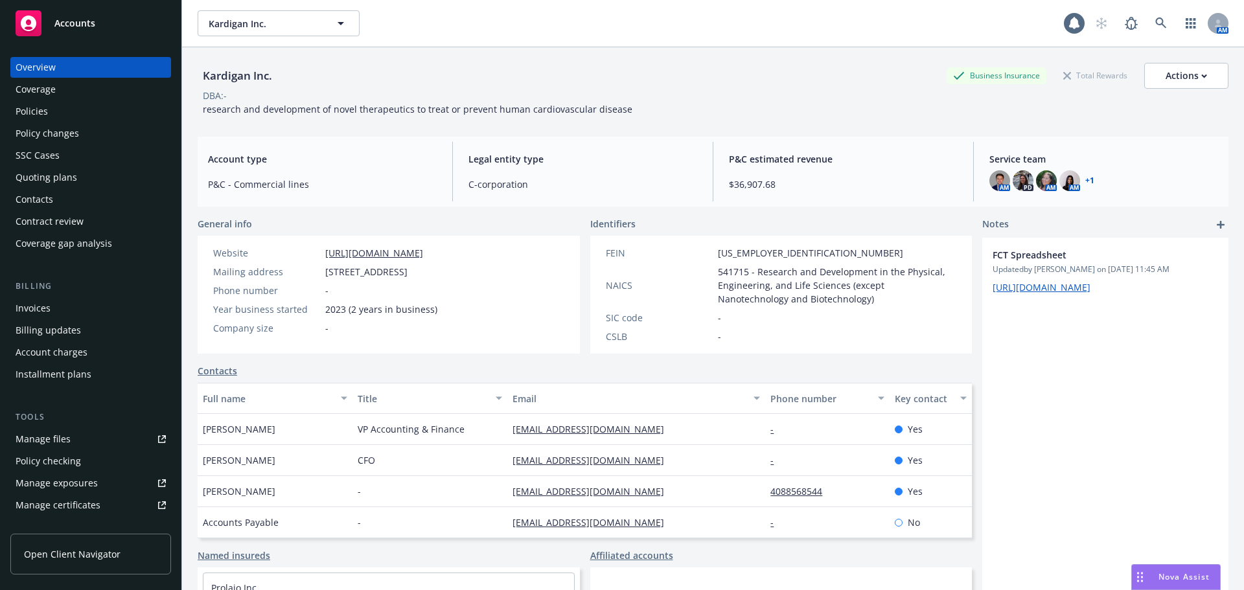
drag, startPoint x: 62, startPoint y: 117, endPoint x: 74, endPoint y: 113, distance: 12.5
click at [62, 117] on div "Policies" at bounding box center [91, 111] width 150 height 21
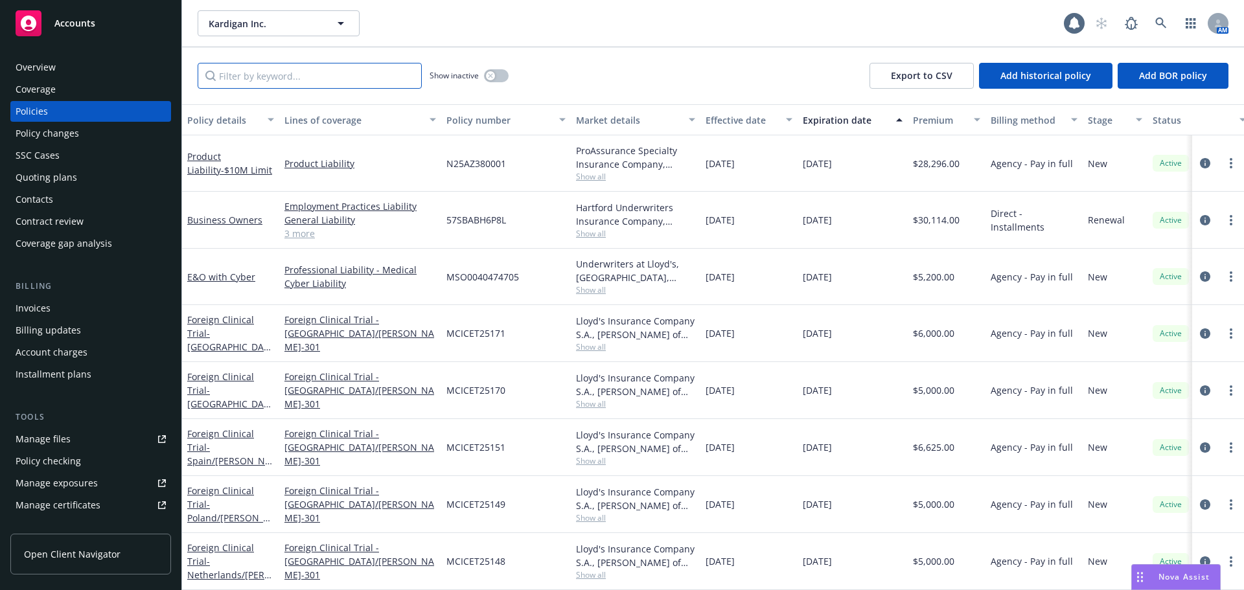
click at [333, 75] on input "Filter by keyword..." at bounding box center [310, 76] width 224 height 26
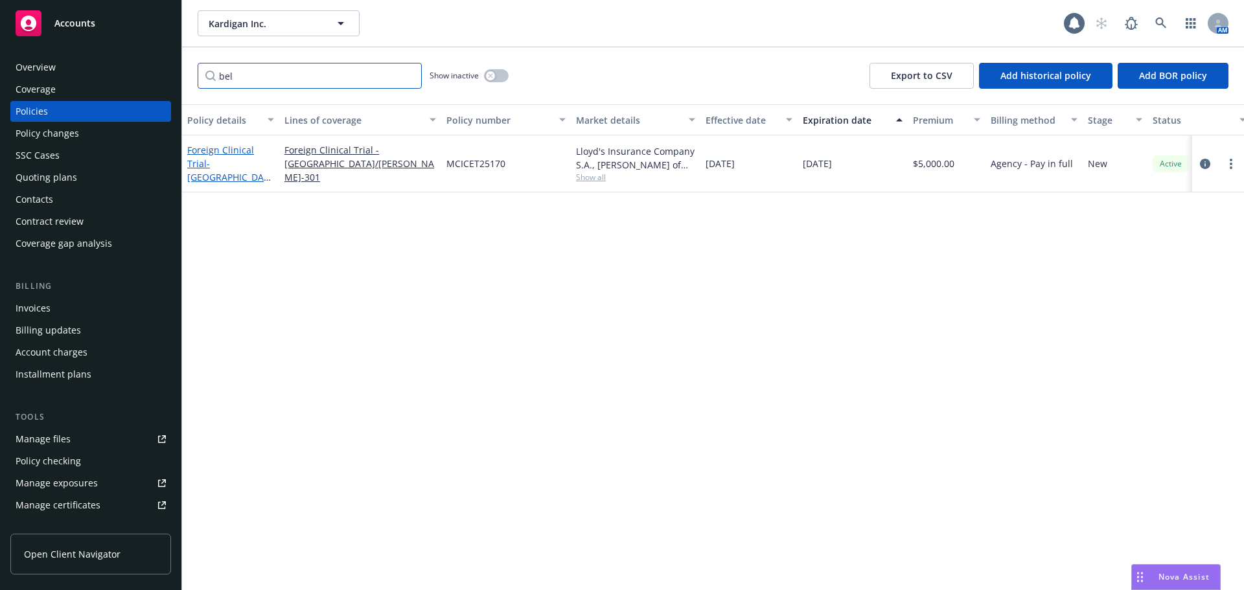
type input "bel"
click at [268, 168] on span "- [GEOGRAPHIC_DATA]/[PERSON_NAME]-301" at bounding box center [229, 183] width 85 height 53
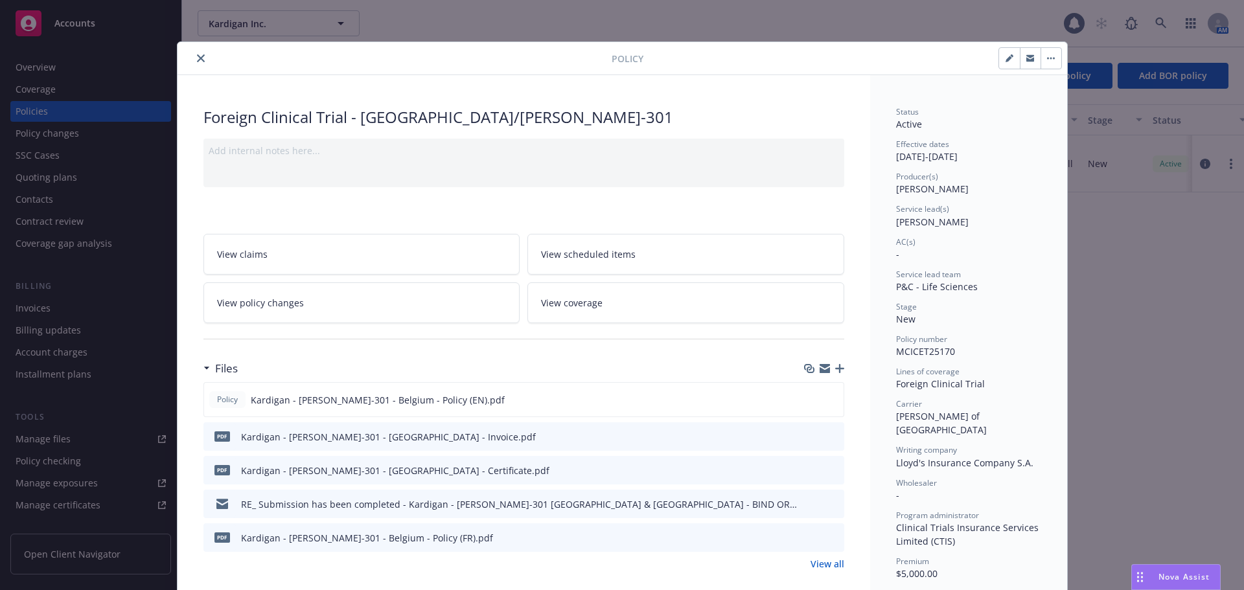
click at [836, 367] on icon "button" at bounding box center [839, 368] width 9 height 9
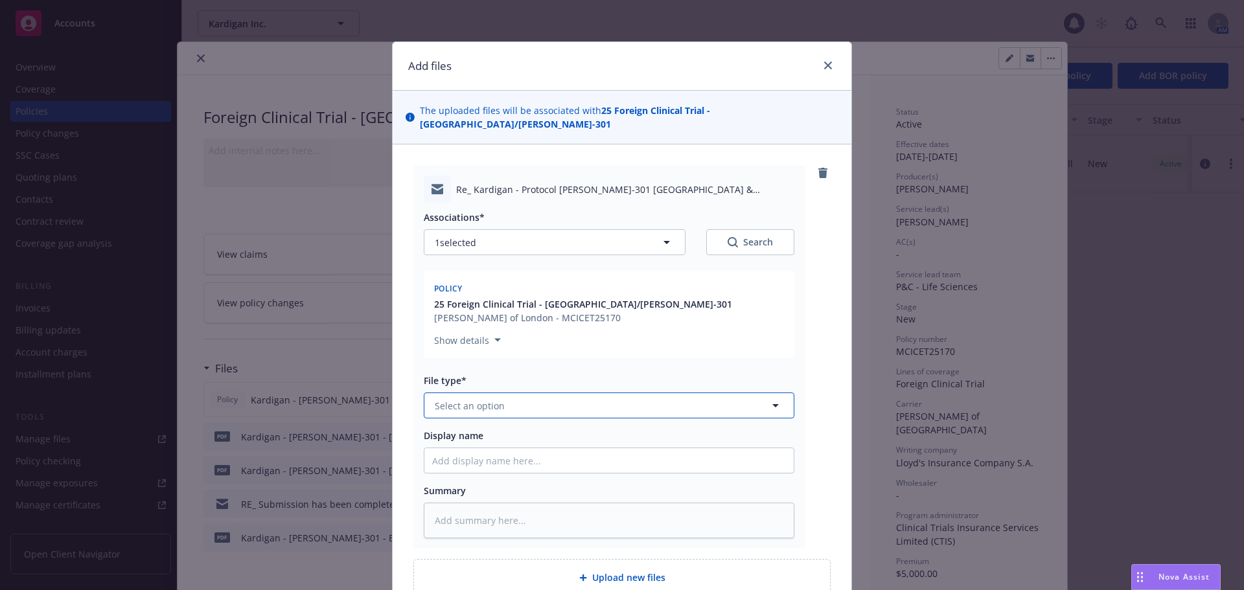
click at [524, 393] on button "Select an option" at bounding box center [609, 406] width 371 height 26
type input "em"
click at [608, 467] on div "Email" at bounding box center [609, 476] width 354 height 19
click at [518, 229] on button "1 selected" at bounding box center [555, 242] width 262 height 26
type textarea "x"
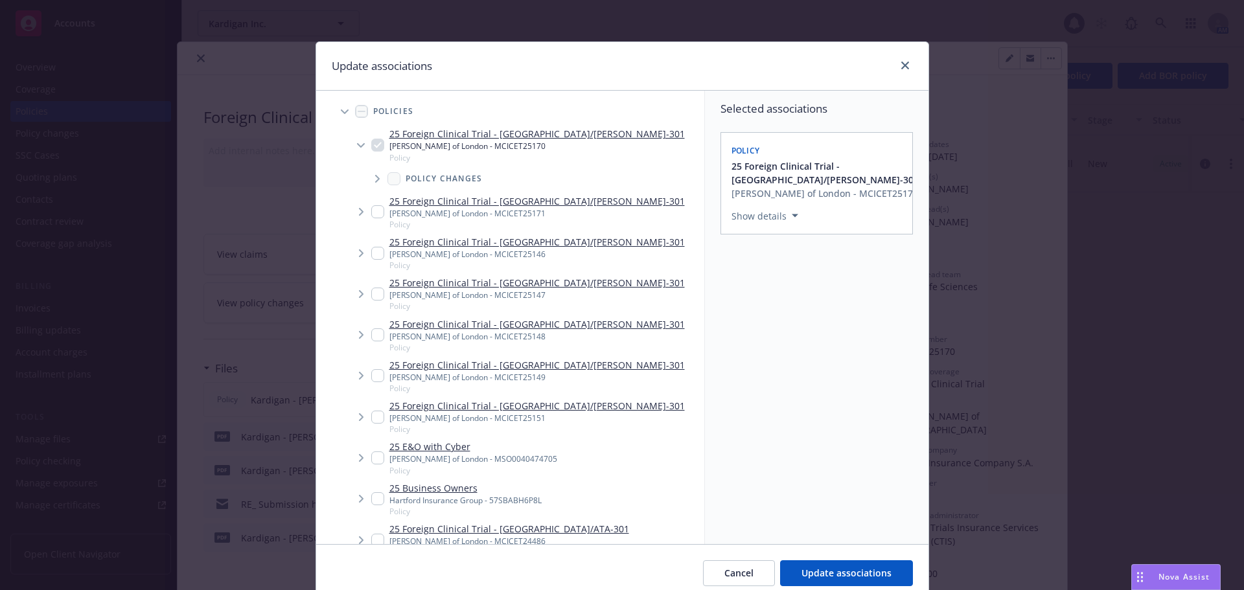
click at [371, 216] on input "Tree Example" at bounding box center [377, 211] width 13 height 13
checkbox input "true"
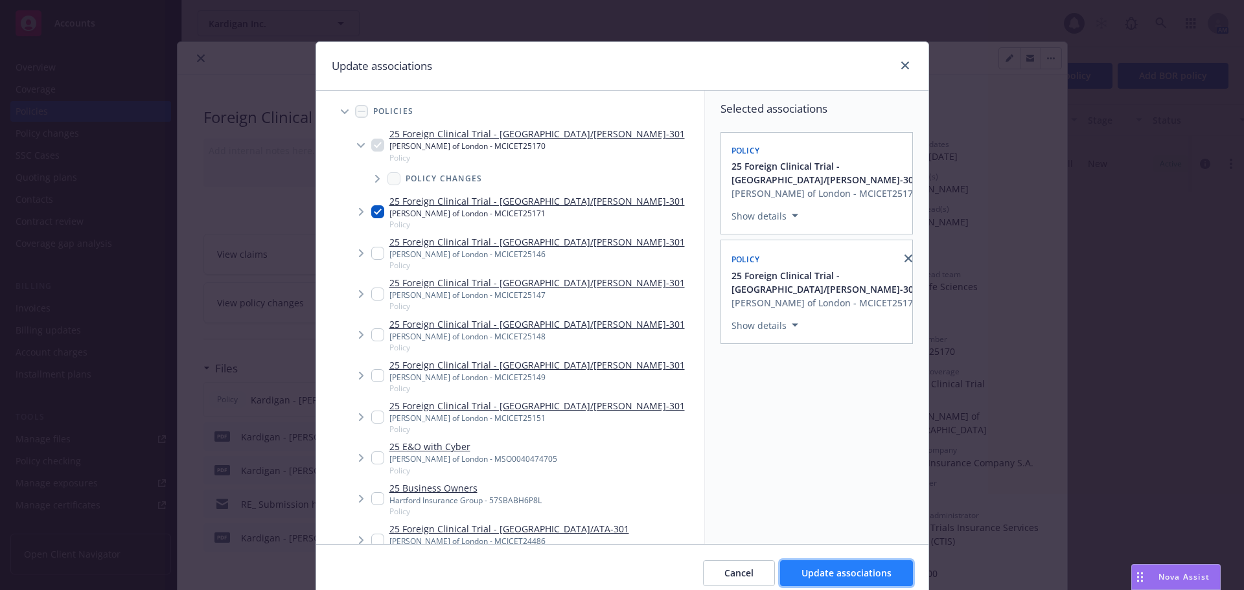
click at [828, 573] on span "Update associations" at bounding box center [847, 573] width 90 height 12
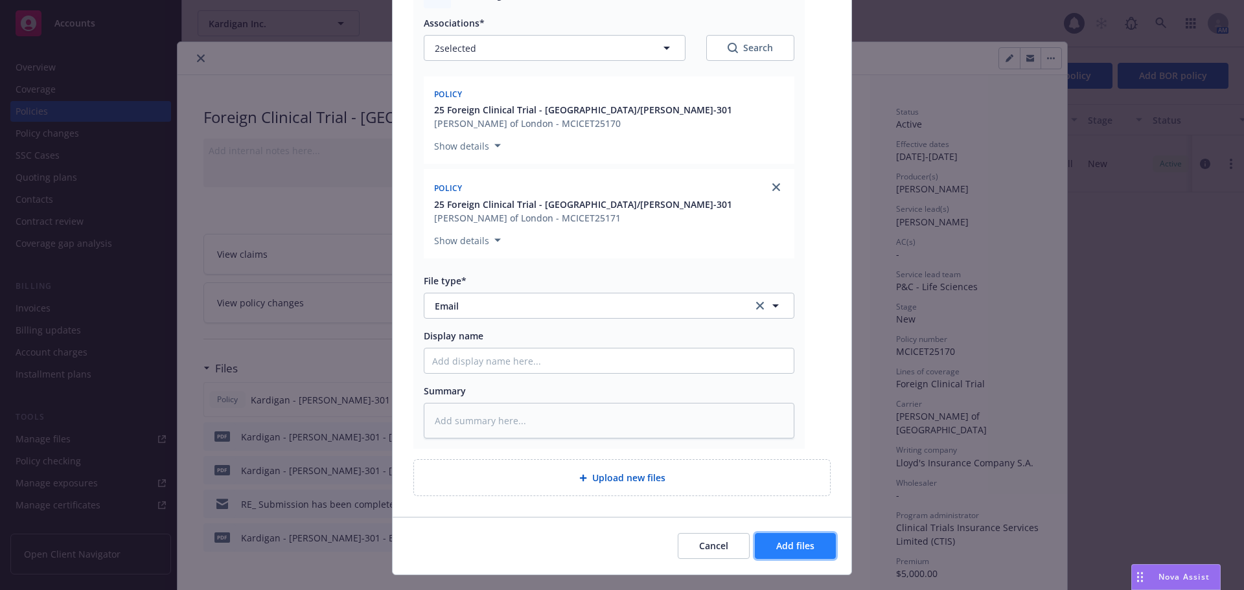
click at [798, 540] on span "Add files" at bounding box center [795, 546] width 38 height 12
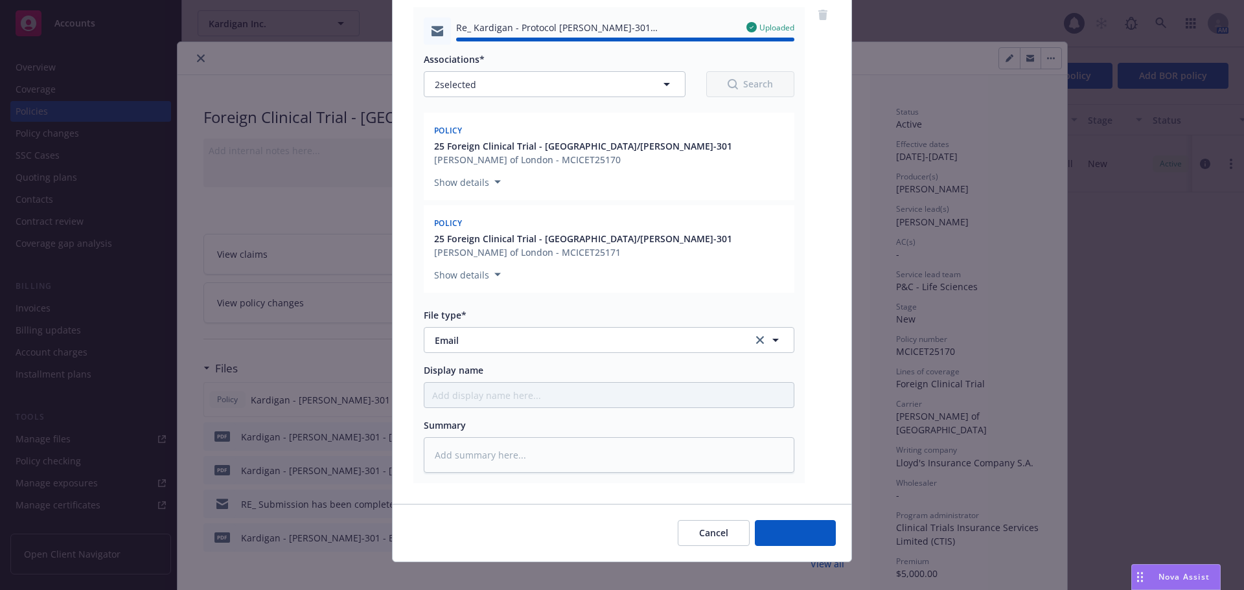
type textarea "x"
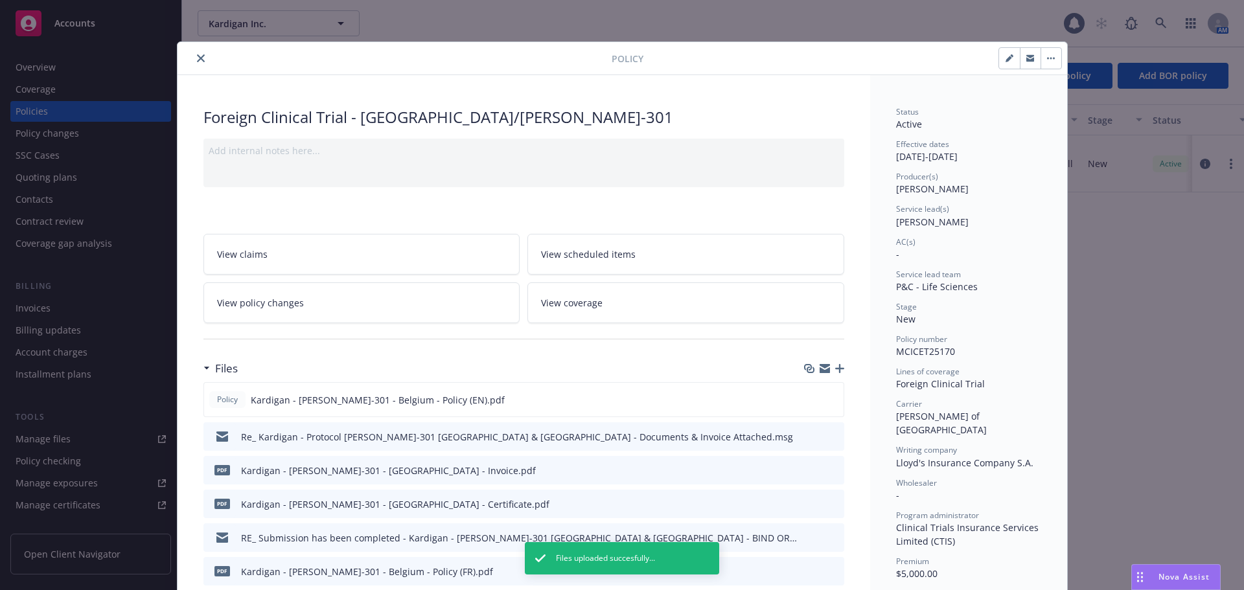
click at [193, 58] on button "close" at bounding box center [201, 59] width 16 height 16
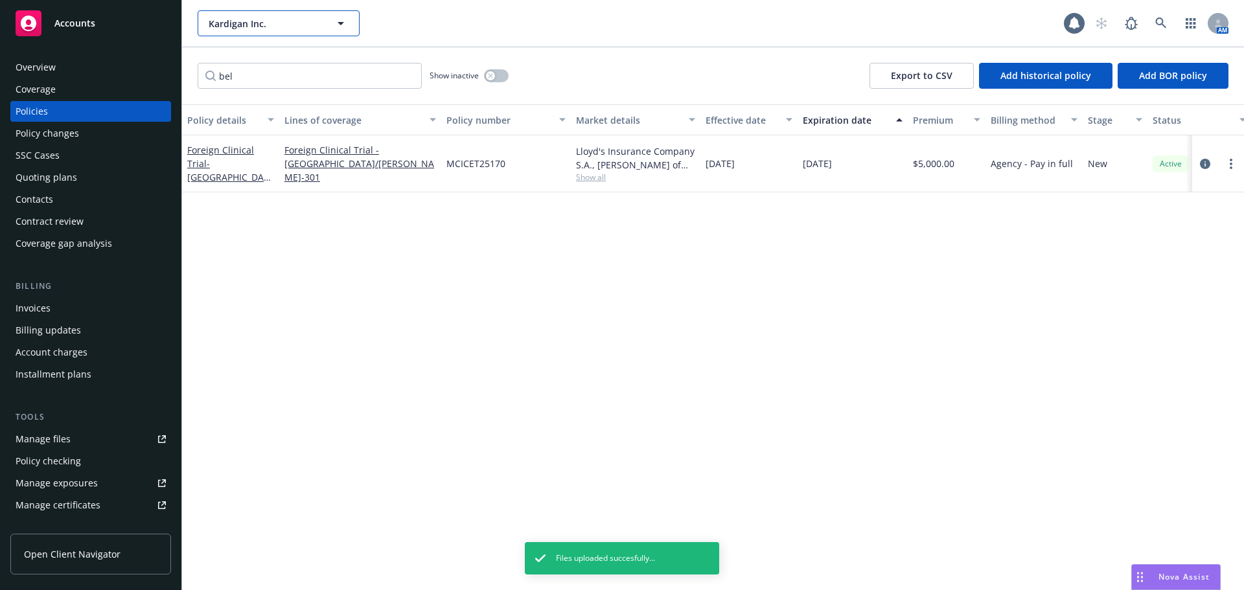
click at [302, 30] on button "Kardigan Inc." at bounding box center [279, 23] width 162 height 26
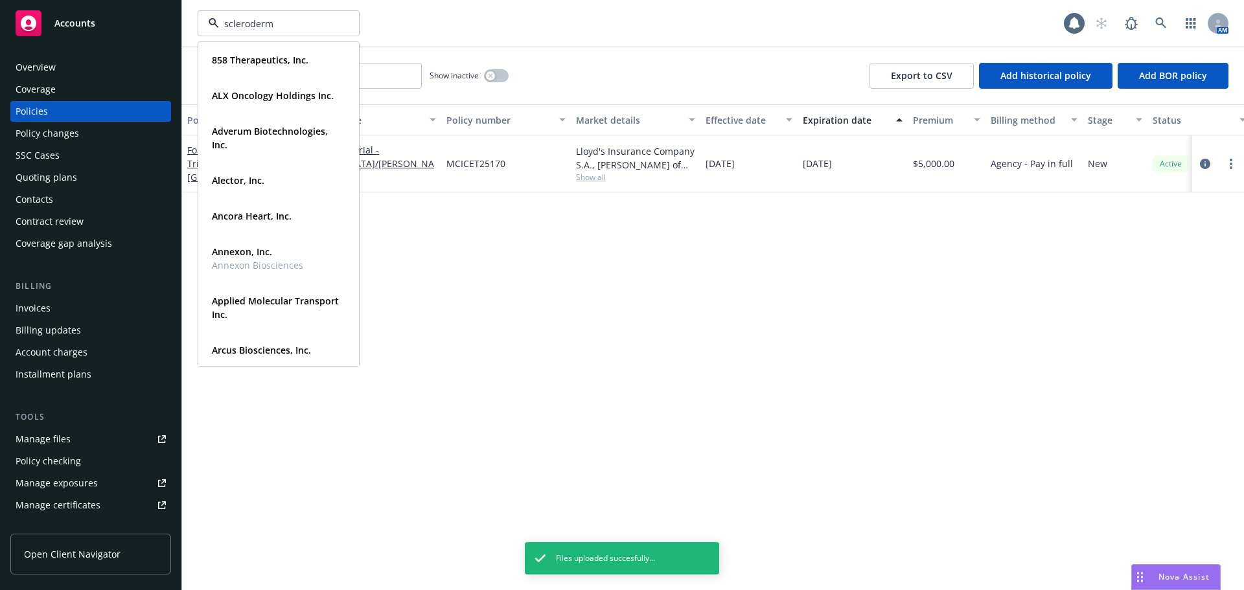
type input "[MEDICAL_DATA]"
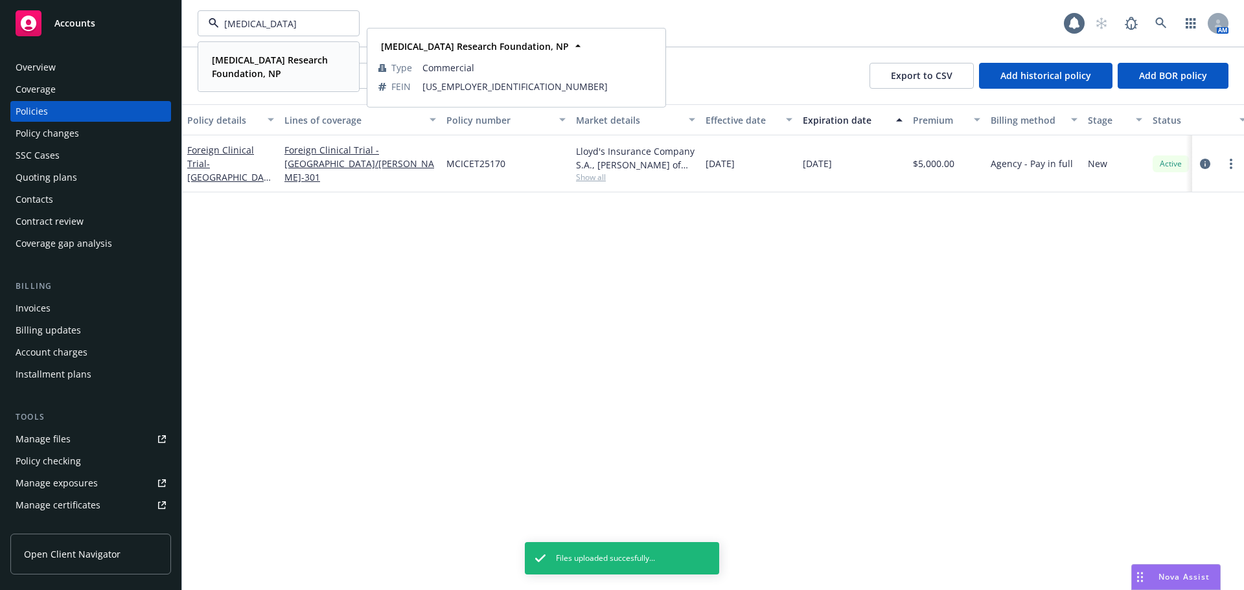
click at [286, 60] on strong "[MEDICAL_DATA] Research Foundation, NP" at bounding box center [270, 67] width 116 height 26
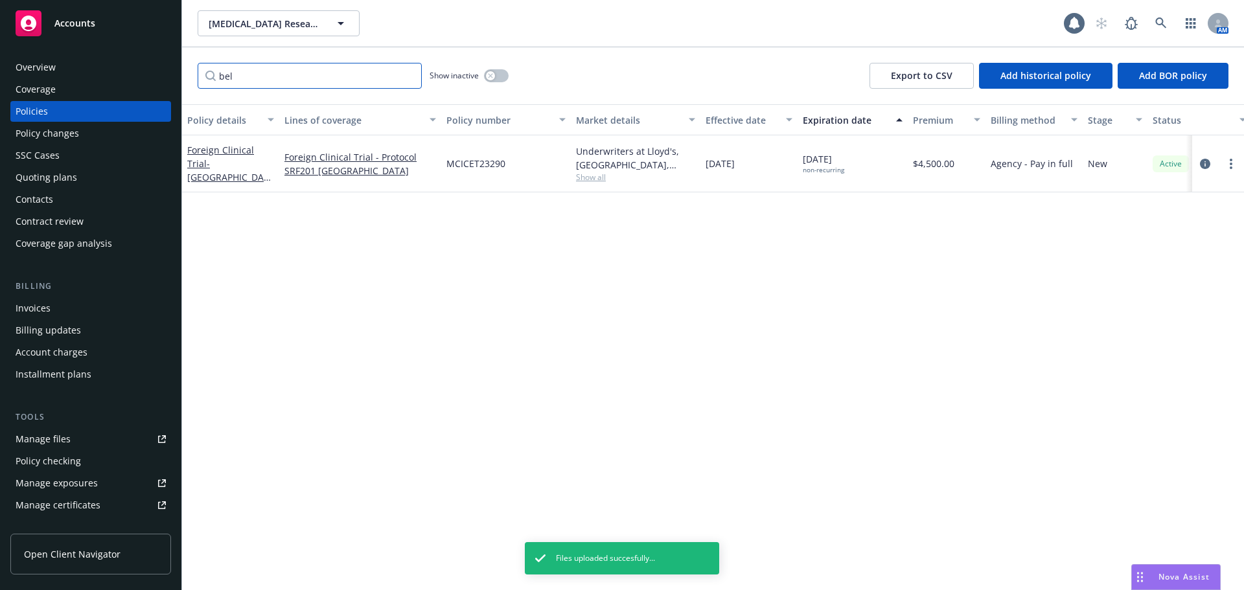
click at [410, 73] on input "bel" at bounding box center [310, 76] width 224 height 26
type input "[GEOGRAPHIC_DATA]"
click at [244, 169] on span "- [GEOGRAPHIC_DATA]/SRF201" at bounding box center [229, 177] width 84 height 40
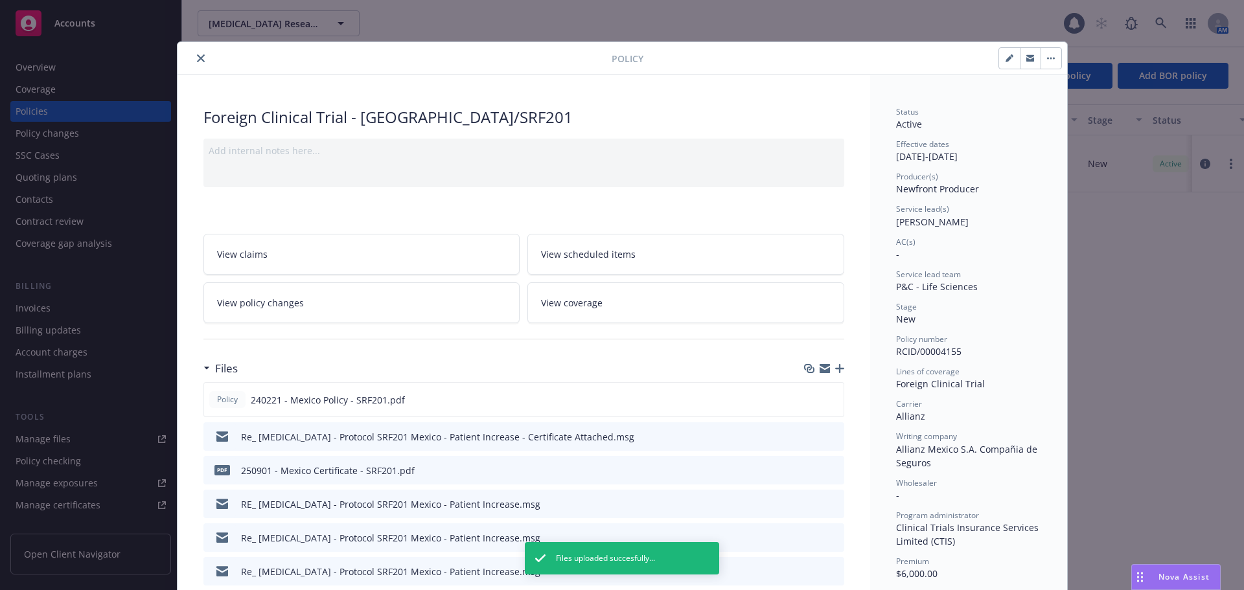
click at [837, 369] on icon "button" at bounding box center [839, 368] width 9 height 9
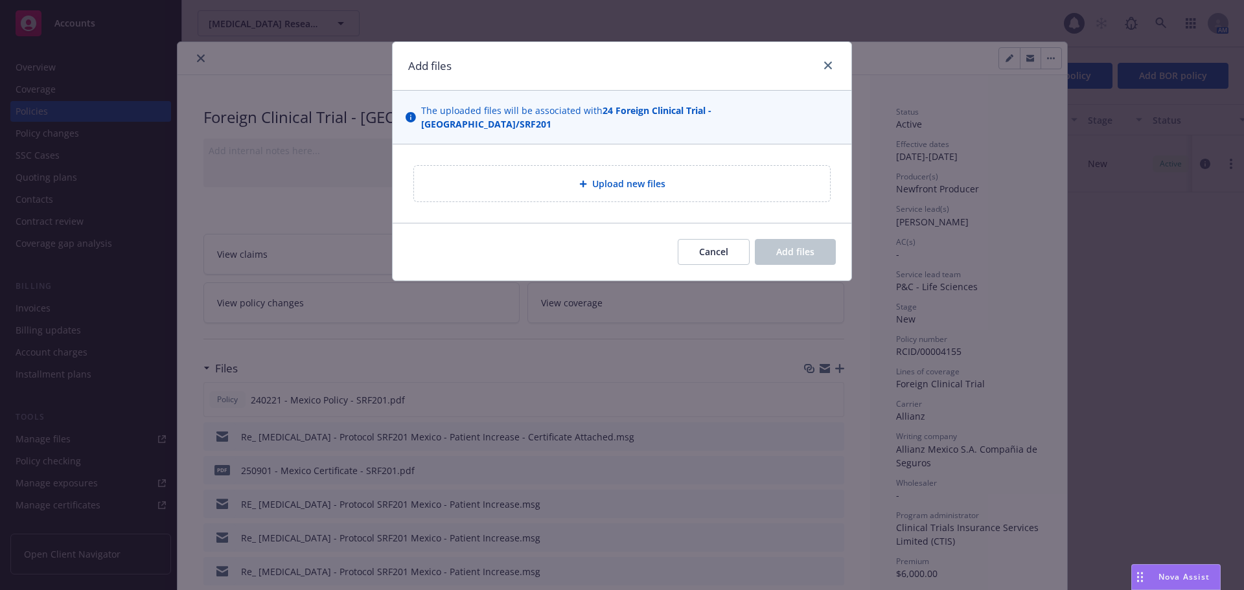
type textarea "x"
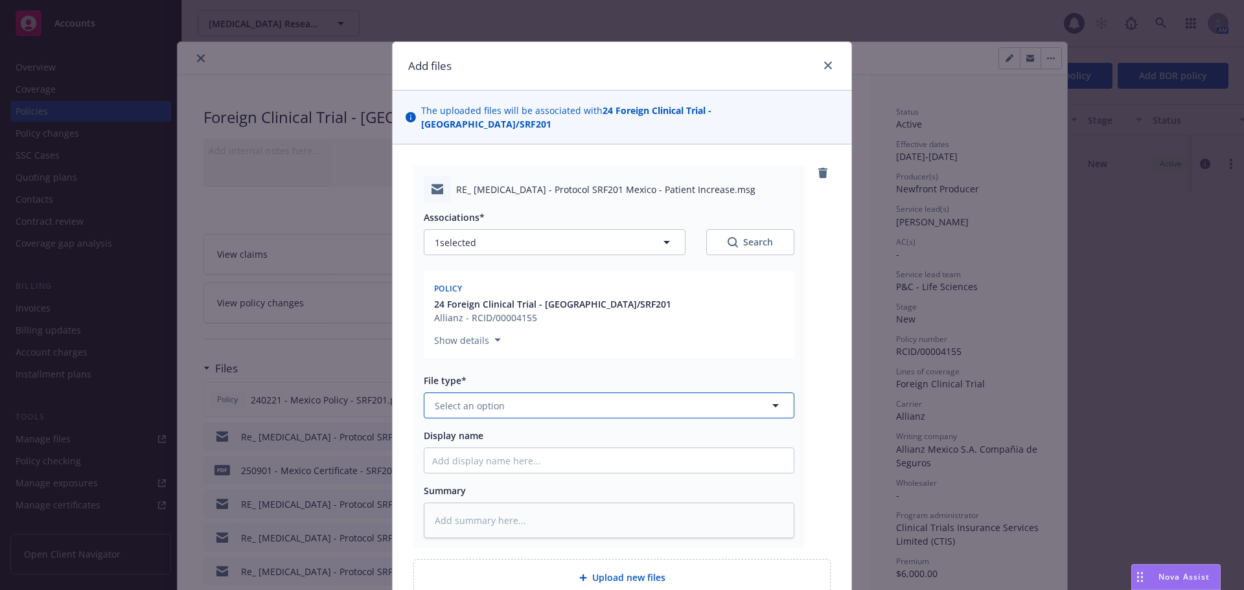
click at [436, 399] on span "Select an option" at bounding box center [470, 406] width 70 height 14
type input "em"
click at [519, 472] on div "Email" at bounding box center [609, 476] width 354 height 19
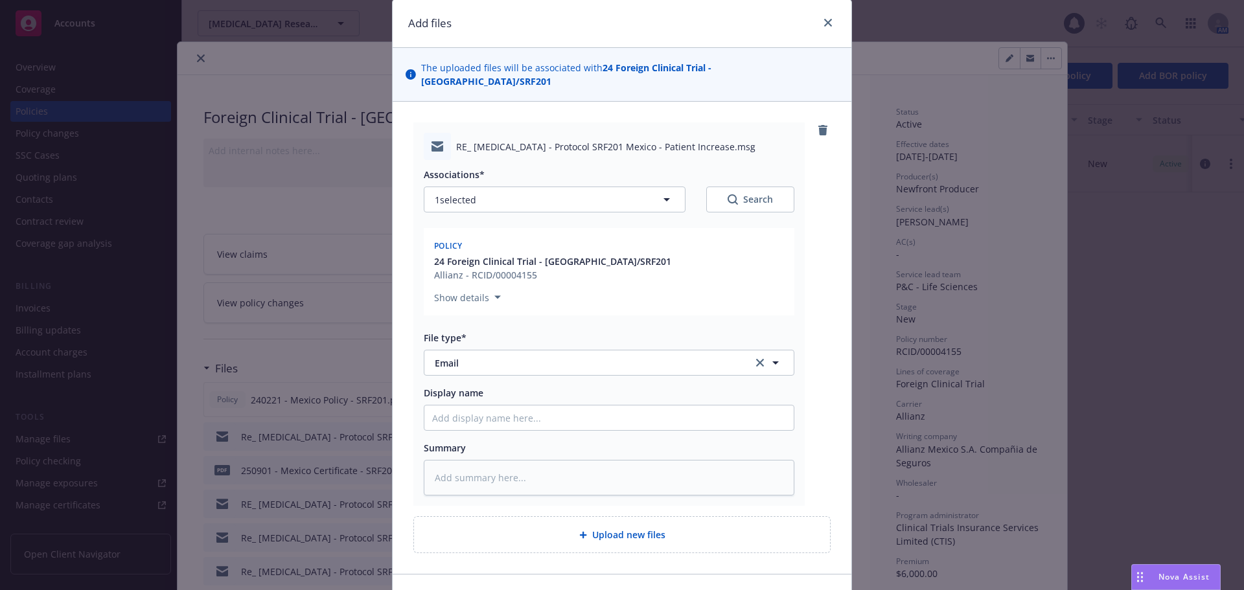
scroll to position [113, 0]
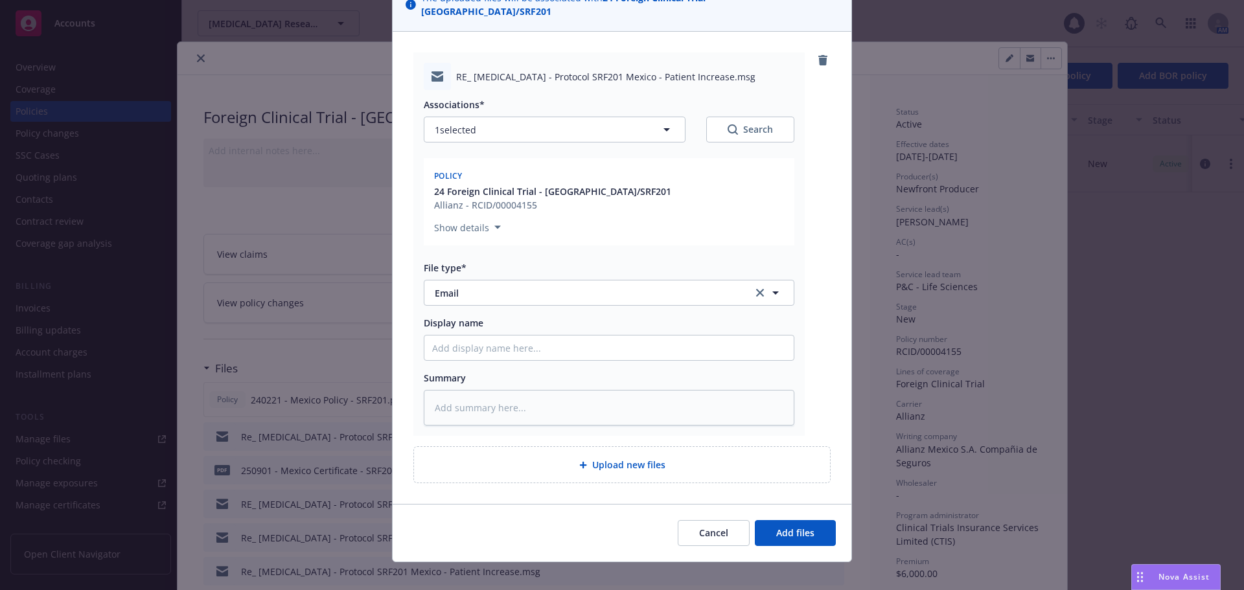
type textarea "x"
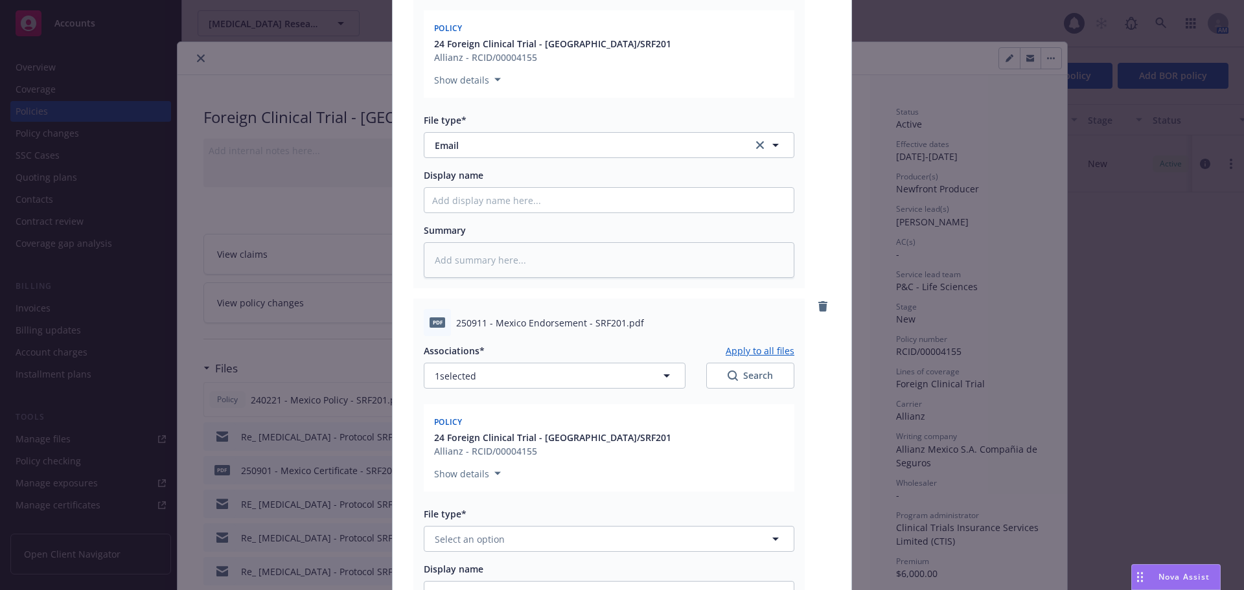
scroll to position [507, 0]
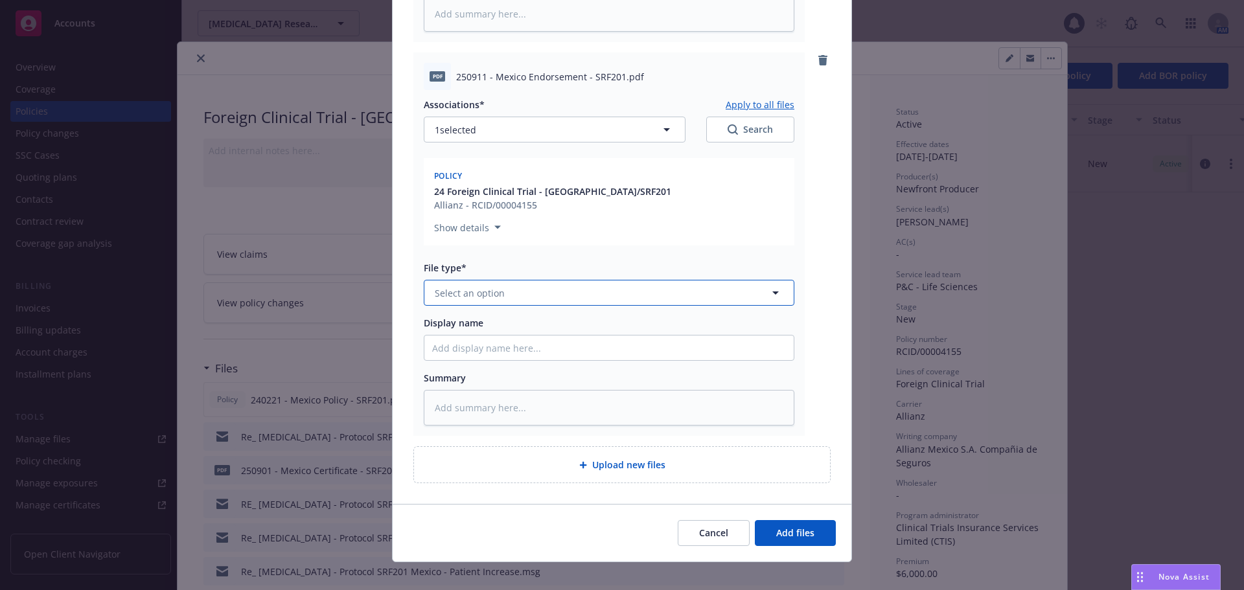
click at [545, 280] on button "Select an option" at bounding box center [609, 293] width 371 height 26
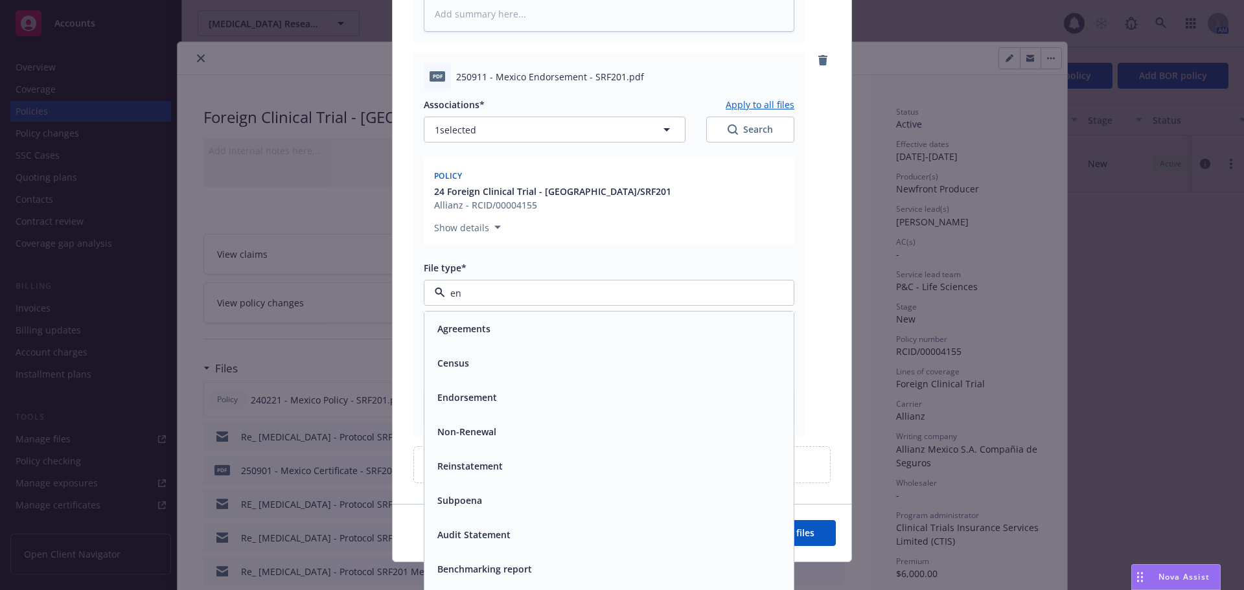
type input "end"
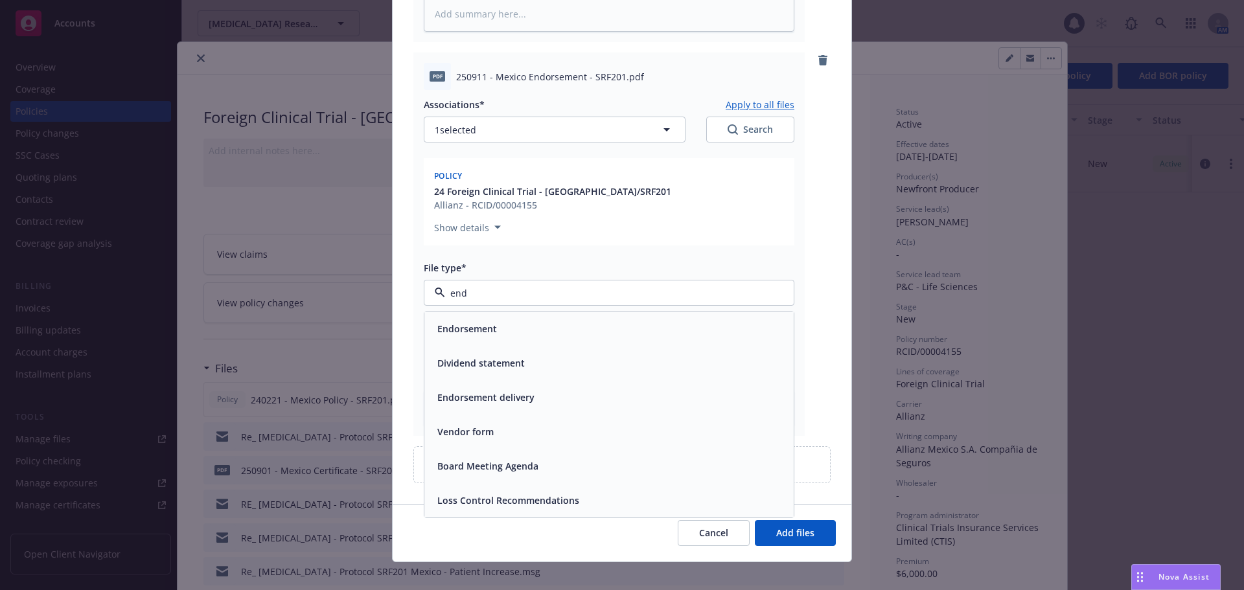
click at [596, 319] on div "Endorsement" at bounding box center [609, 328] width 354 height 19
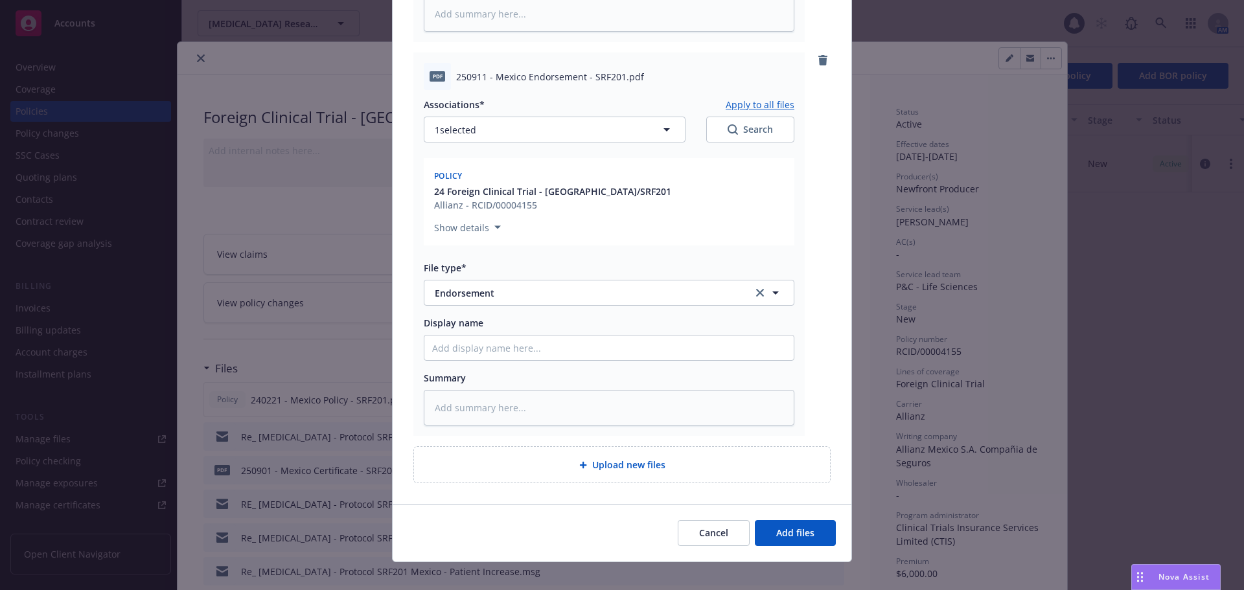
type textarea "x"
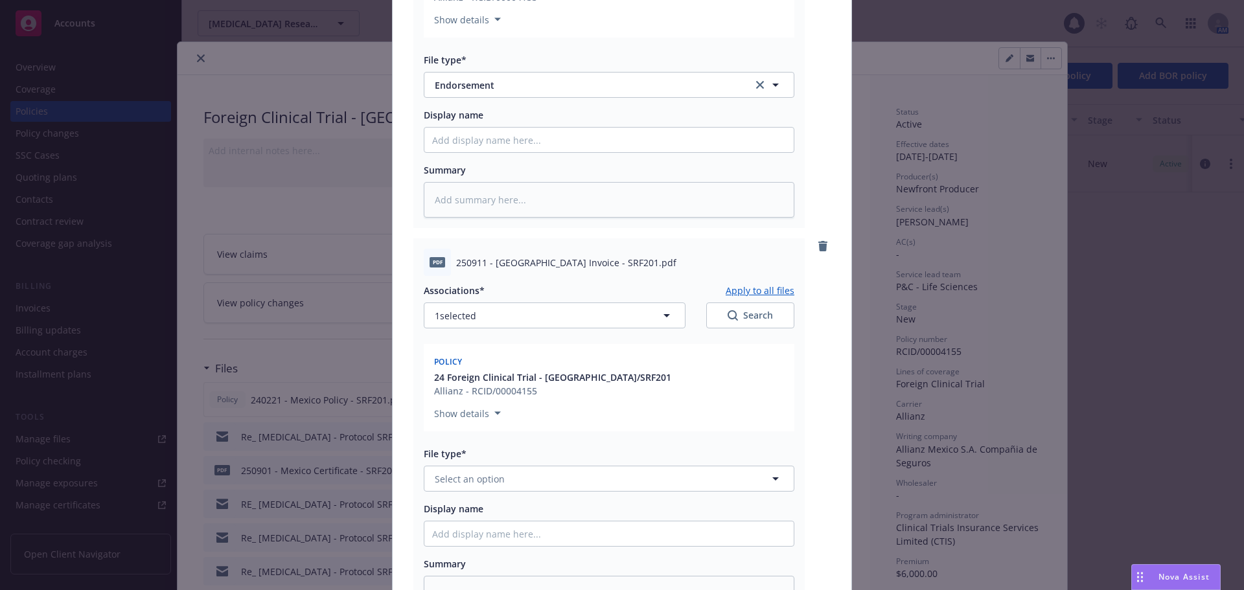
scroll to position [895, 0]
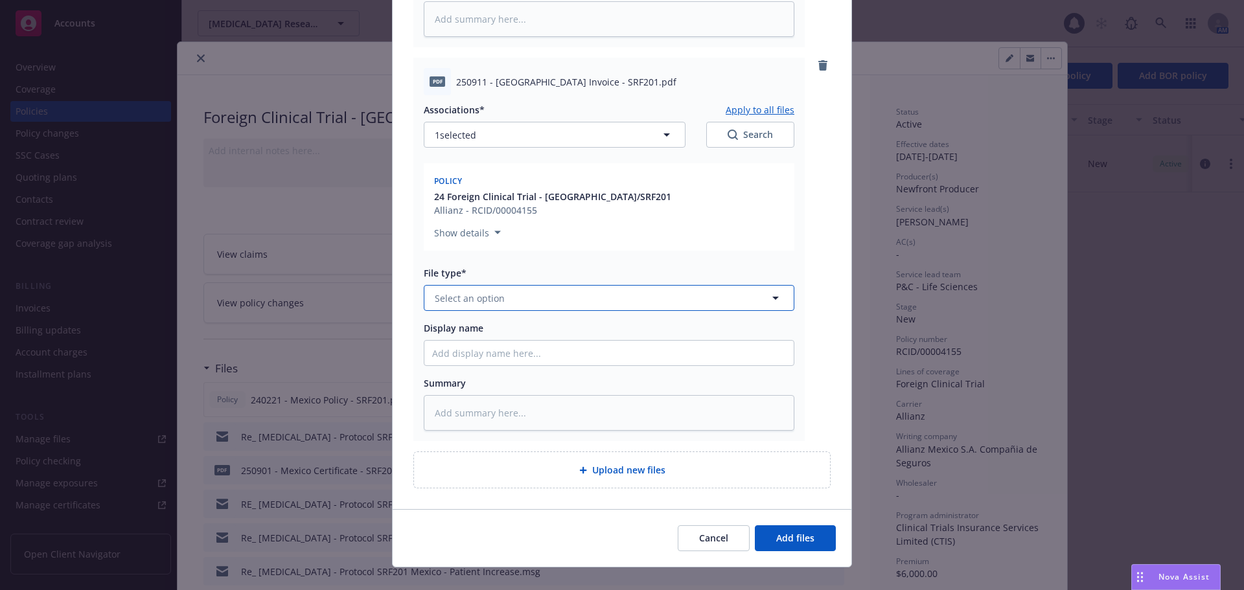
click at [487, 292] on span "Select an option" at bounding box center [470, 299] width 70 height 14
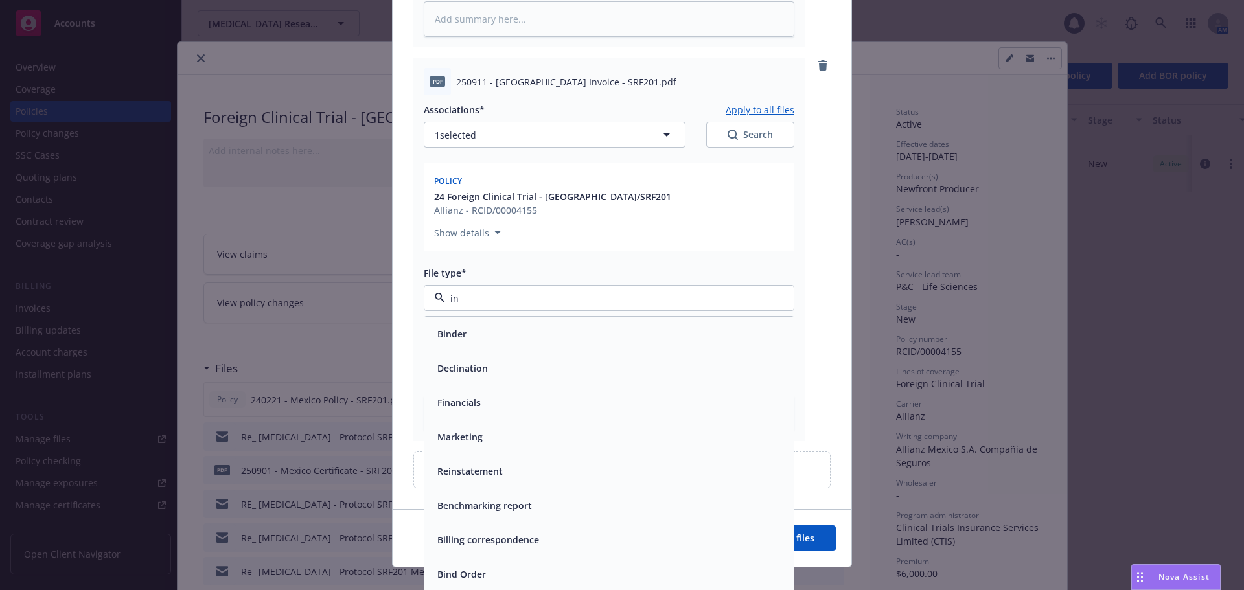
type input "i"
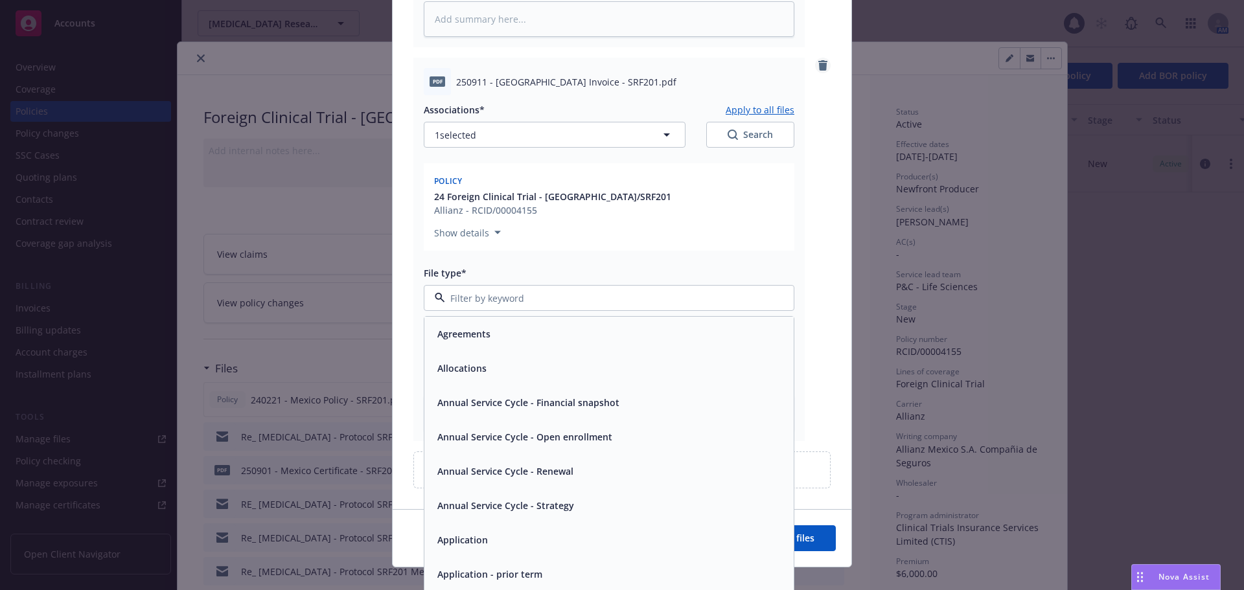
click at [822, 60] on icon "remove" at bounding box center [823, 65] width 10 height 10
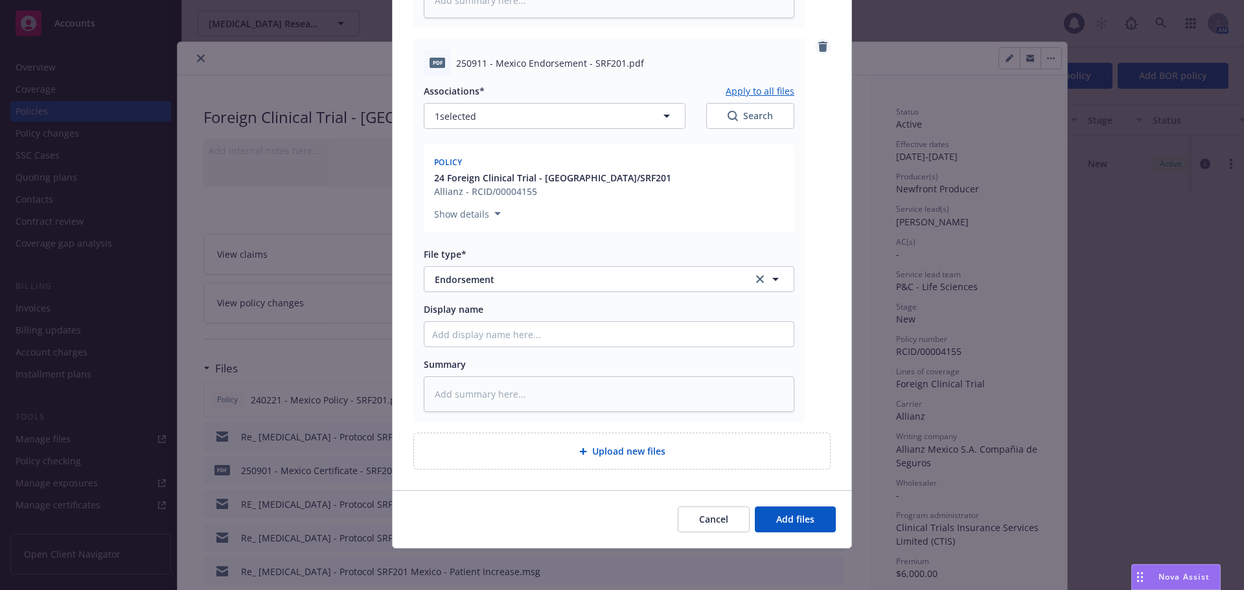
scroll to position [507, 0]
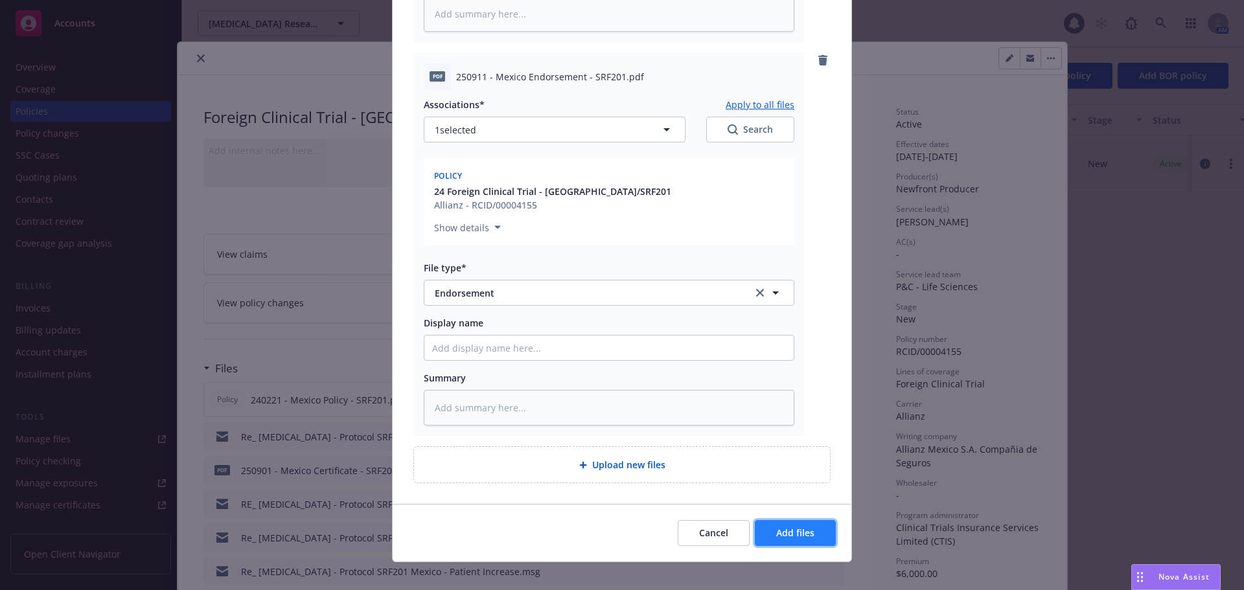
click at [798, 527] on span "Add files" at bounding box center [795, 533] width 38 height 12
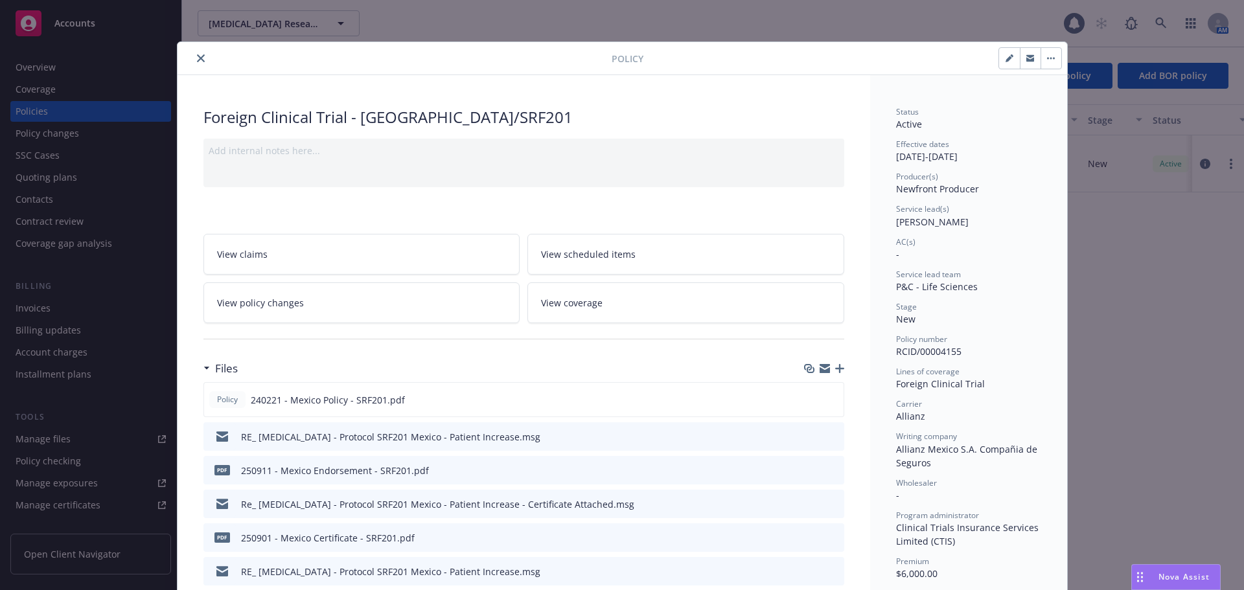
click at [835, 371] on icon "button" at bounding box center [839, 368] width 9 height 9
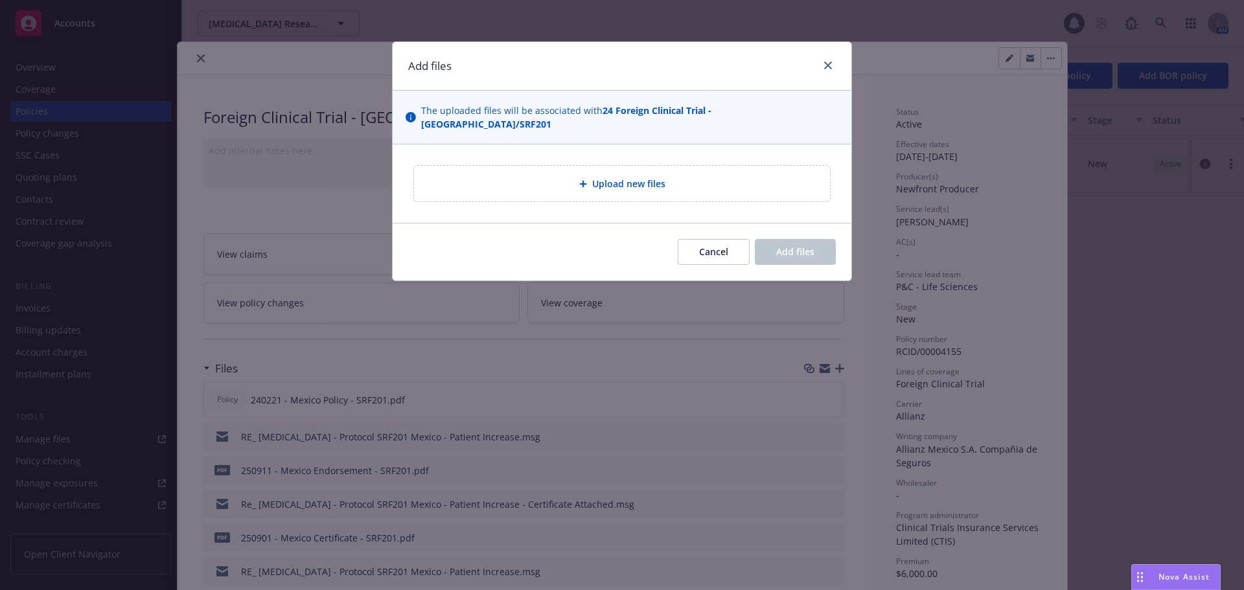
type textarea "x"
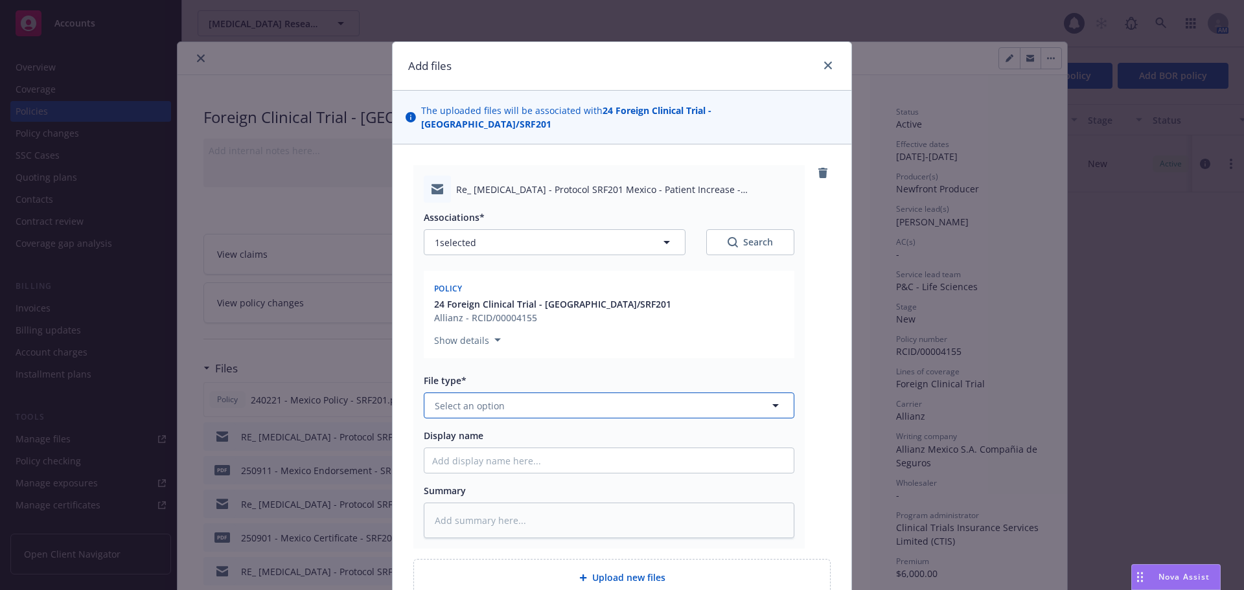
click at [532, 393] on button "Select an option" at bounding box center [609, 406] width 371 height 26
type input "em"
click at [507, 467] on div "Email" at bounding box center [609, 476] width 354 height 19
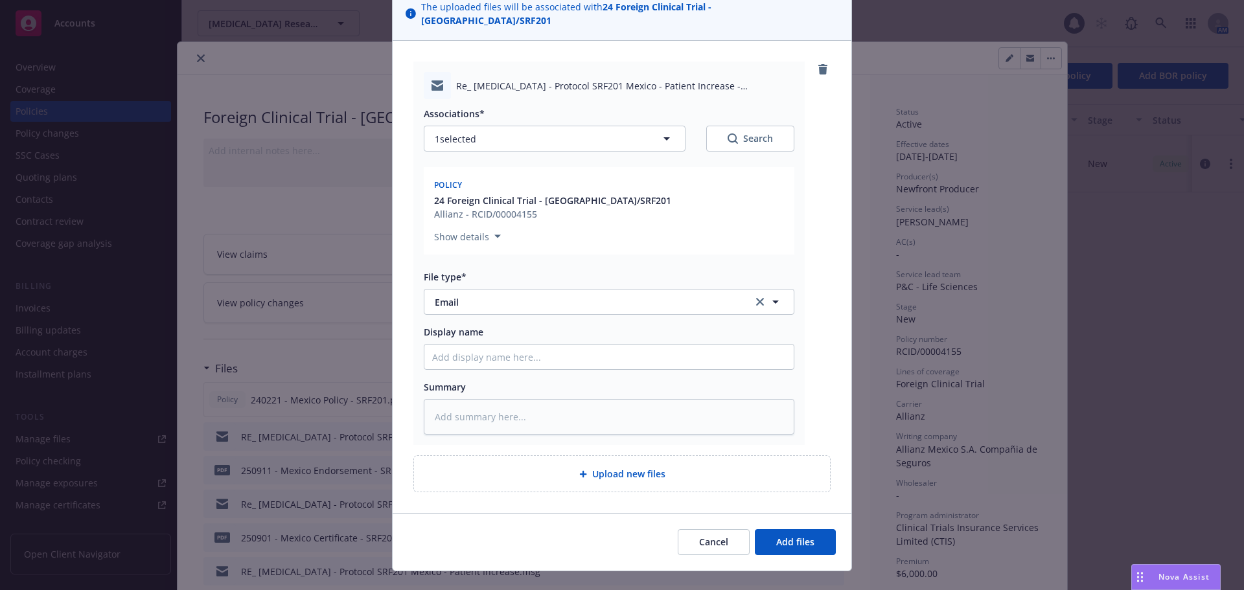
scroll to position [113, 0]
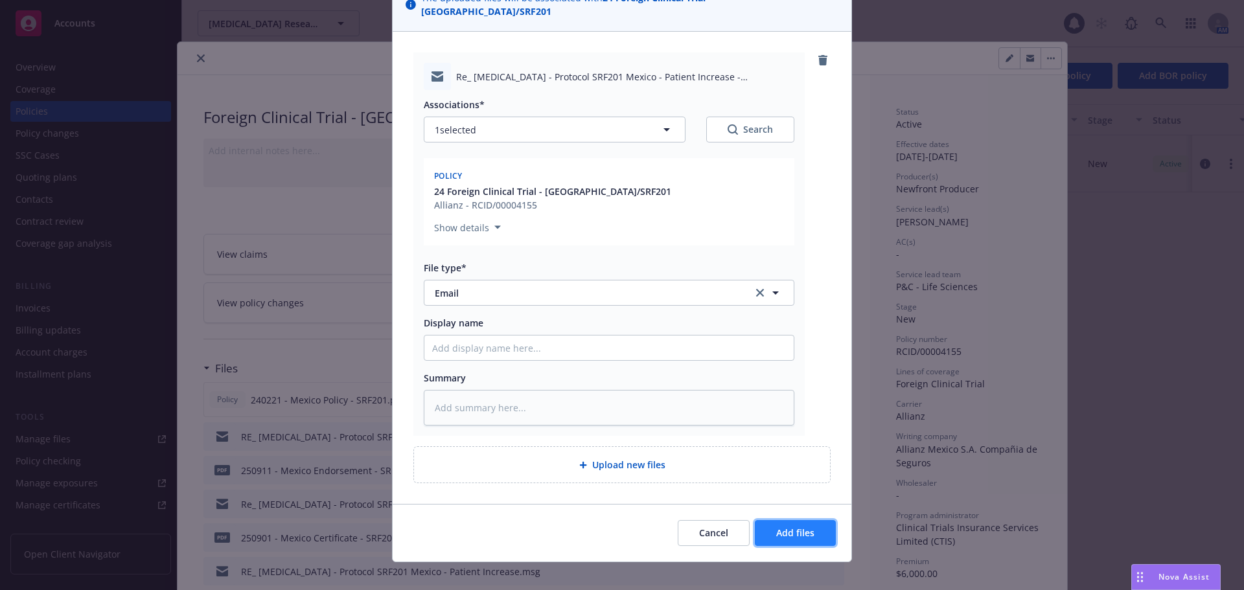
click at [813, 520] on button "Add files" at bounding box center [795, 533] width 81 height 26
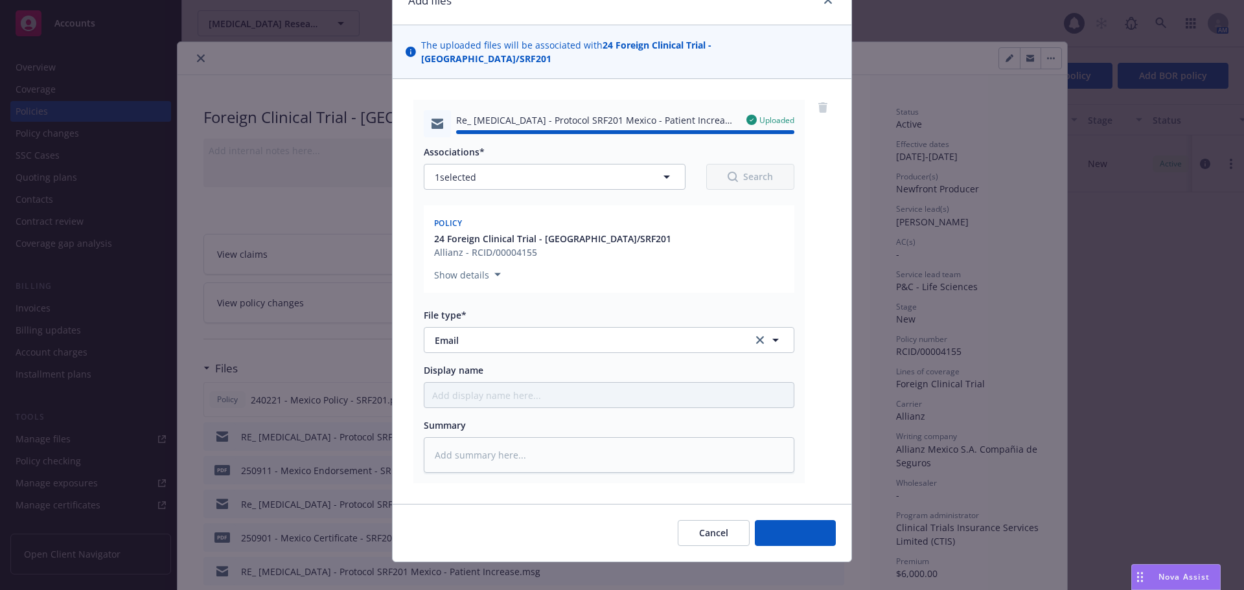
type textarea "x"
